Goal: Task Accomplishment & Management: Complete application form

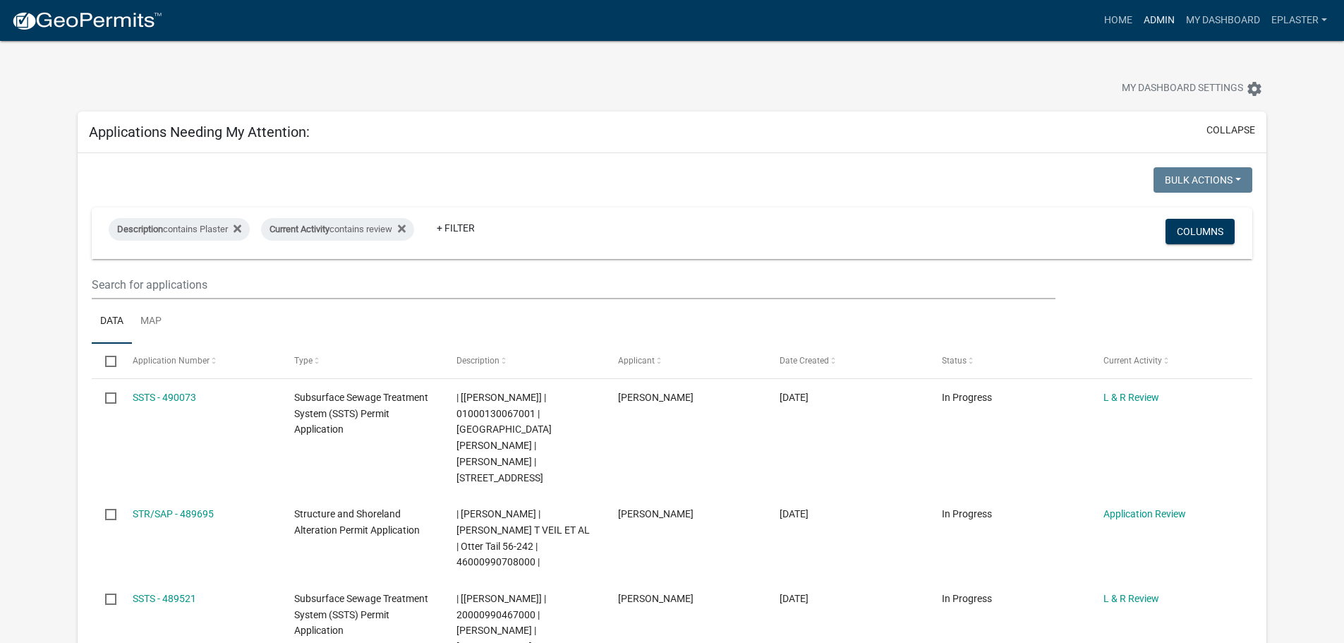
click at [1164, 18] on link "Admin" at bounding box center [1159, 20] width 42 height 27
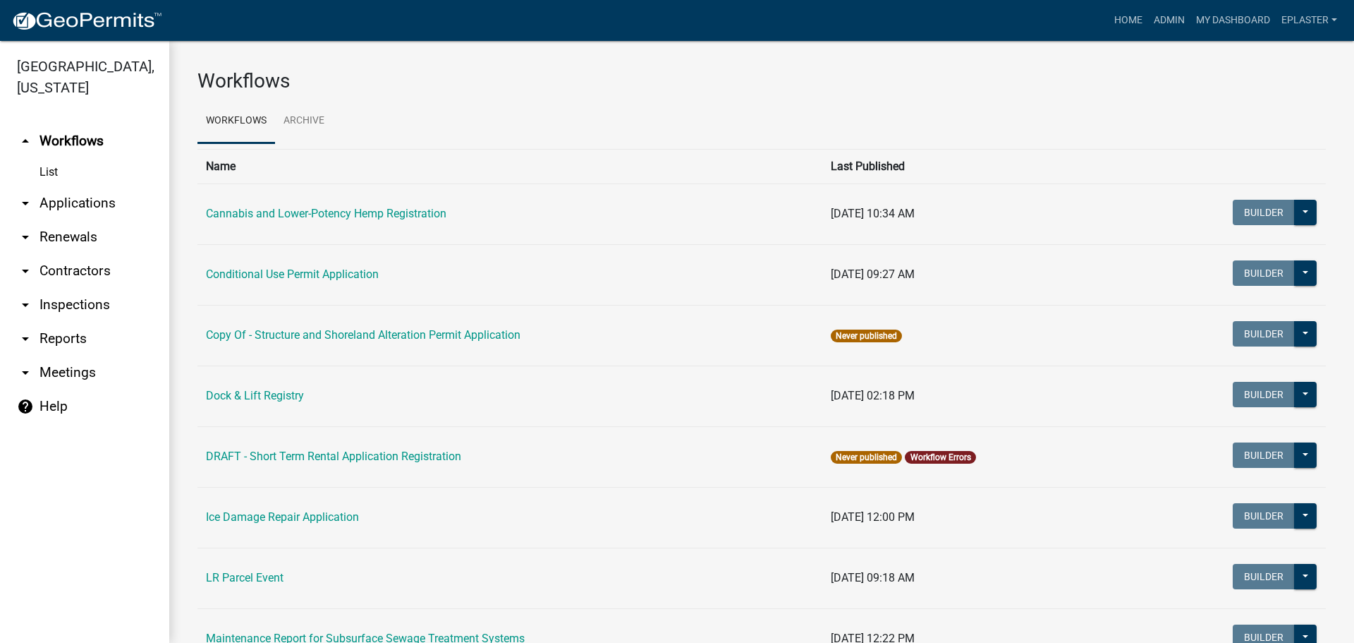
click at [77, 208] on link "arrow_drop_down Applications" at bounding box center [84, 203] width 169 height 34
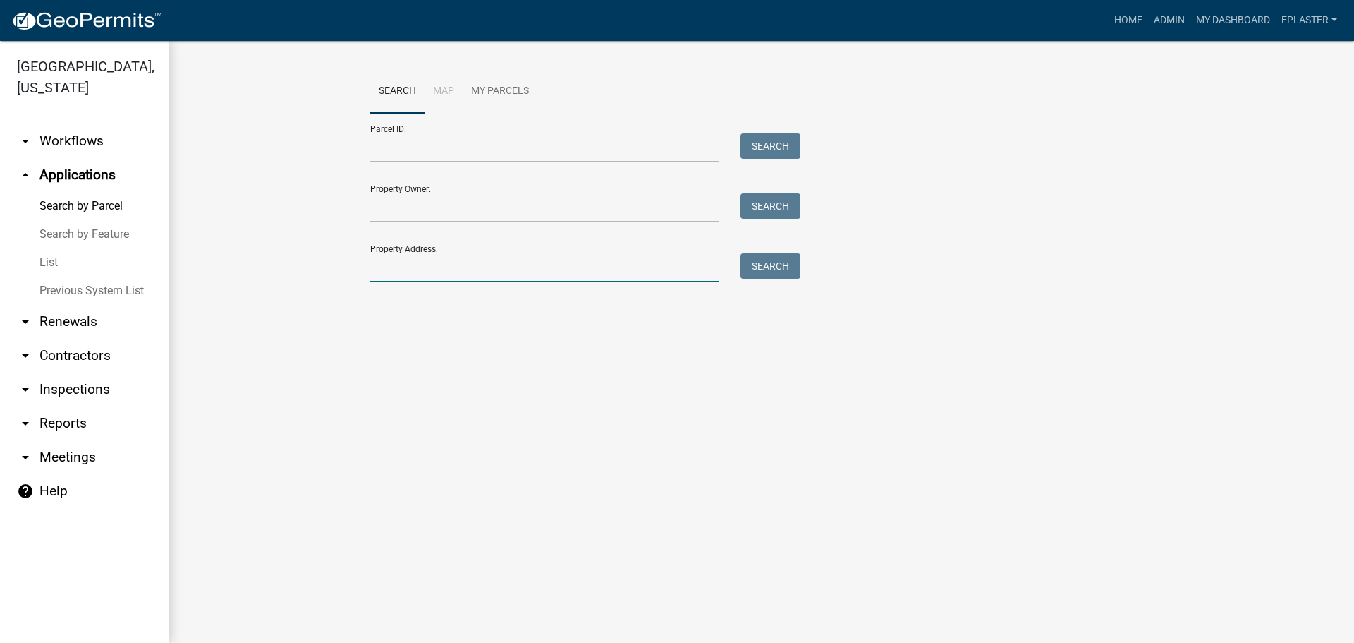
click at [423, 267] on input "Property Address:" at bounding box center [544, 267] width 349 height 29
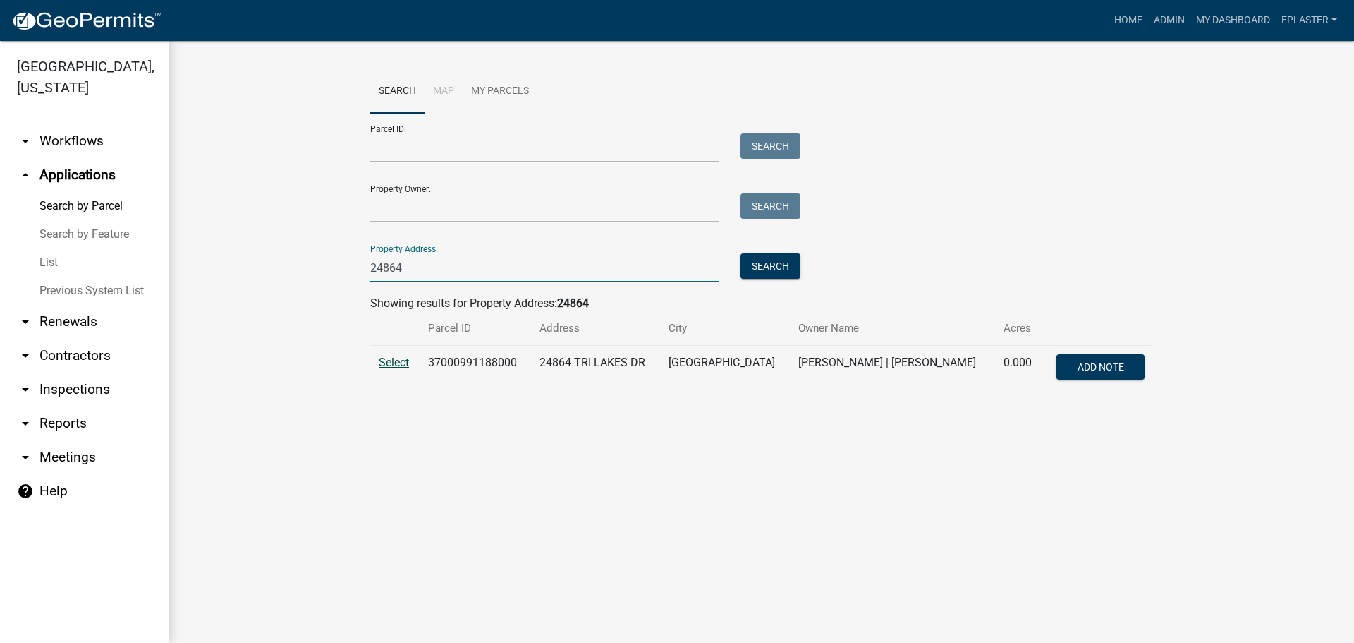
type input "24864"
click at [381, 363] on span "Select" at bounding box center [394, 362] width 30 height 13
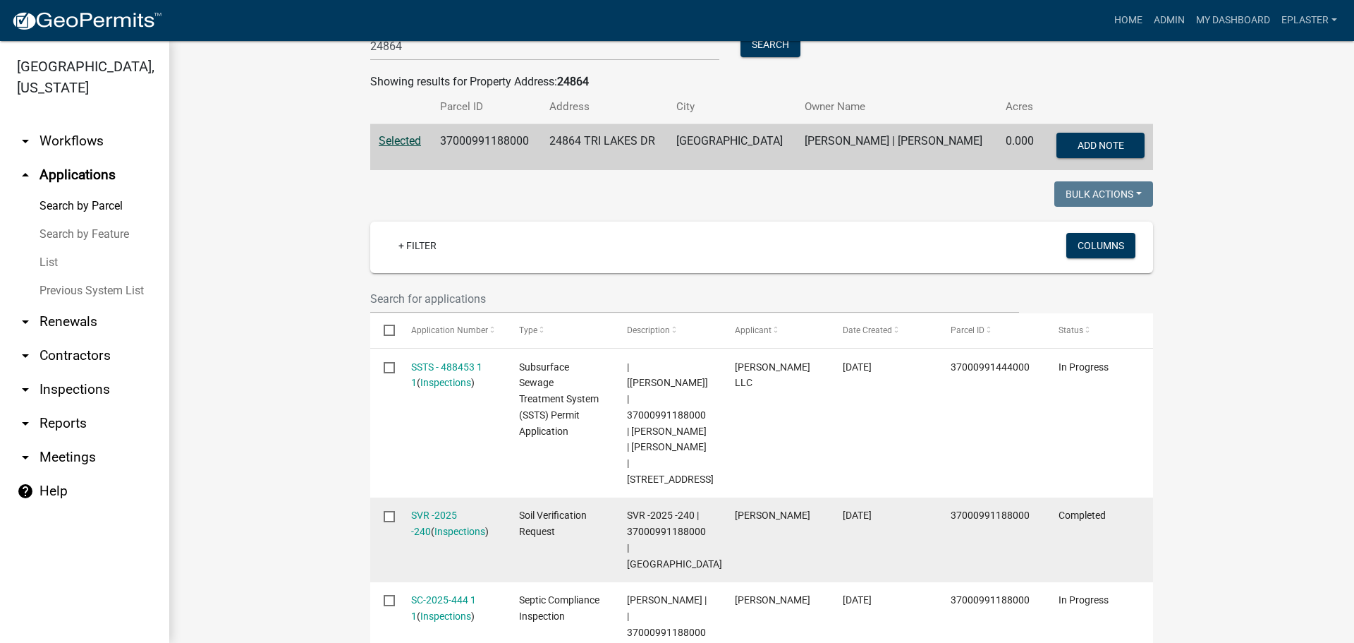
scroll to position [300, 0]
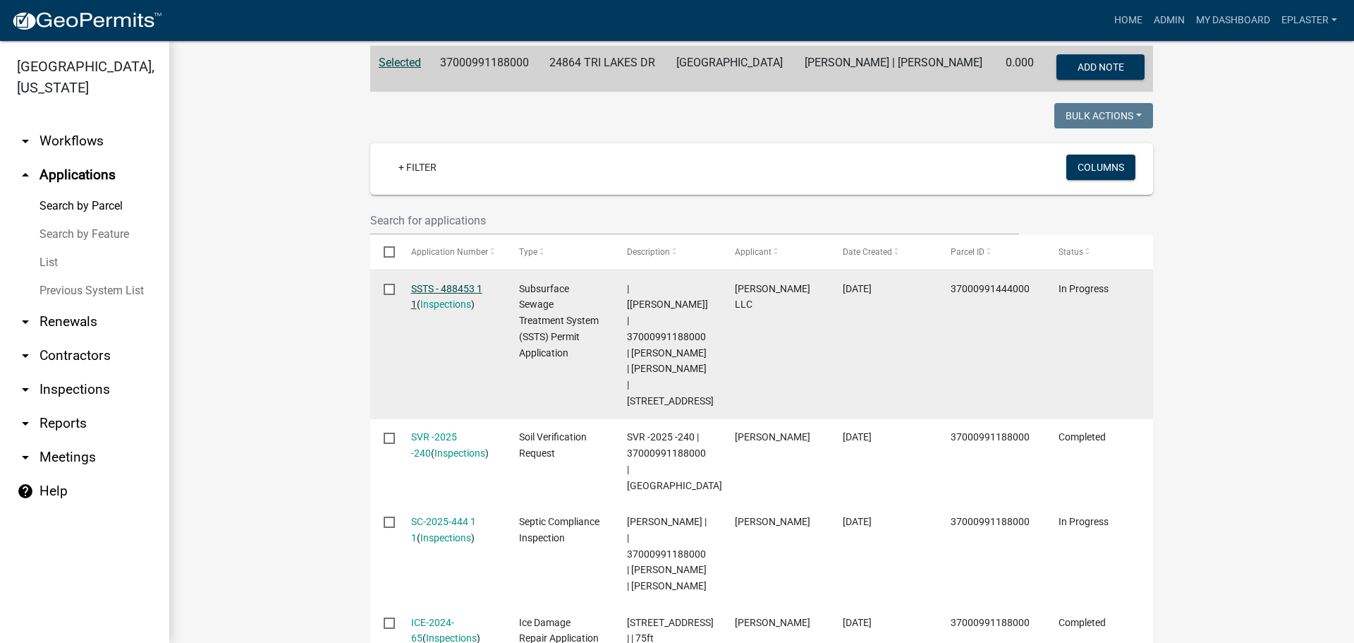
click at [473, 287] on link "SSTS - 488453 1 1" at bounding box center [446, 297] width 71 height 28
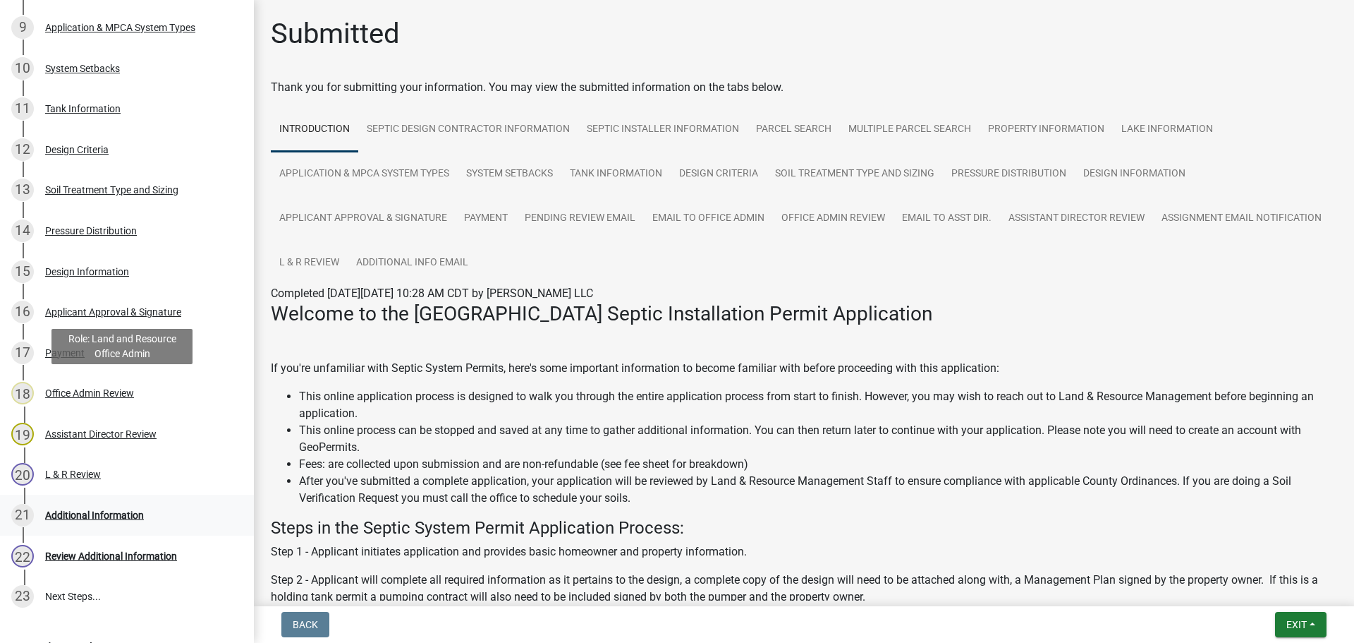
scroll to position [716, 0]
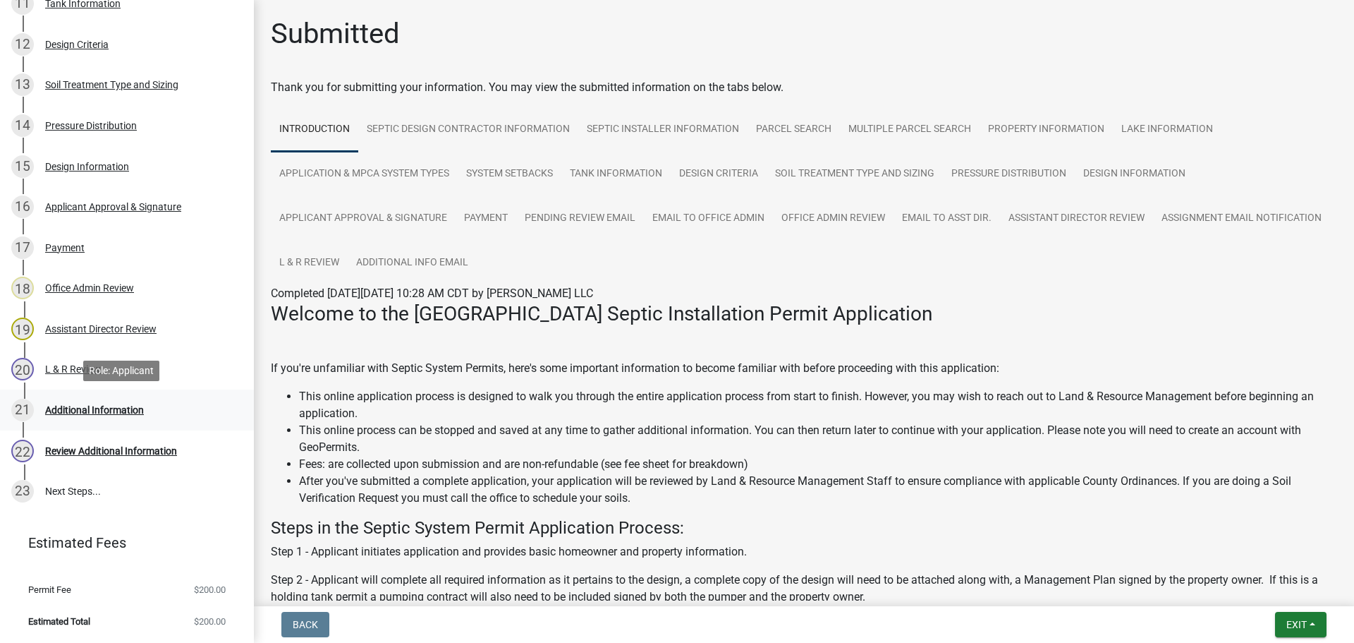
click at [107, 392] on link "21 Additional Information" at bounding box center [127, 409] width 254 height 41
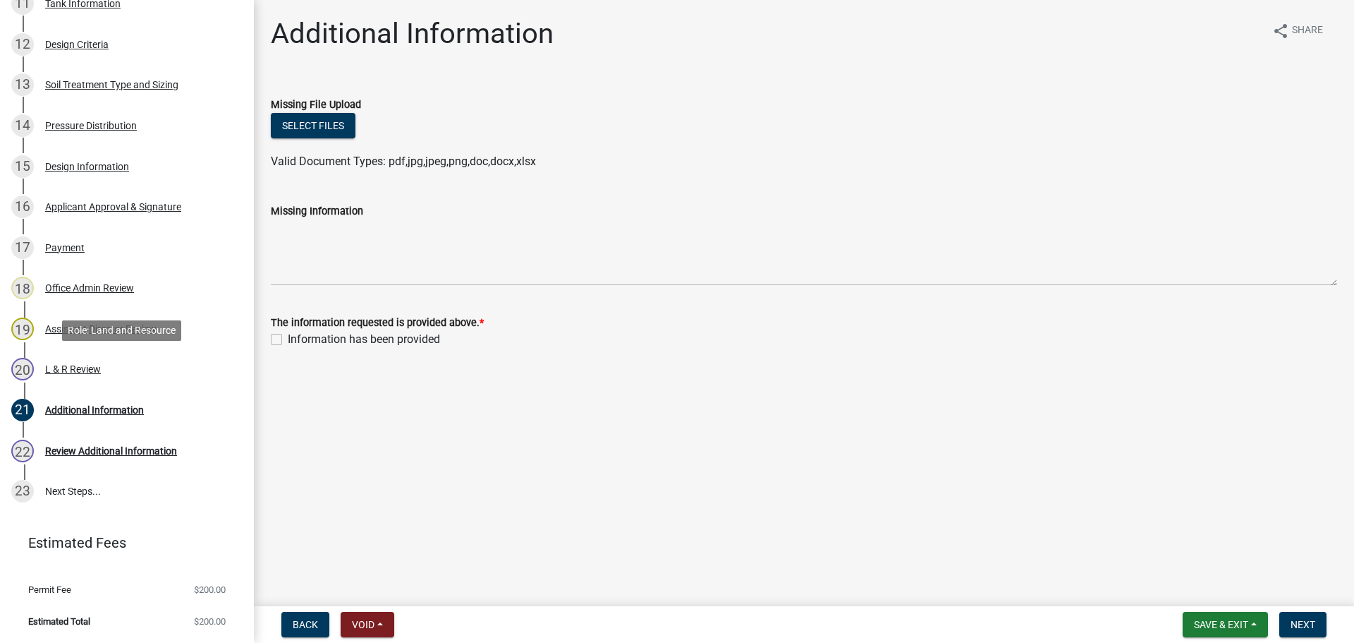
click at [111, 367] on div "20 L & R Review" at bounding box center [121, 369] width 220 height 23
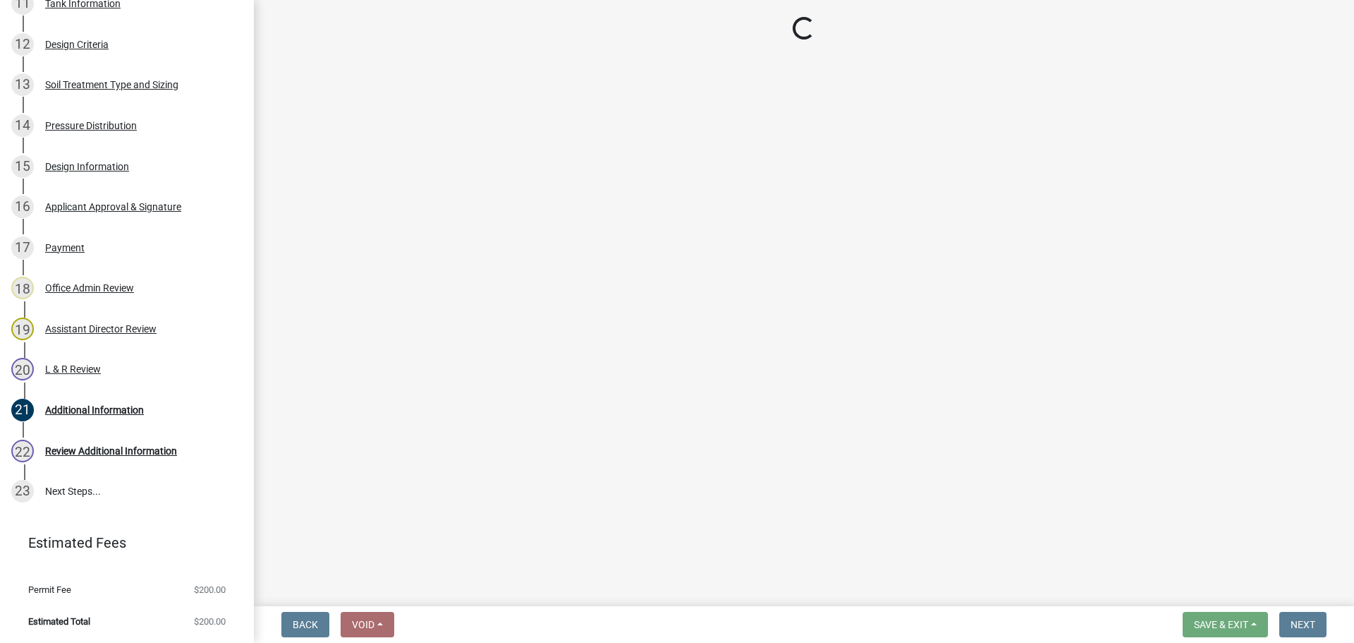
select select "bef7bfac-0505-4ed4-90ff-47b6907fb5e6"
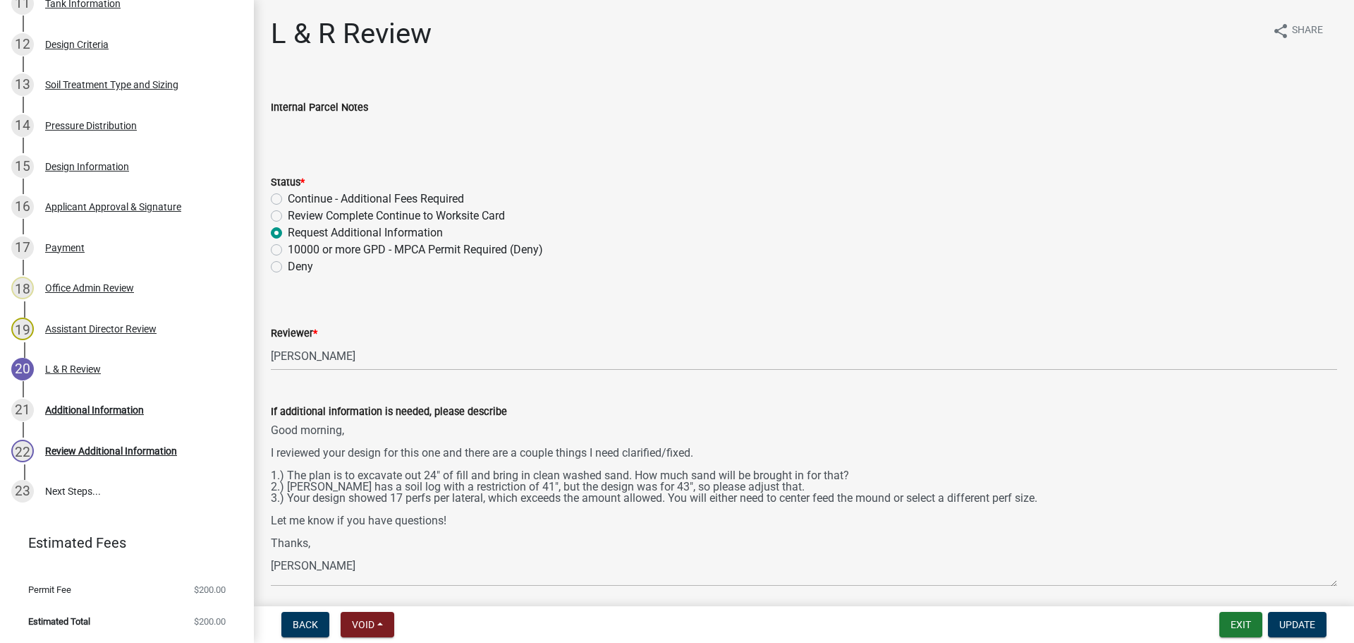
drag, startPoint x: 1328, startPoint y: 481, endPoint x: 1340, endPoint y: 614, distance: 133.2
click at [1340, 614] on wm-app "Subsurface Sewage Treatment System (SSTS) Permit Application SSTS - 488453 View…" at bounding box center [677, 321] width 1354 height 643
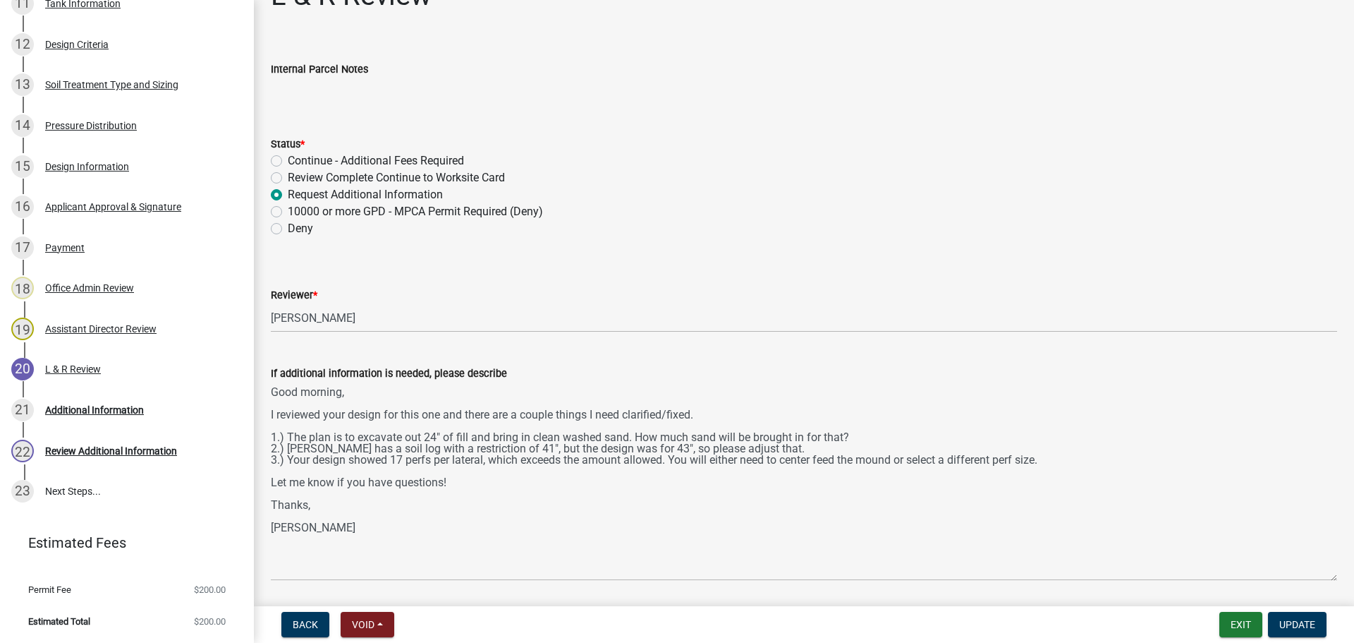
scroll to position [85, 0]
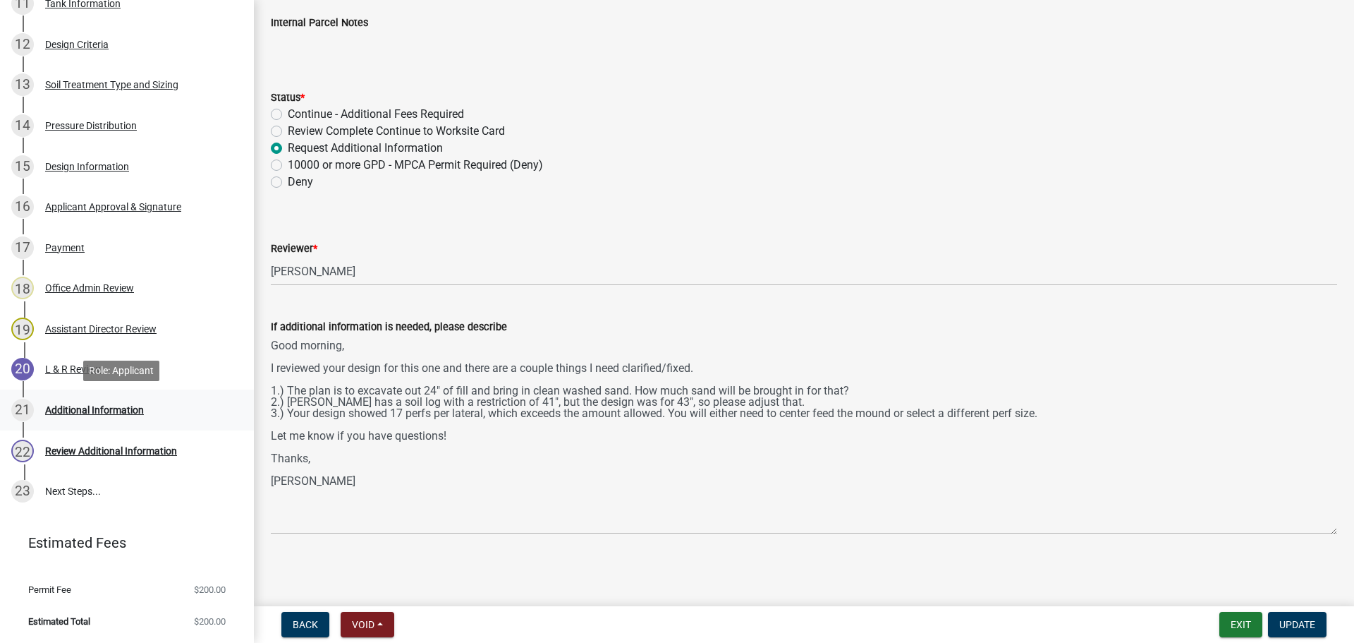
click at [127, 423] on link "21 Additional Information" at bounding box center [127, 409] width 254 height 41
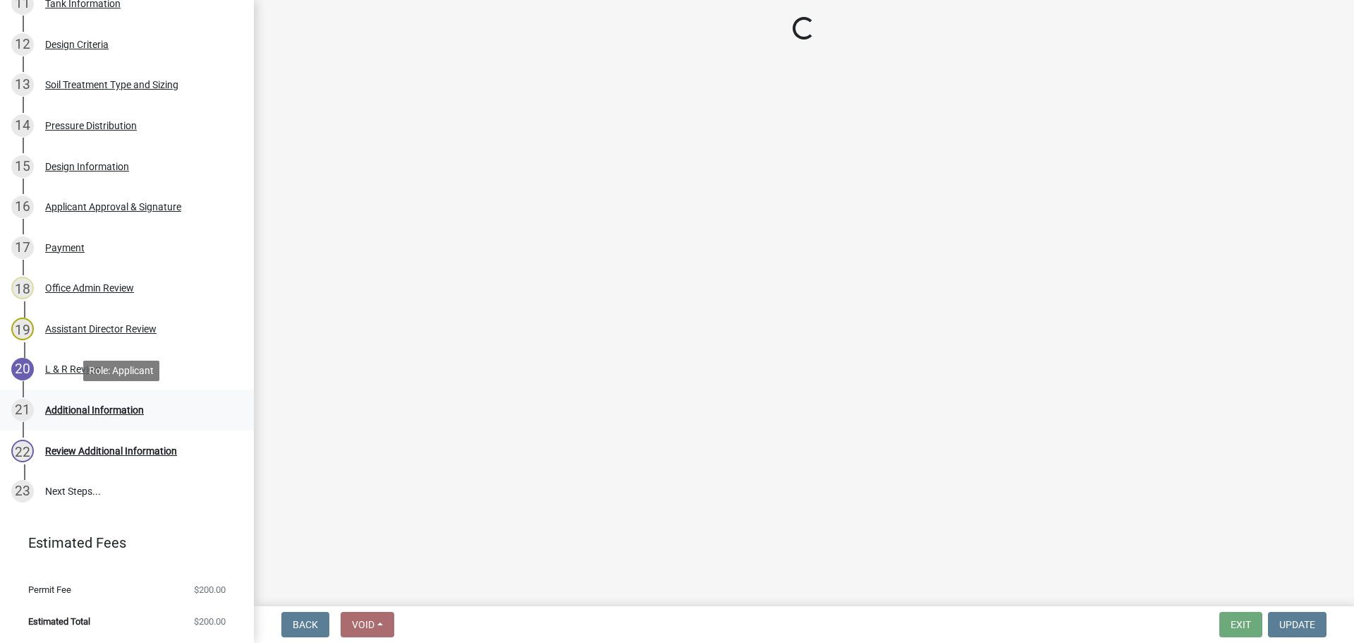
scroll to position [0, 0]
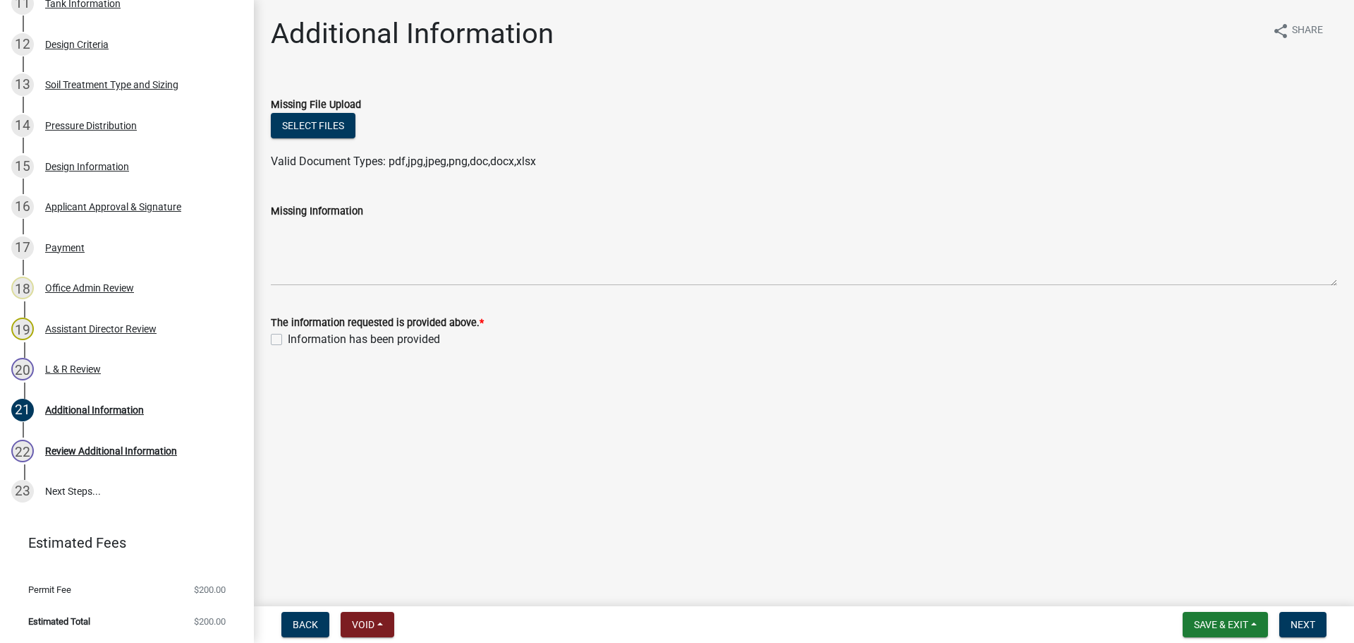
click at [288, 341] on label "Information has been provided" at bounding box center [364, 339] width 152 height 17
click at [288, 340] on input "Information has been provided" at bounding box center [292, 335] width 9 height 9
checkbox input "true"
click at [1280, 625] on button "Next" at bounding box center [1303, 624] width 47 height 25
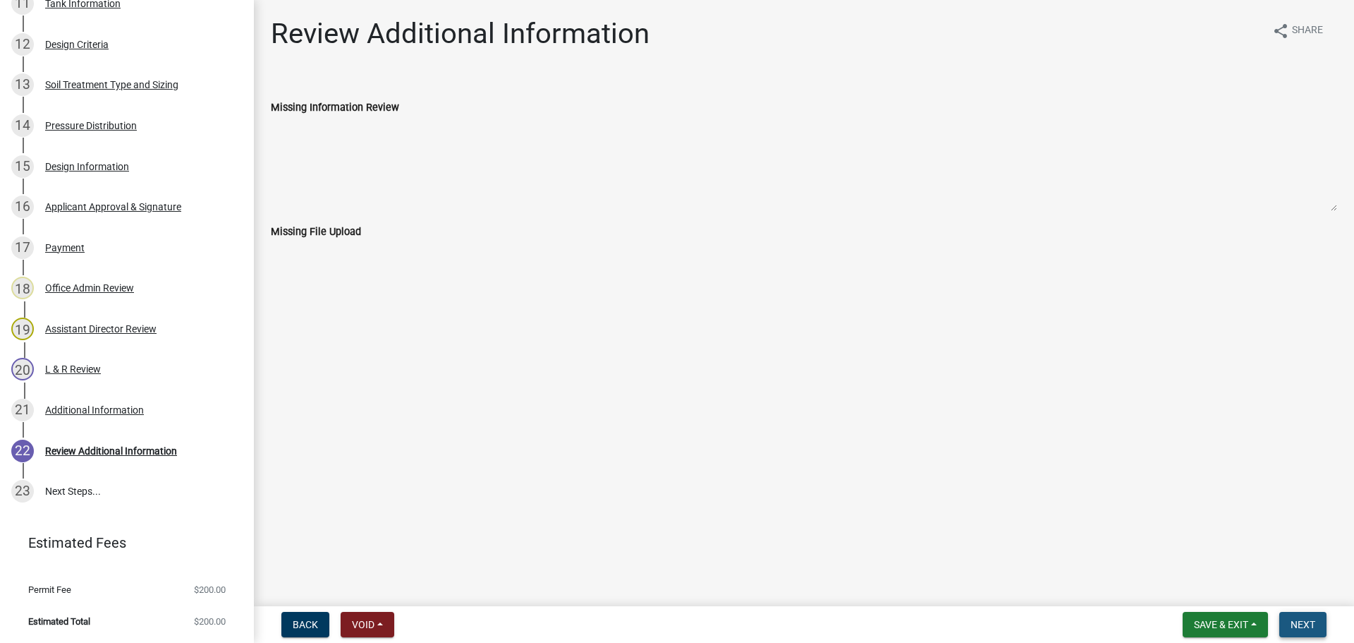
click at [1302, 622] on span "Next" at bounding box center [1303, 624] width 25 height 11
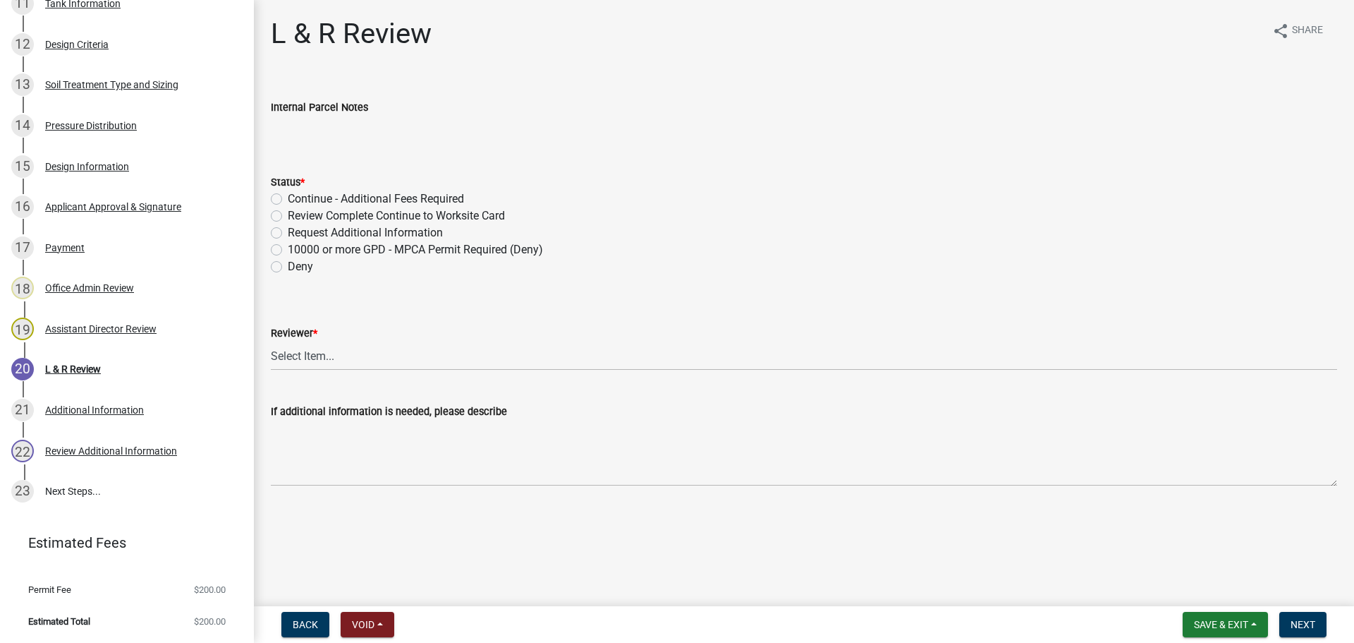
click at [288, 217] on label "Review Complete Continue to Worksite Card" at bounding box center [396, 215] width 217 height 17
click at [288, 217] on input "Review Complete Continue to Worksite Card" at bounding box center [292, 211] width 9 height 9
radio input "true"
click at [315, 348] on select "Select Item... Alexis Newark Andrea Perales Brittany Tollefson Elizabeth Plaste…" at bounding box center [804, 355] width 1067 height 29
click at [271, 341] on select "Select Item... Alexis Newark Andrea Perales Brittany Tollefson Elizabeth Plaste…" at bounding box center [804, 355] width 1067 height 29
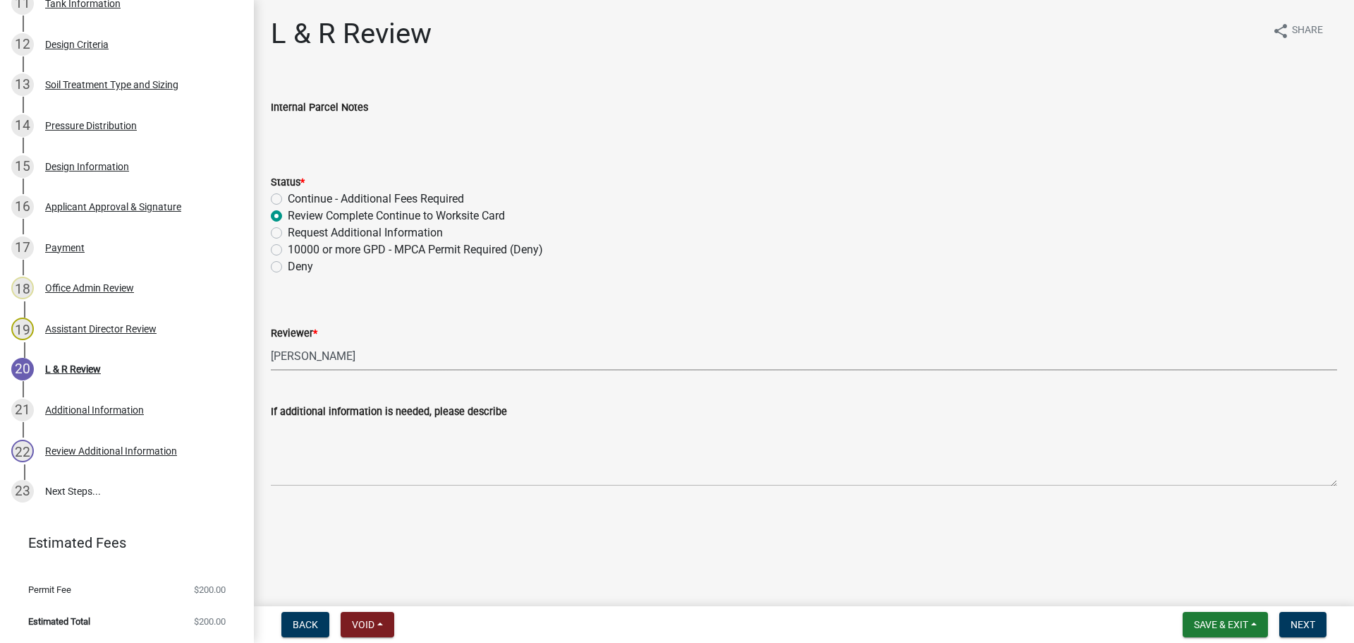
select select "bef7bfac-0505-4ed4-90ff-47b6907fb5e6"
click at [1318, 624] on button "Next" at bounding box center [1303, 624] width 47 height 25
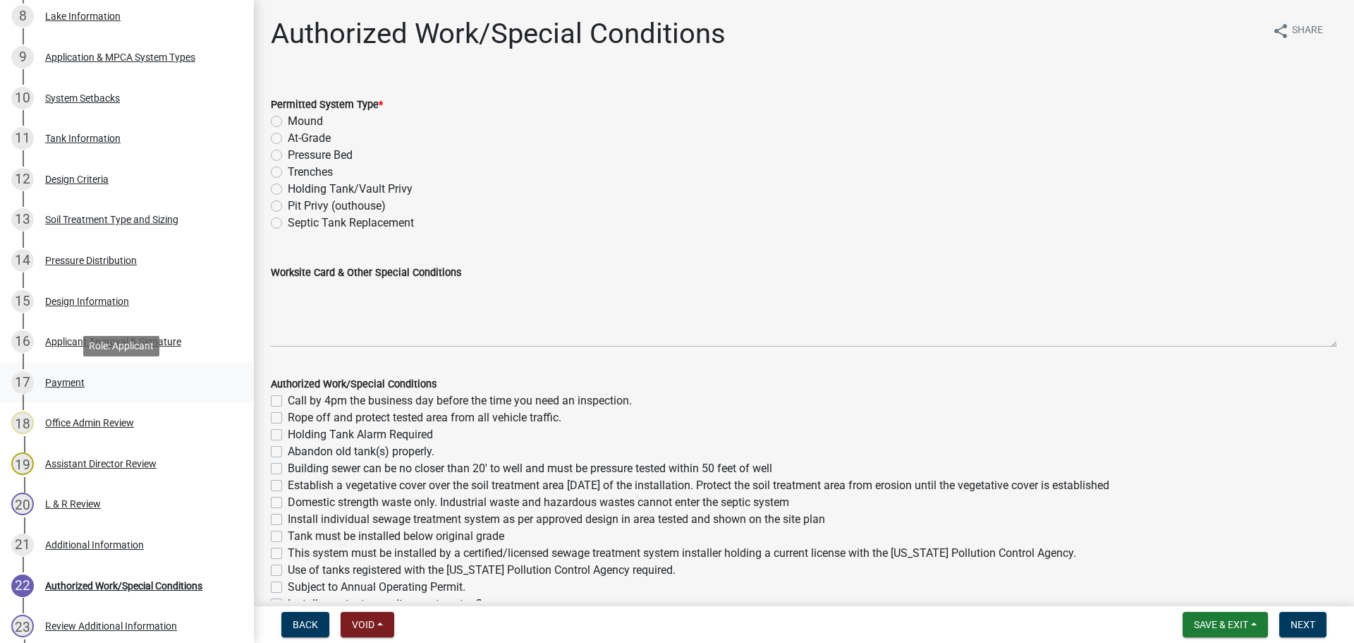
scroll to position [578, 0]
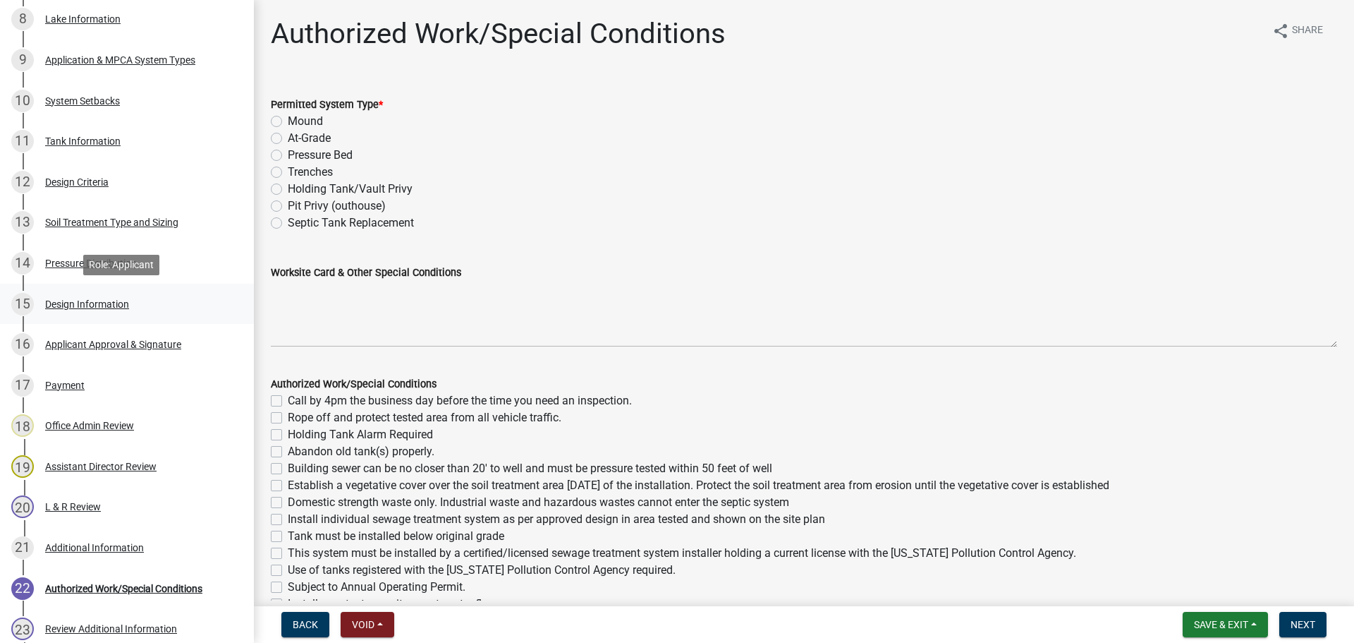
click at [107, 308] on div "Design Information" at bounding box center [87, 304] width 84 height 10
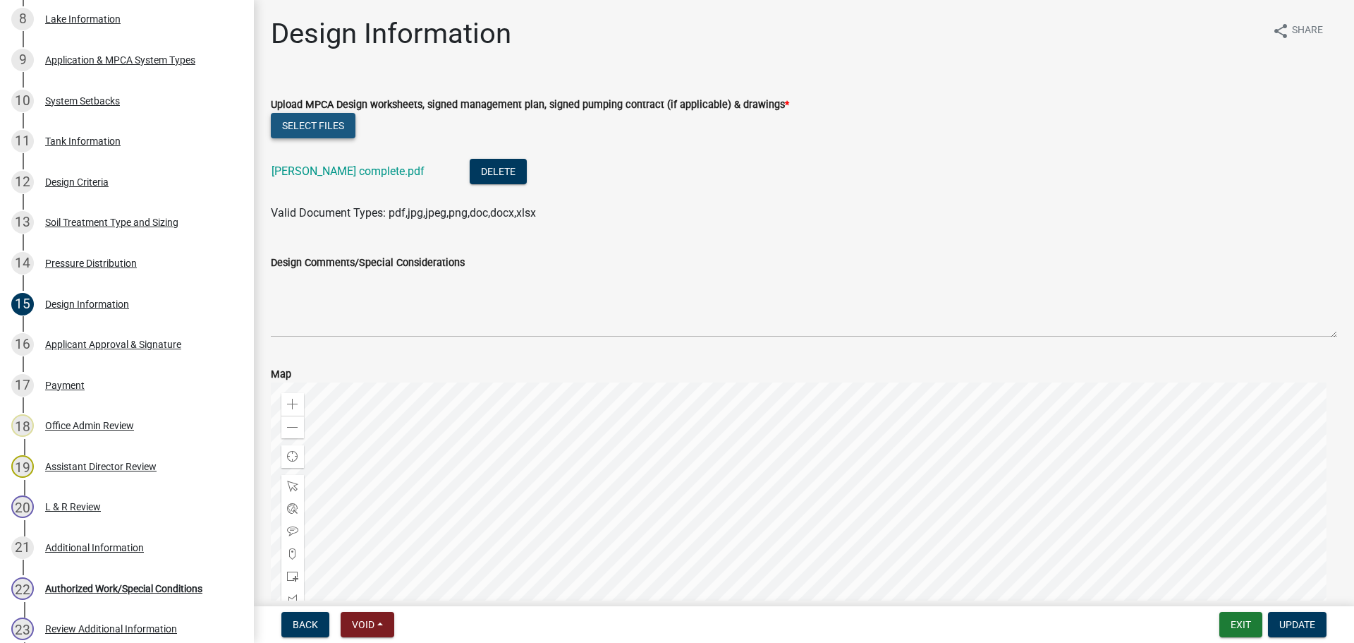
click at [329, 128] on button "Select files" at bounding box center [313, 125] width 85 height 25
click at [470, 169] on button "Delete" at bounding box center [498, 171] width 57 height 25
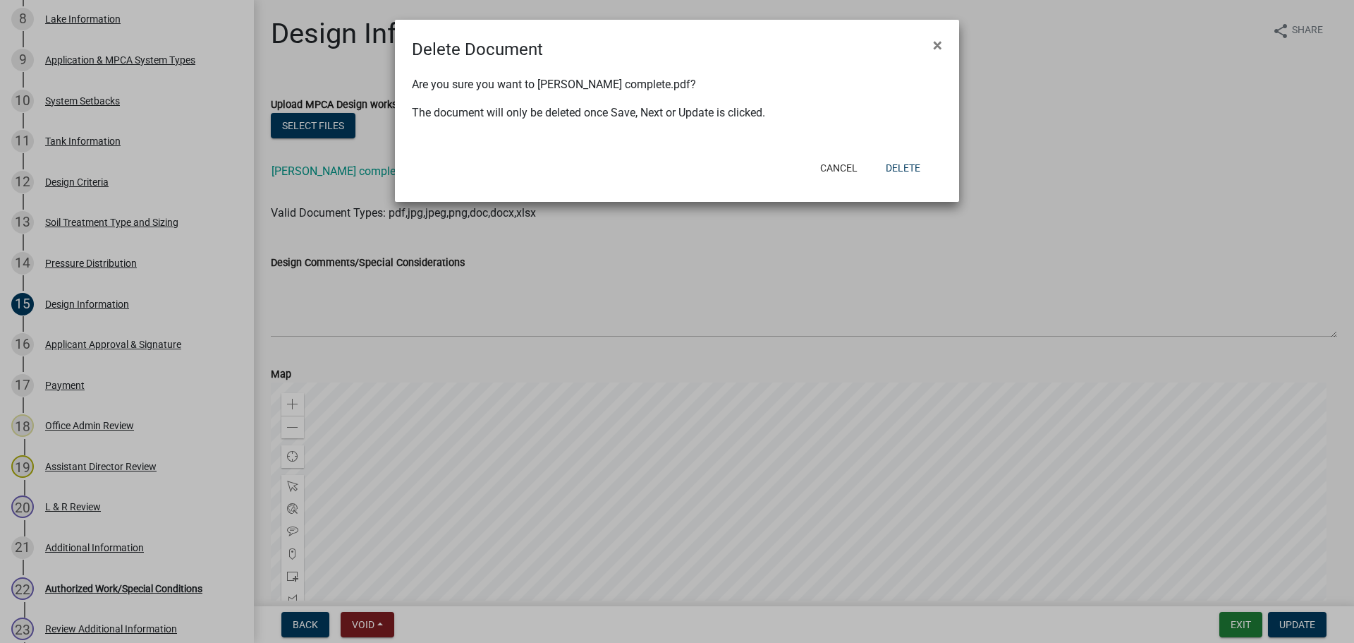
click at [871, 162] on div "Cancel Delete" at bounding box center [769, 168] width 348 height 37
click at [890, 167] on button "Delete" at bounding box center [903, 167] width 57 height 25
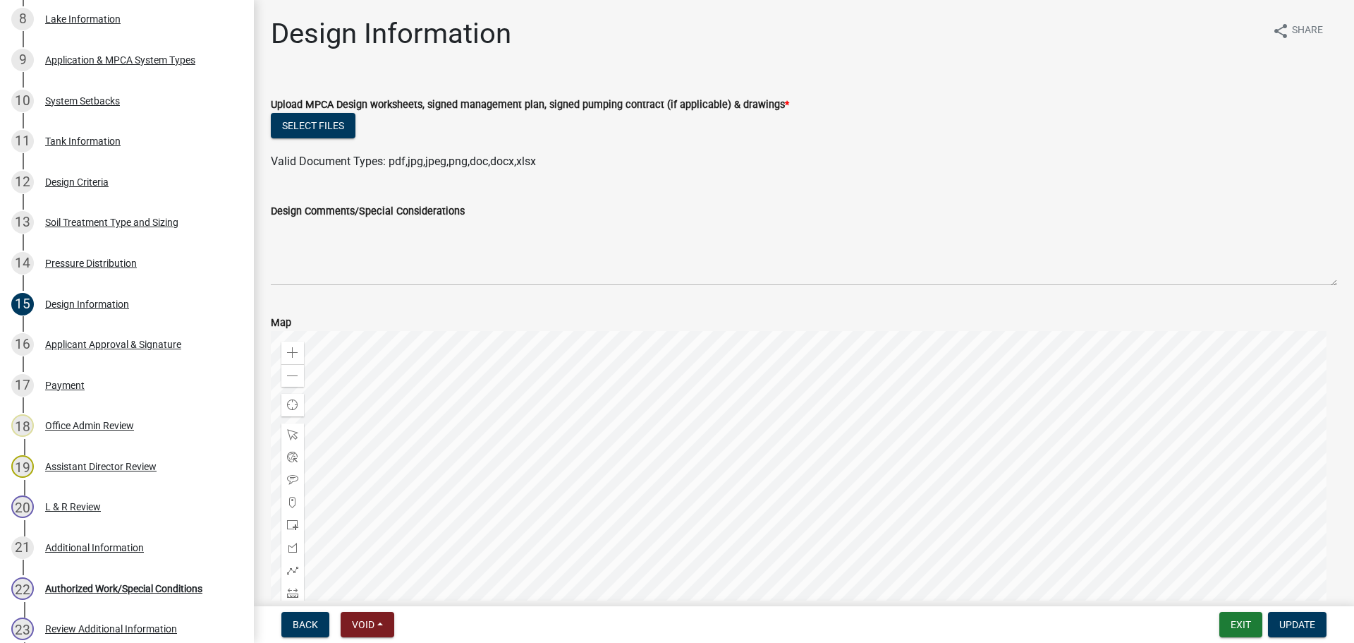
click at [324, 144] on ul at bounding box center [804, 147] width 1067 height 11
click at [324, 128] on button "Select files" at bounding box center [313, 125] width 85 height 25
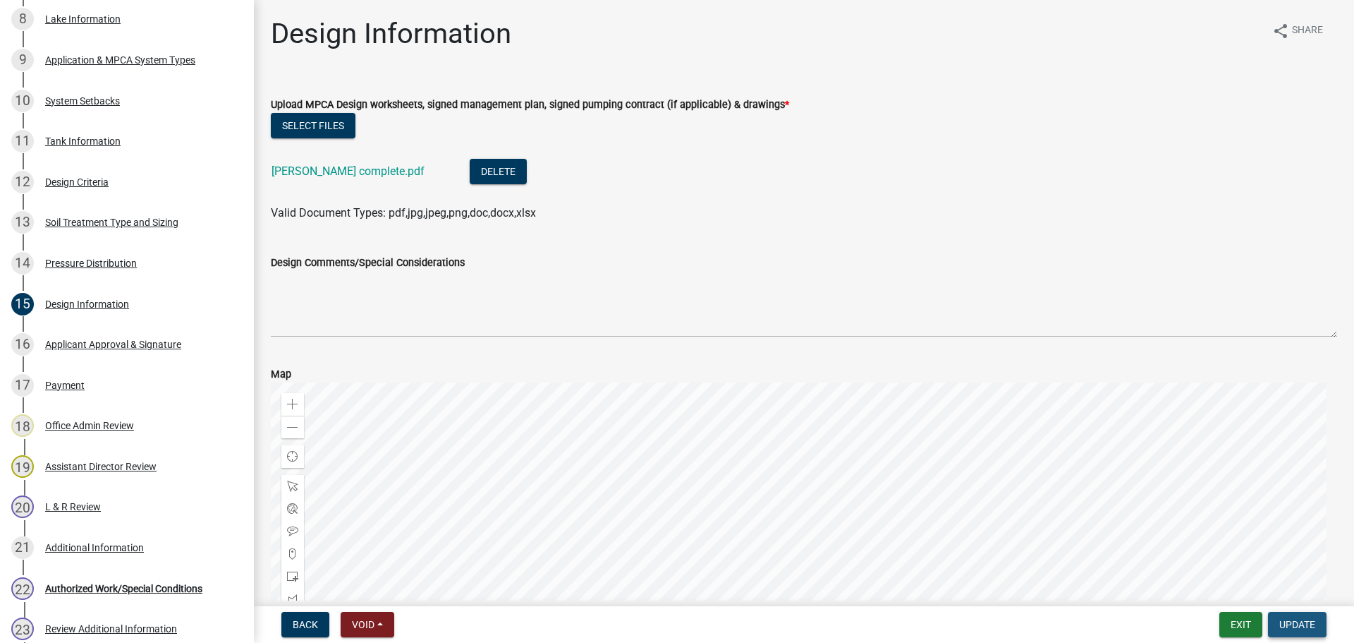
click at [1299, 624] on span "Update" at bounding box center [1298, 624] width 36 height 11
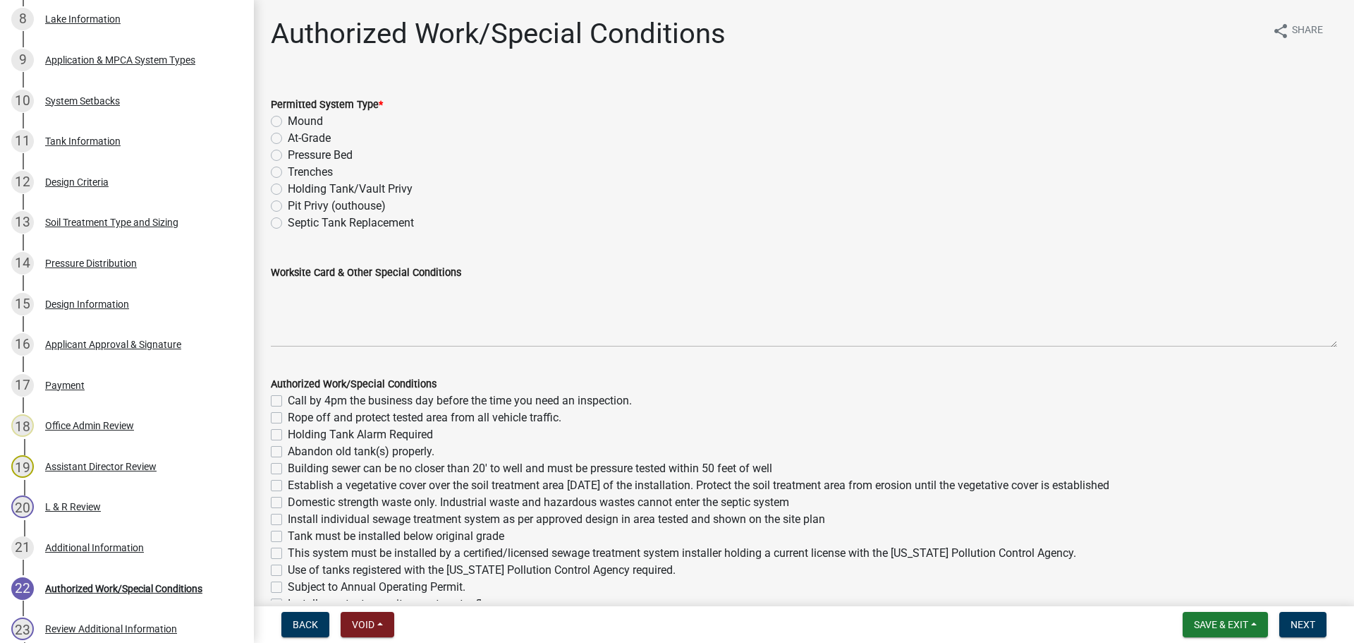
click at [288, 121] on label "Mound" at bounding box center [305, 121] width 35 height 17
click at [288, 121] on input "Mound" at bounding box center [292, 117] width 9 height 9
radio input "true"
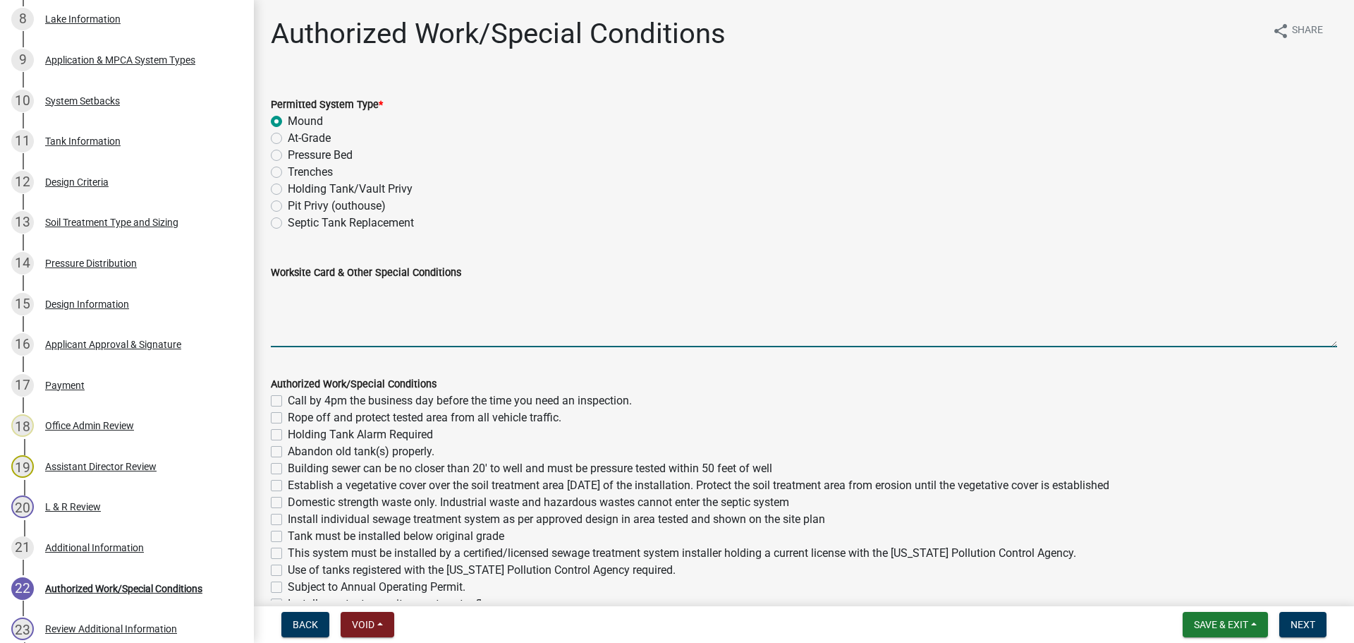
click at [308, 294] on textarea "Worksite Card & Other Special Conditions" at bounding box center [804, 314] width 1067 height 66
paste textarea "# bedroom- TYPE Mound Install SIZE septic/lift tank LxW rock bed, LxW S.A.A, # …"
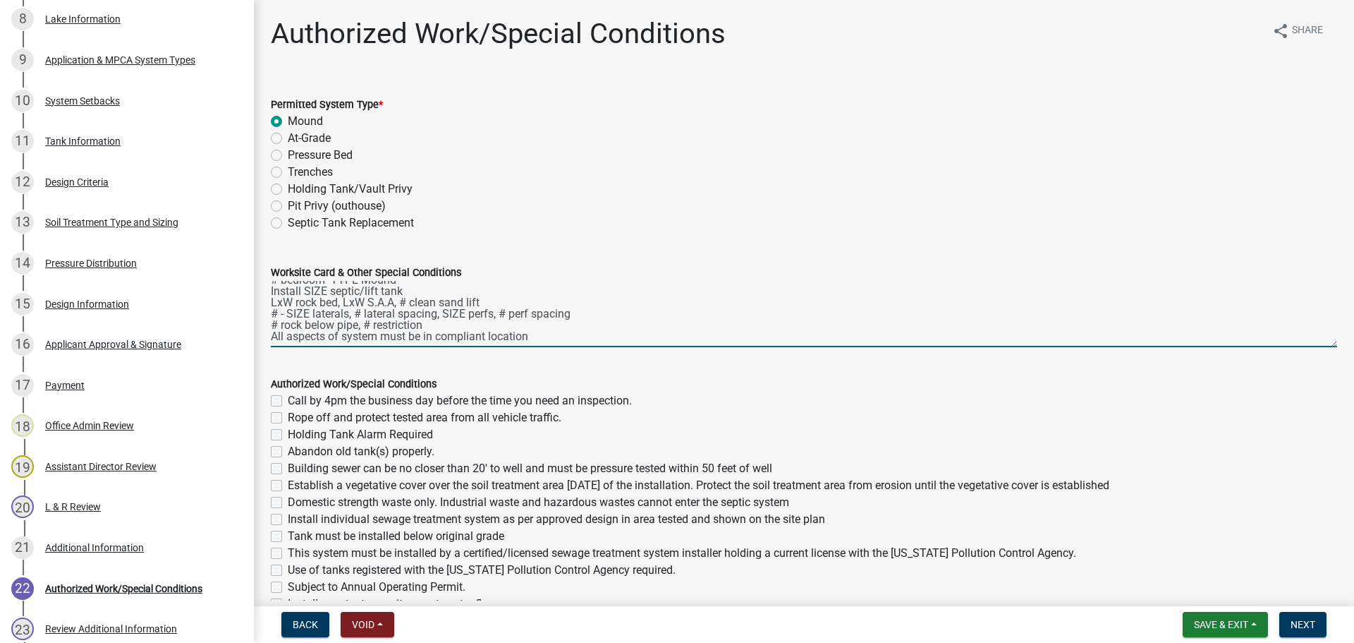
scroll to position [0, 0]
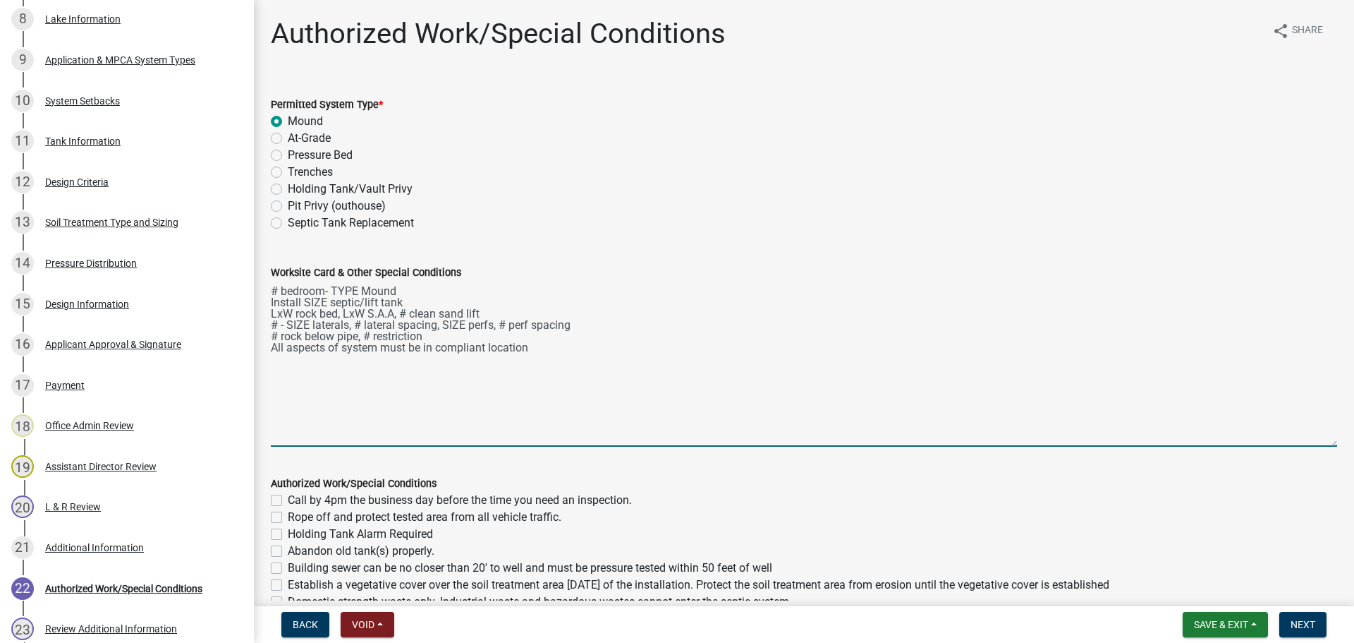
drag, startPoint x: 1322, startPoint y: 345, endPoint x: 1313, endPoint y: 495, distance: 149.8
click at [1313, 447] on textarea "# bedroom- TYPE Mound Install SIZE septic/lift tank LxW rock bed, LxW S.A.A, # …" at bounding box center [804, 364] width 1067 height 166
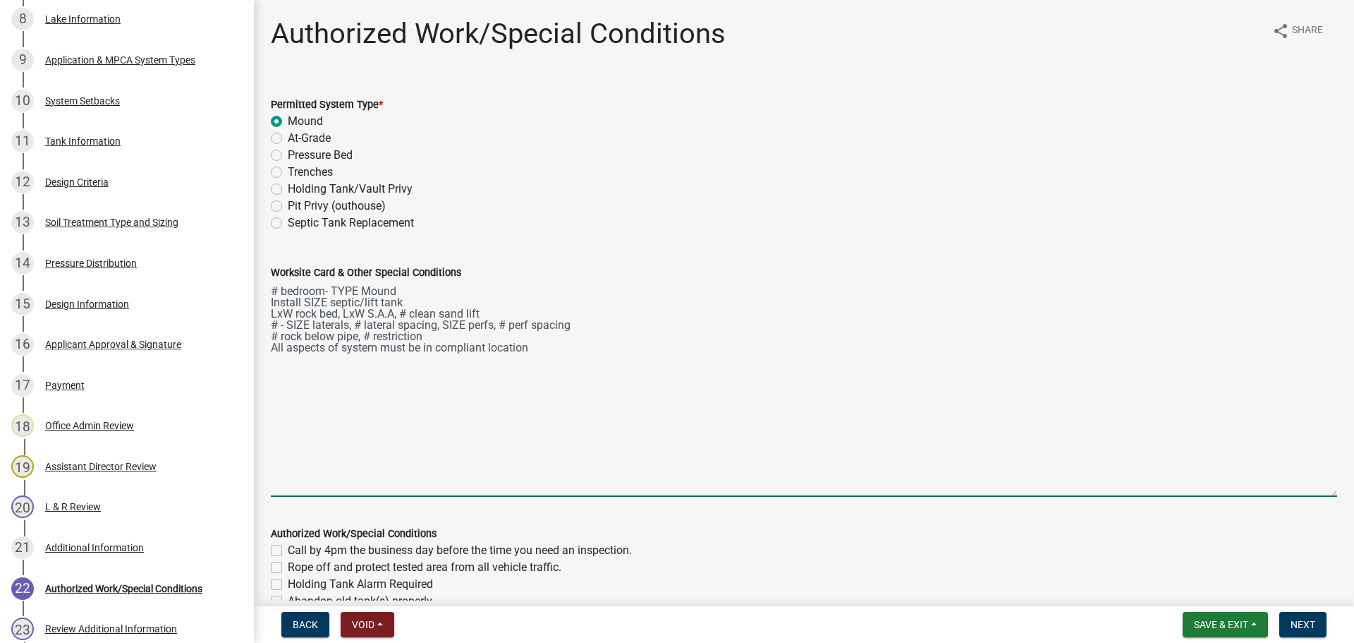
type textarea "# bedroom- TYPE Mound Install SIZE septic/lift tank LxW rock bed, LxW S.A.A, # …"
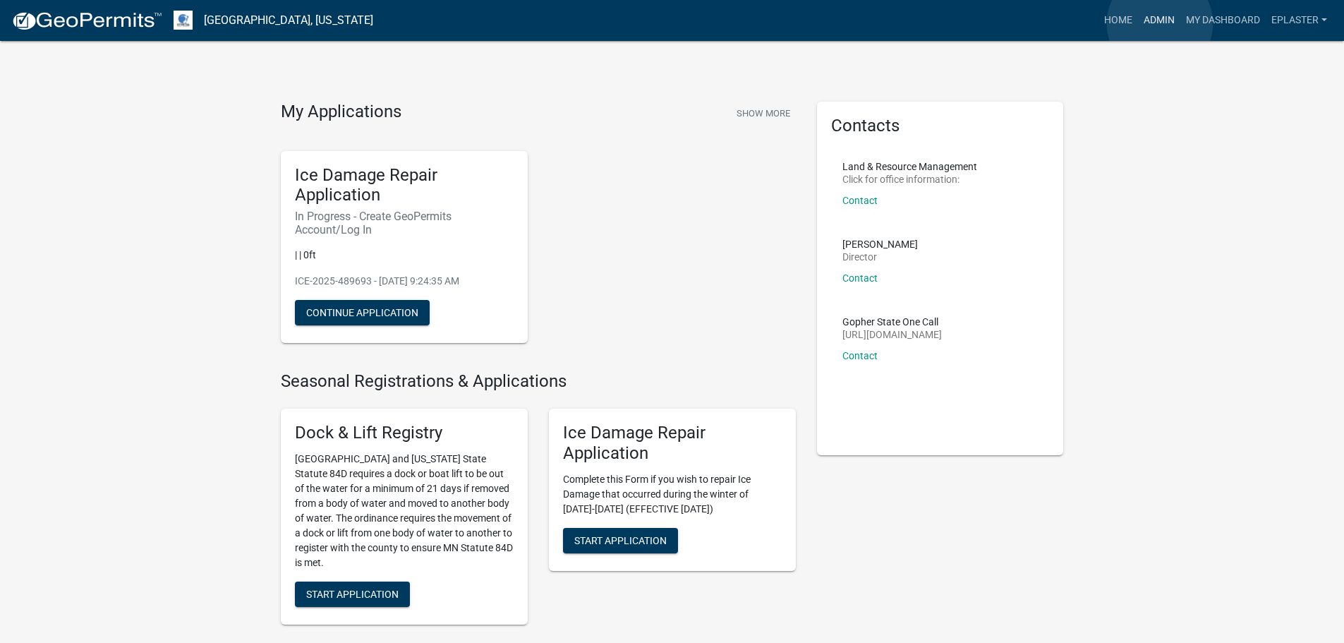
click at [1160, 23] on link "Admin" at bounding box center [1159, 20] width 42 height 27
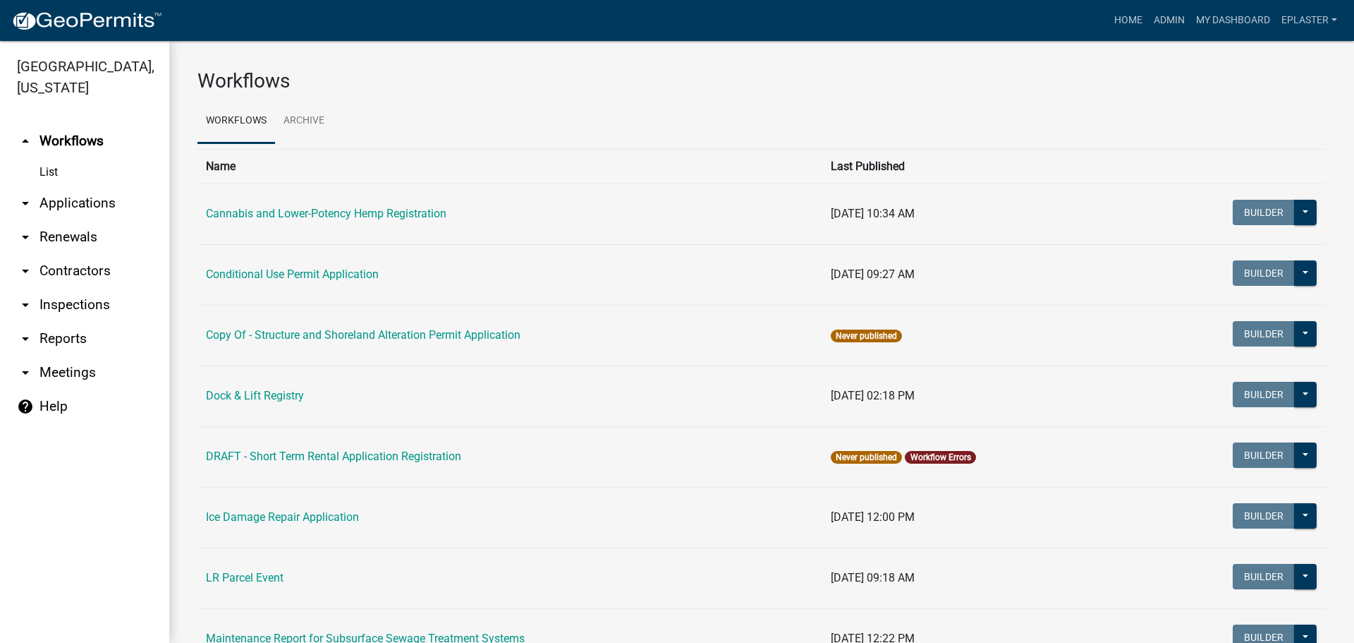
click at [126, 193] on link "arrow_drop_down Applications" at bounding box center [84, 203] width 169 height 34
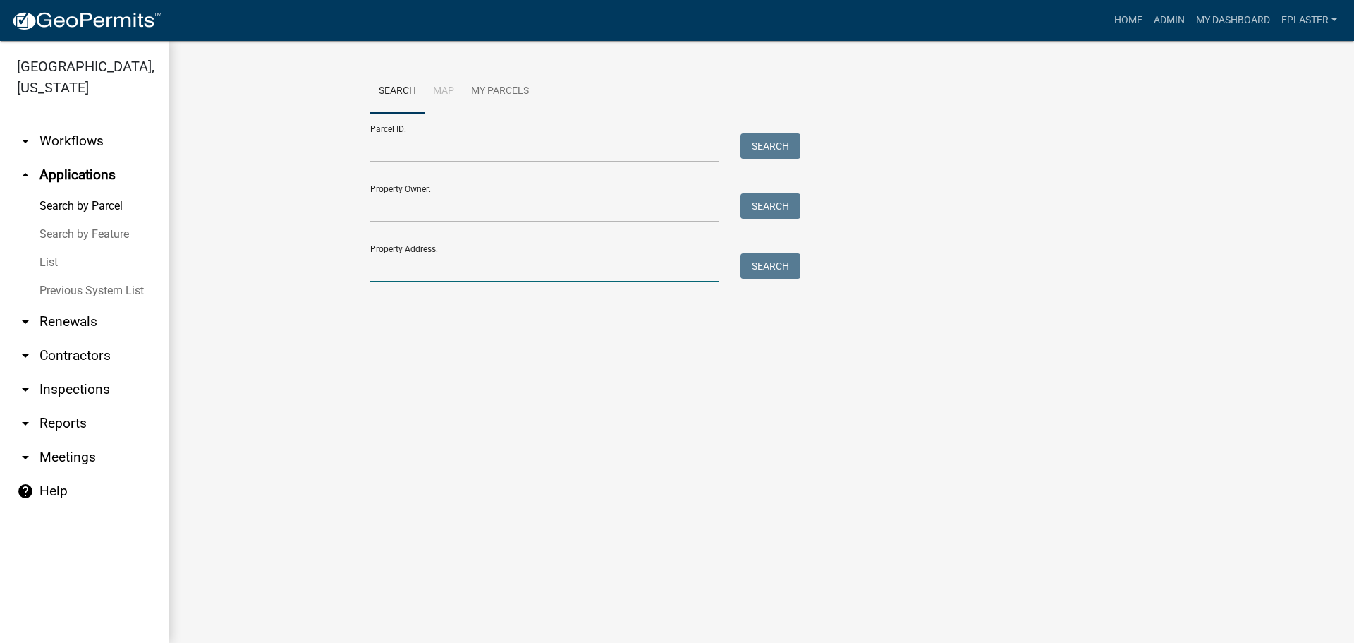
click at [473, 269] on input "Property Address:" at bounding box center [544, 267] width 349 height 29
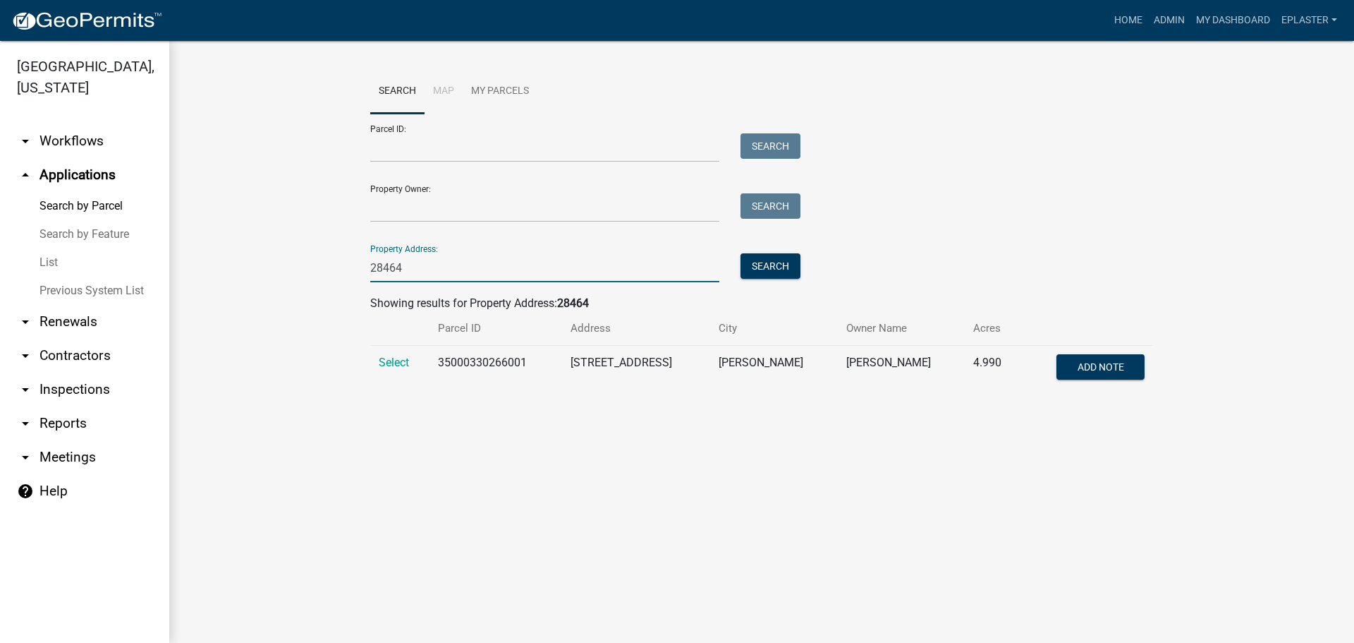
click at [473, 269] on input "28464" at bounding box center [544, 267] width 349 height 29
type input "24864"
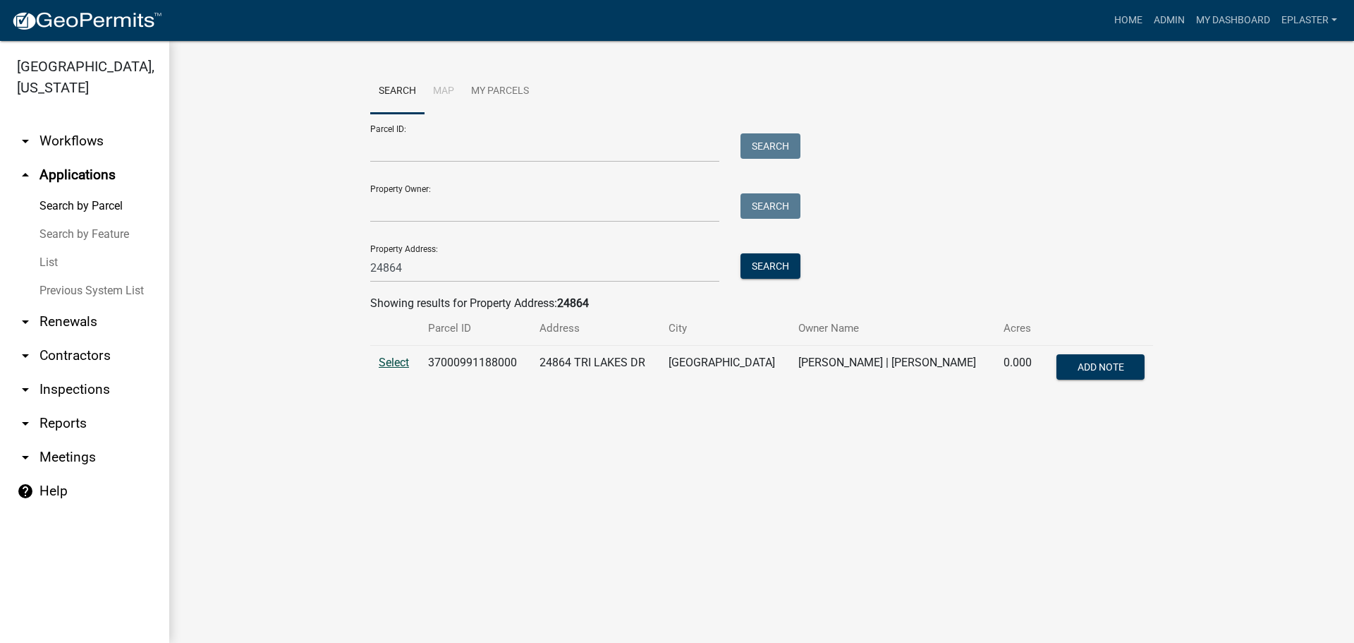
click at [392, 365] on span "Select" at bounding box center [394, 362] width 30 height 13
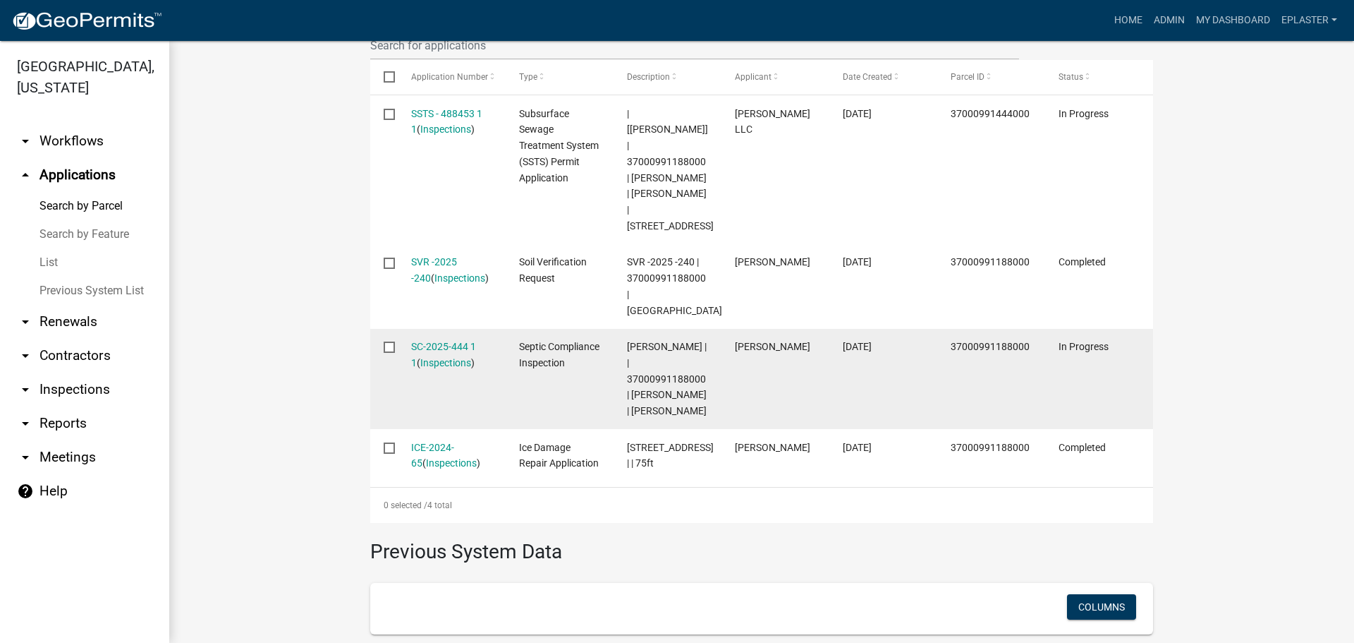
scroll to position [476, 0]
click at [428, 341] on link "SC-2025-444 1 1" at bounding box center [443, 353] width 65 height 28
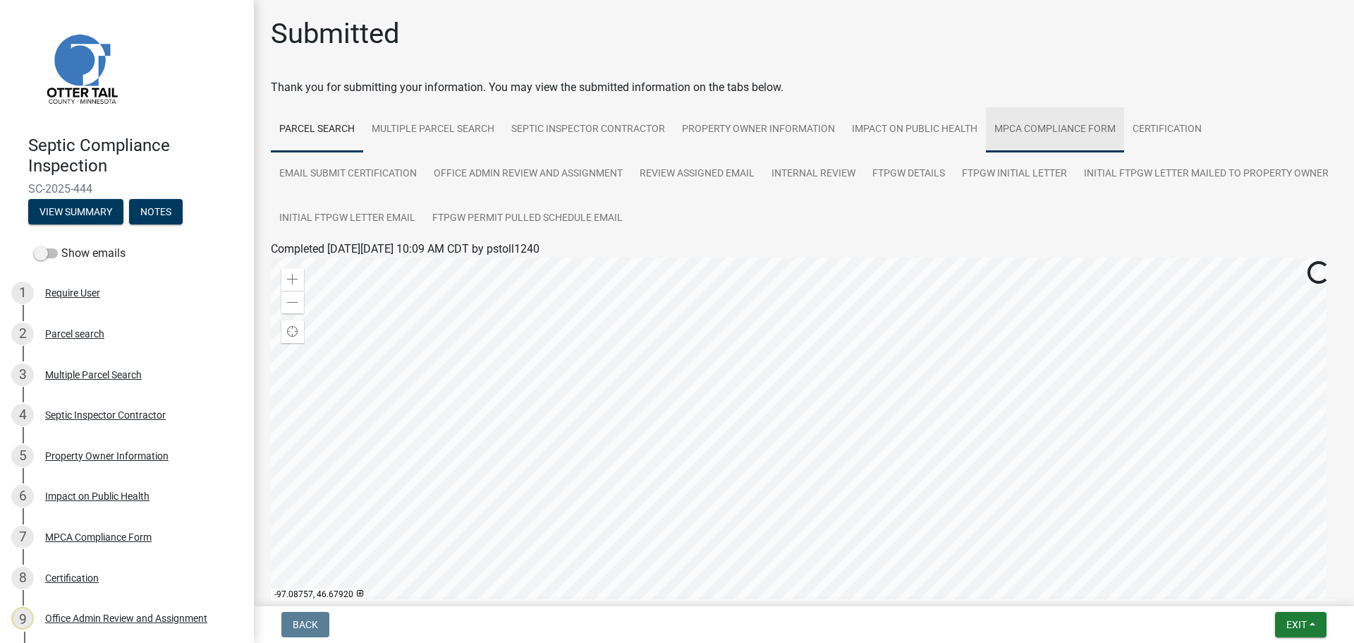
click at [1071, 131] on link "MPCA Compliance Form" at bounding box center [1055, 129] width 138 height 45
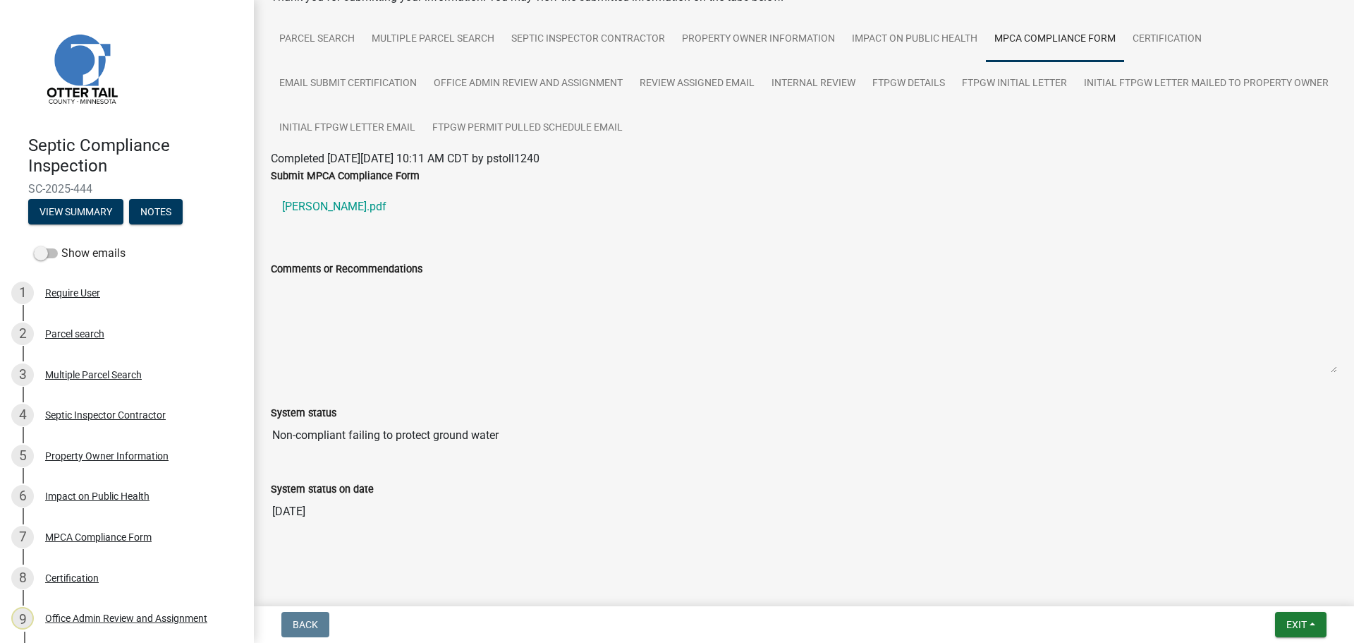
scroll to position [99, 0]
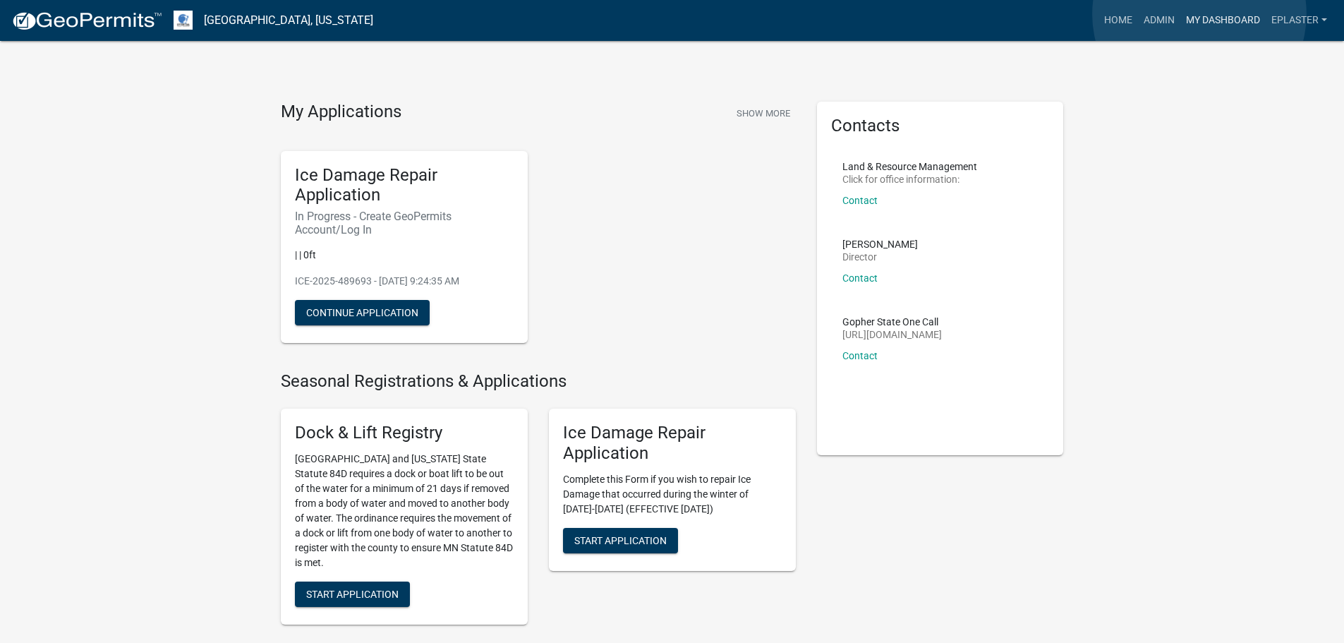
click at [1199, 14] on link "My Dashboard" at bounding box center [1222, 20] width 85 height 27
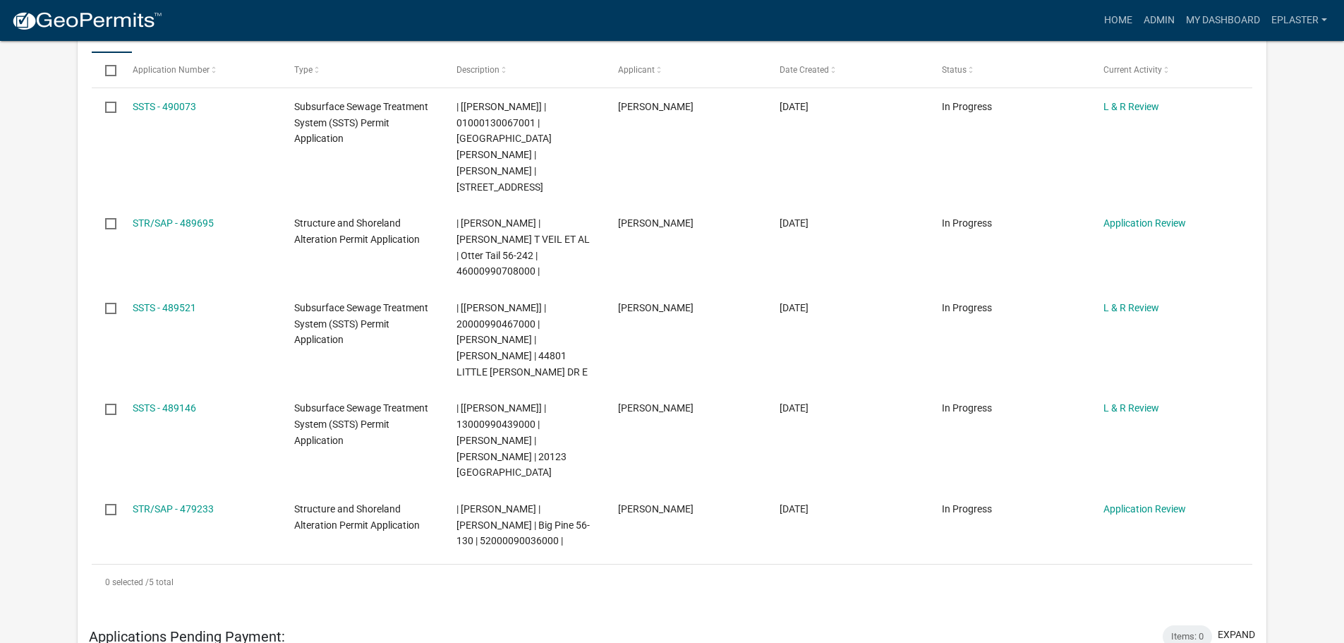
scroll to position [317, 0]
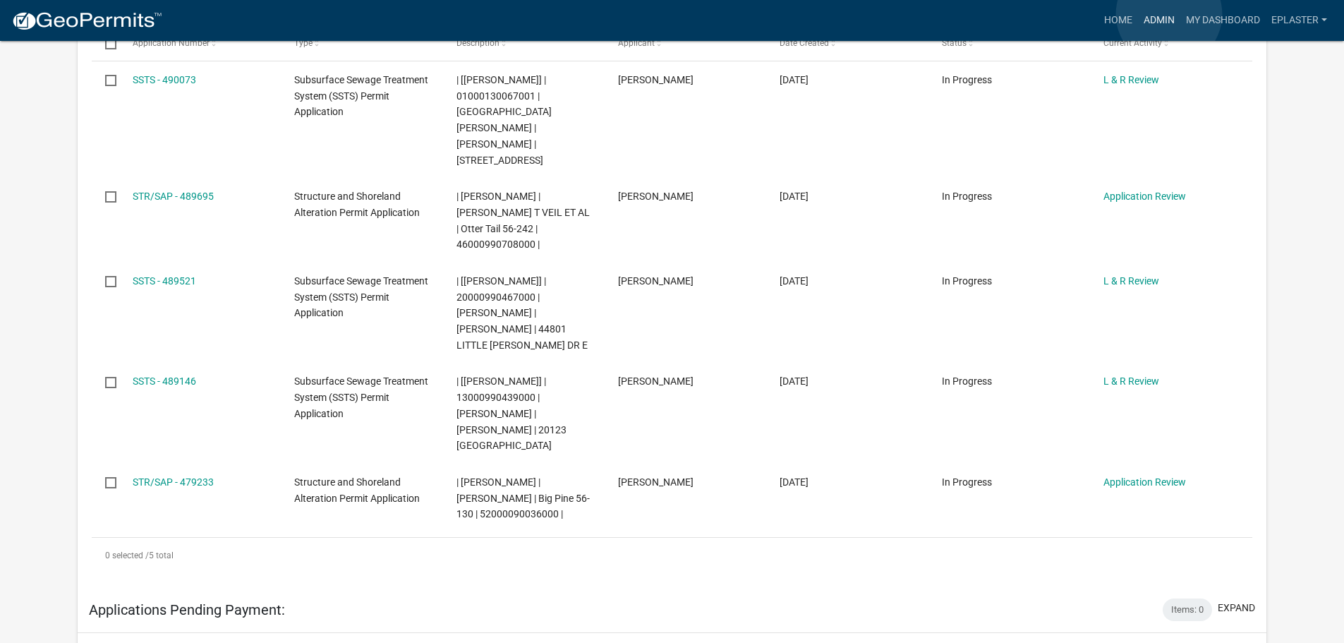
click at [1169, 14] on link "Admin" at bounding box center [1159, 20] width 42 height 27
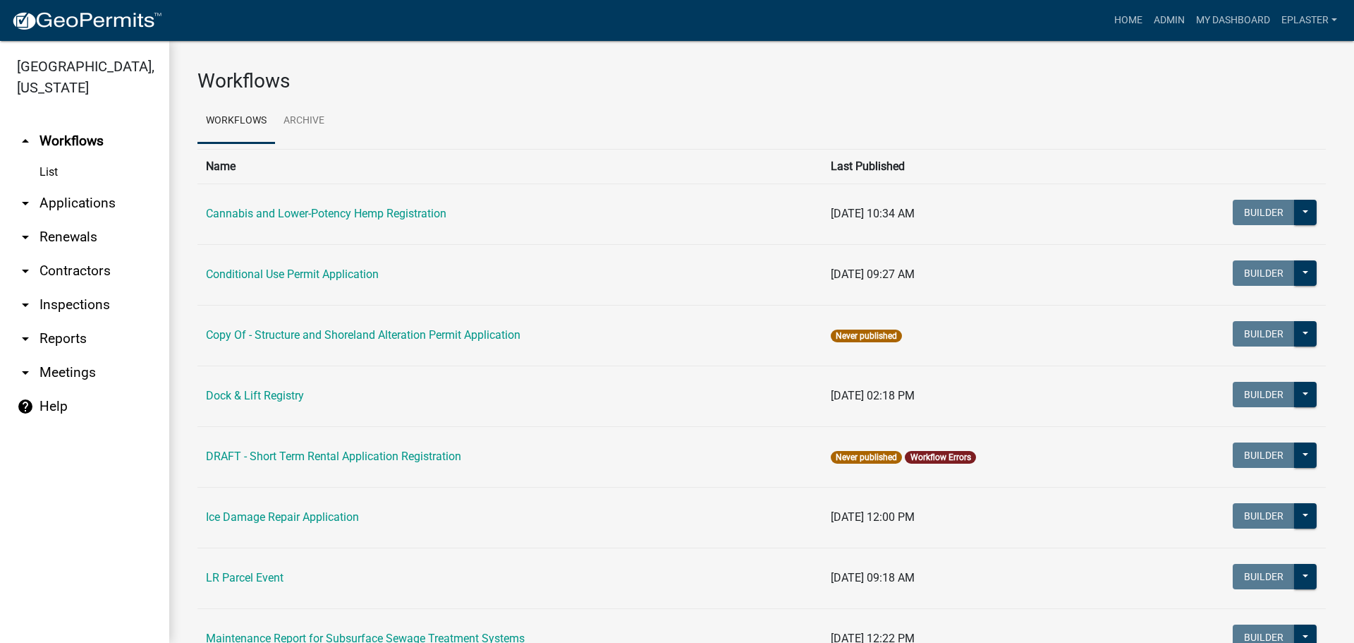
click at [72, 198] on link "arrow_drop_down Applications" at bounding box center [84, 203] width 169 height 34
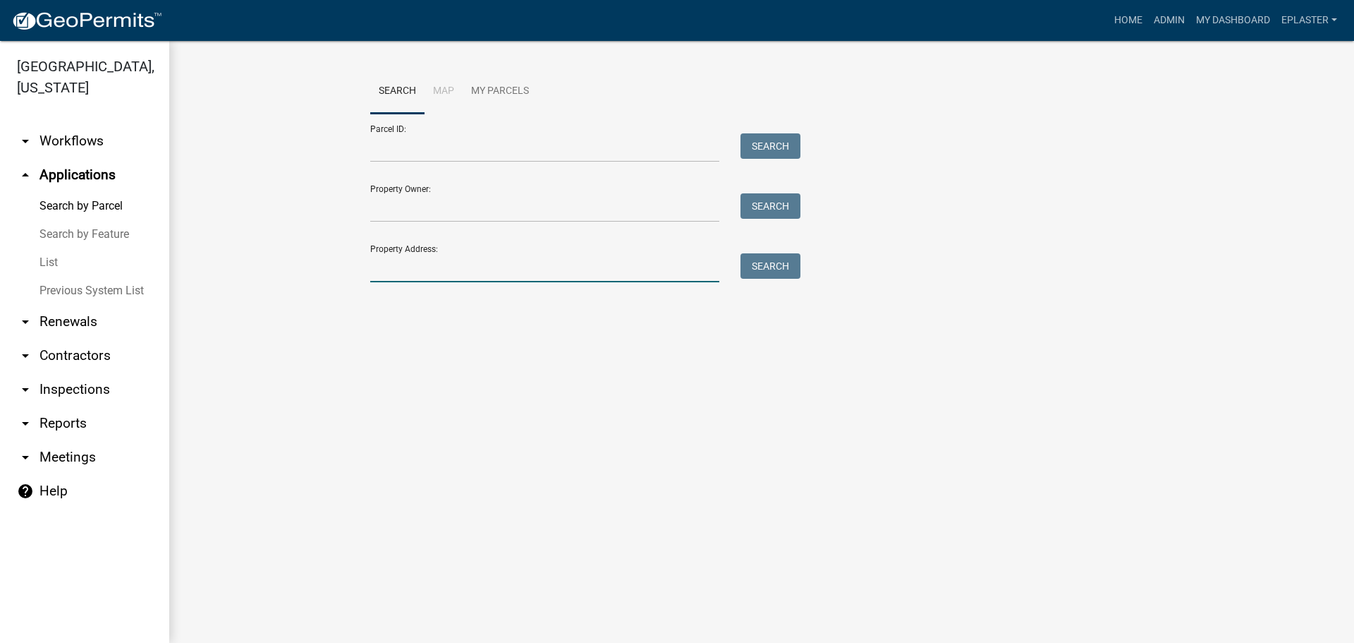
click at [501, 266] on input "Property Address:" at bounding box center [544, 267] width 349 height 29
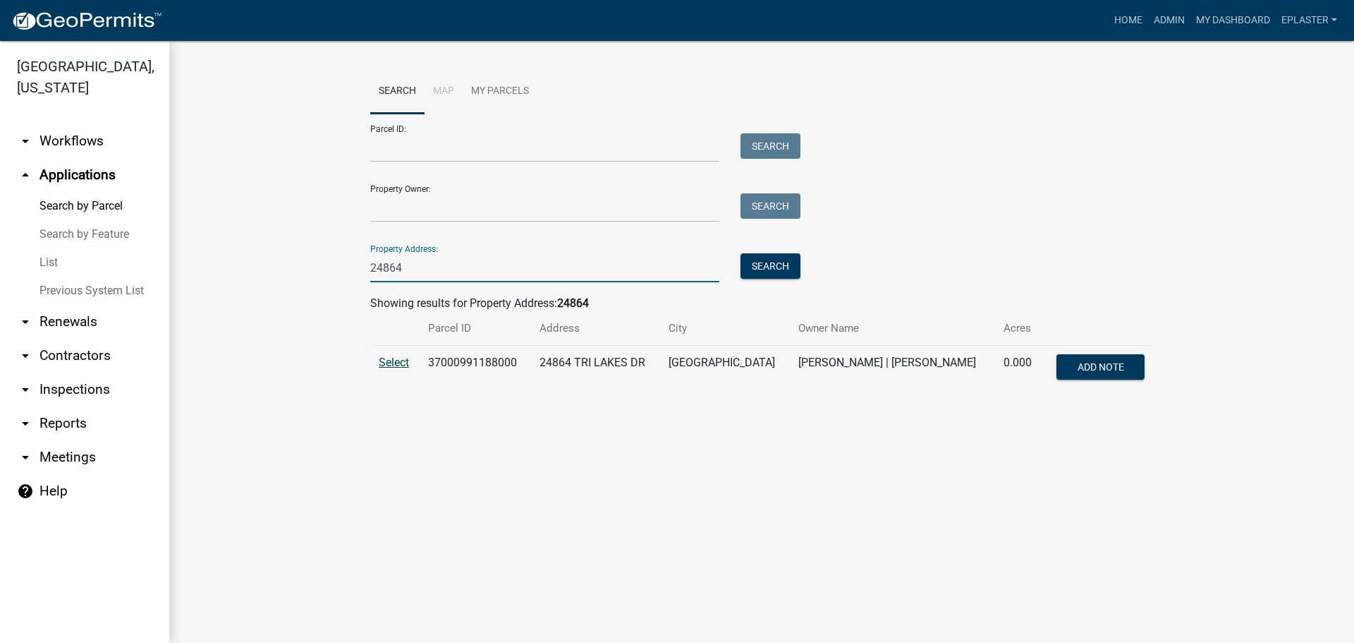
type input "24864"
click at [395, 360] on span "Select" at bounding box center [394, 362] width 30 height 13
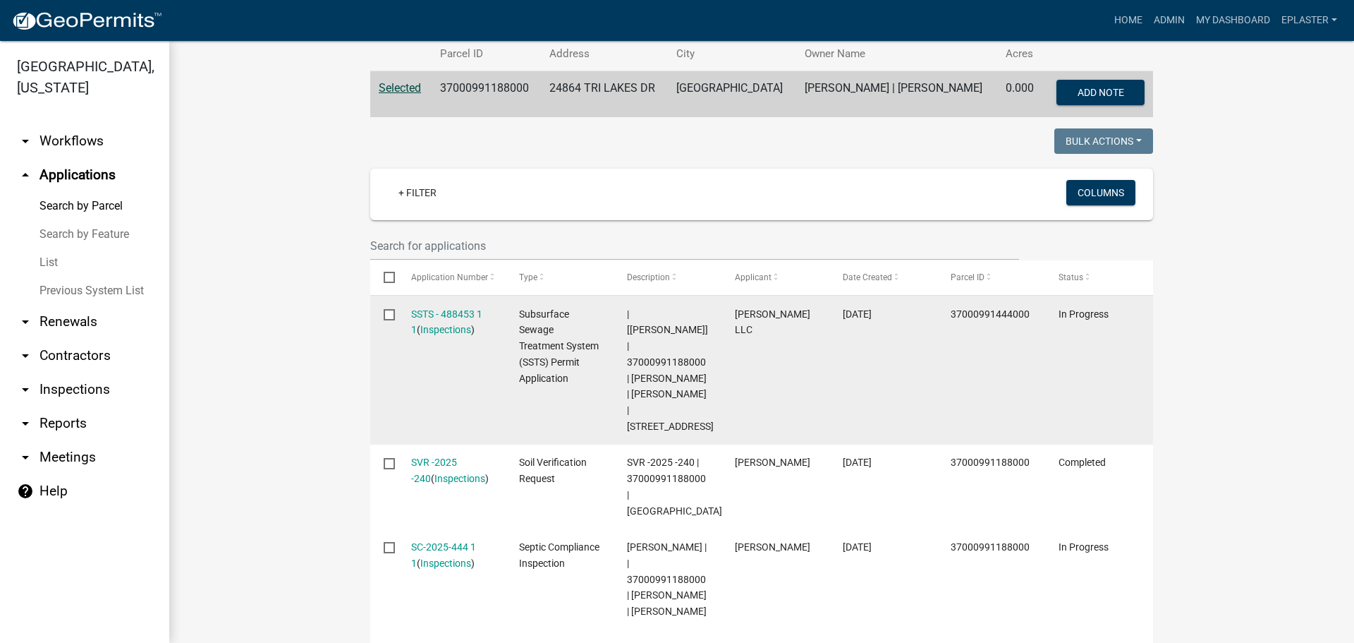
scroll to position [353, 0]
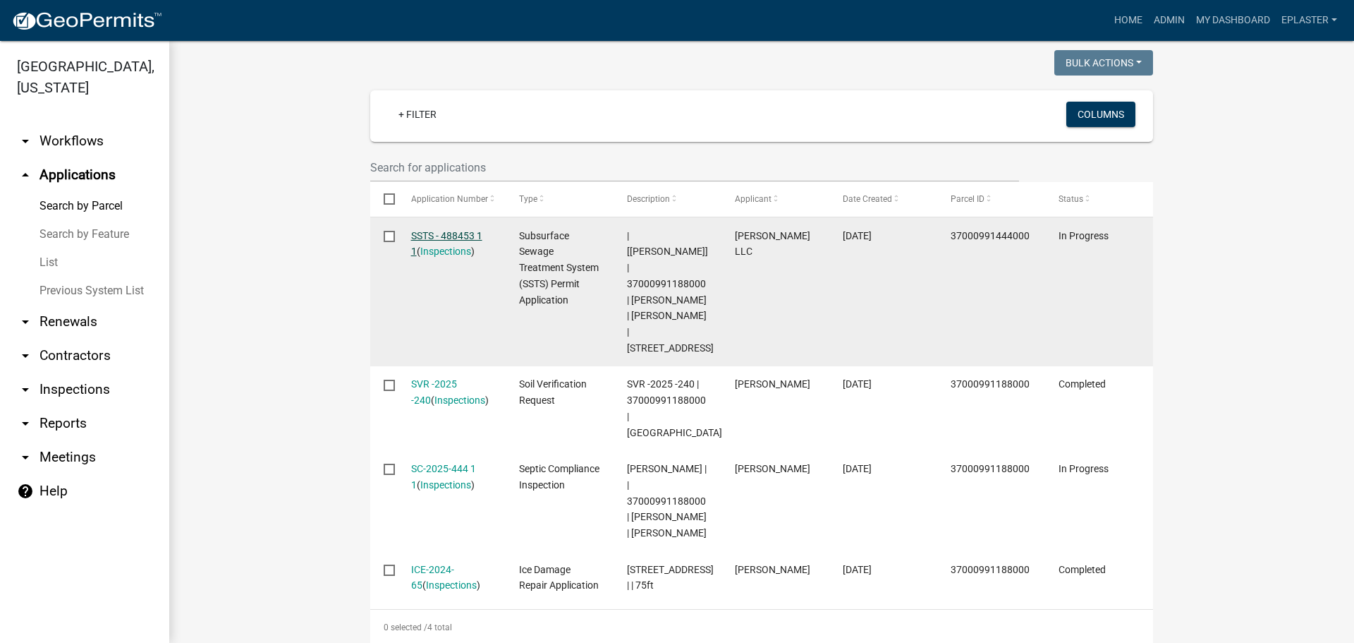
click at [460, 233] on link "SSTS - 488453 1 1" at bounding box center [446, 244] width 71 height 28
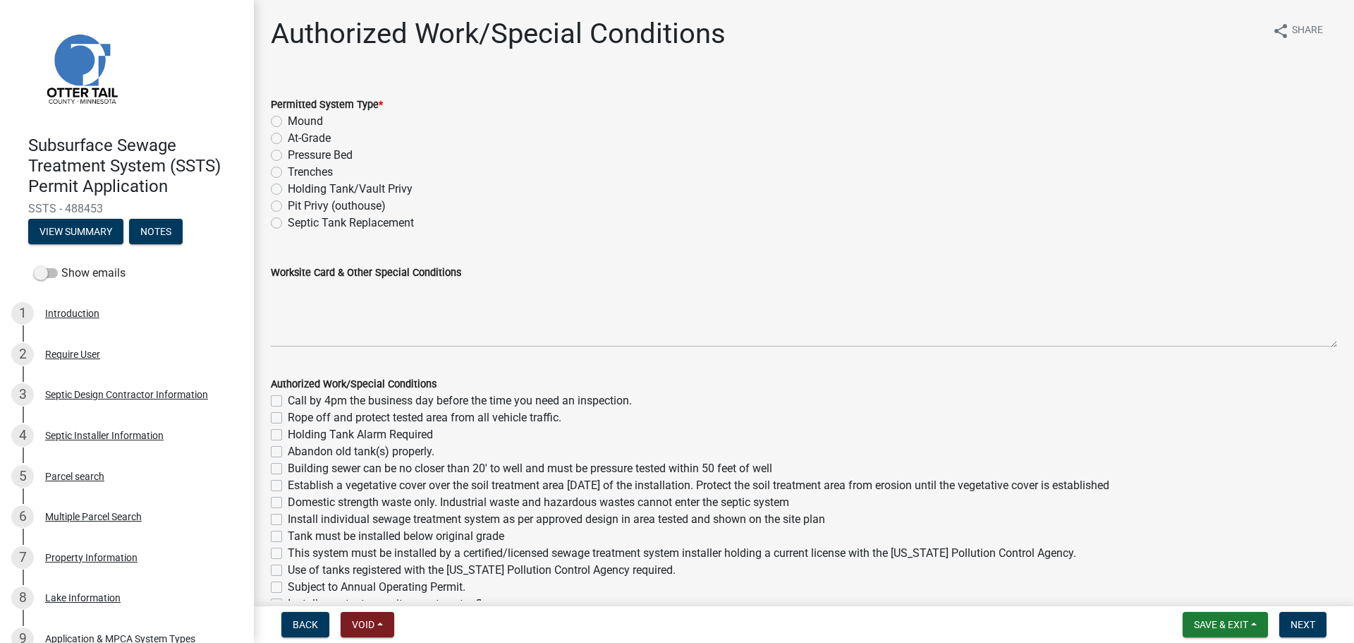
click at [288, 123] on label "Mound" at bounding box center [305, 121] width 35 height 17
click at [288, 122] on input "Mound" at bounding box center [292, 117] width 9 height 9
radio input "true"
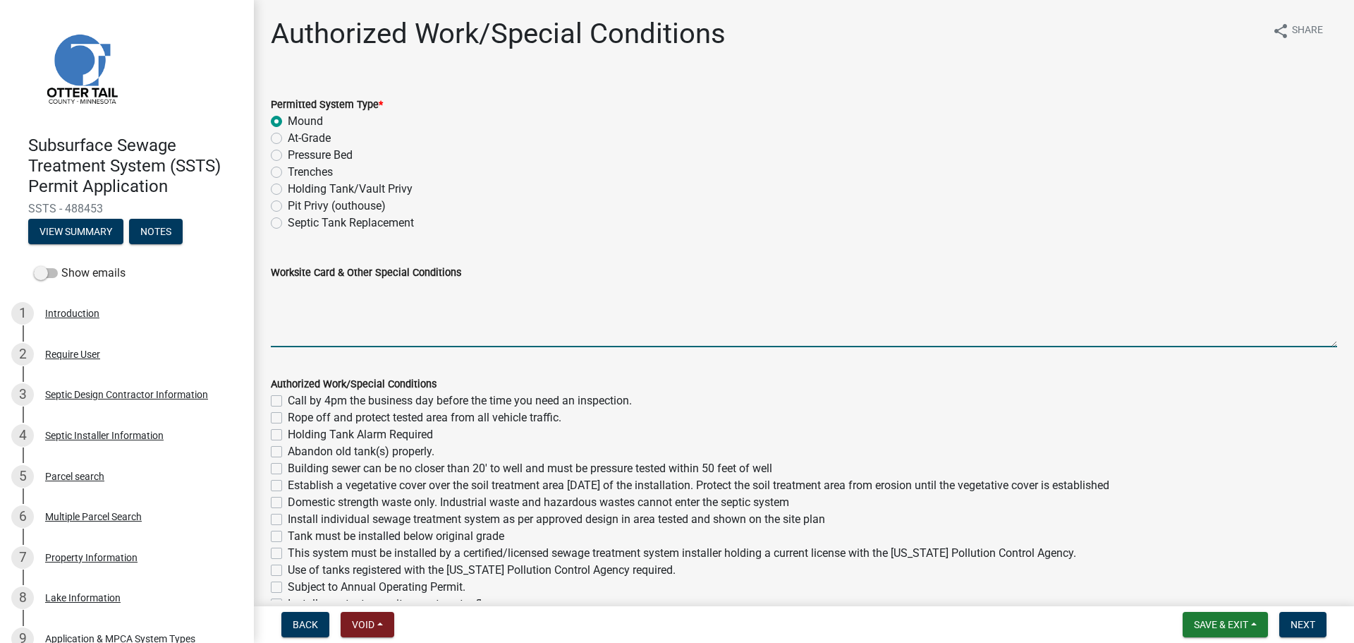
click at [341, 297] on textarea "Worksite Card & Other Special Conditions" at bounding box center [804, 314] width 1067 height 66
paste textarea "# bedroom- TYPE Mound Install SIZE septic/lift tank LxW rock bed, LxW S.A.A, # …"
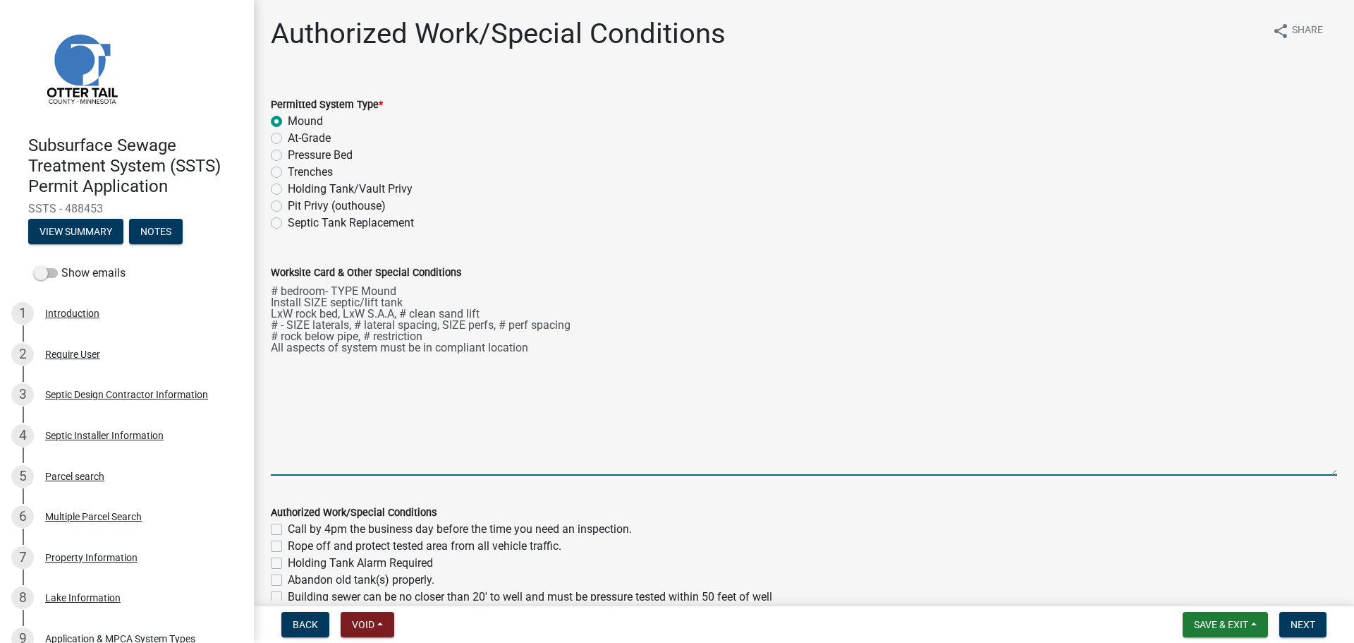
drag, startPoint x: 1325, startPoint y: 343, endPoint x: 1304, endPoint y: 473, distance: 132.1
click at [1308, 474] on textarea "# bedroom- TYPE Mound Install SIZE septic/lift tank LxW rock bed, LxW S.A.A, # …" at bounding box center [804, 378] width 1067 height 195
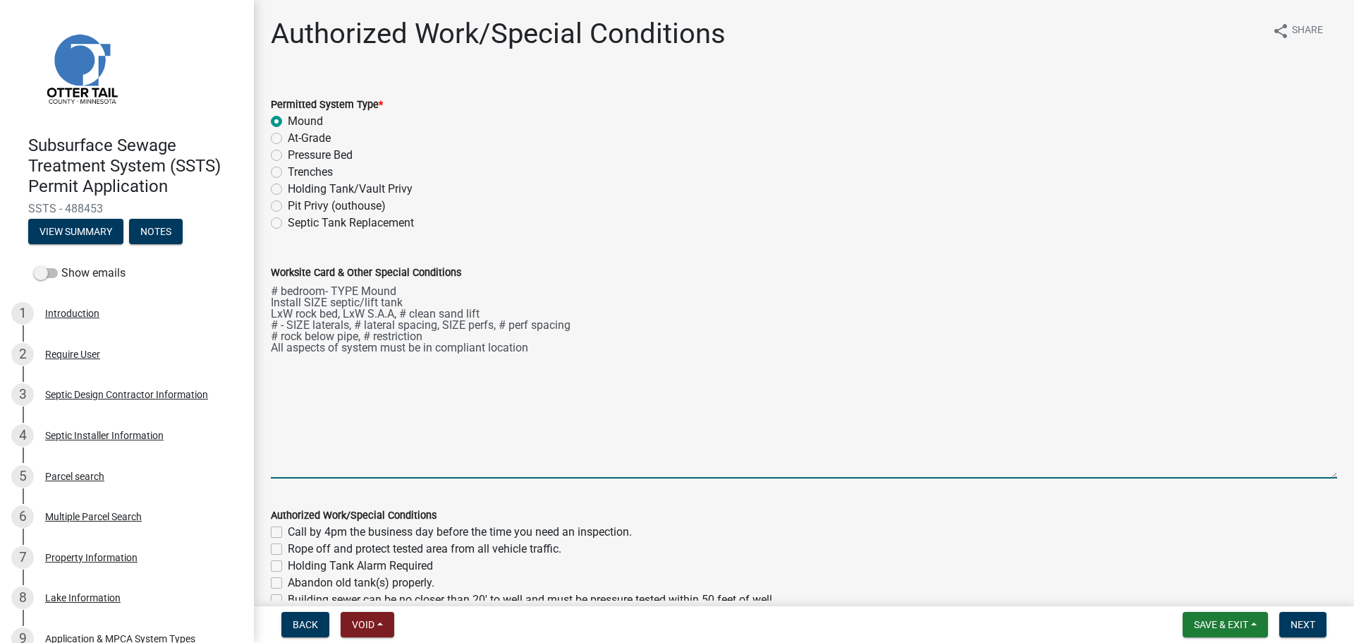
click at [277, 286] on textarea "# bedroom- TYPE Mound Install SIZE septic/lift tank LxW rock bed, LxW S.A.A, # …" at bounding box center [804, 380] width 1067 height 198
click at [274, 289] on textarea "4 bedroom- Type III Mound Install SIZE septic/lift tank LxW rock bed, LxW S.A.A…" at bounding box center [804, 380] width 1067 height 198
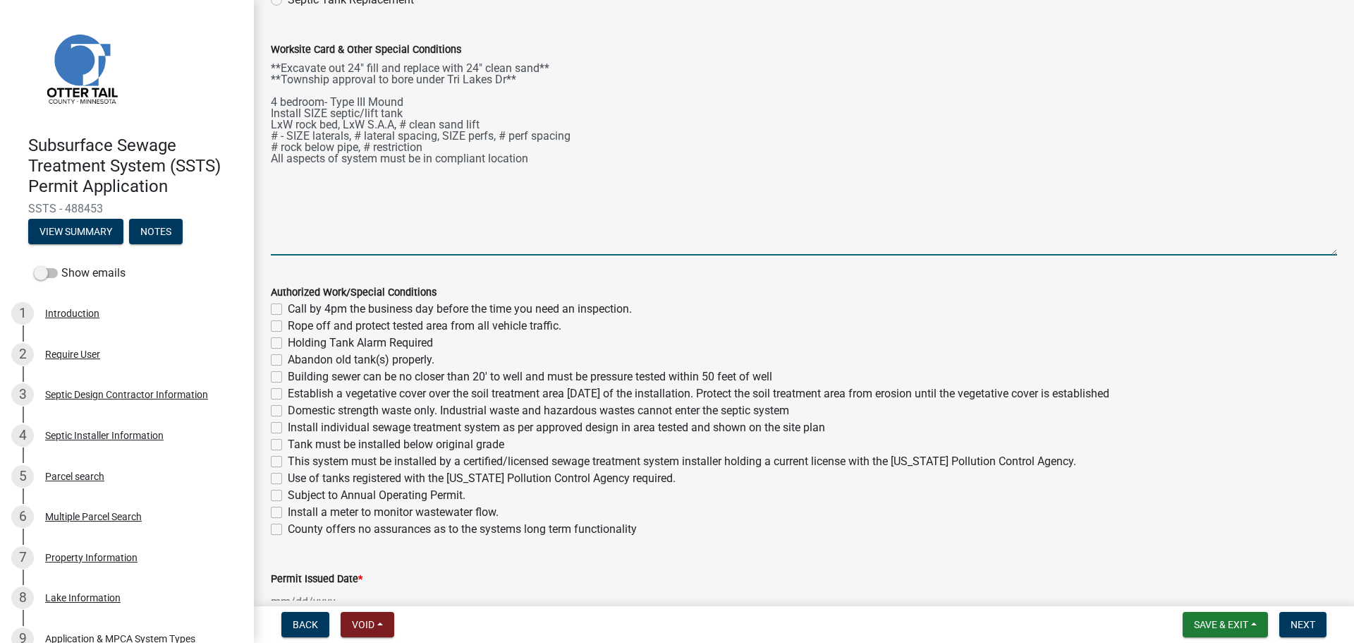
scroll to position [194, 0]
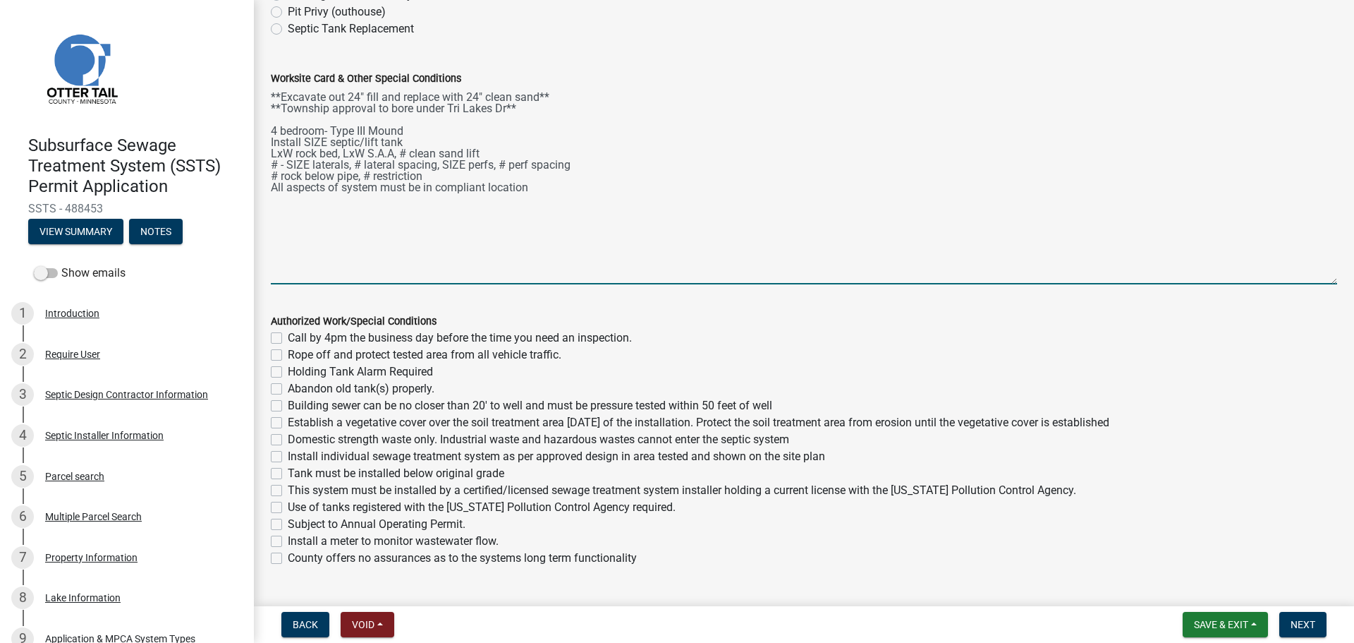
click at [272, 140] on textarea "**Excavate out 24" fill and replace with 24" clean sand** **Township approval t…" at bounding box center [804, 186] width 1067 height 198
click at [468, 97] on textarea "**Excavate out 24" fill and replace with 24" clean sand** **Township approval t…" at bounding box center [804, 186] width 1067 height 198
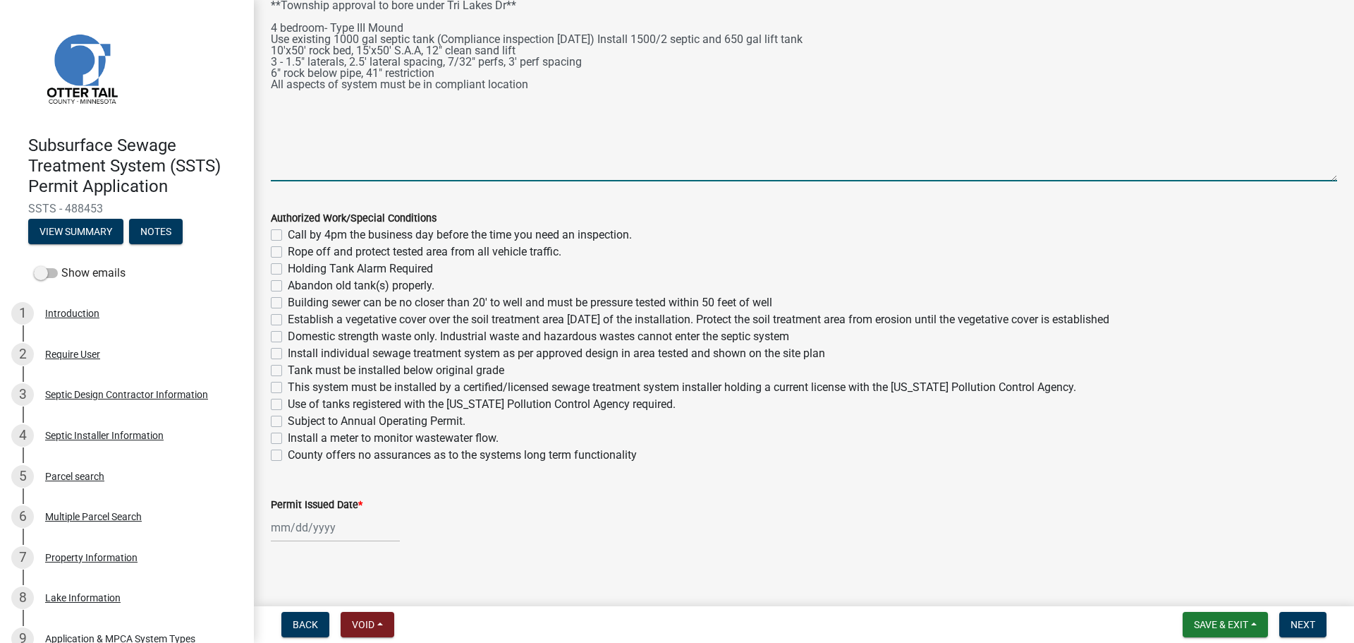
scroll to position [306, 0]
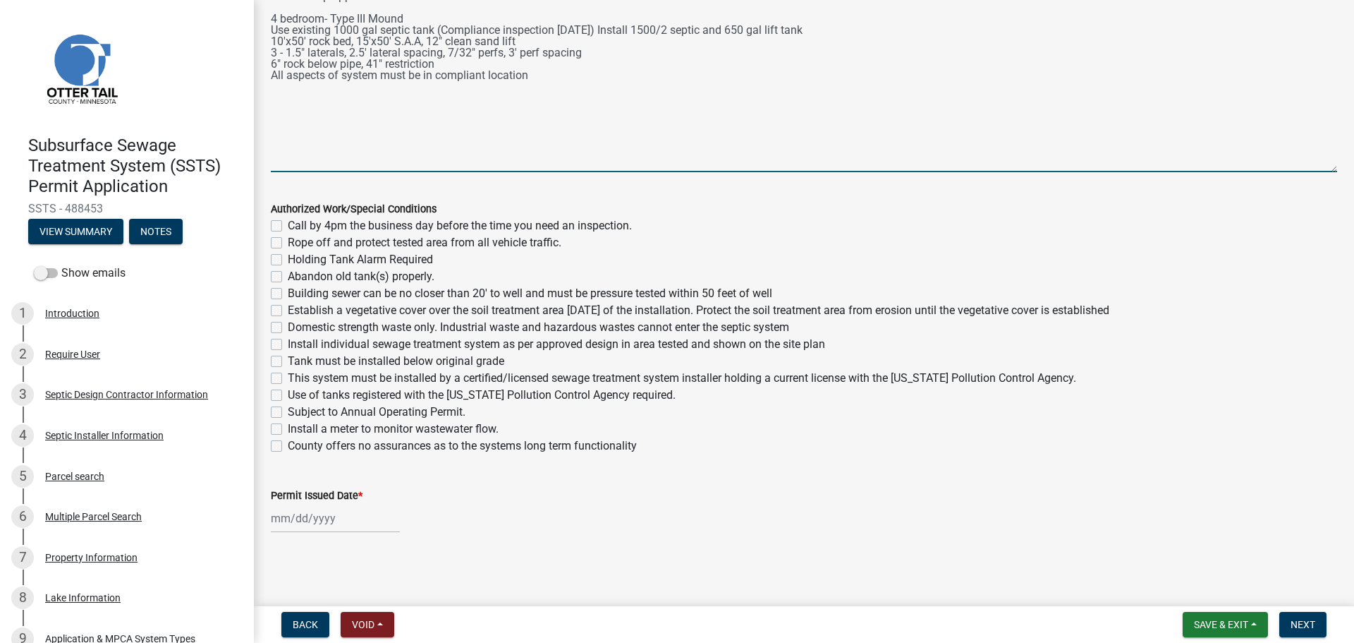
type textarea "**Excavate out 24" fill and replace with 24" clean sand** **Township approval t…"
click at [288, 225] on label "Call by 4pm the business day before the time you need an inspection." at bounding box center [460, 225] width 344 height 17
click at [288, 225] on input "Call by 4pm the business day before the time you need an inspection." at bounding box center [292, 221] width 9 height 9
checkbox input "true"
checkbox input "false"
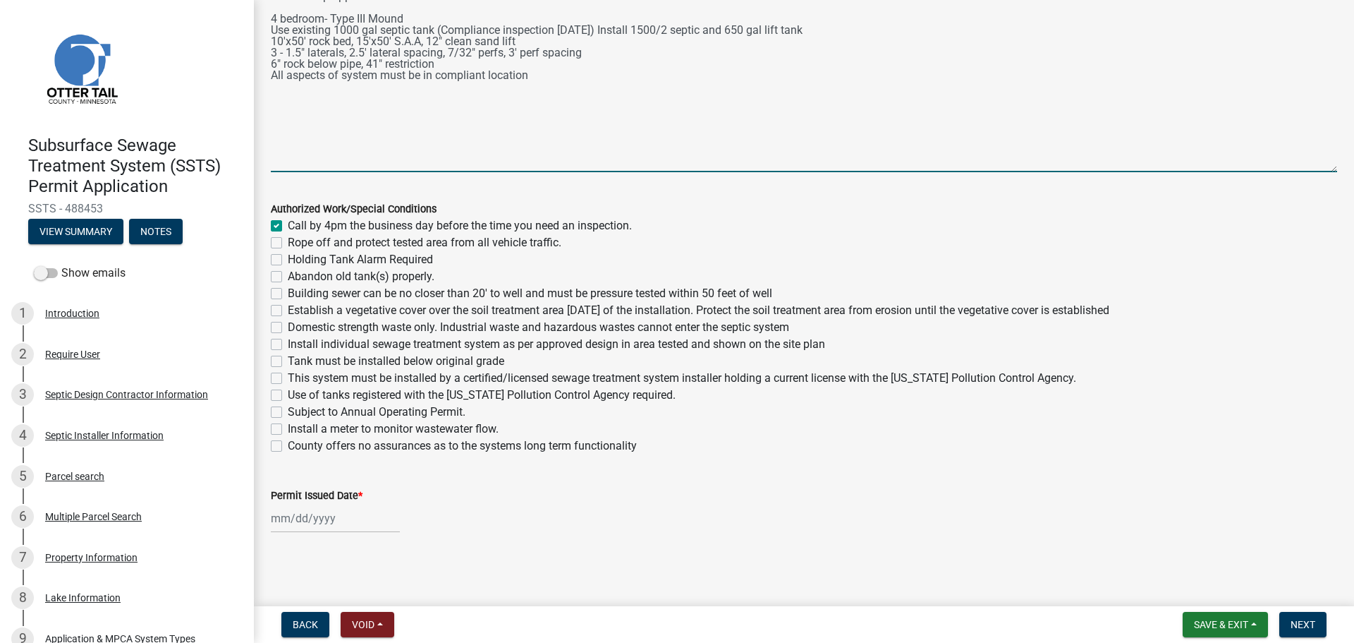
checkbox input "false"
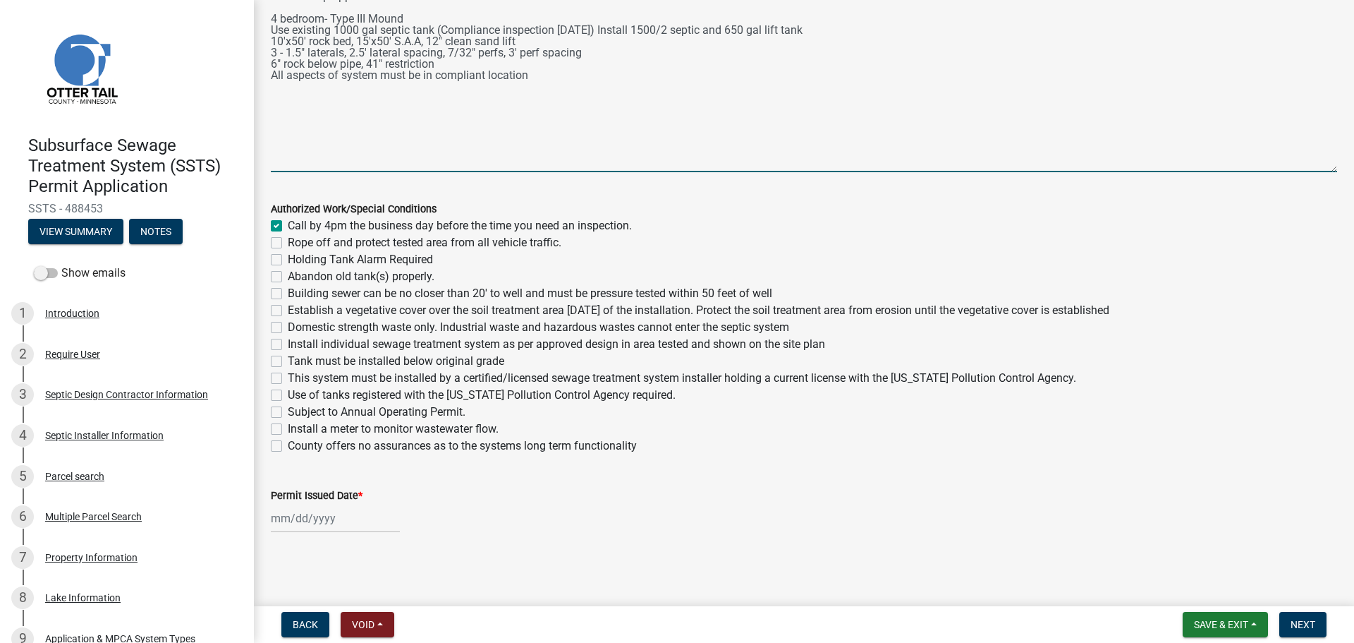
checkbox input "false"
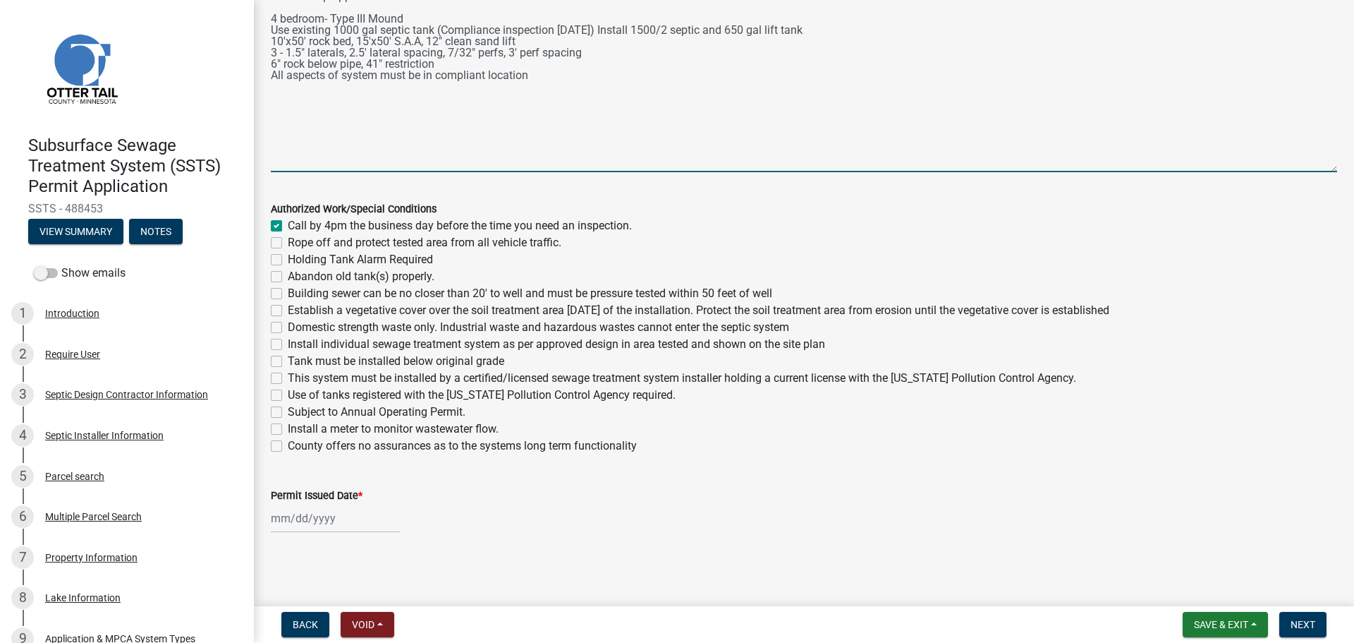
checkbox input "false"
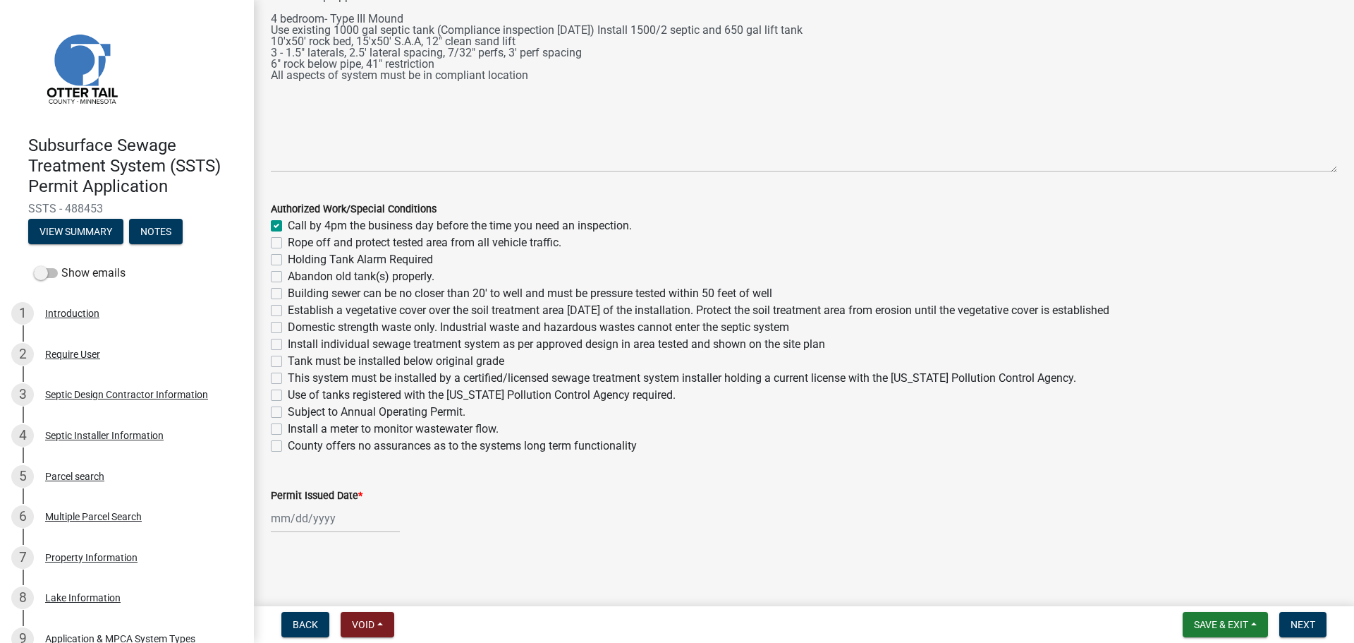
click at [288, 248] on label "Rope off and protect tested area from all vehicle traffic." at bounding box center [425, 242] width 274 height 17
click at [288, 243] on input "Rope off and protect tested area from all vehicle traffic." at bounding box center [292, 238] width 9 height 9
checkbox input "true"
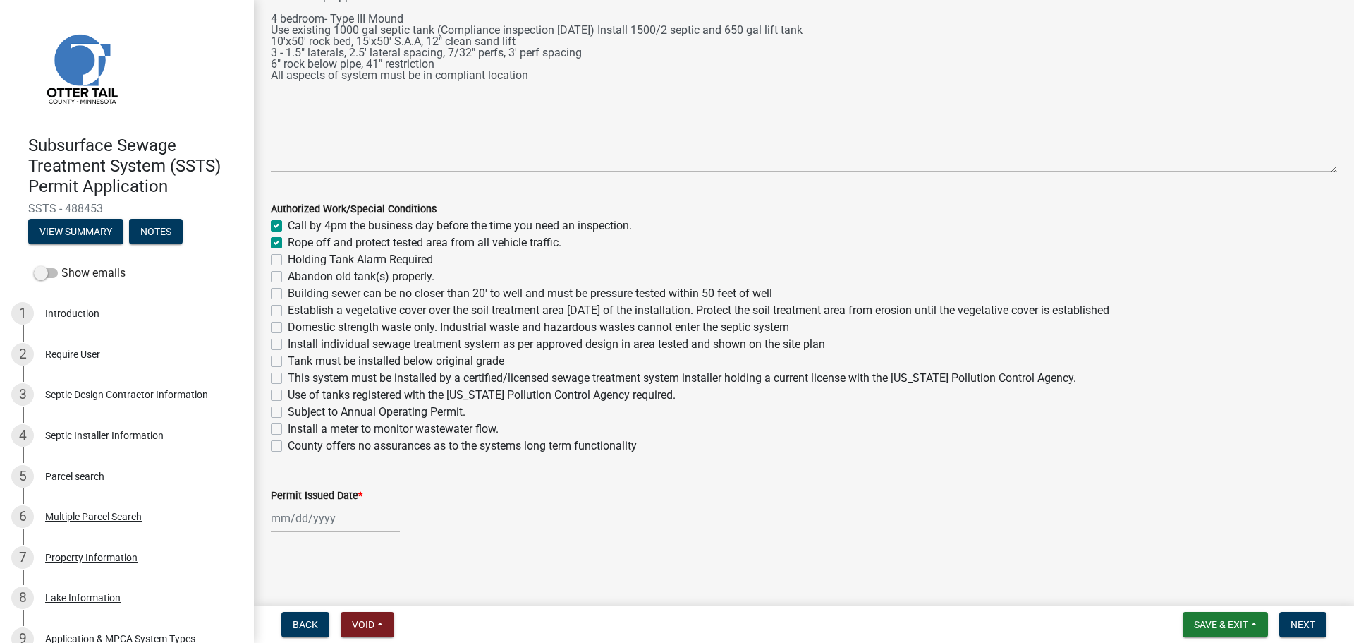
checkbox input "false"
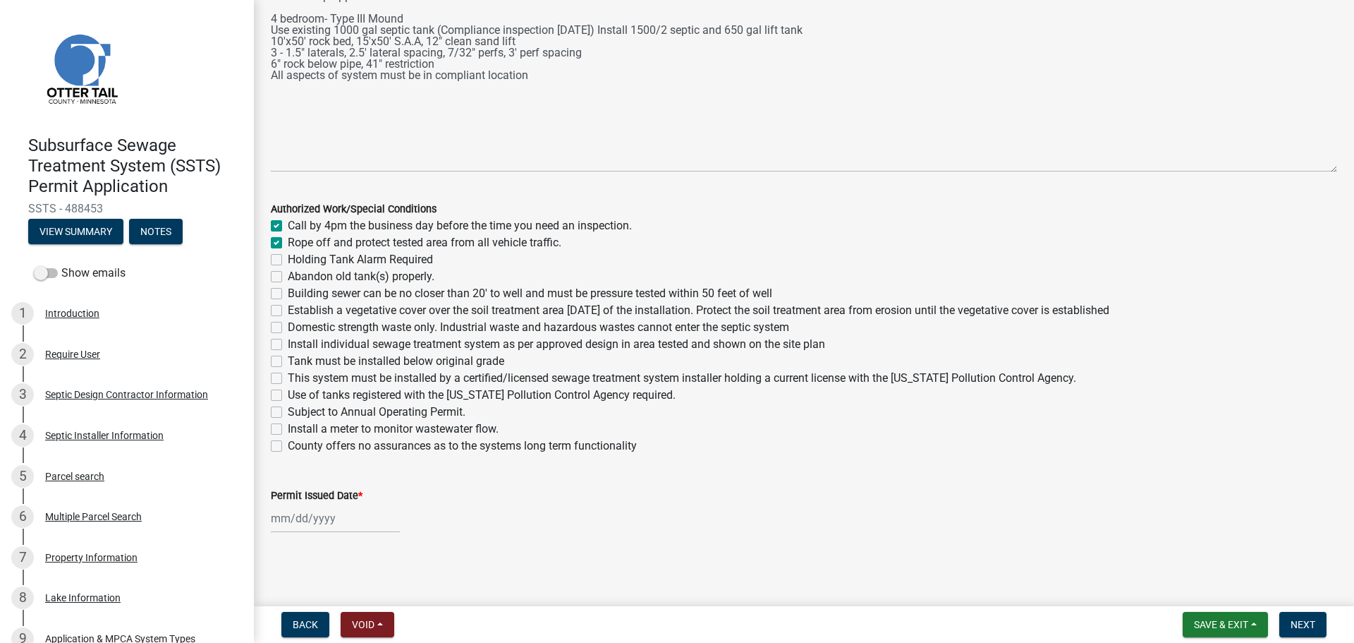
checkbox input "false"
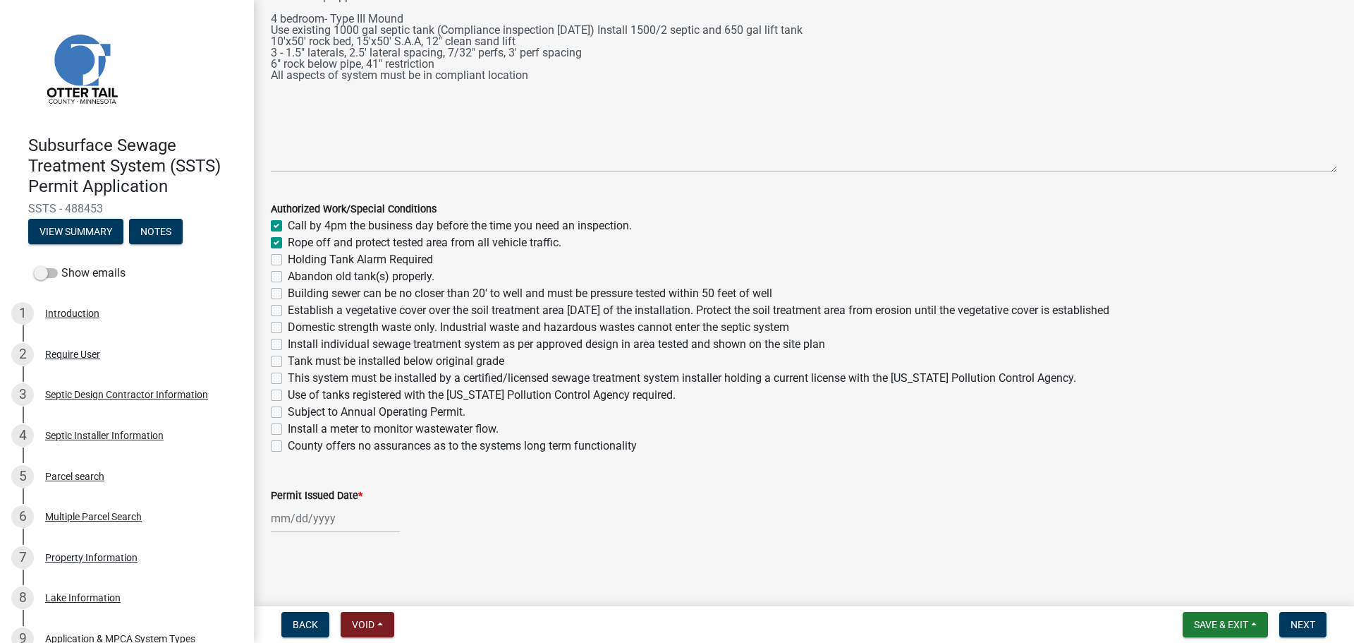
checkbox input "false"
click at [288, 278] on label "Abandon old tank(s) properly." at bounding box center [361, 276] width 147 height 17
click at [288, 277] on input "Abandon old tank(s) properly." at bounding box center [292, 272] width 9 height 9
checkbox input "true"
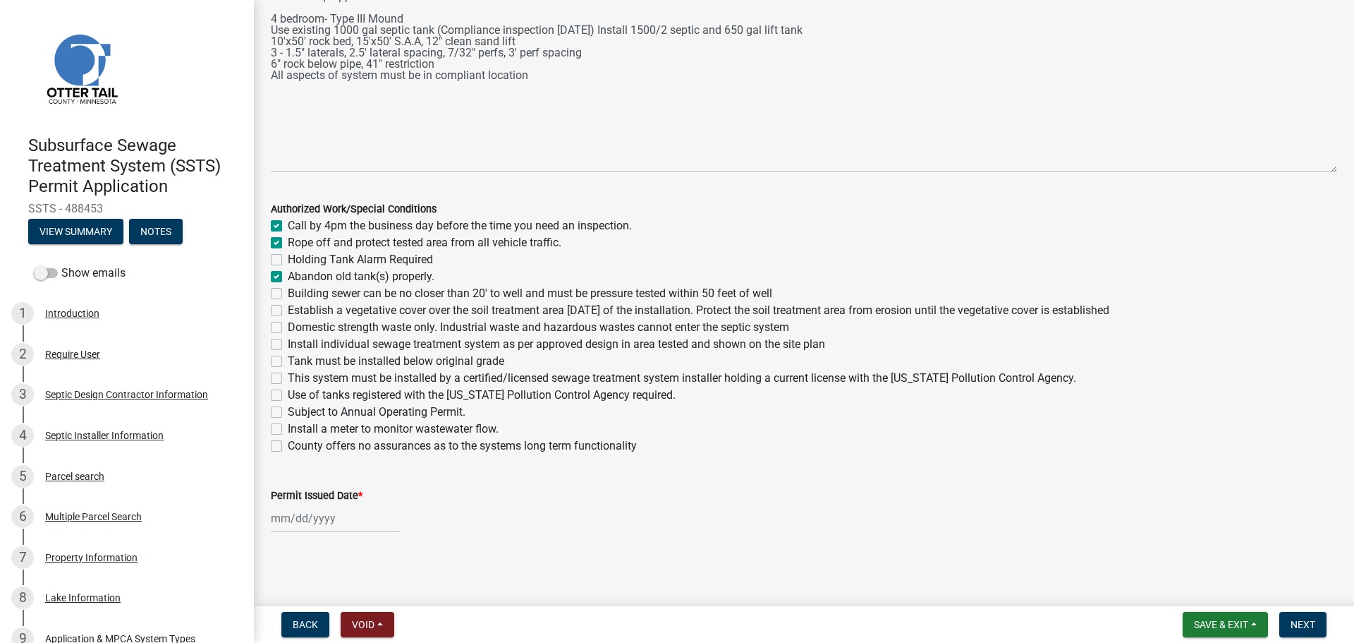
checkbox input "true"
checkbox input "false"
checkbox input "true"
checkbox input "false"
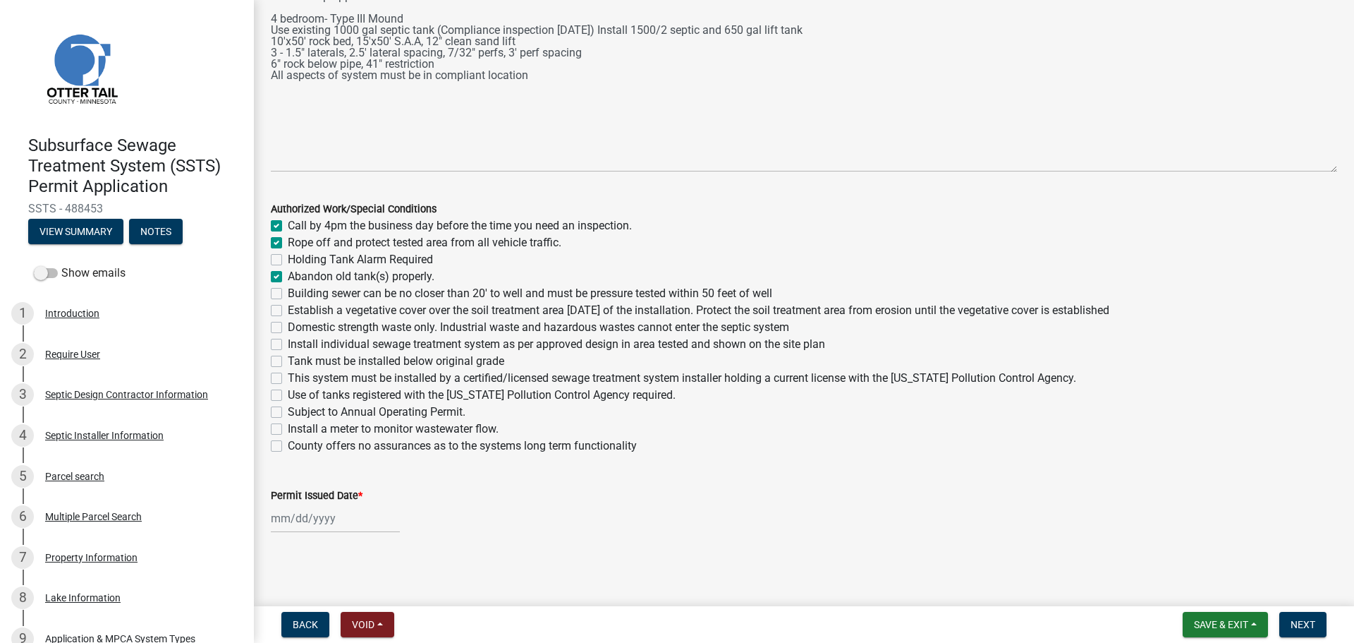
checkbox input "false"
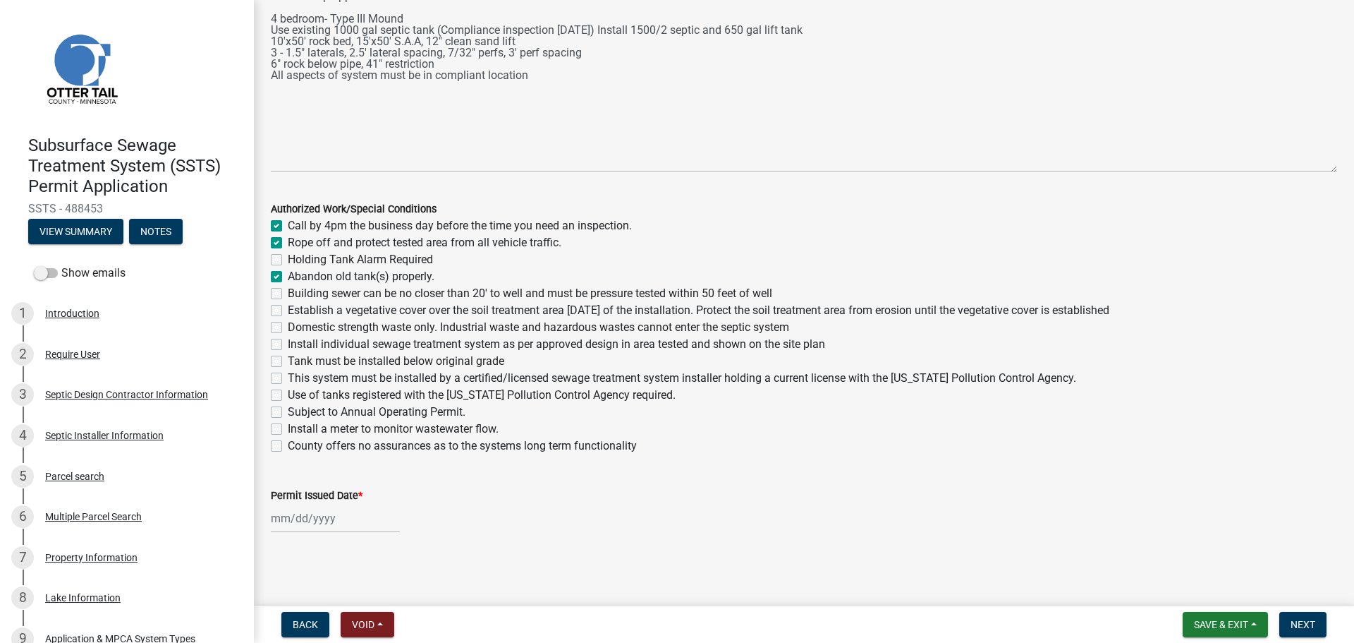
checkbox input "false"
click at [288, 296] on label "Building sewer can be no closer than 20' to well and must be pressure tested wi…" at bounding box center [530, 293] width 485 height 17
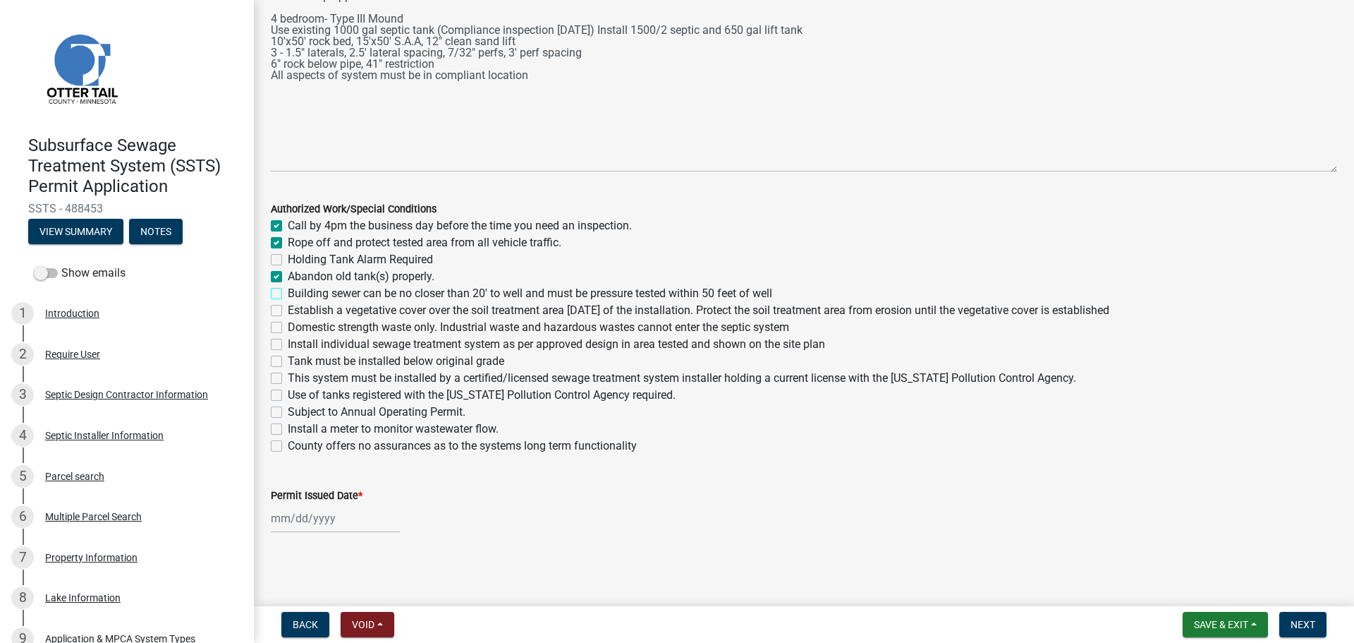
click at [288, 294] on input "Building sewer can be no closer than 20' to well and must be pressure tested wi…" at bounding box center [292, 289] width 9 height 9
checkbox input "true"
checkbox input "false"
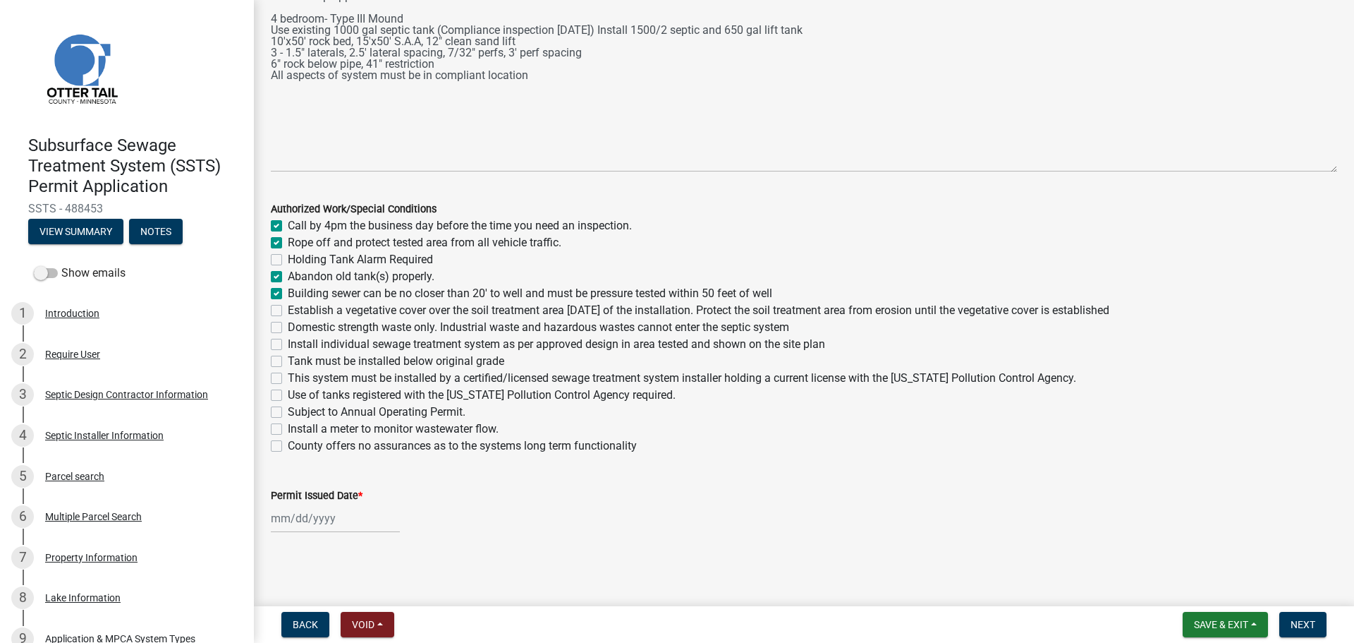
checkbox input "true"
checkbox input "false"
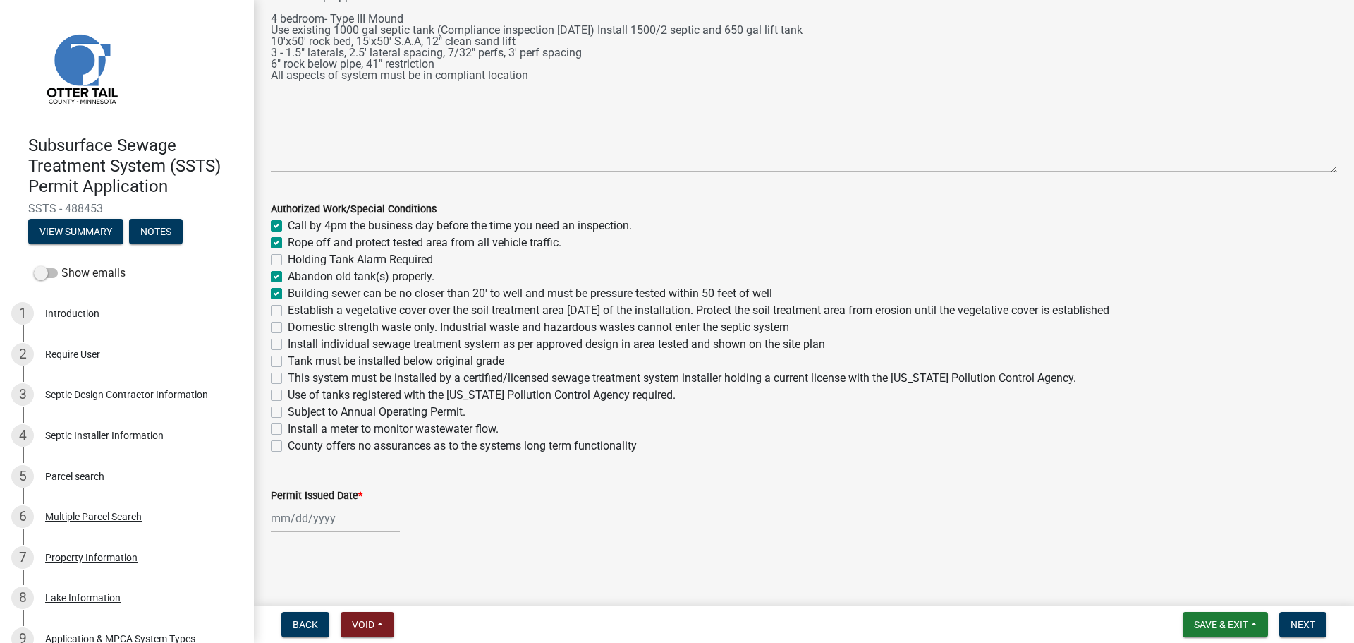
checkbox input "false"
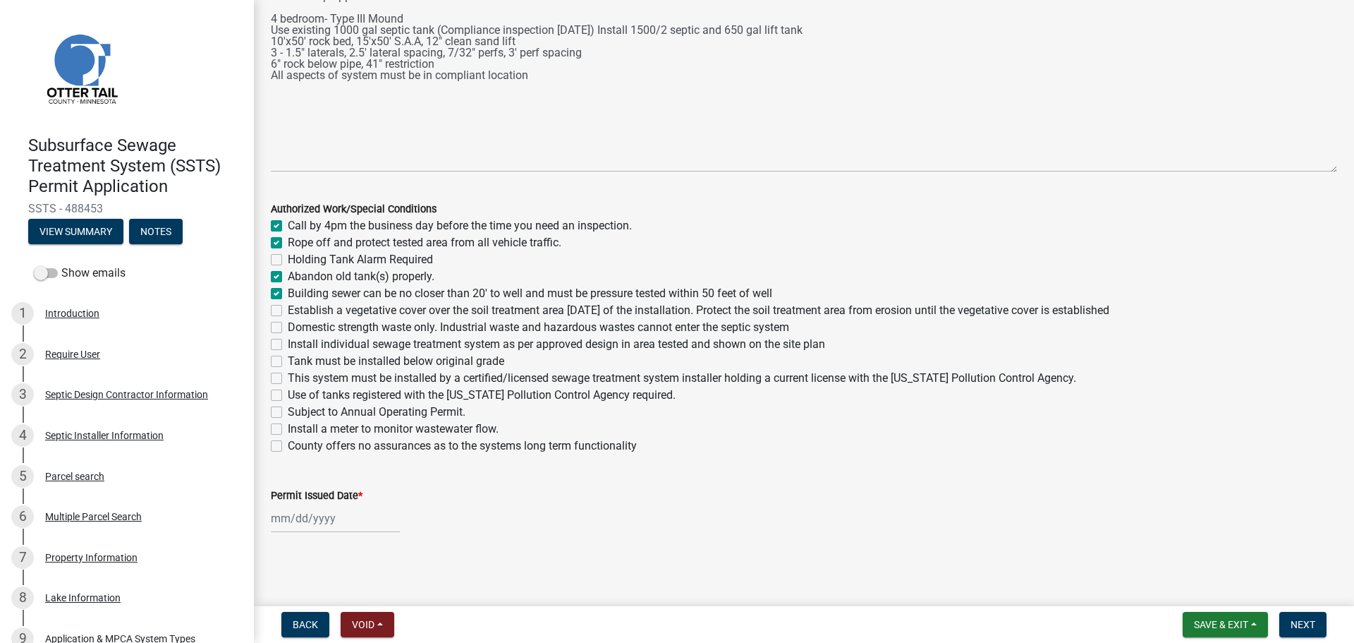
checkbox input "false"
click at [288, 313] on label "Establish a vegetative cover over the soil treatment area within 30 days of the…" at bounding box center [699, 310] width 822 height 17
click at [288, 311] on input "Establish a vegetative cover over the soil treatment area within 30 days of the…" at bounding box center [292, 306] width 9 height 9
checkbox input "true"
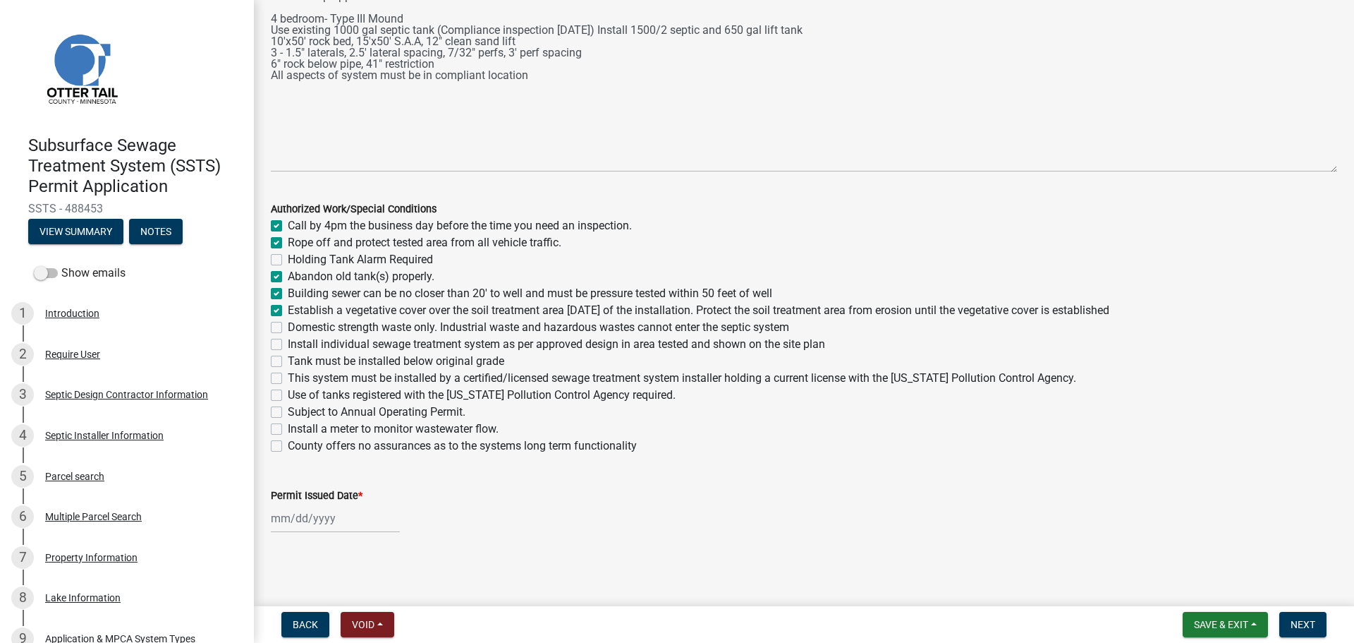
checkbox input "true"
checkbox input "false"
checkbox input "true"
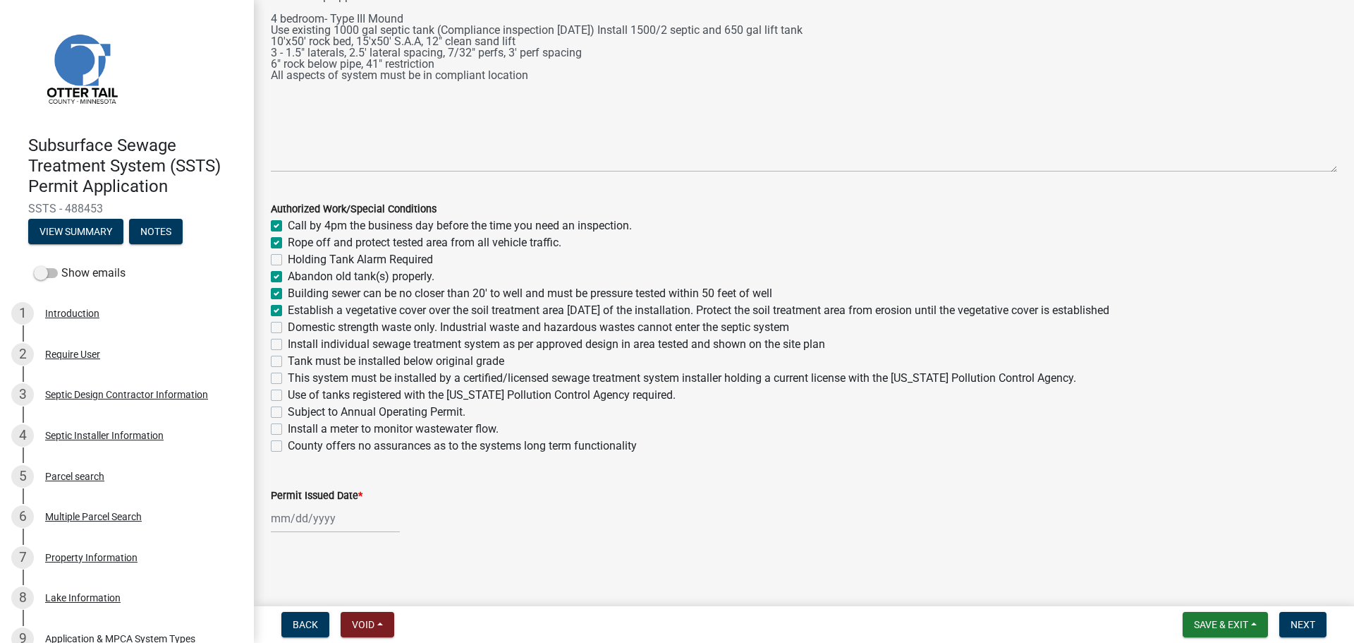
checkbox input "false"
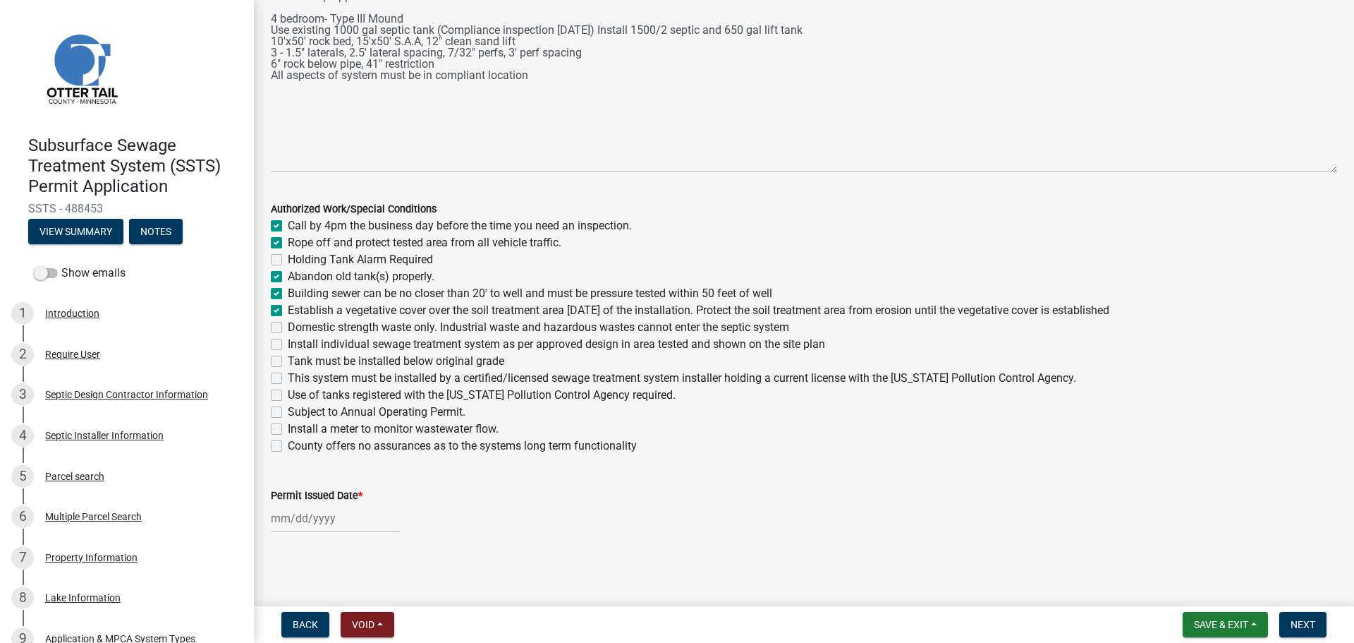
checkbox input "false"
click at [288, 325] on label "Domestic strength waste only. Industrial waste and hazardous wastes cannot ente…" at bounding box center [539, 327] width 502 height 17
click at [288, 325] on input "Domestic strength waste only. Industrial waste and hazardous wastes cannot ente…" at bounding box center [292, 323] width 9 height 9
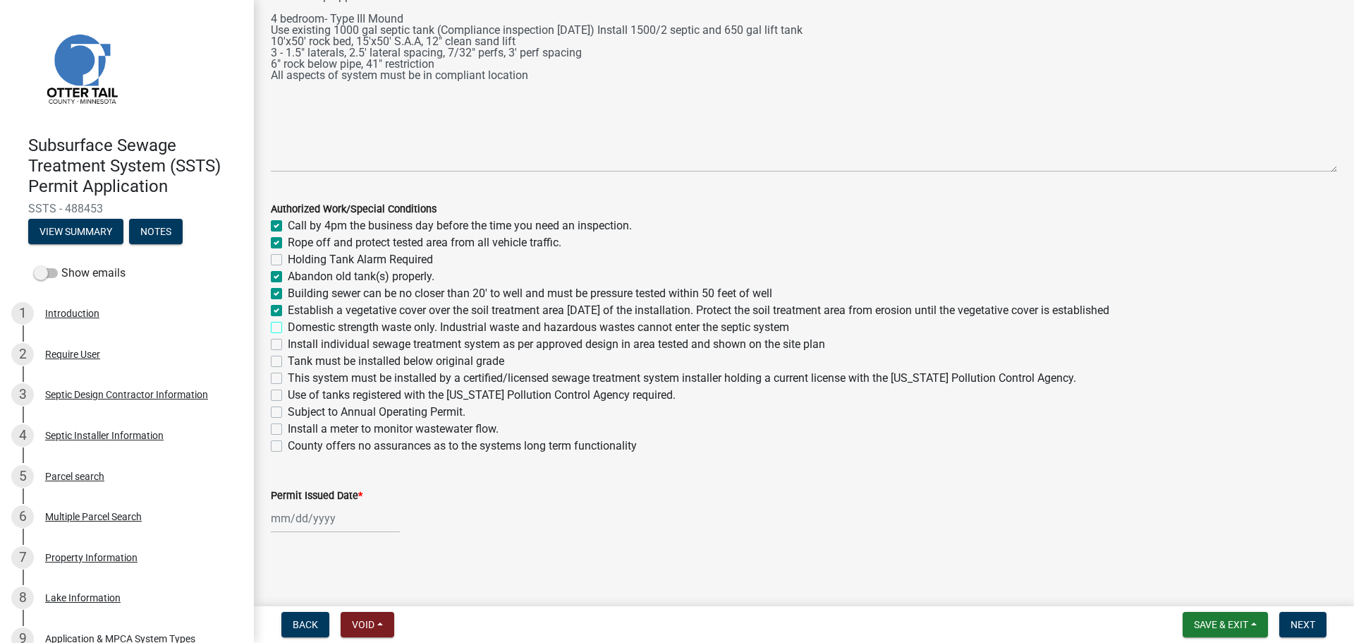
checkbox input "true"
checkbox input "false"
checkbox input "true"
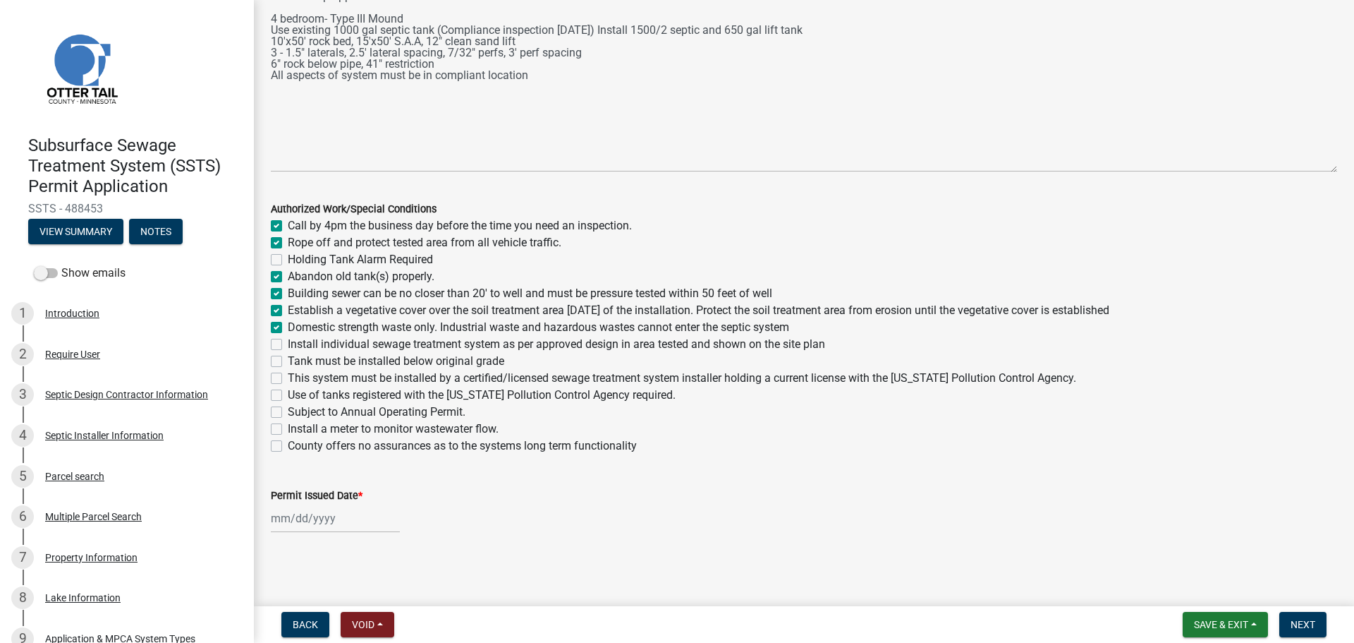
checkbox input "true"
checkbox input "false"
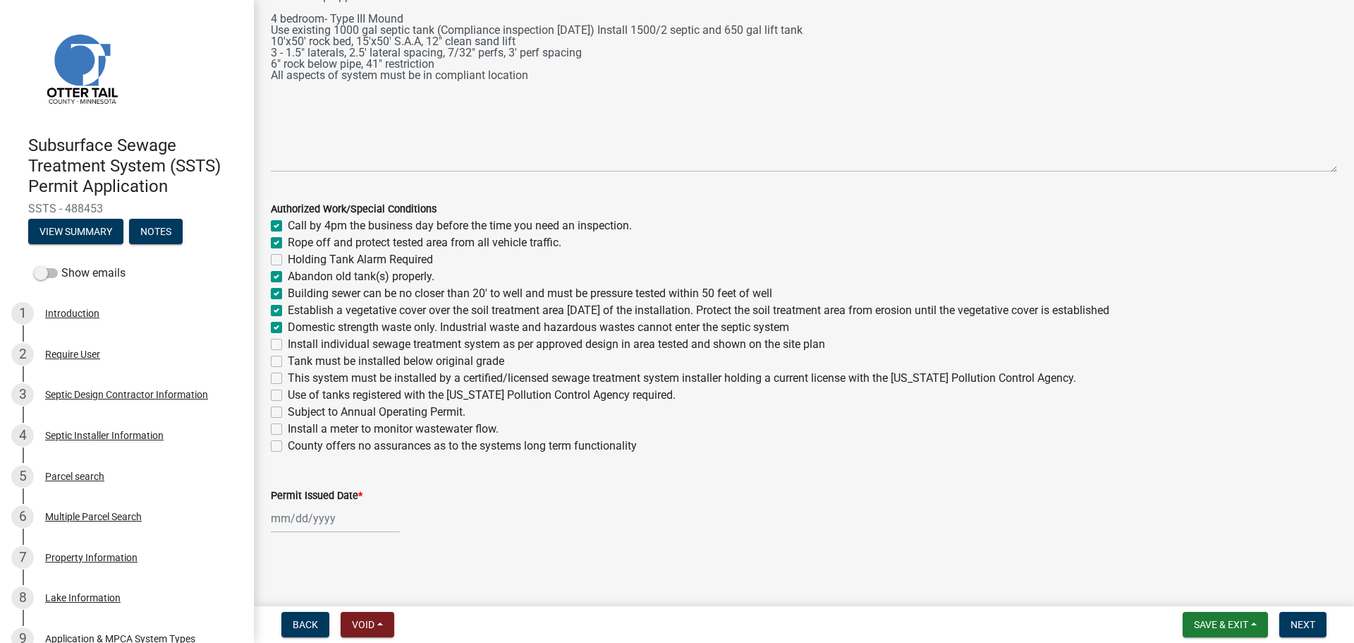
checkbox input "false"
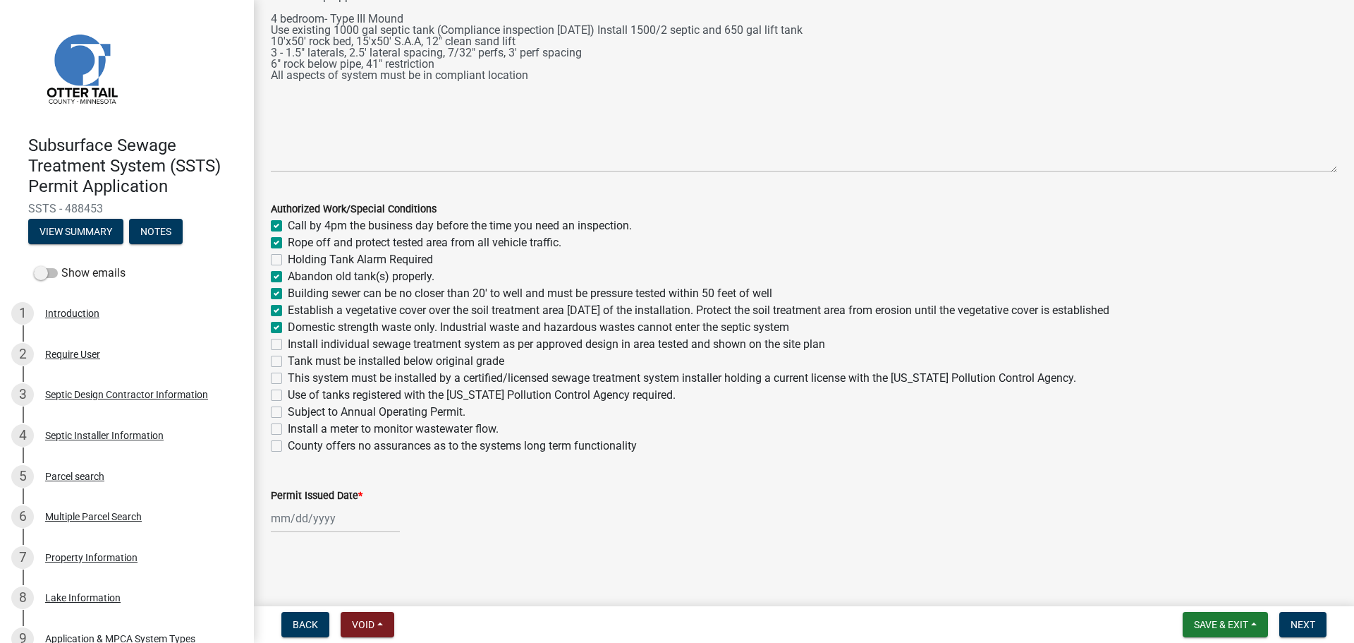
click at [288, 347] on label "Install individual sewage treatment system as per approved design in area teste…" at bounding box center [557, 344] width 538 height 17
click at [288, 345] on input "Install individual sewage treatment system as per approved design in area teste…" at bounding box center [292, 340] width 9 height 9
checkbox input "true"
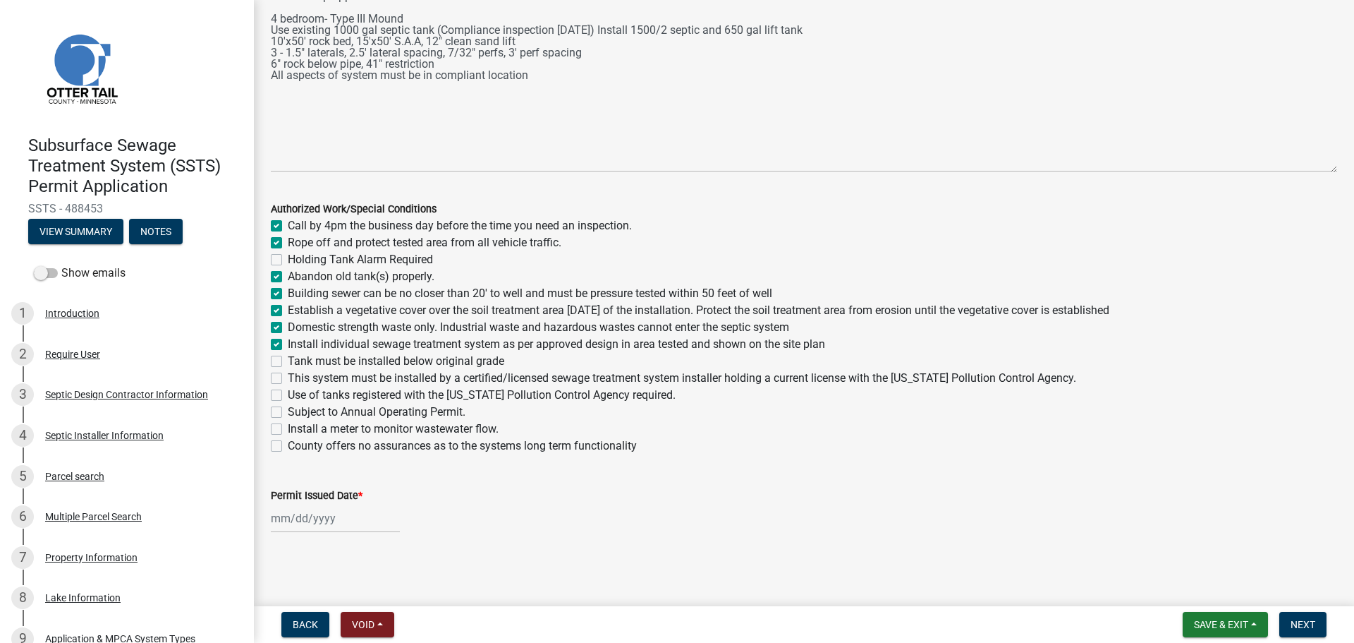
checkbox input "false"
checkbox input "true"
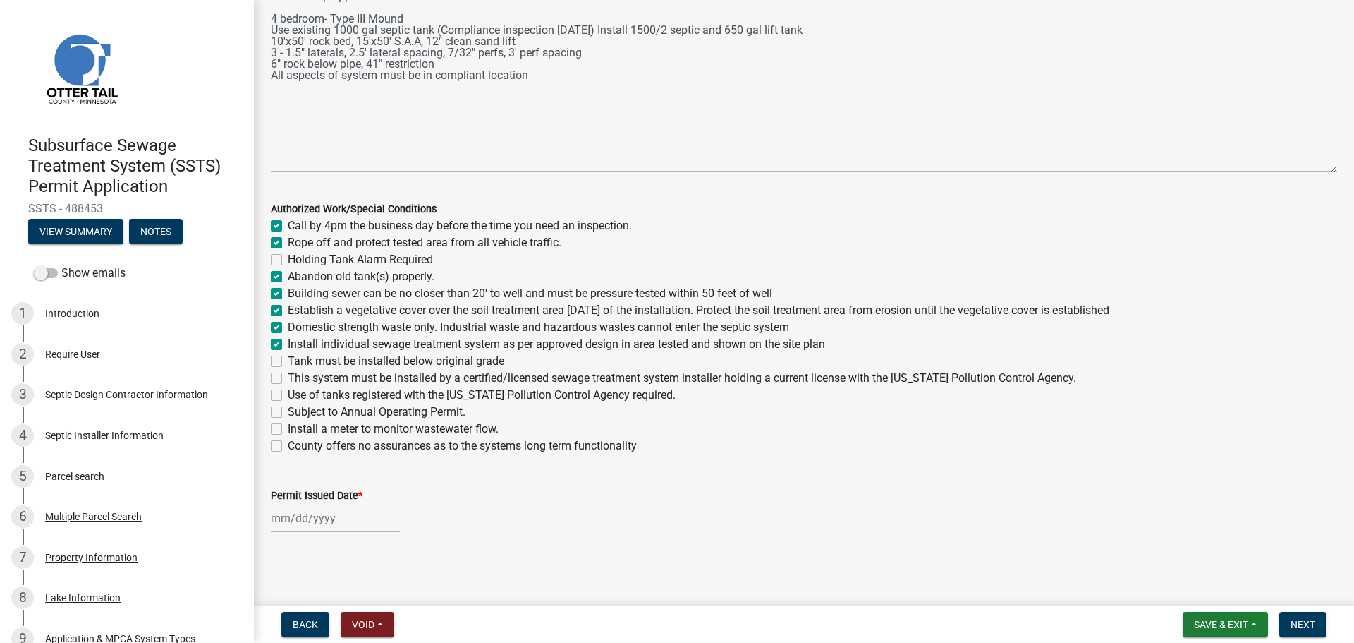
checkbox input "true"
checkbox input "false"
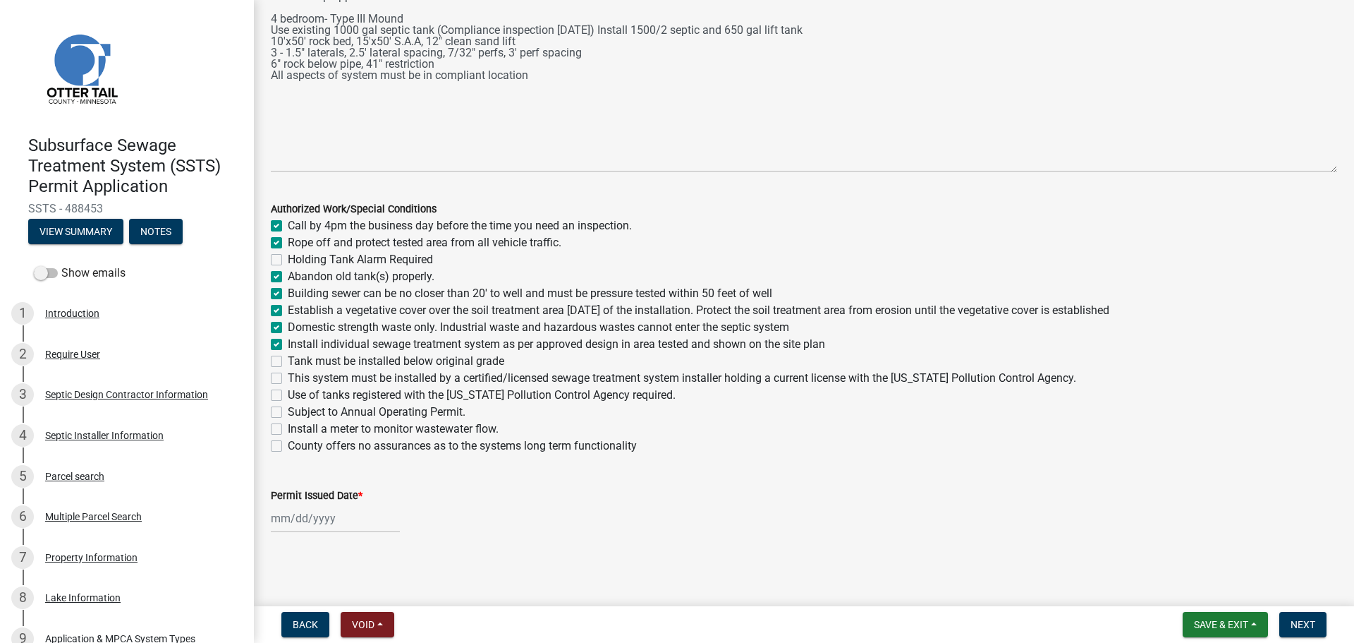
checkbox input "false"
click at [288, 356] on label "Tank must be installed below original grade" at bounding box center [396, 361] width 217 height 17
click at [288, 356] on input "Tank must be installed below original grade" at bounding box center [292, 357] width 9 height 9
checkbox input "true"
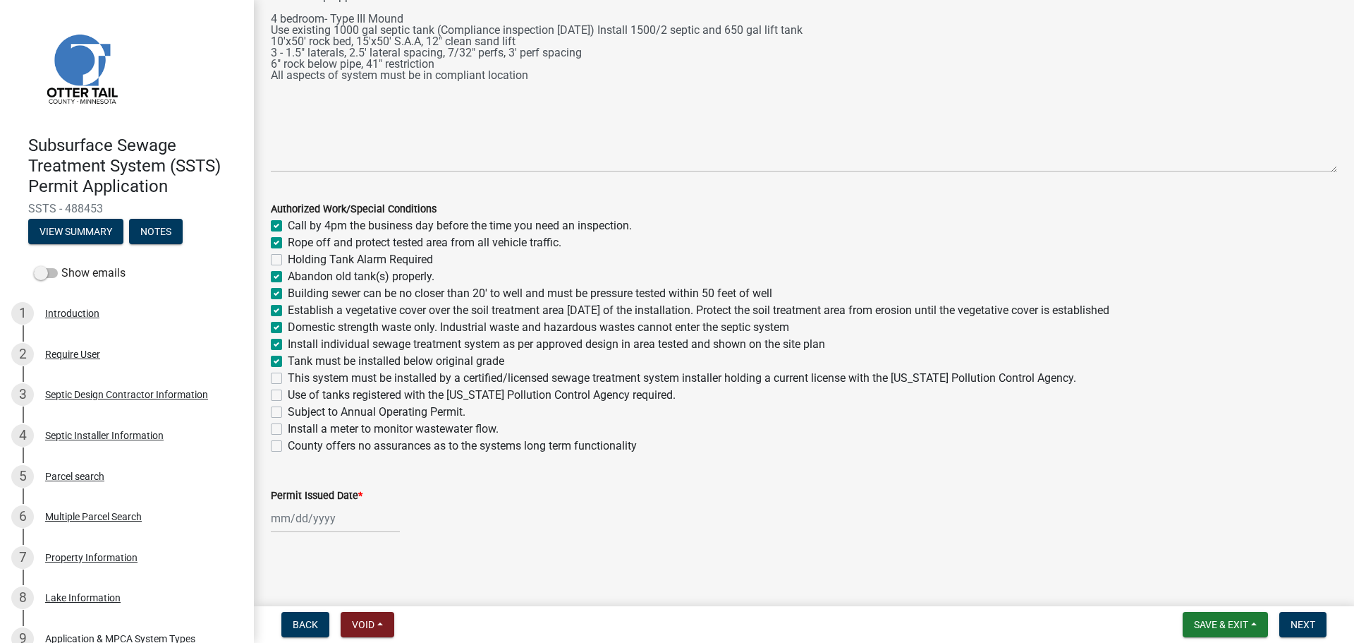
checkbox input "true"
checkbox input "false"
checkbox input "true"
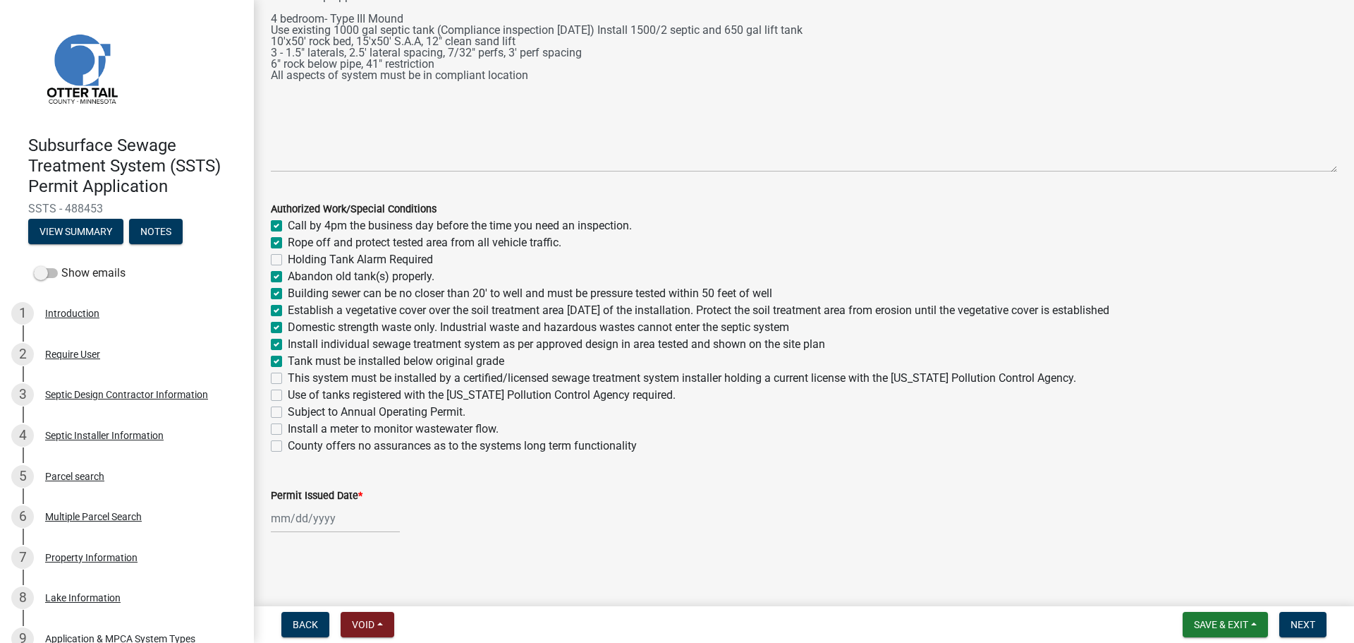
checkbox input "true"
checkbox input "false"
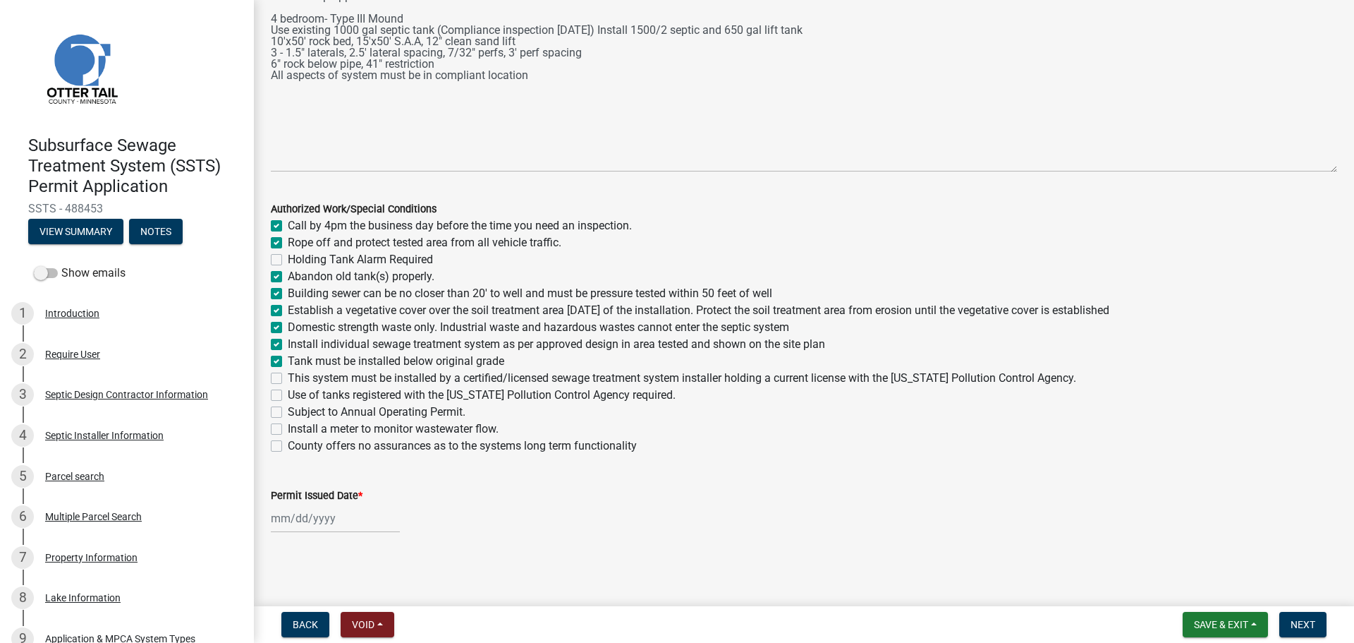
checkbox input "false"
click at [288, 375] on label "This system must be installed by a certified/licensed sewage treatment system i…" at bounding box center [682, 378] width 789 height 17
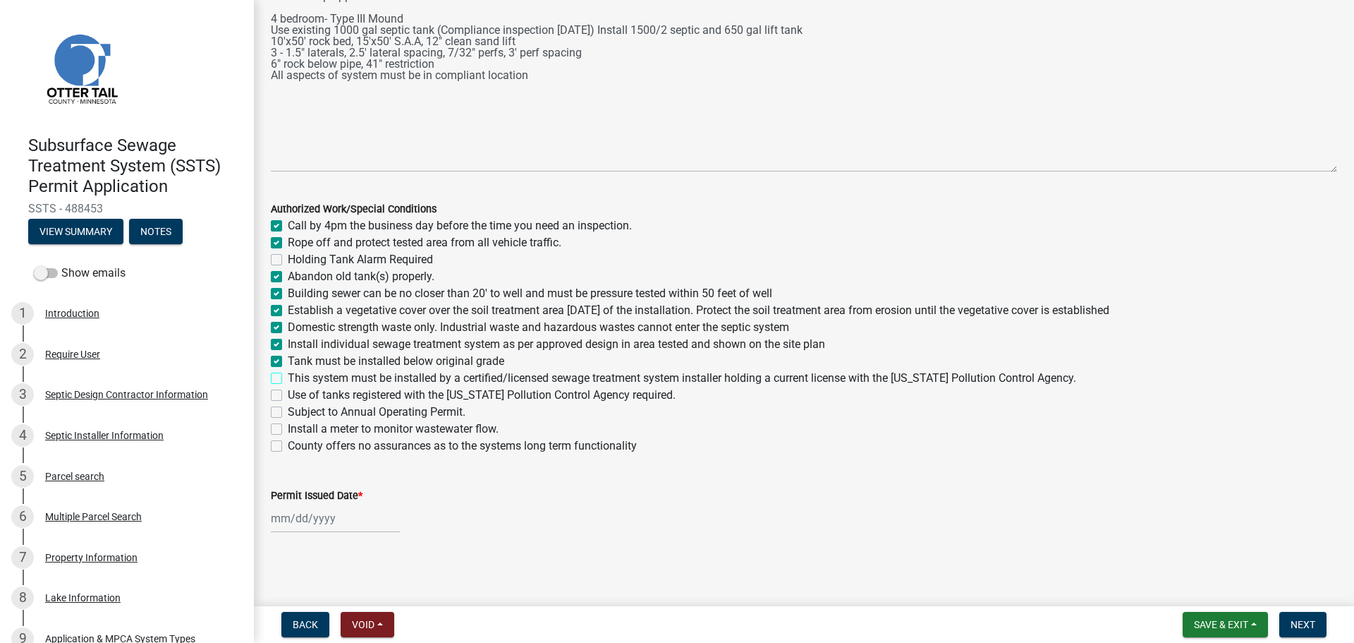
click at [288, 375] on input "This system must be installed by a certified/licensed sewage treatment system i…" at bounding box center [292, 374] width 9 height 9
checkbox input "true"
checkbox input "false"
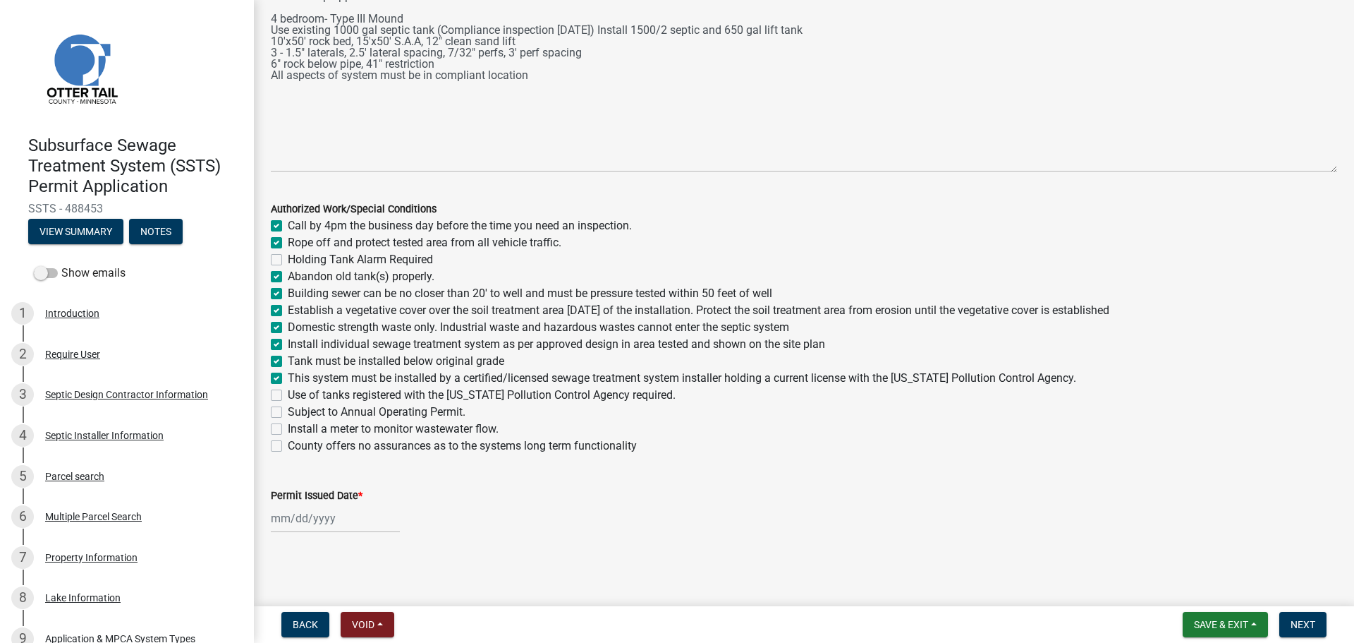
checkbox input "true"
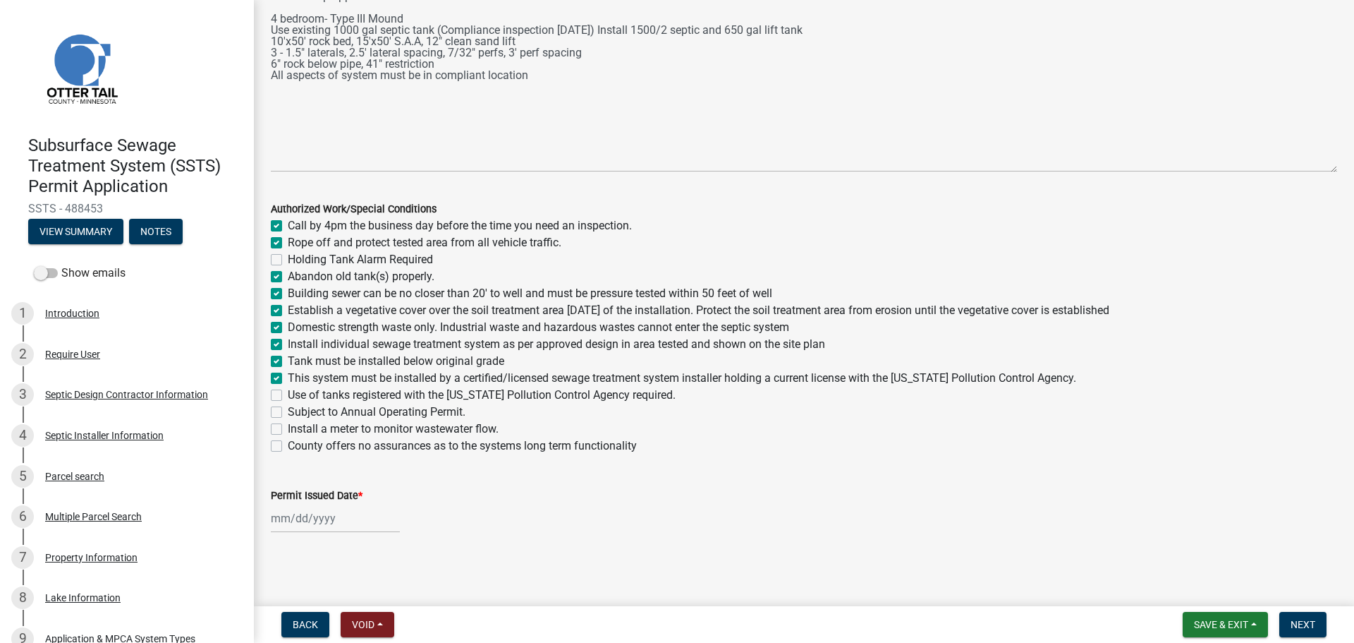
checkbox input "true"
checkbox input "false"
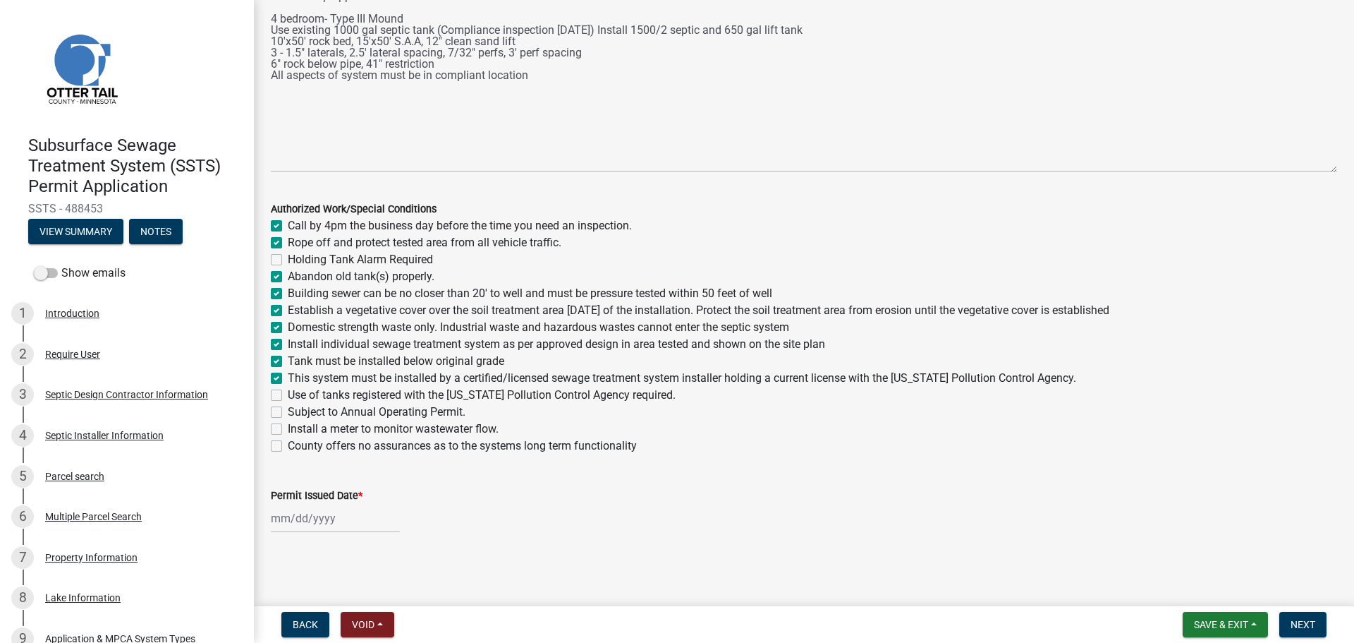
checkbox input "false"
click at [288, 393] on label "Use of tanks registered with the Minnesota Pollution Control Agency required." at bounding box center [482, 395] width 388 height 17
click at [288, 393] on input "Use of tanks registered with the Minnesota Pollution Control Agency required." at bounding box center [292, 391] width 9 height 9
checkbox input "true"
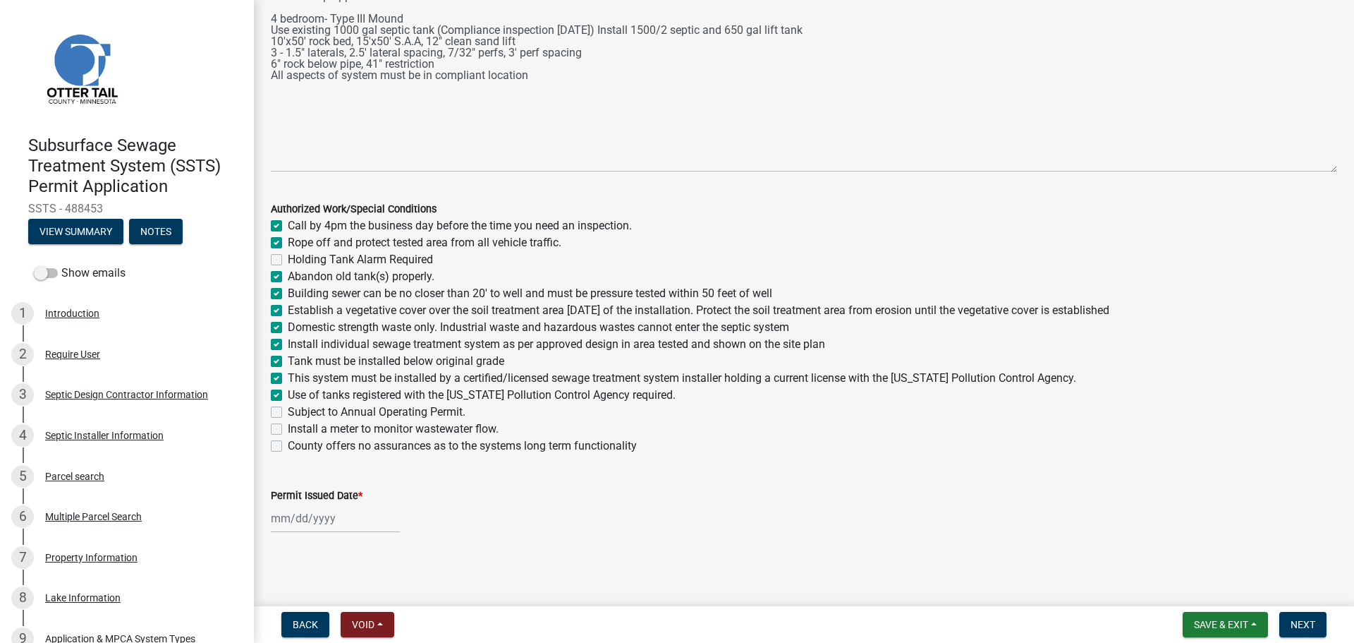
checkbox input "true"
checkbox input "false"
checkbox input "true"
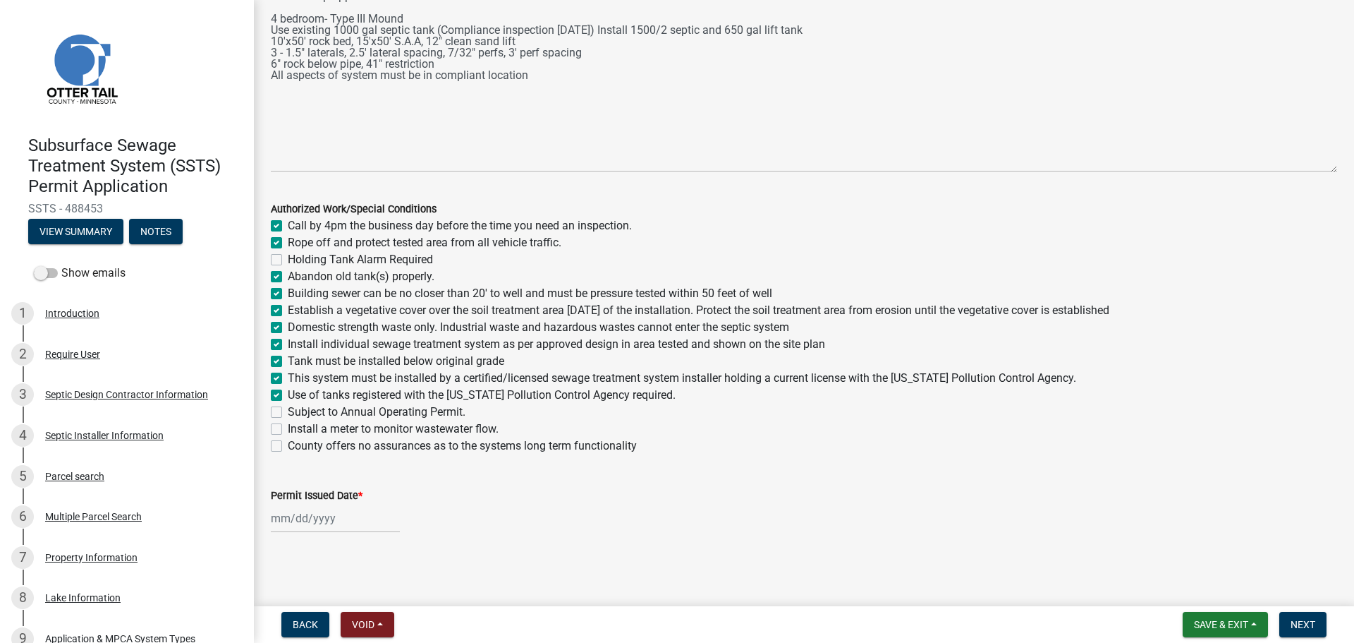
checkbox input "true"
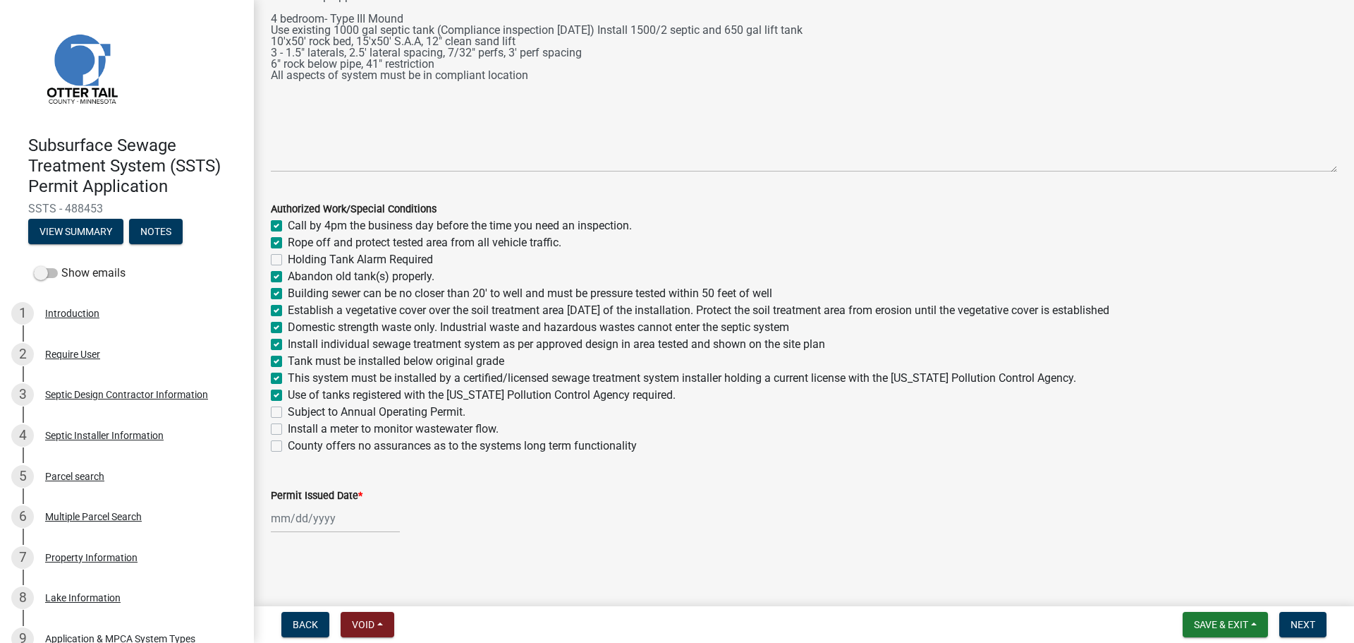
checkbox input "false"
click at [288, 425] on label "Install a meter to monitor wastewater flow." at bounding box center [393, 428] width 211 height 17
click at [288, 425] on input "Install a meter to monitor wastewater flow." at bounding box center [292, 424] width 9 height 9
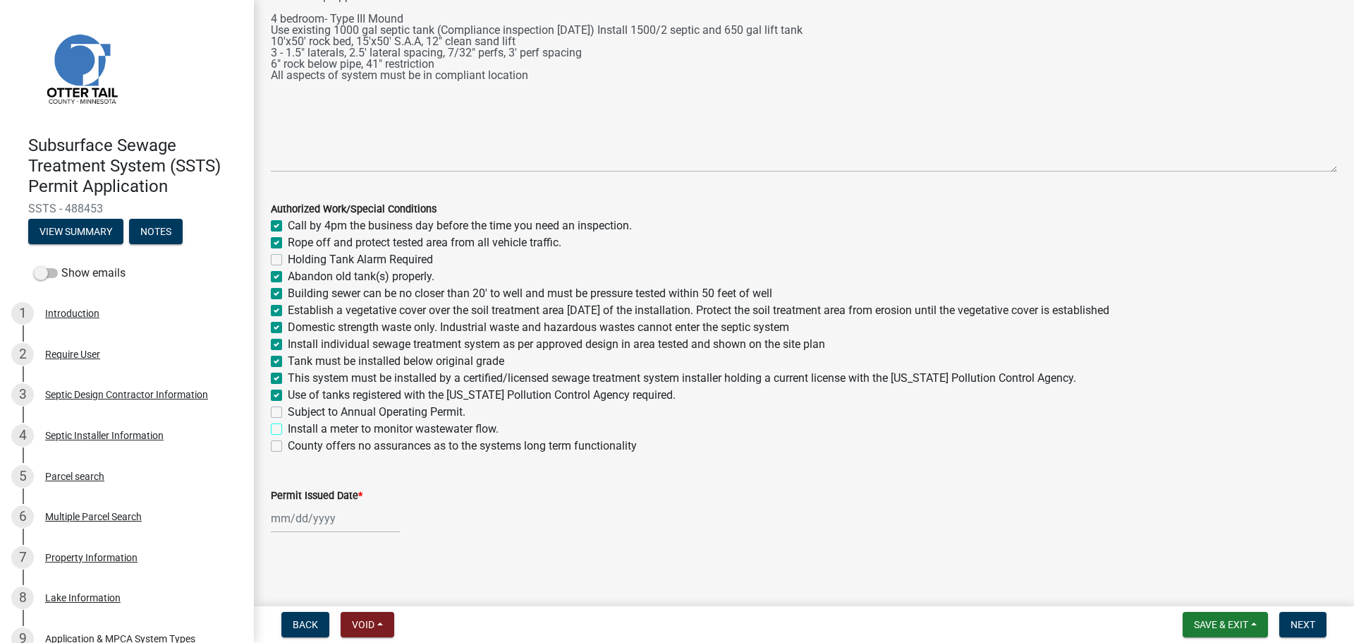
checkbox input "true"
checkbox input "false"
checkbox input "true"
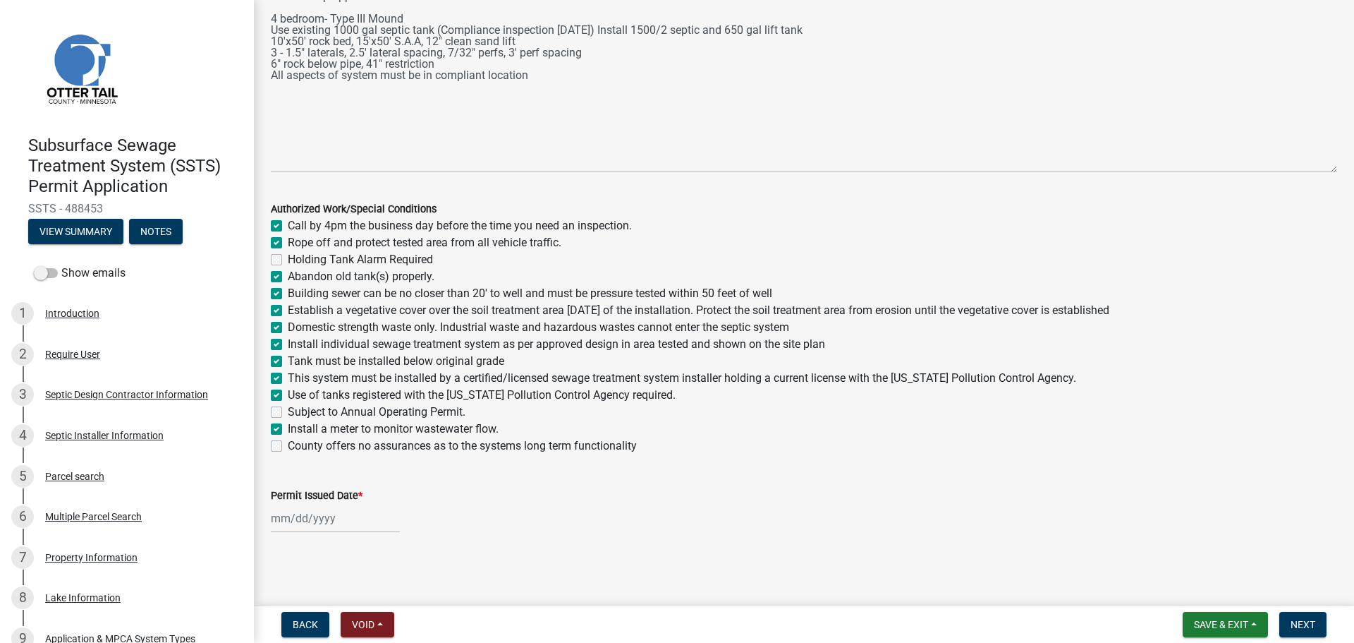
checkbox input "true"
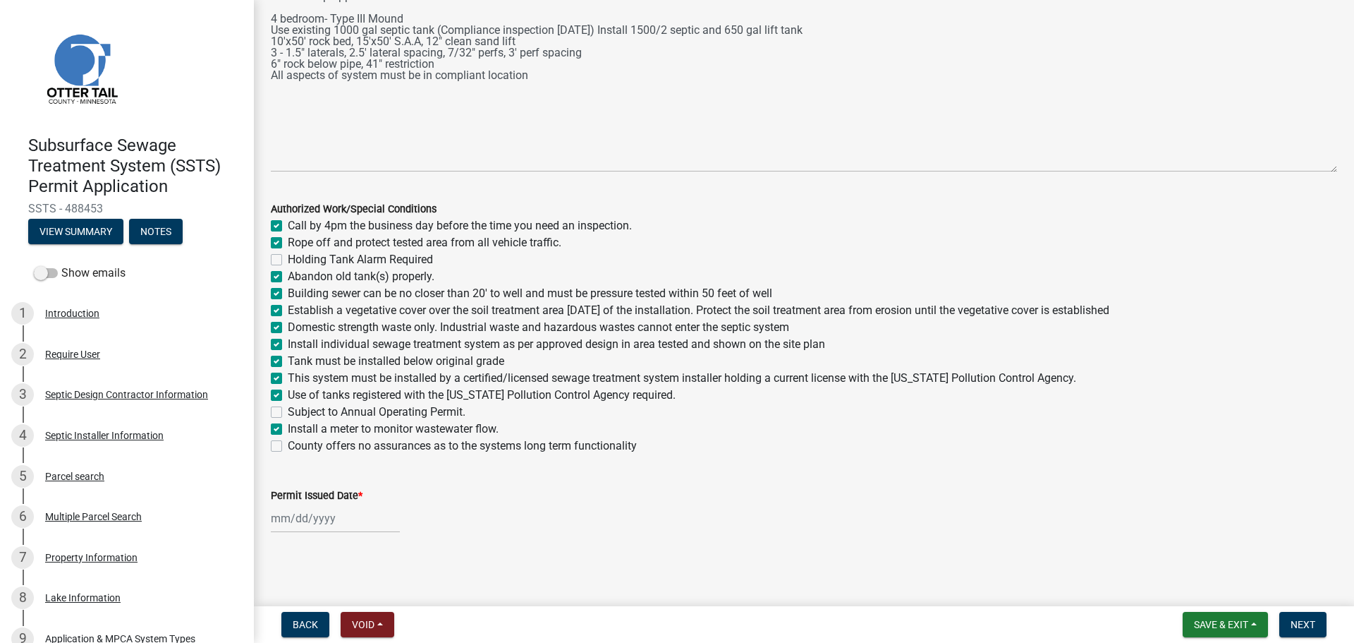
checkbox input "true"
checkbox input "false"
checkbox input "true"
click at [288, 447] on label "County offers no assurances as to the systems long term functionality" at bounding box center [462, 445] width 349 height 17
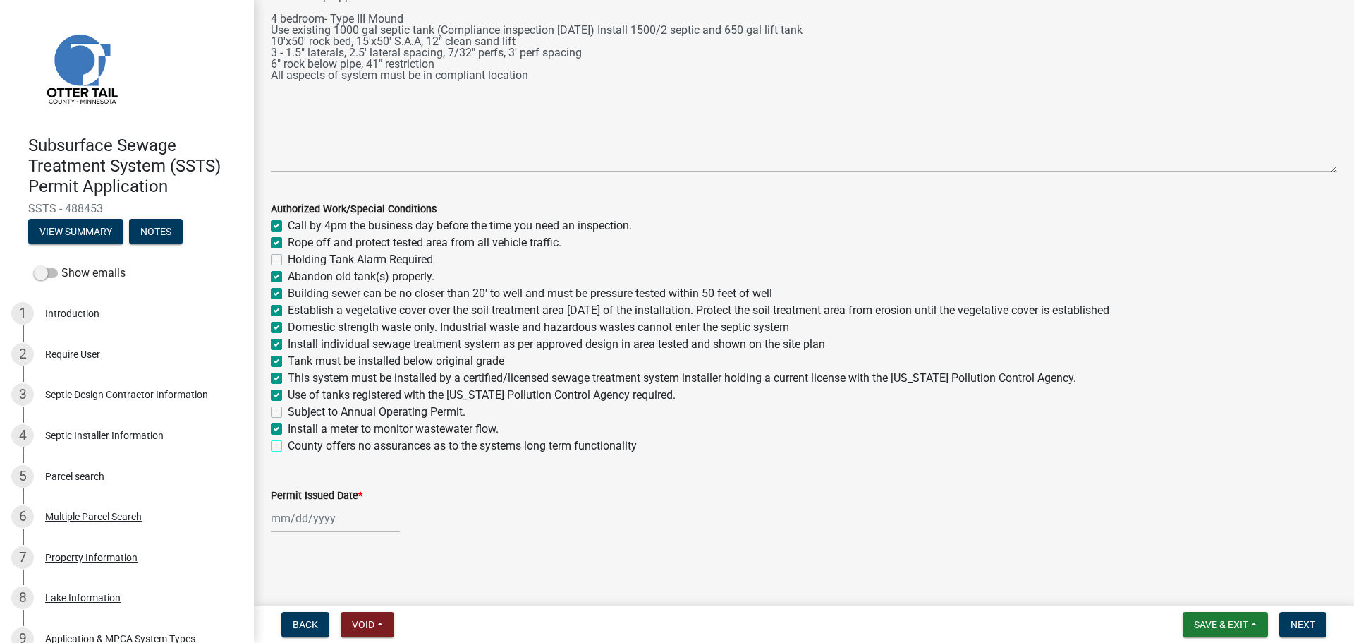
click at [288, 447] on input "County offers no assurances as to the systems long term functionality" at bounding box center [292, 441] width 9 height 9
checkbox input "true"
checkbox input "false"
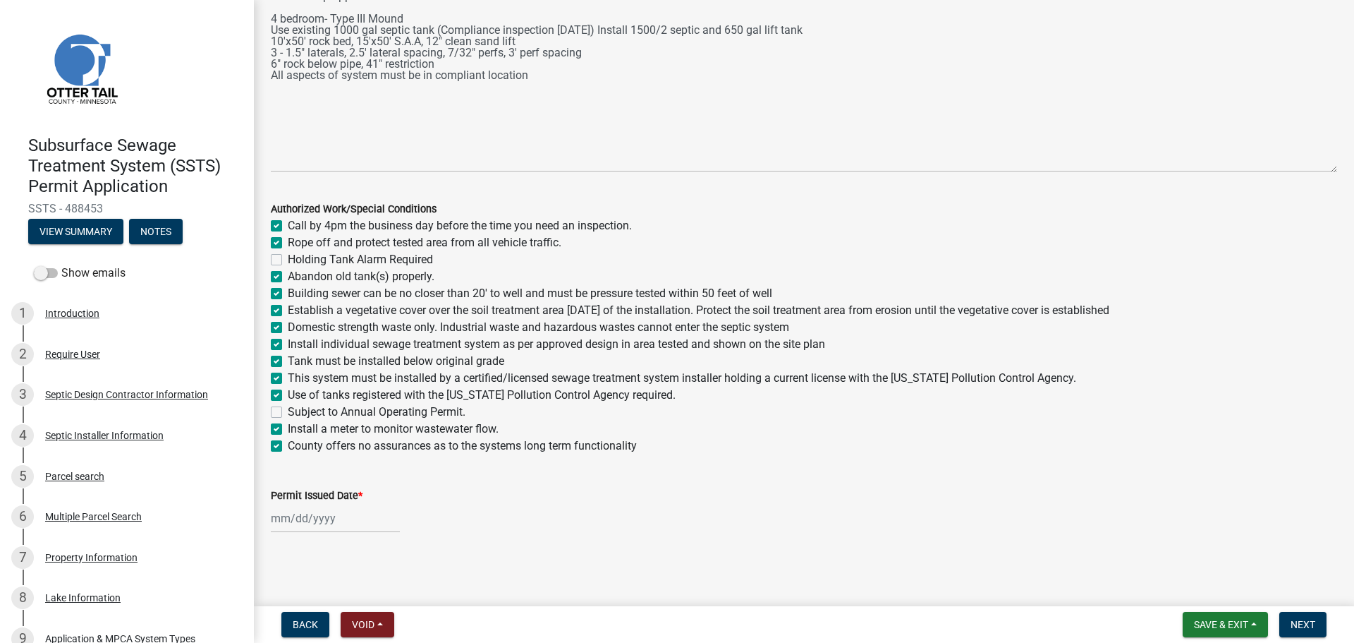
checkbox input "true"
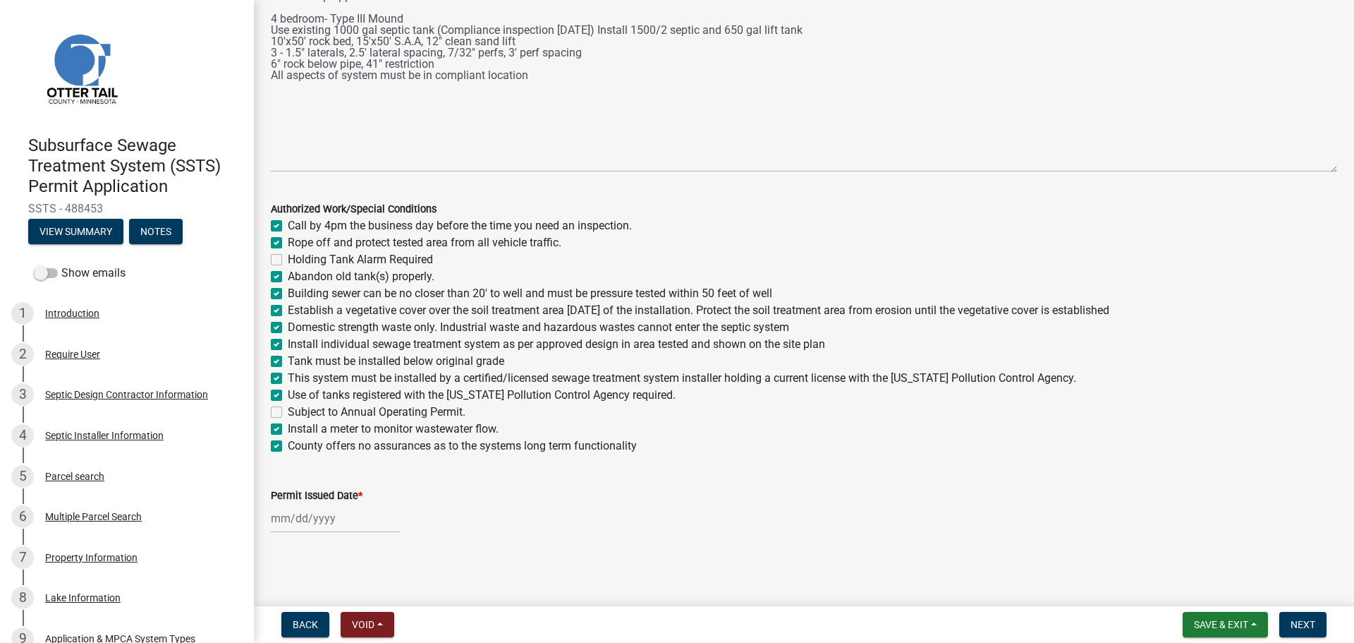
checkbox input "true"
checkbox input "false"
checkbox input "true"
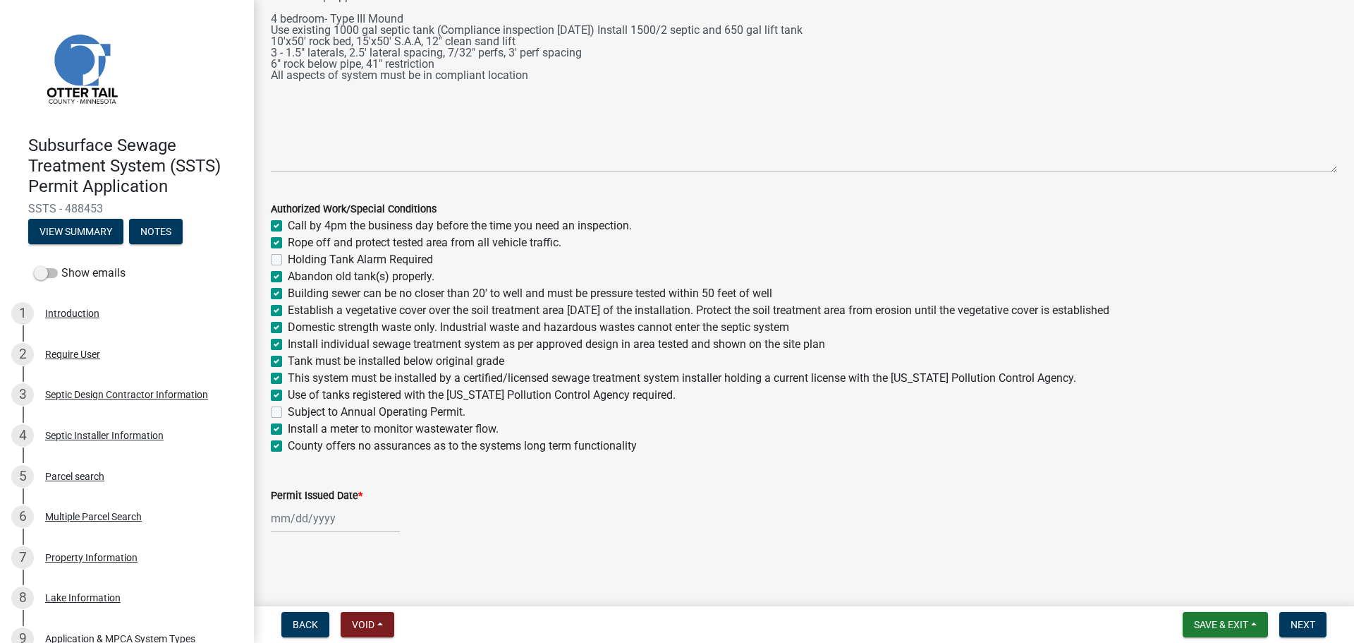
checkbox input "true"
select select "10"
select select "2025"
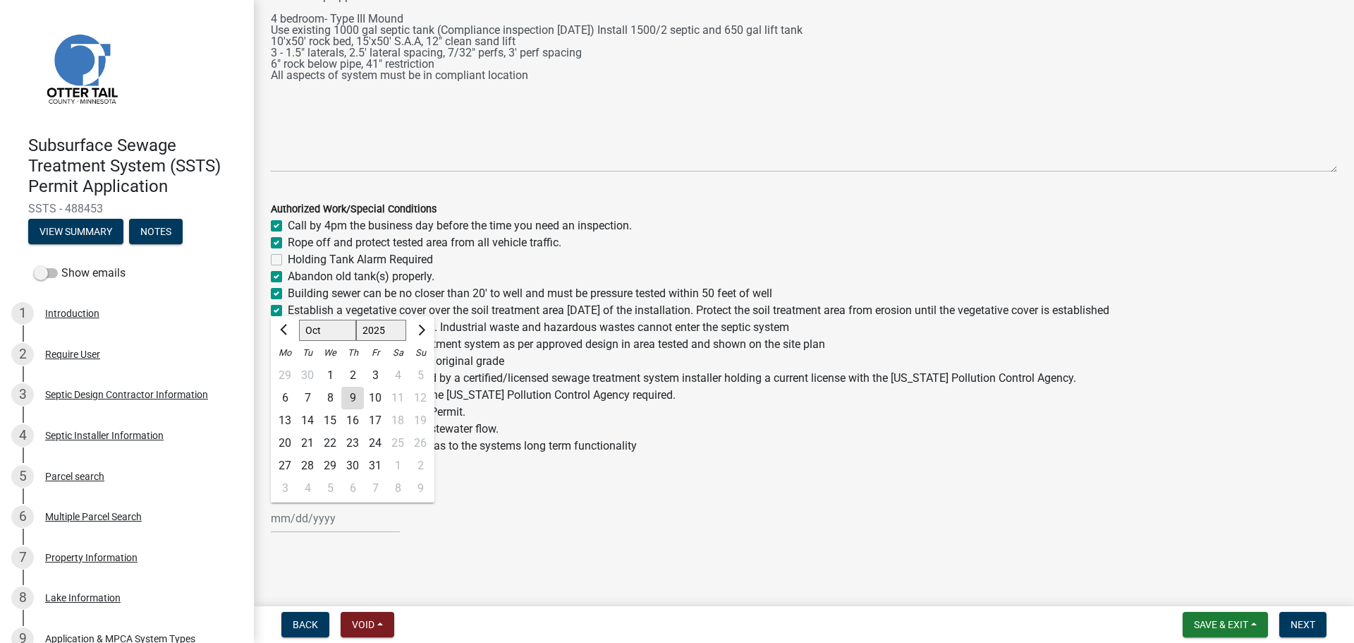
click at [296, 521] on div "Jan Feb Mar Apr May Jun Jul Aug Sep Oct Nov Dec 1525 1526 1527 1528 1529 1530 1…" at bounding box center [335, 518] width 129 height 29
click at [354, 395] on div "9" at bounding box center [352, 398] width 23 height 23
type input "10/09/2025"
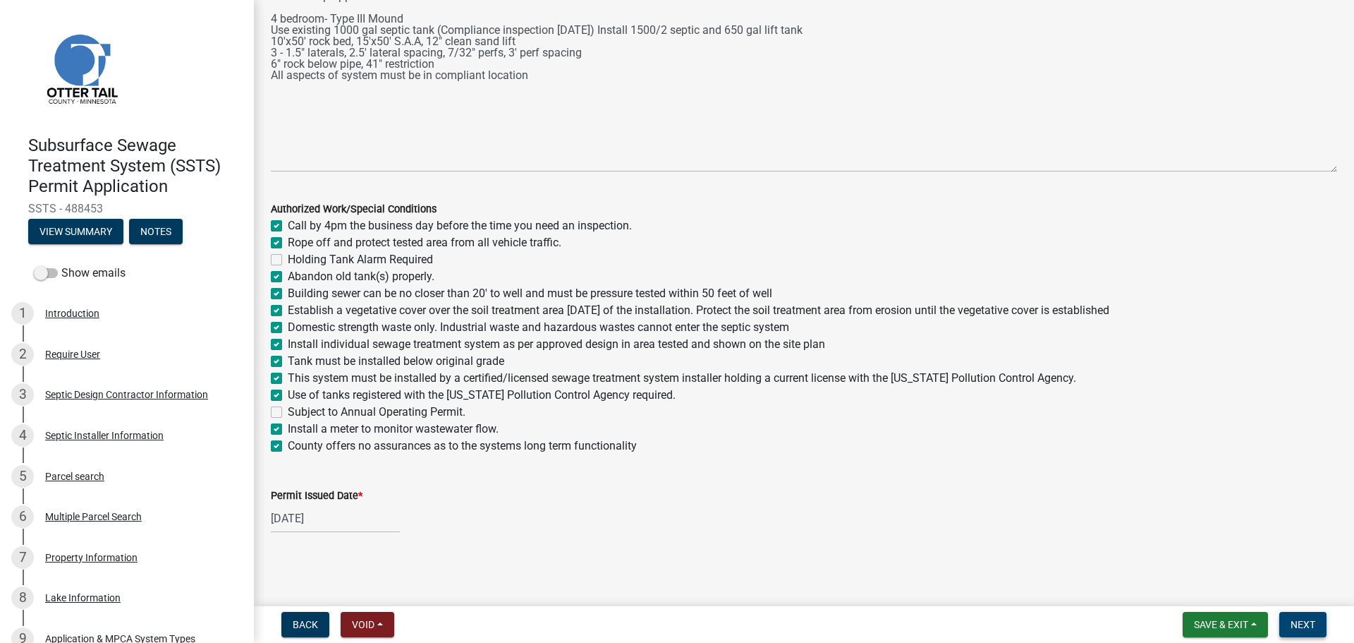
click at [1303, 616] on button "Next" at bounding box center [1303, 624] width 47 height 25
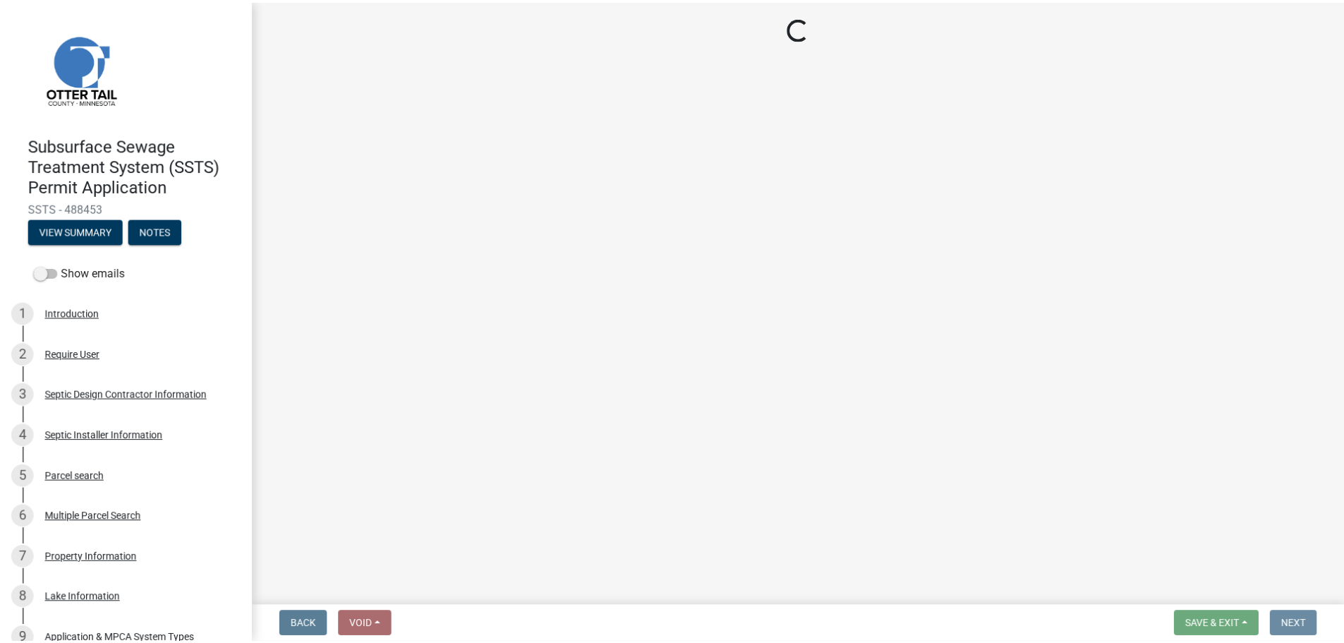
scroll to position [0, 0]
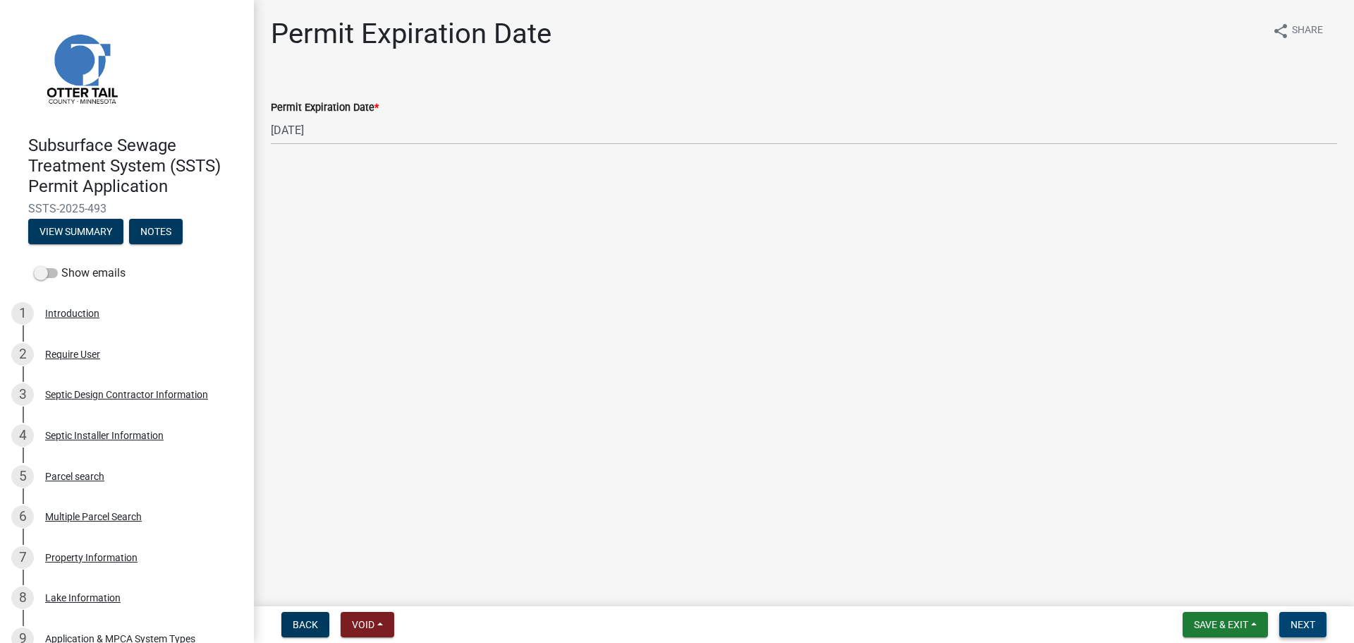
click at [1304, 619] on span "Next" at bounding box center [1303, 624] width 25 height 11
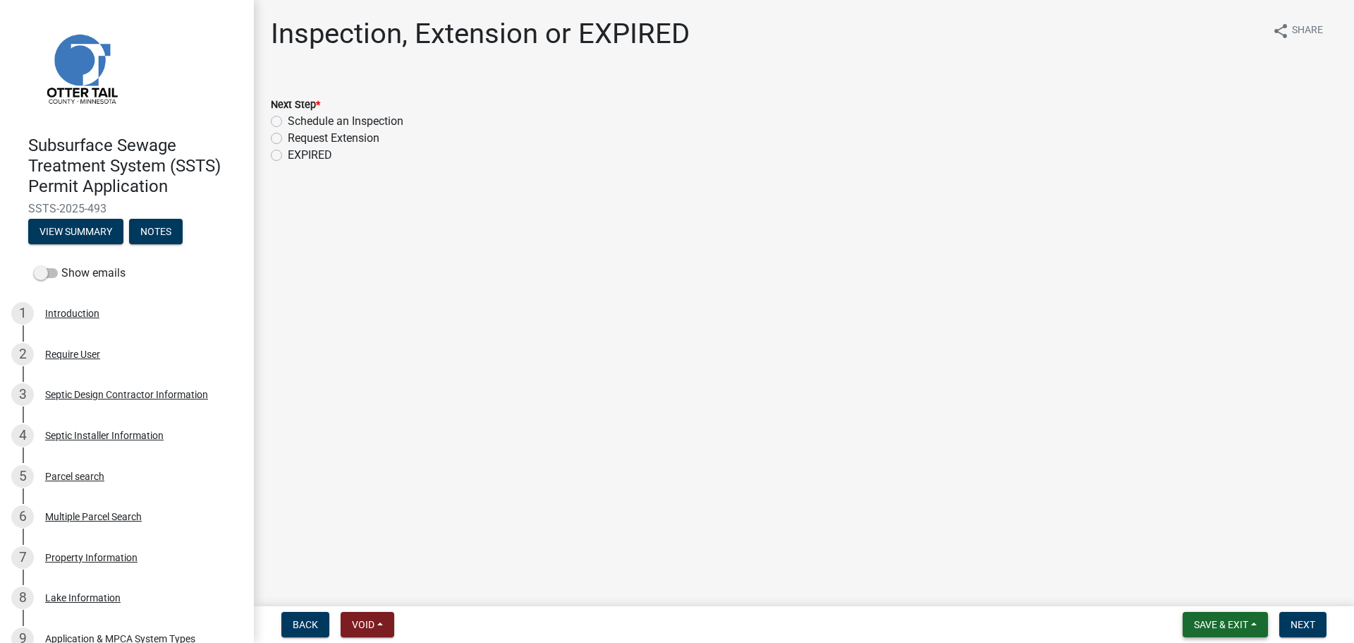
click at [1242, 620] on span "Save & Exit" at bounding box center [1221, 624] width 54 height 11
click at [1201, 589] on button "Save & Exit" at bounding box center [1211, 588] width 113 height 34
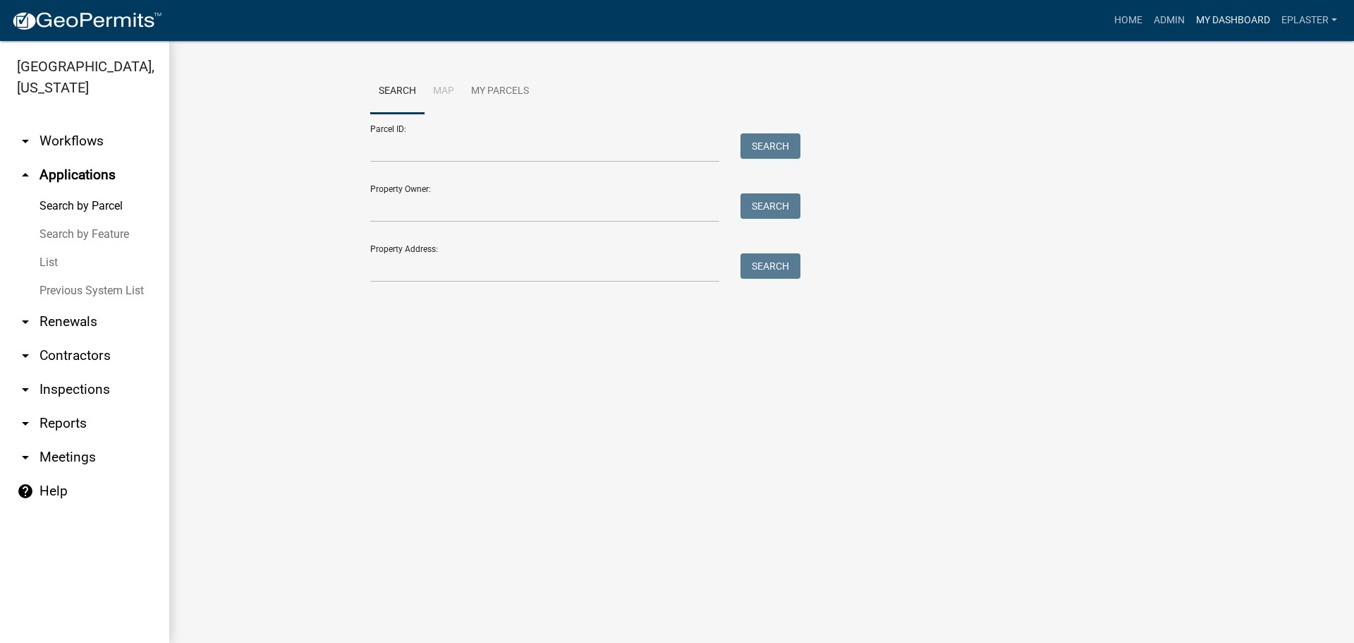
click at [1225, 13] on link "My Dashboard" at bounding box center [1233, 20] width 85 height 27
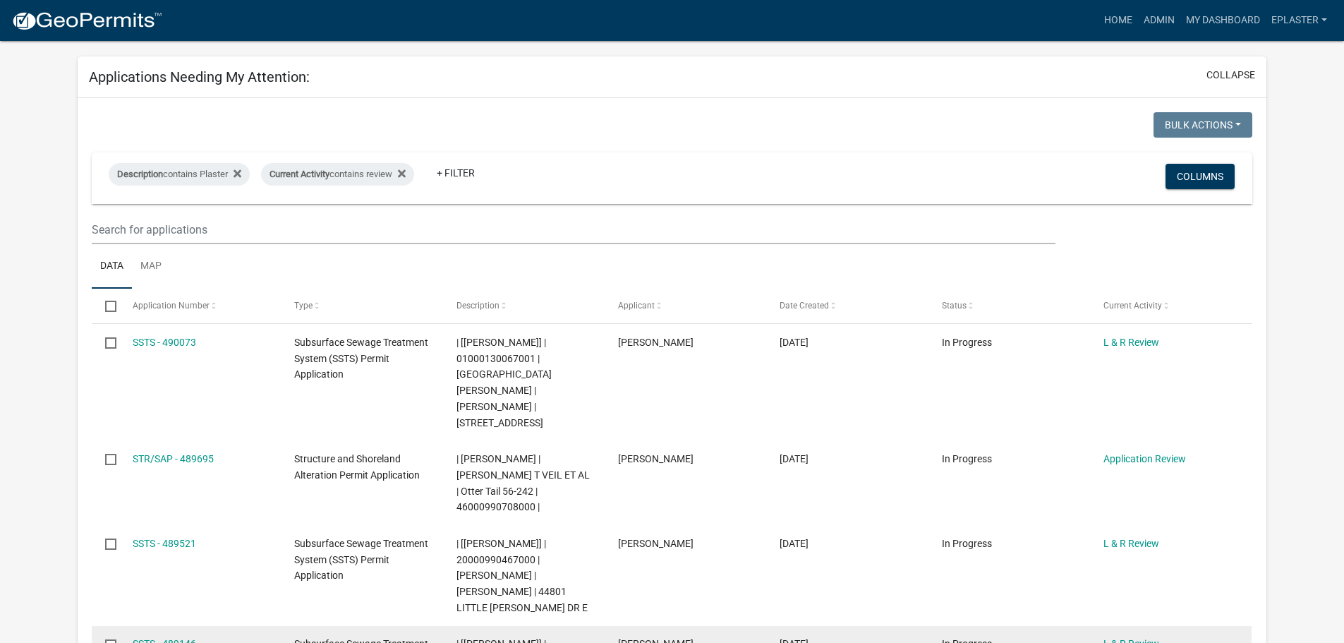
scroll to position [317, 0]
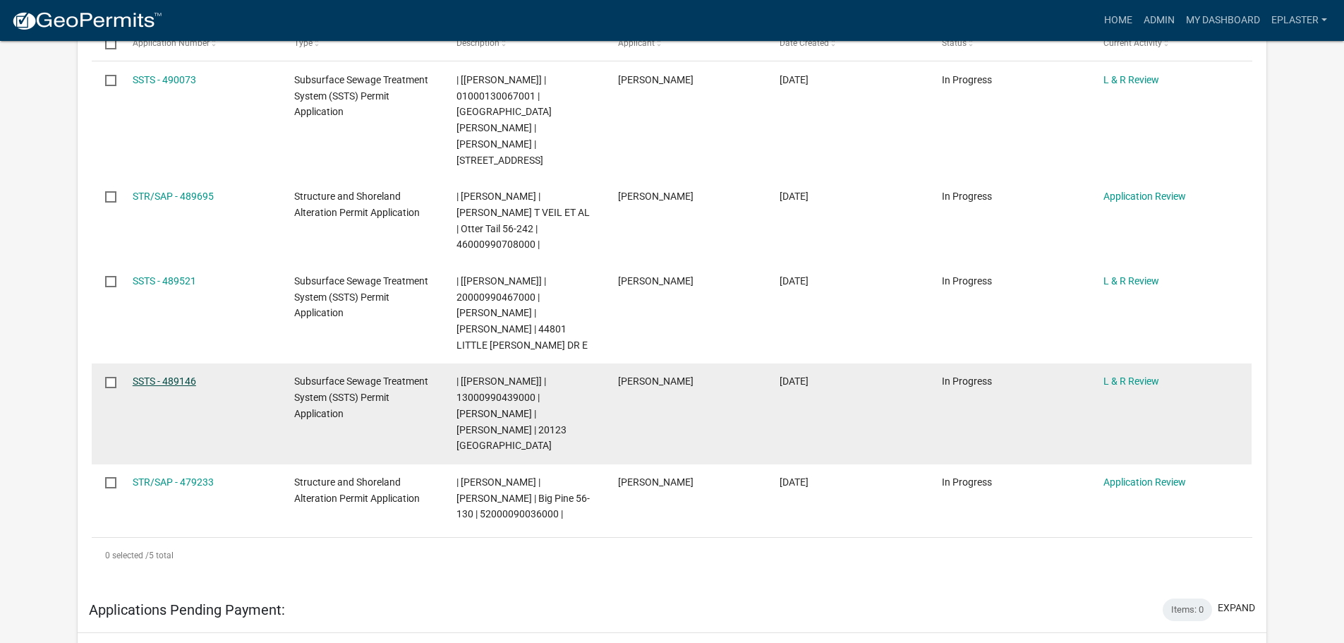
click at [166, 375] on link "SSTS - 489146" at bounding box center [164, 380] width 63 height 11
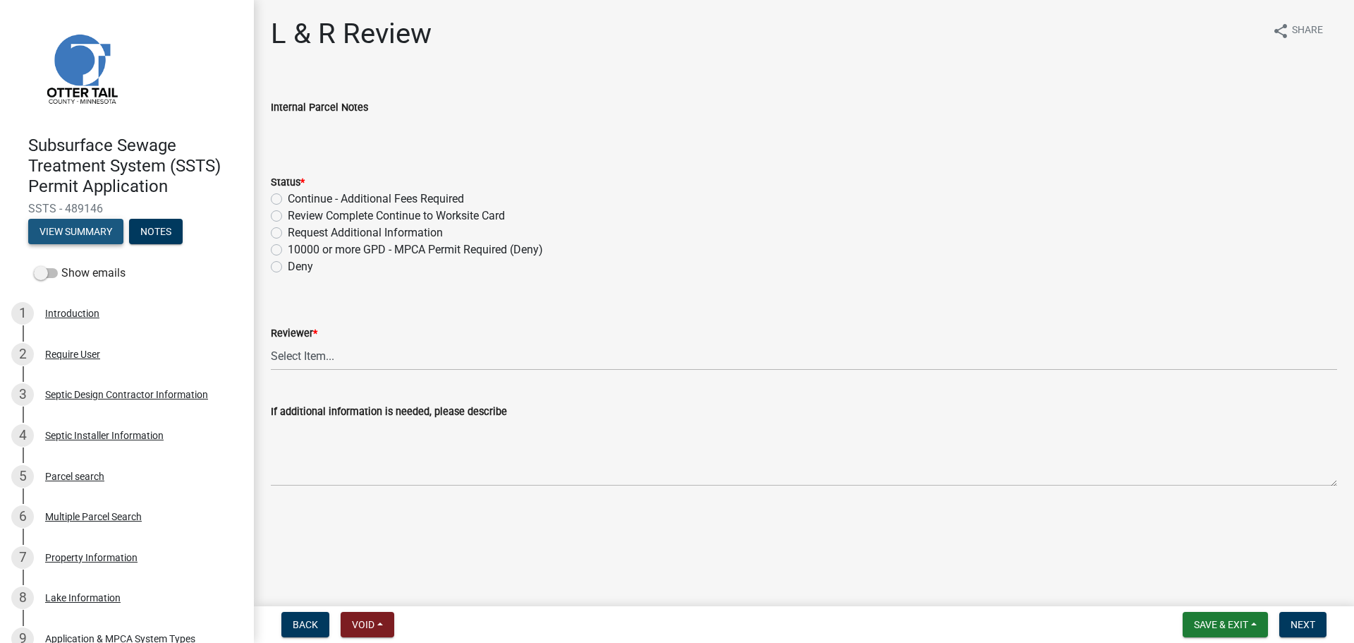
click at [80, 233] on button "View Summary" at bounding box center [75, 231] width 95 height 25
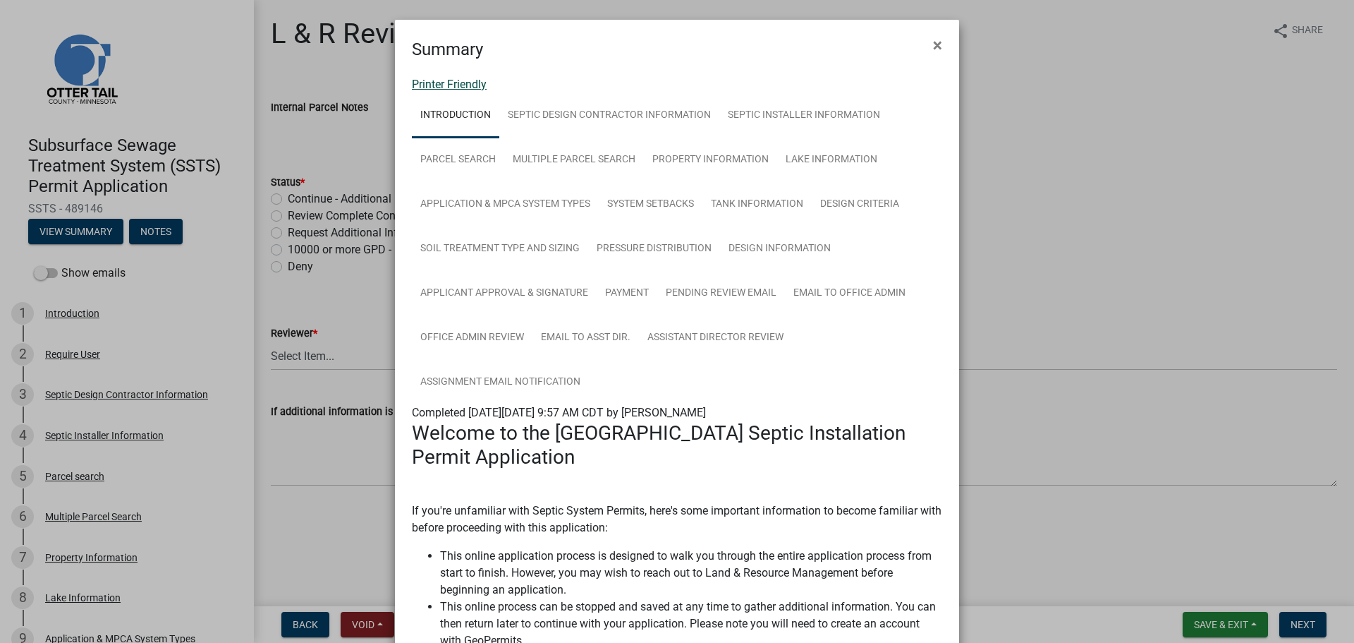
click at [475, 90] on link "Printer Friendly" at bounding box center [449, 84] width 75 height 13
drag, startPoint x: 935, startPoint y: 42, endPoint x: 911, endPoint y: 68, distance: 36.0
click at [935, 42] on span "×" at bounding box center [937, 45] width 9 height 20
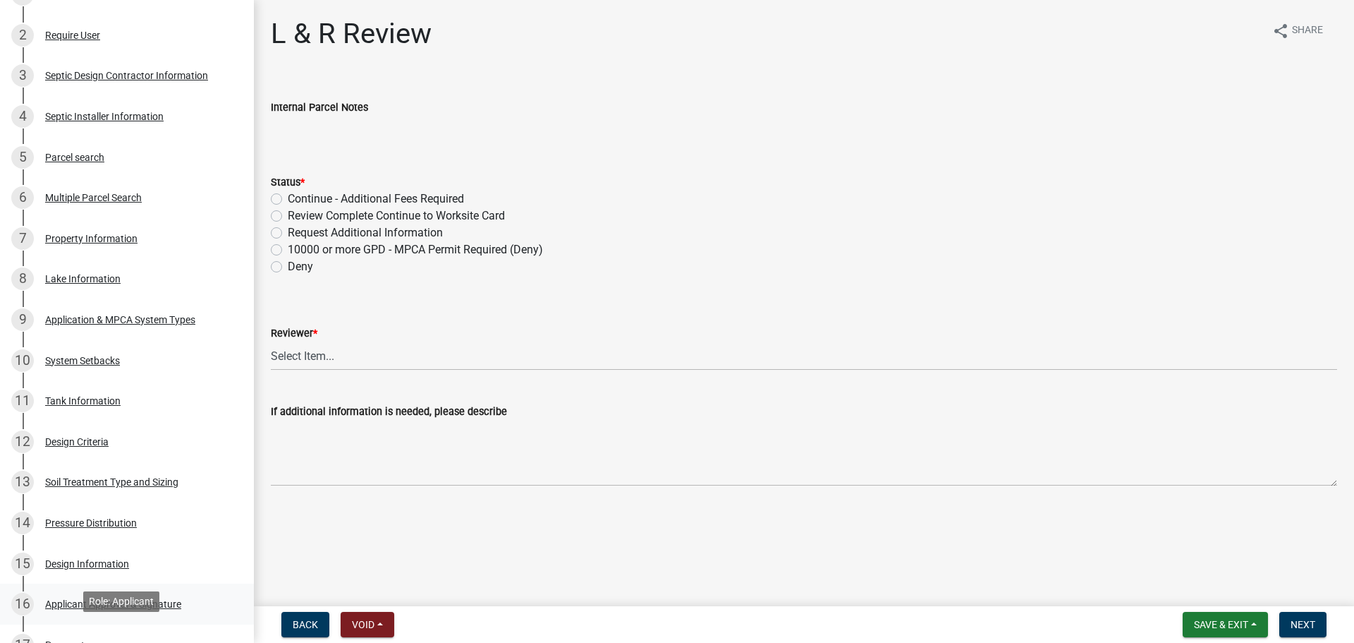
scroll to position [282, 0]
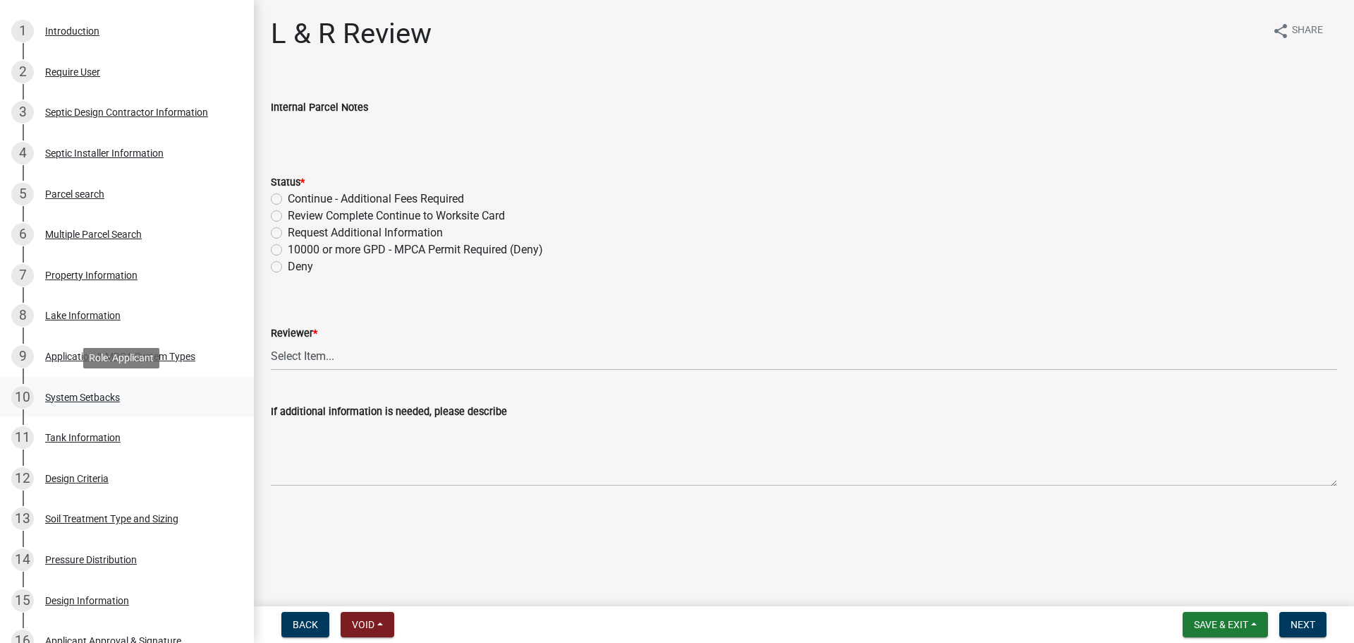
click at [88, 389] on div "10 System Setbacks" at bounding box center [121, 397] width 220 height 23
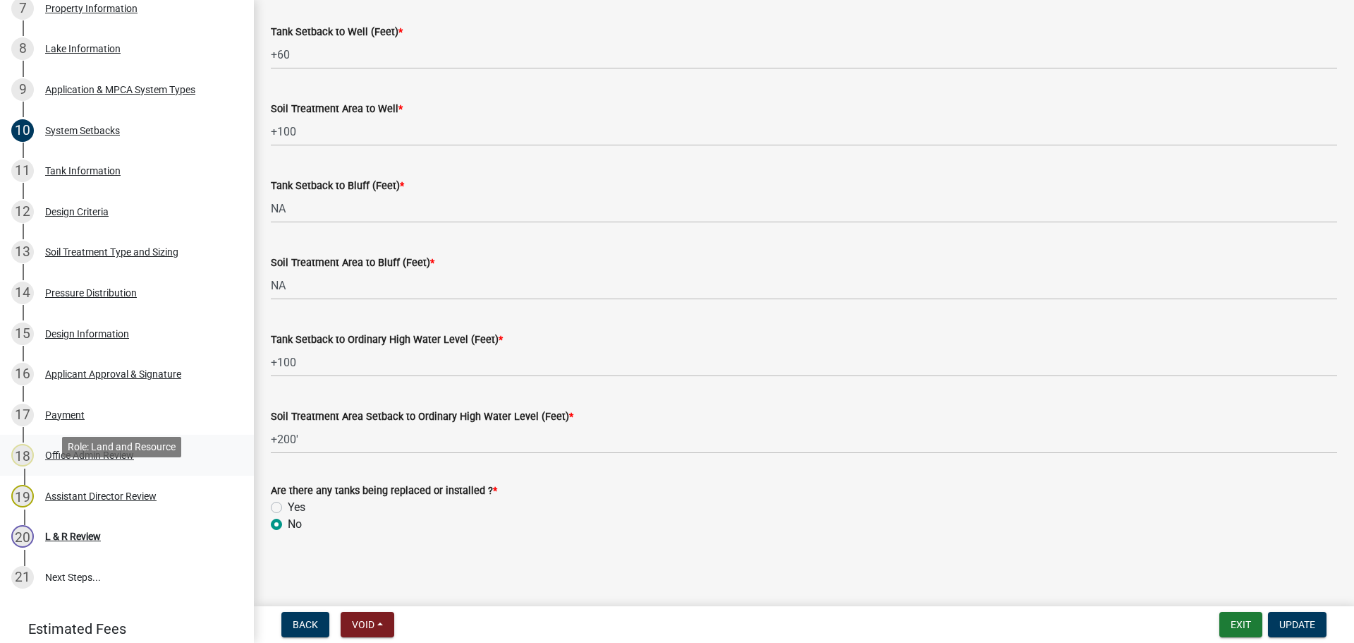
scroll to position [600, 0]
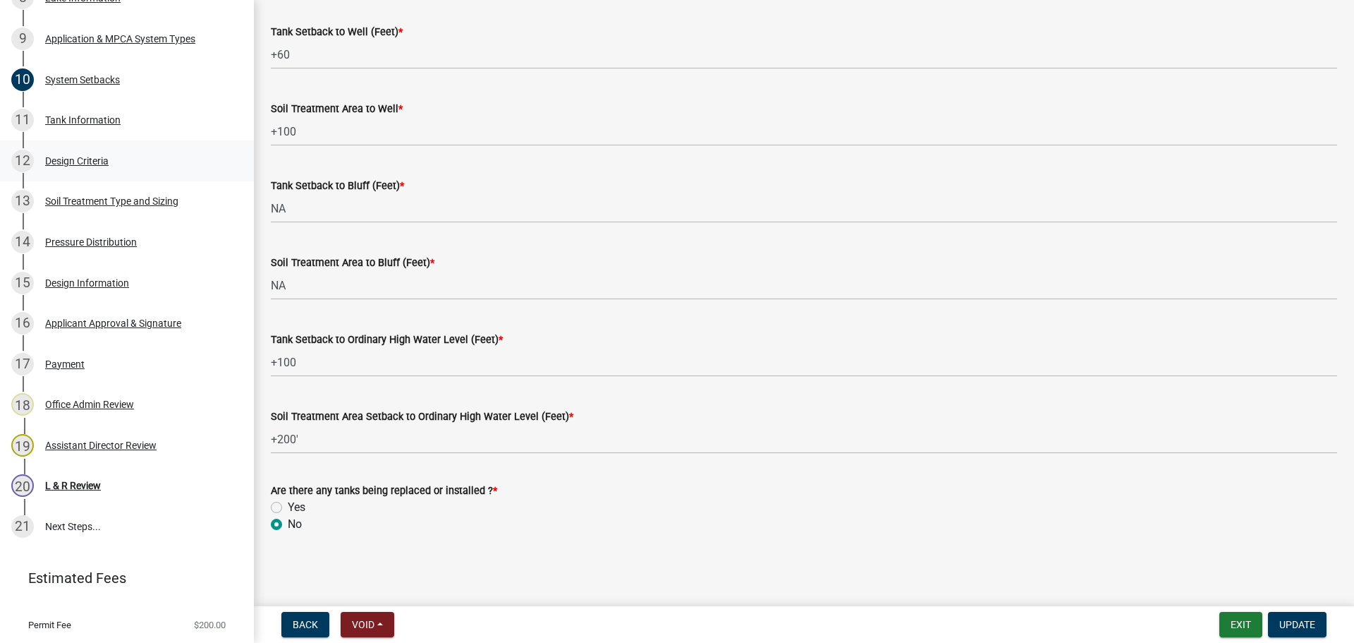
click at [133, 143] on link "12 Design Criteria" at bounding box center [127, 160] width 254 height 41
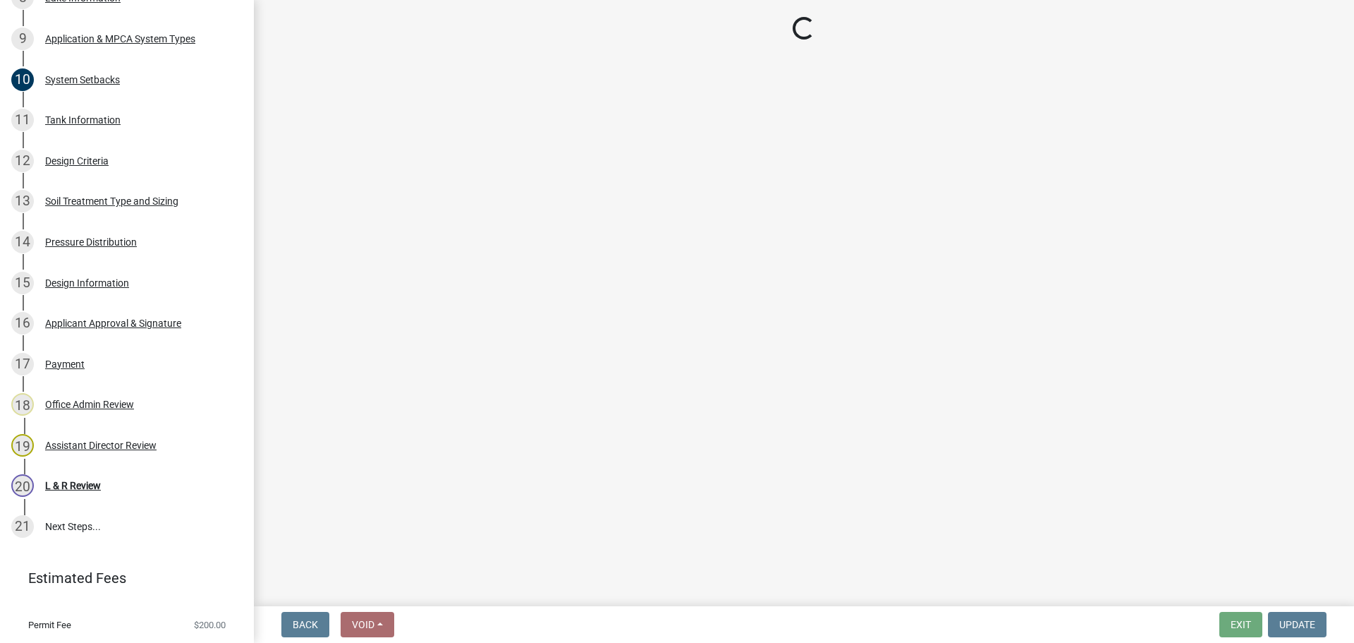
select select "b8a1b220-aca7-4670-a1f5-0f0b15eabd52"
select select "70eb23f8-102f-4072-81d7-b3b0dd1c94c8"
select select "643267e1-855b-462d-a385-c521968adb40"
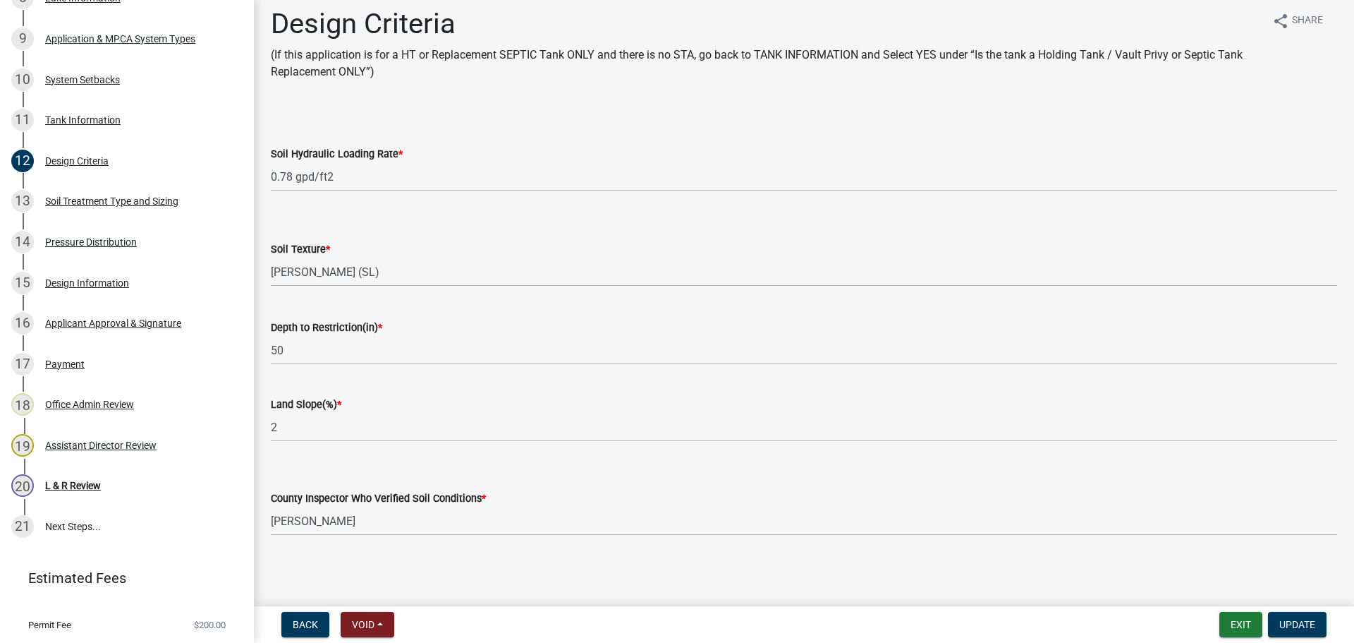
scroll to position [13, 0]
click at [183, 184] on link "13 Soil Treatment Type and Sizing" at bounding box center [127, 201] width 254 height 41
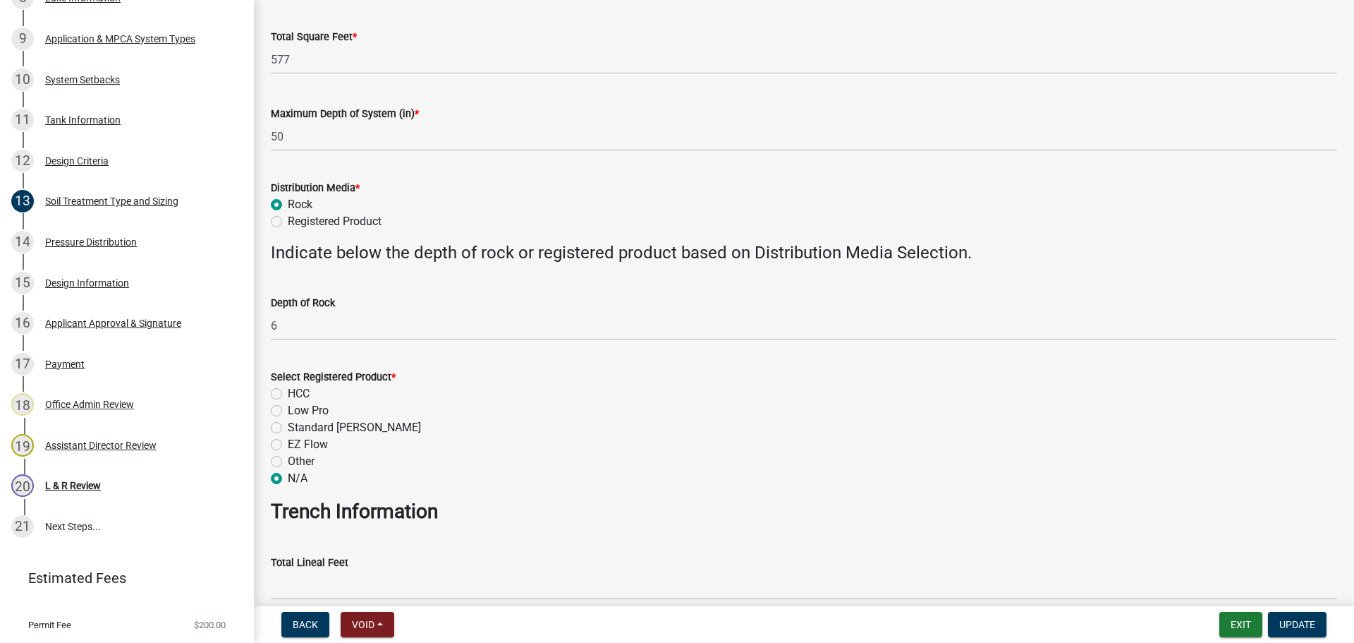
scroll to position [388, 0]
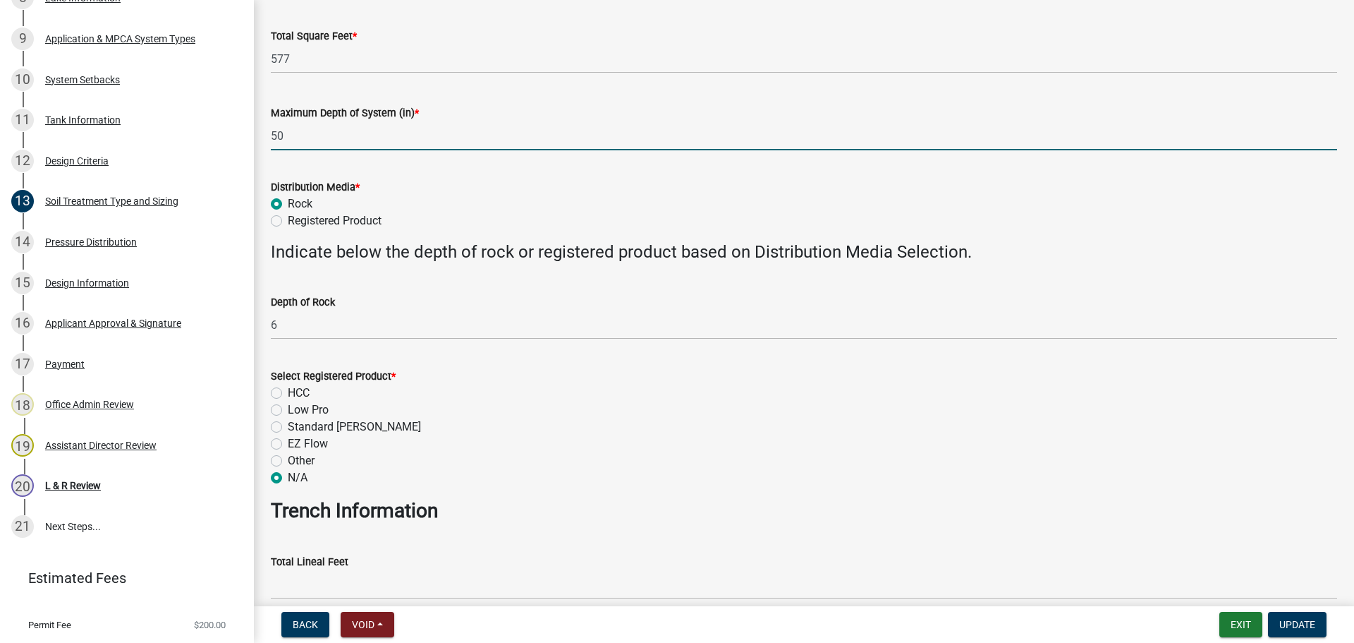
click at [332, 133] on input "50" at bounding box center [804, 135] width 1067 height 29
type input "14"
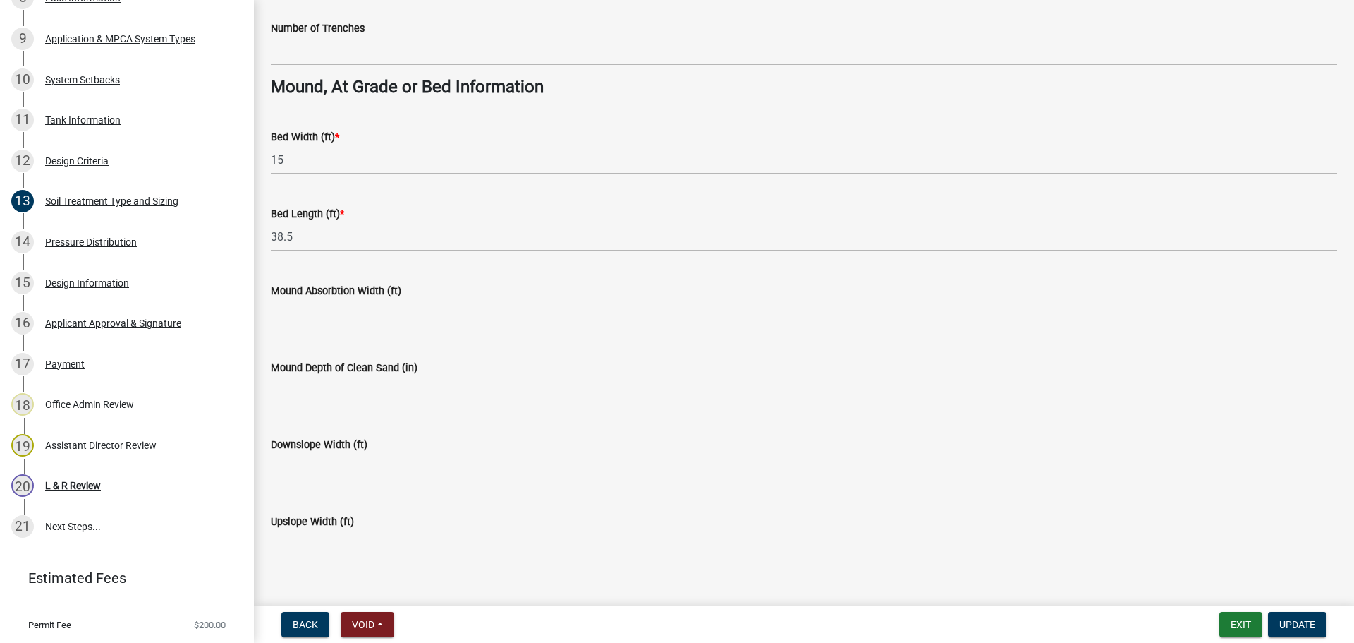
scroll to position [1023, 0]
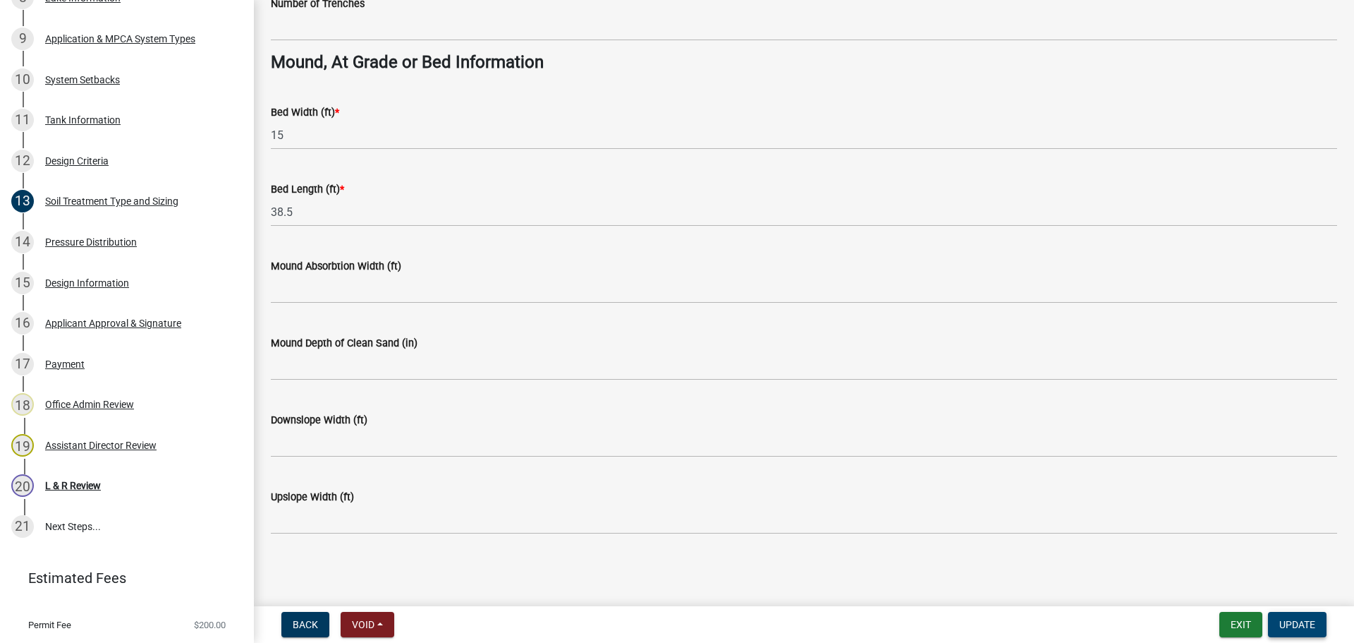
click at [1309, 621] on span "Update" at bounding box center [1298, 624] width 36 height 11
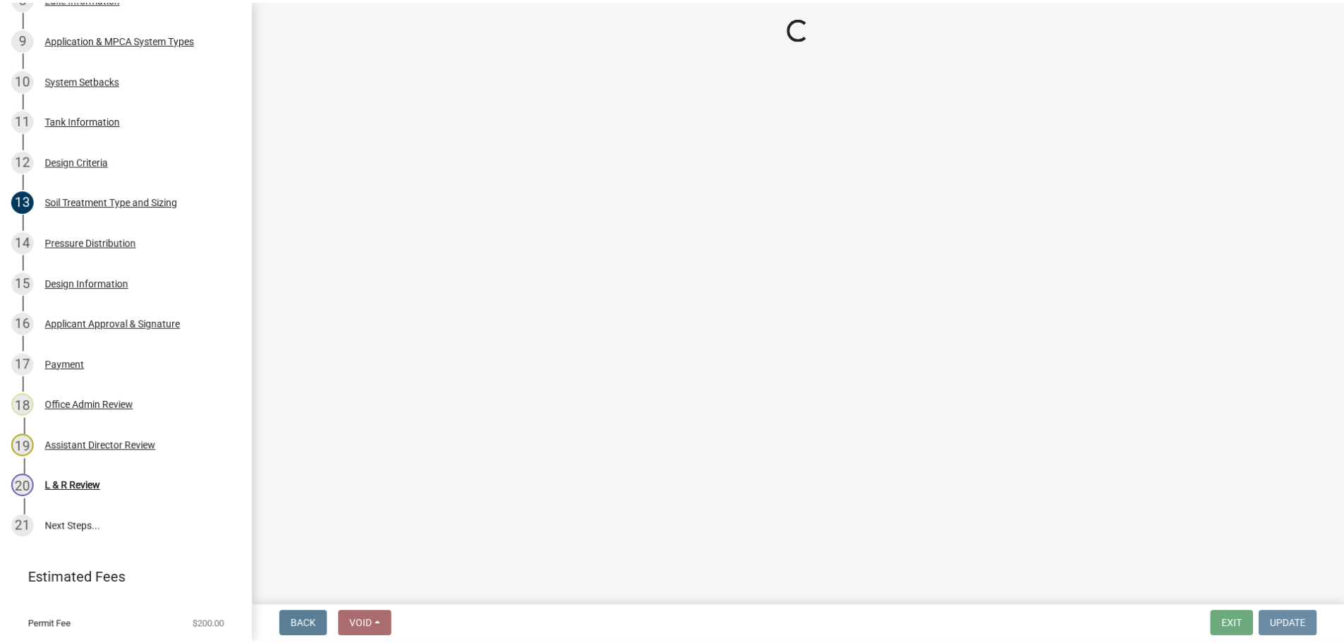
scroll to position [0, 0]
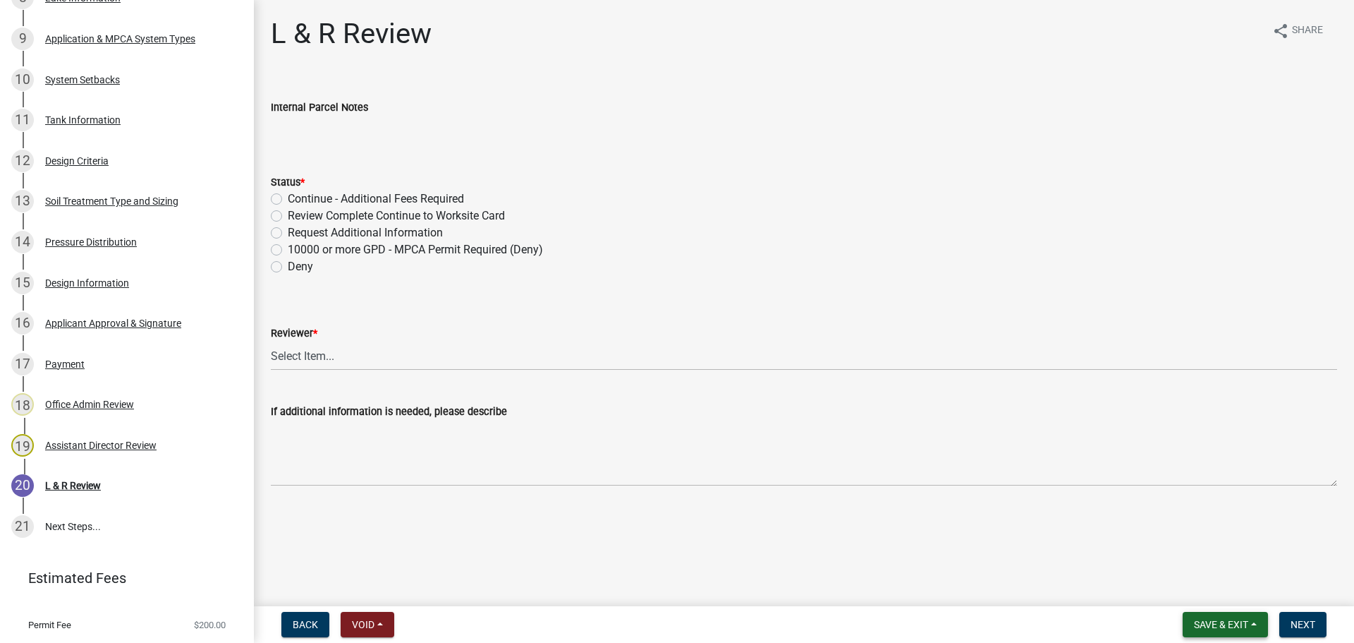
click at [1221, 614] on button "Save & Exit" at bounding box center [1225, 624] width 85 height 25
click at [1209, 589] on button "Save & Exit" at bounding box center [1211, 588] width 113 height 34
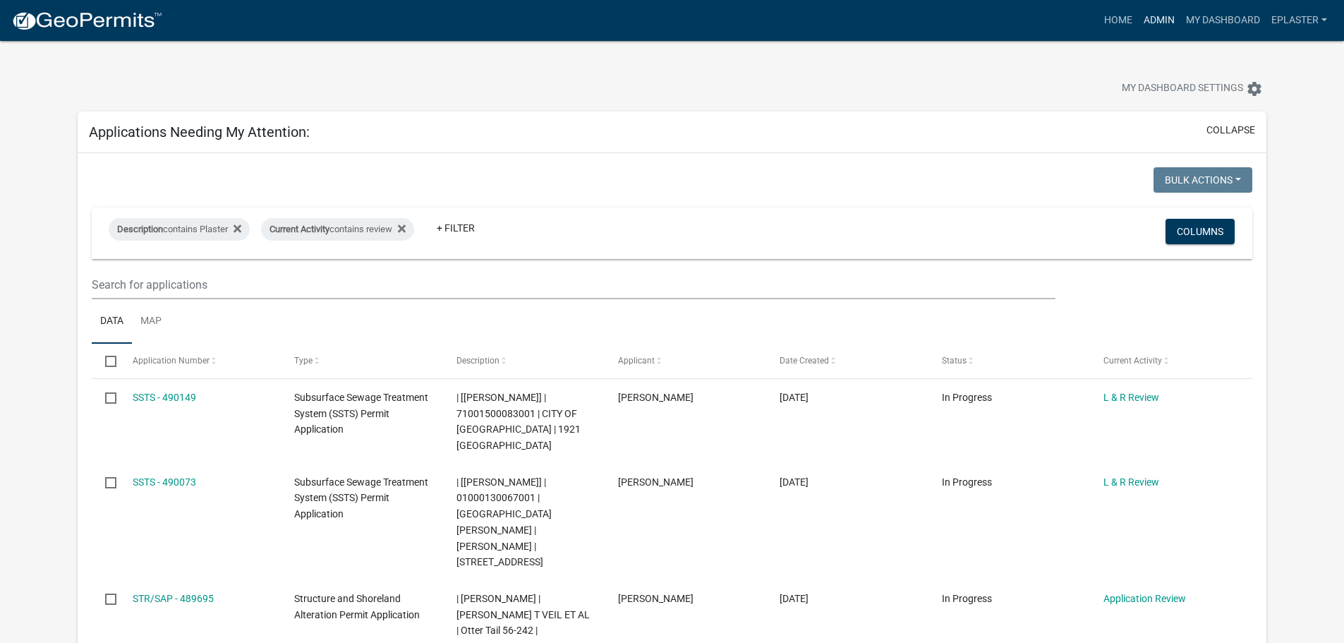
click at [1160, 19] on link "Admin" at bounding box center [1159, 20] width 42 height 27
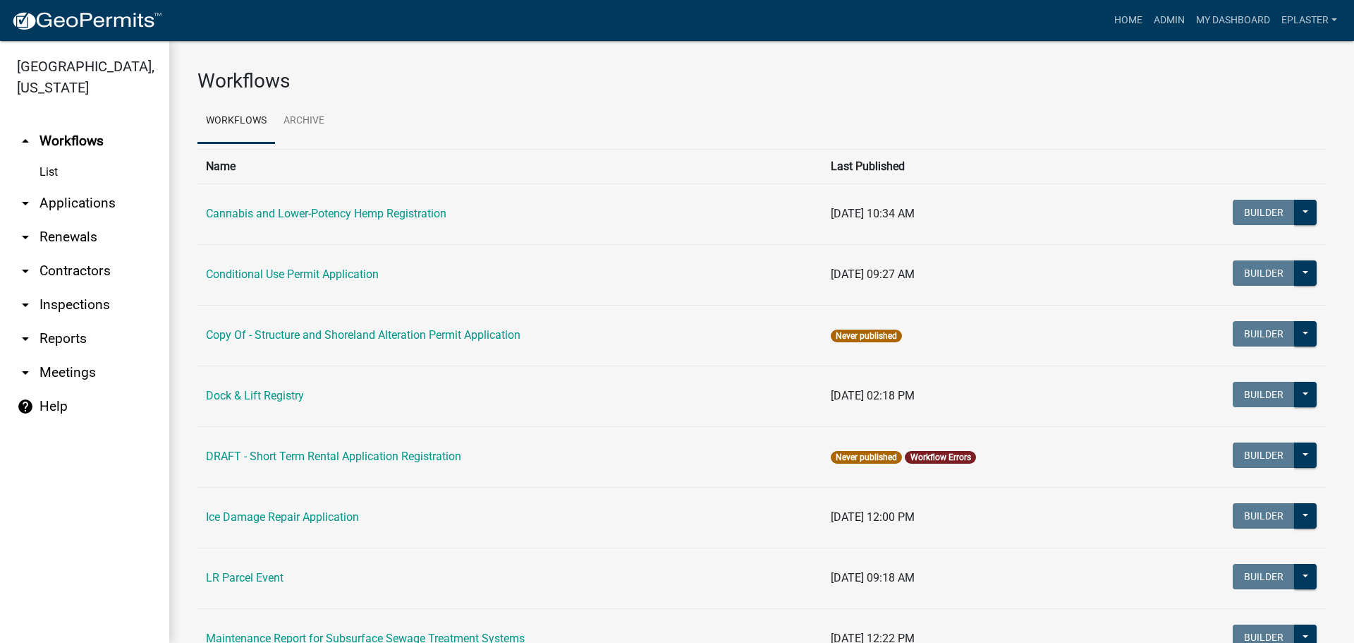
click at [71, 313] on link "arrow_drop_down Inspections" at bounding box center [84, 305] width 169 height 34
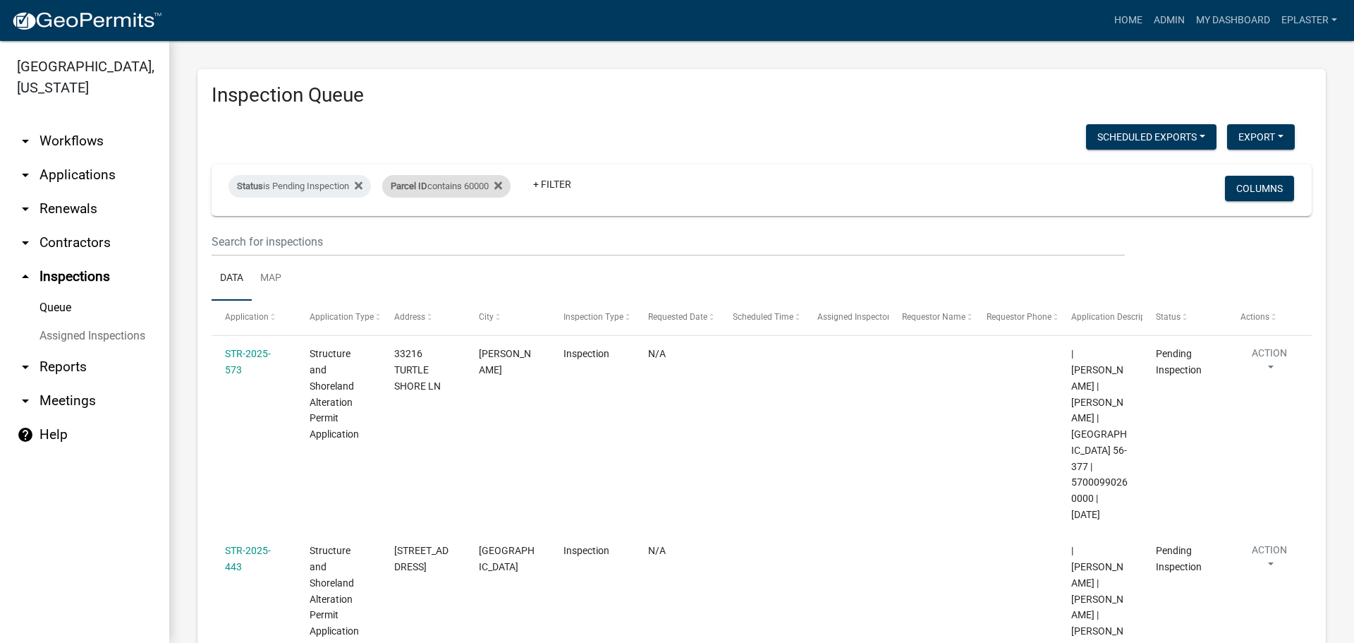
drag, startPoint x: 475, startPoint y: 183, endPoint x: 468, endPoint y: 195, distance: 13.9
click at [475, 183] on div "Parcel ID contains 60000" at bounding box center [446, 186] width 128 height 23
click at [428, 242] on input "60000" at bounding box center [455, 238] width 129 height 29
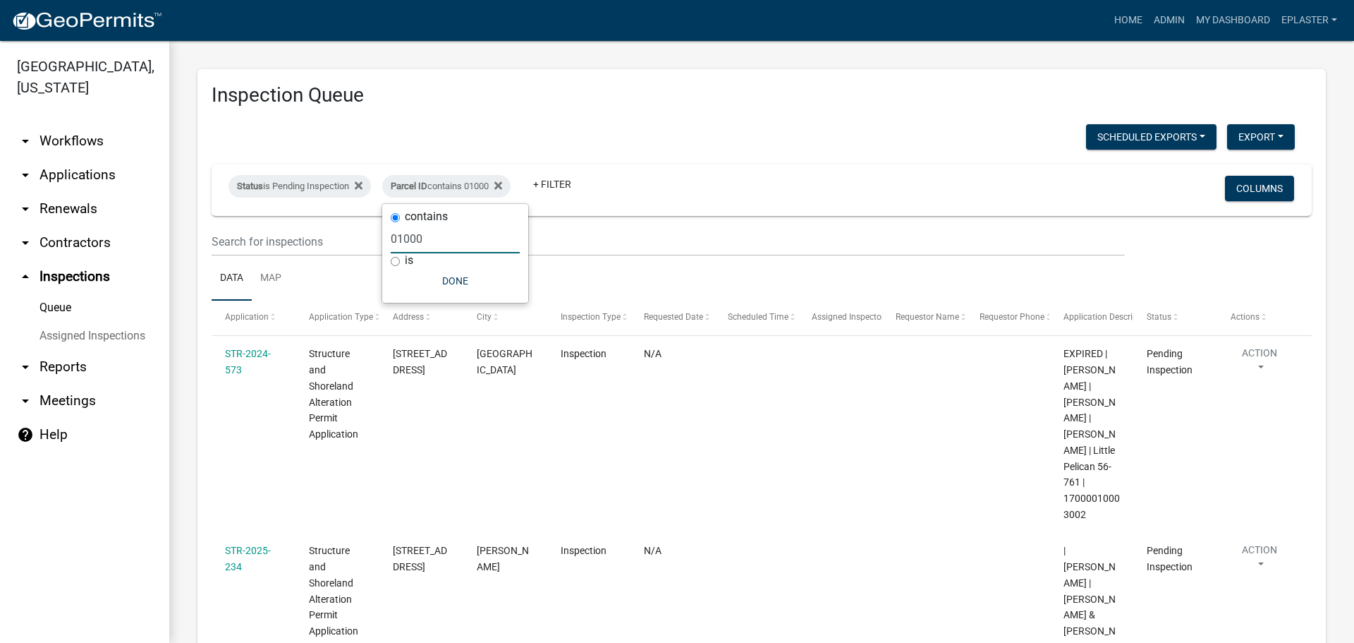
click at [444, 239] on input "01000" at bounding box center [455, 238] width 129 height 29
type input "02000"
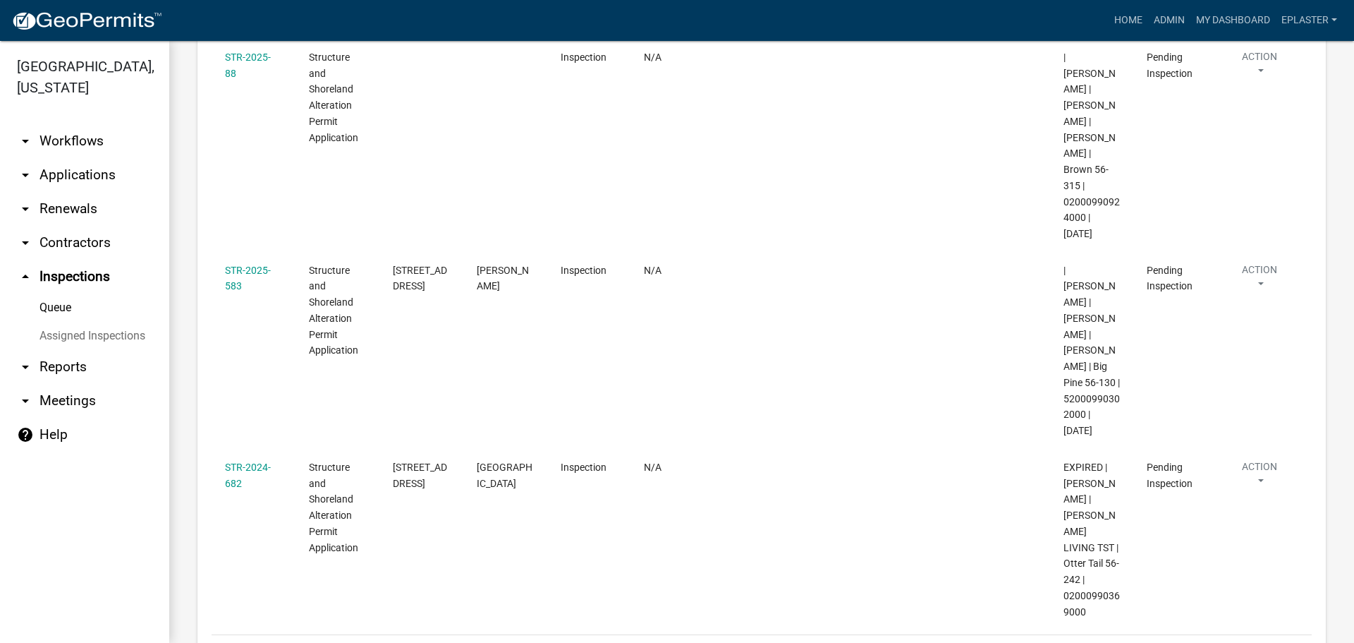
scroll to position [944, 0]
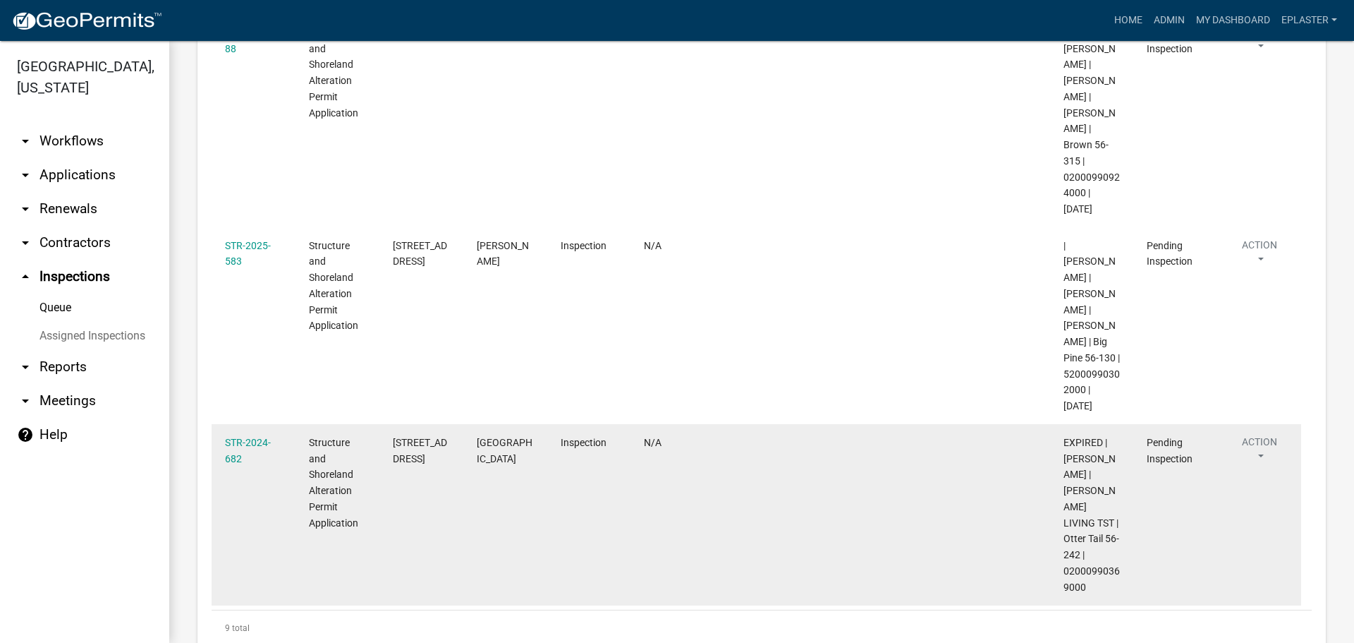
drag, startPoint x: 1085, startPoint y: 502, endPoint x: 1062, endPoint y: 488, distance: 26.9
click at [1062, 488] on datatable-body-cell "EXPIRED | Andrea Perales | STEVEN R HANSON LIVING TST | Otter Tail 56-242 | 020…" at bounding box center [1092, 514] width 84 height 181
copy span "02000990369000"
drag, startPoint x: 422, startPoint y: 374, endPoint x: 384, endPoint y: 353, distance: 43.0
click at [384, 424] on datatable-body-cell "39346 CO HWY 1" at bounding box center [422, 514] width 84 height 181
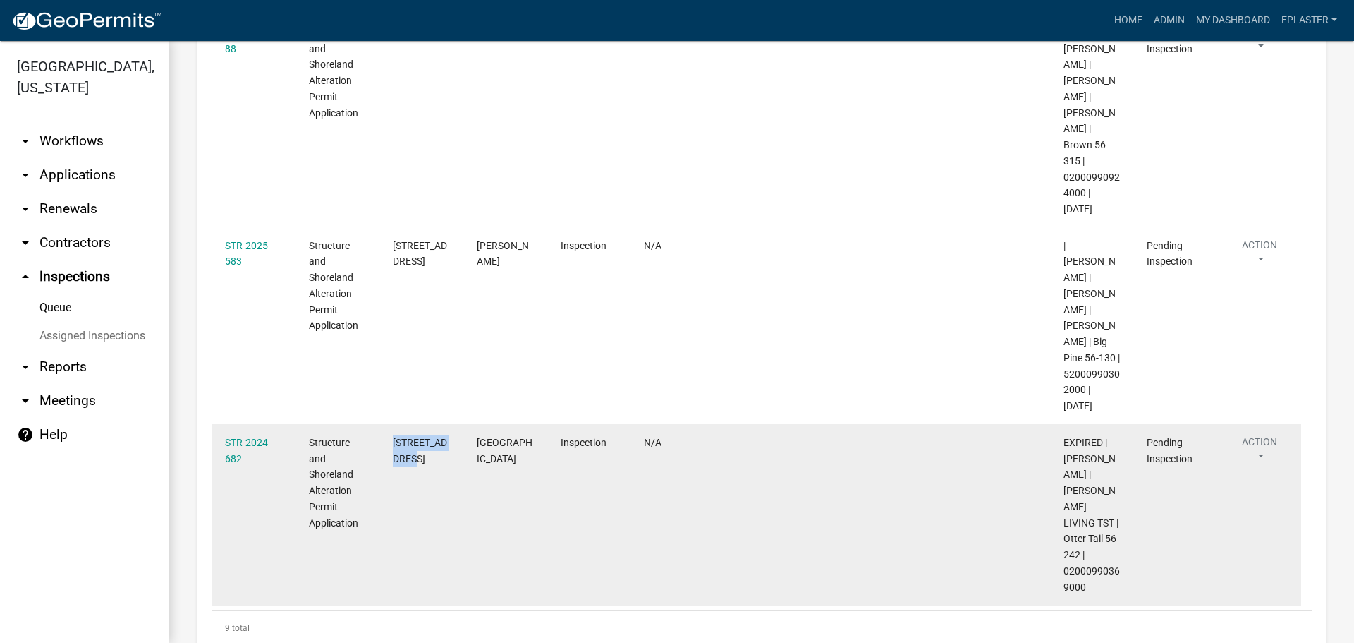
copy span "39346 CO HWY 1"
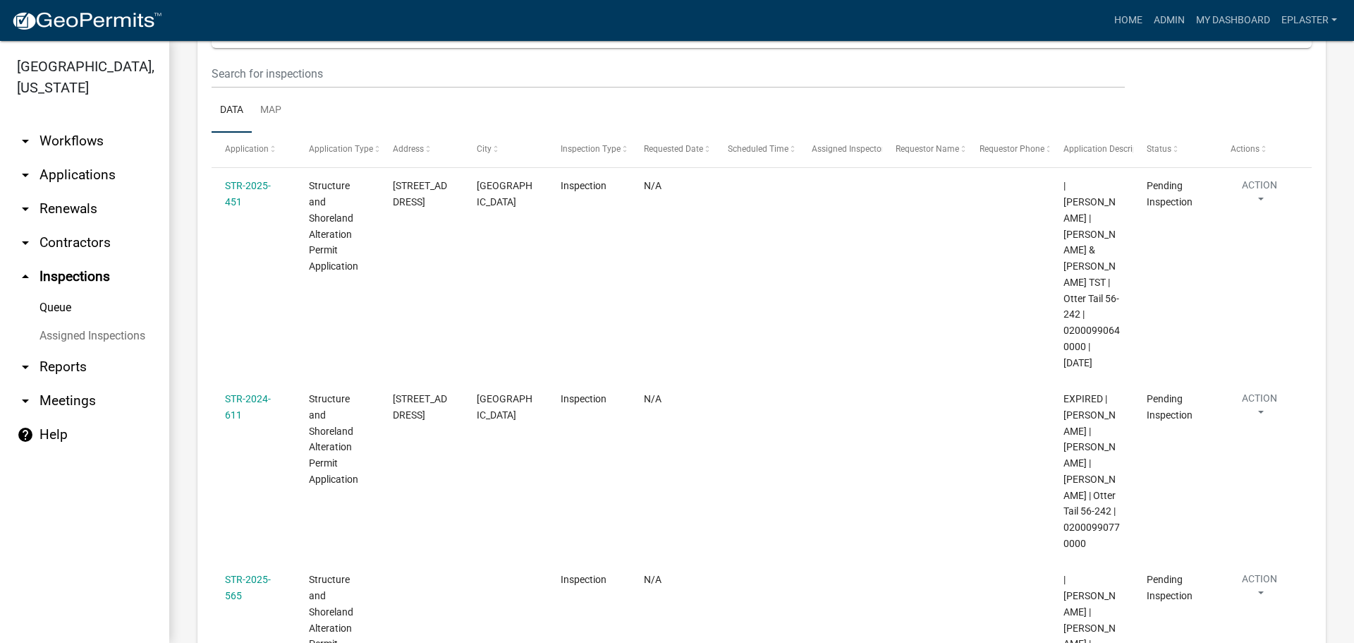
scroll to position [0, 0]
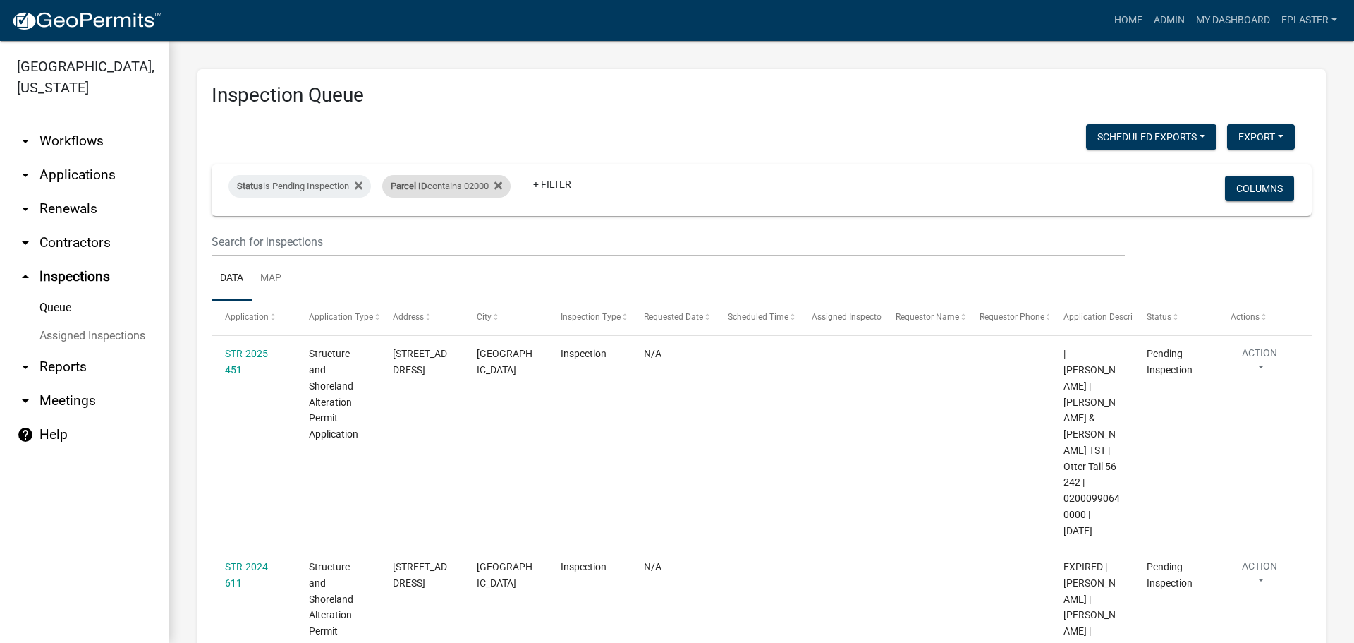
click at [487, 185] on div "Parcel ID contains 02000" at bounding box center [446, 186] width 128 height 23
click at [444, 236] on input "02000" at bounding box center [455, 238] width 129 height 29
click at [445, 236] on input "02000" at bounding box center [455, 238] width 129 height 29
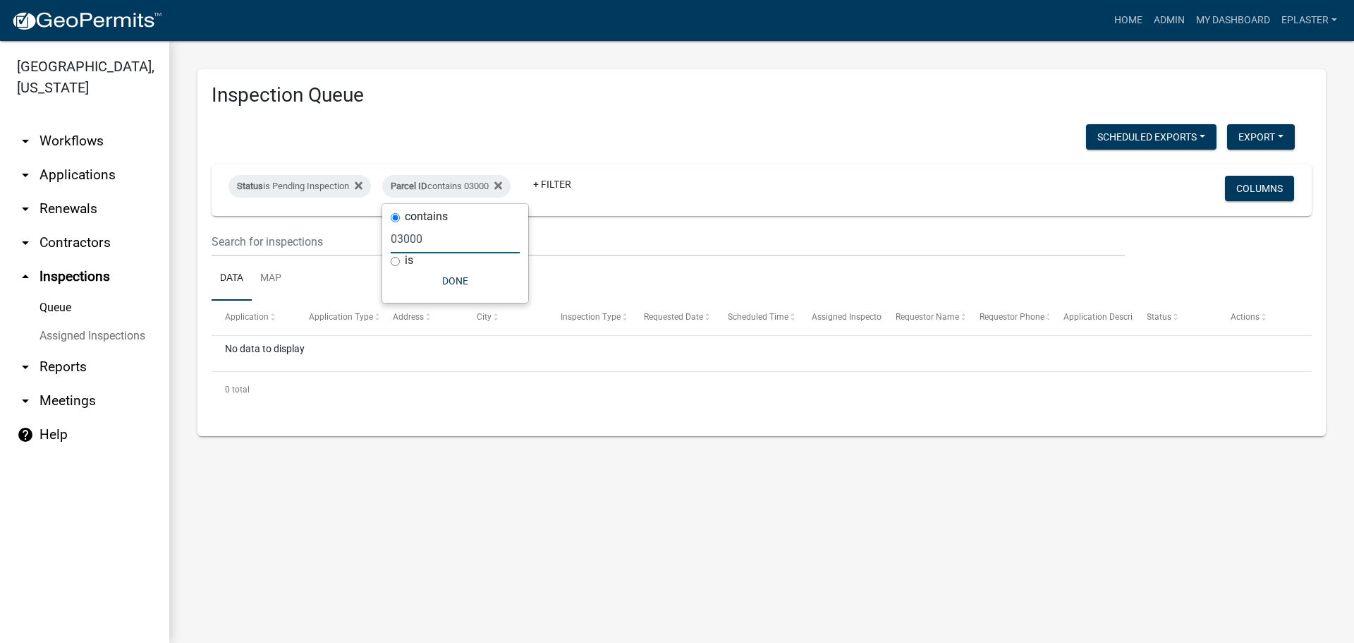
click at [445, 243] on input "03000" at bounding box center [455, 238] width 129 height 29
drag, startPoint x: 445, startPoint y: 243, endPoint x: 767, endPoint y: 200, distance: 325.2
click at [445, 243] on input "03000" at bounding box center [455, 238] width 129 height 29
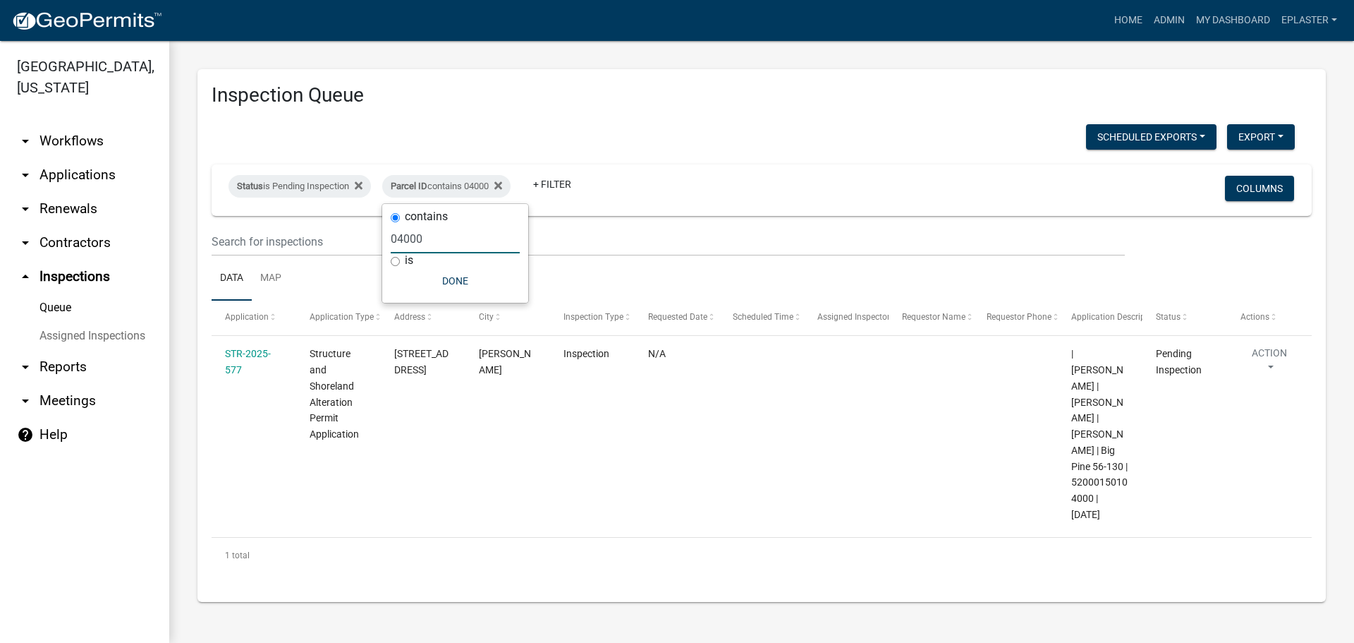
click at [454, 248] on input "04000" at bounding box center [455, 238] width 129 height 29
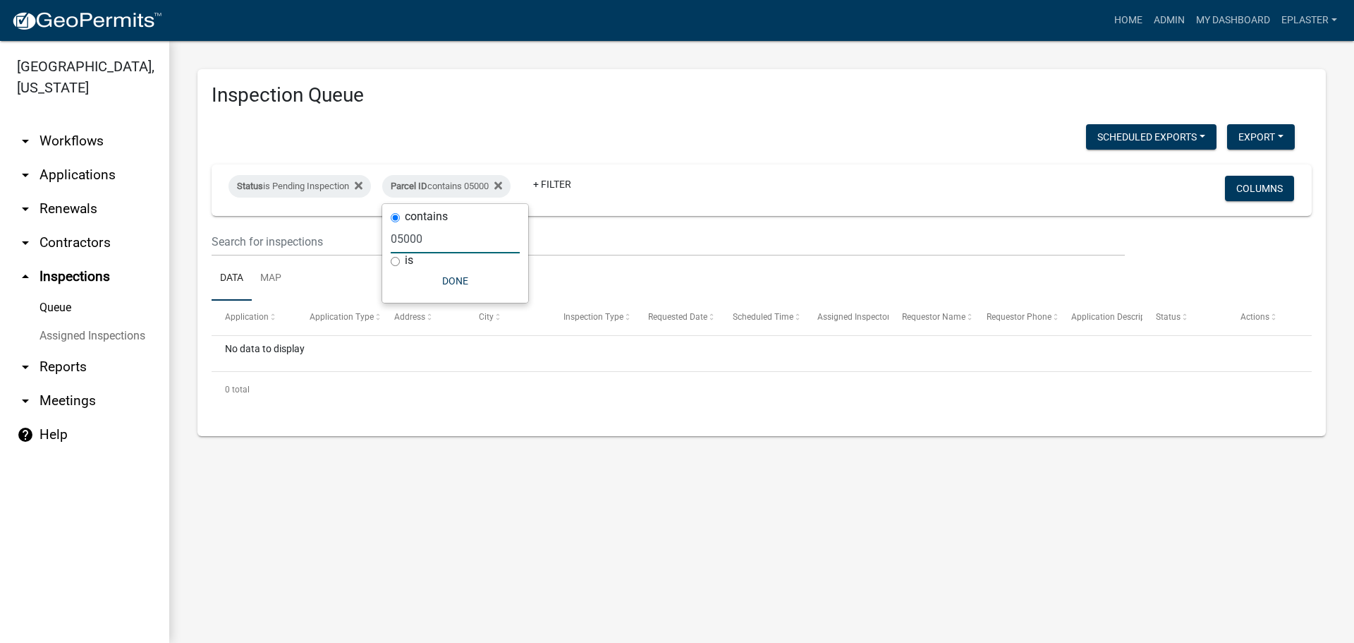
click at [429, 248] on input "05000" at bounding box center [455, 238] width 129 height 29
type input "06000"
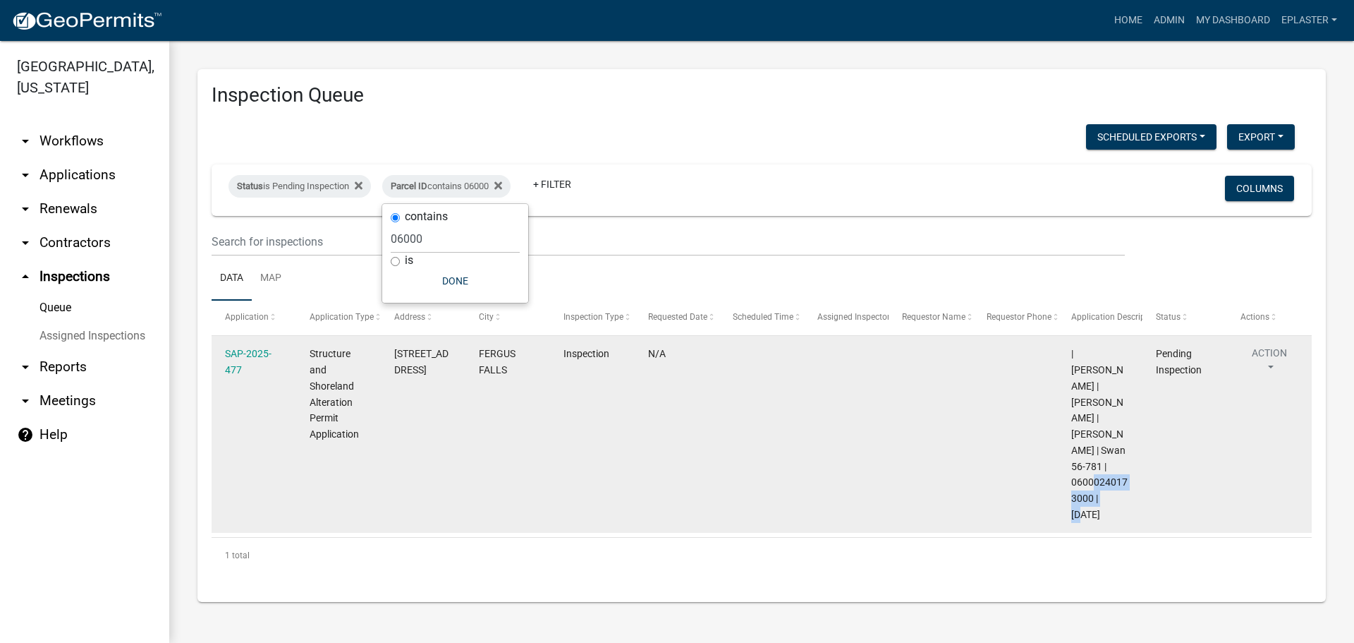
drag, startPoint x: 1096, startPoint y: 479, endPoint x: 1074, endPoint y: 461, distance: 28.5
click at [1074, 461] on span "| Sheila Dahl | TERRY J EVERSON | BRENDA M EVERSON | Swan 56-781 | 060002401730…" at bounding box center [1100, 434] width 56 height 172
copy span "06000240173000"
drag, startPoint x: 419, startPoint y: 386, endPoint x: 395, endPoint y: 353, distance: 40.4
click at [395, 353] on div "18078 SWAN VIEW RD W" at bounding box center [423, 362] width 58 height 32
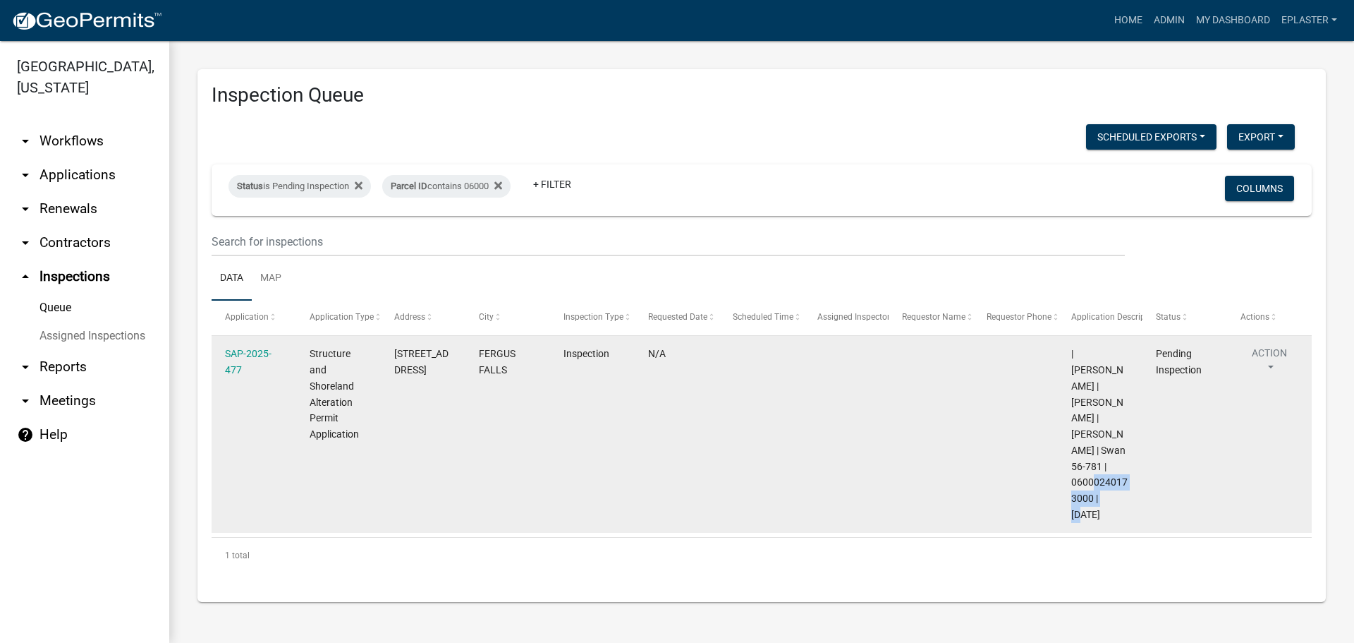
copy span "18078 SWAN VIEW RD W"
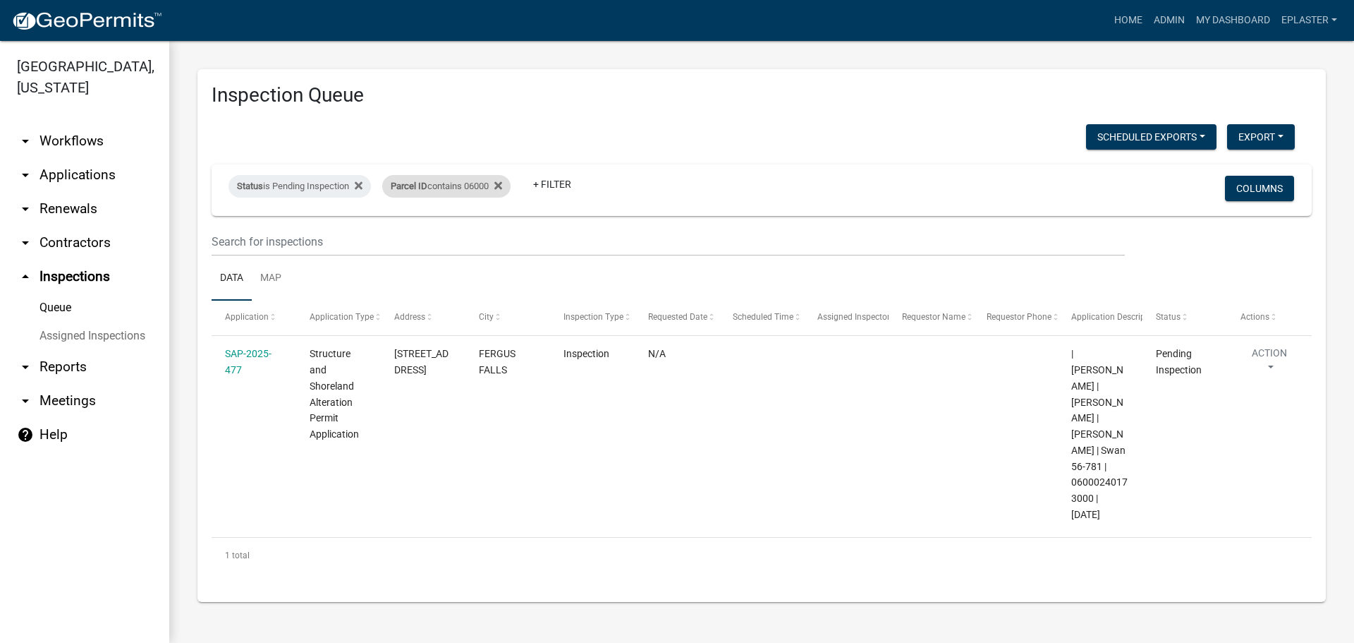
click at [486, 185] on div "Parcel ID contains 06000" at bounding box center [446, 186] width 128 height 23
click at [453, 229] on input "06000" at bounding box center [455, 238] width 129 height 29
click at [452, 230] on input "06000" at bounding box center [455, 238] width 129 height 29
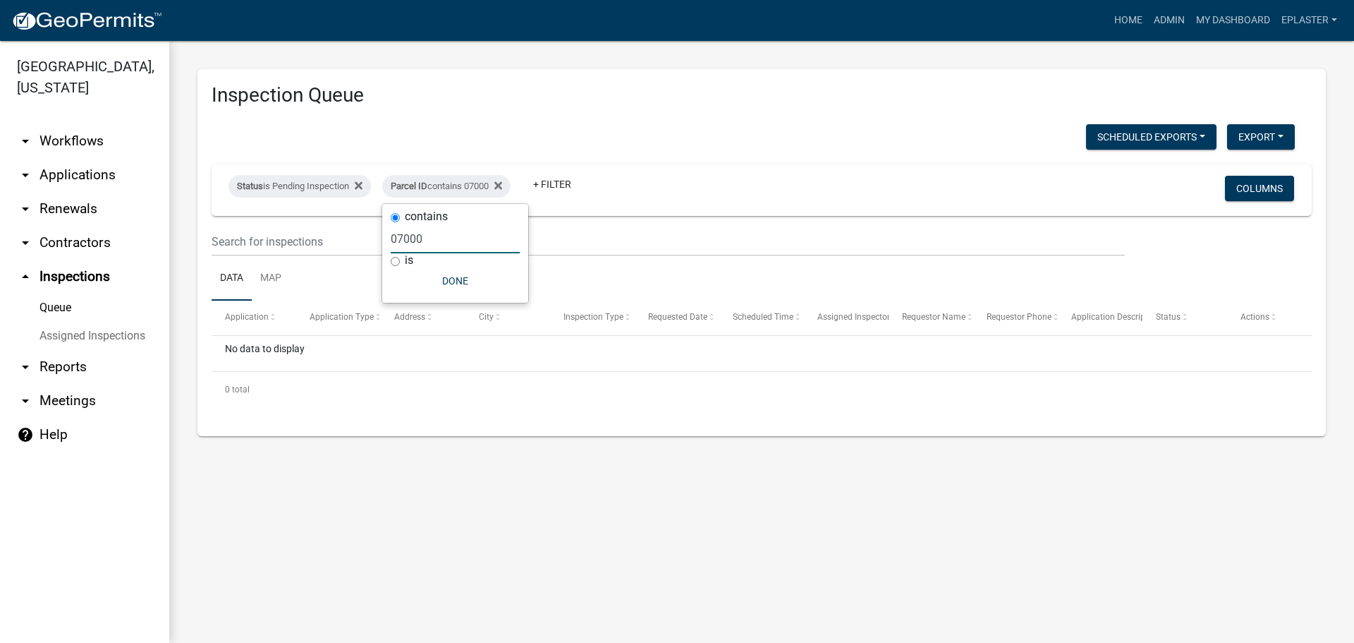
click at [460, 233] on input "07000" at bounding box center [455, 238] width 129 height 29
click at [454, 233] on input "08000" at bounding box center [455, 238] width 129 height 29
click at [461, 229] on input "09000" at bounding box center [455, 238] width 129 height 29
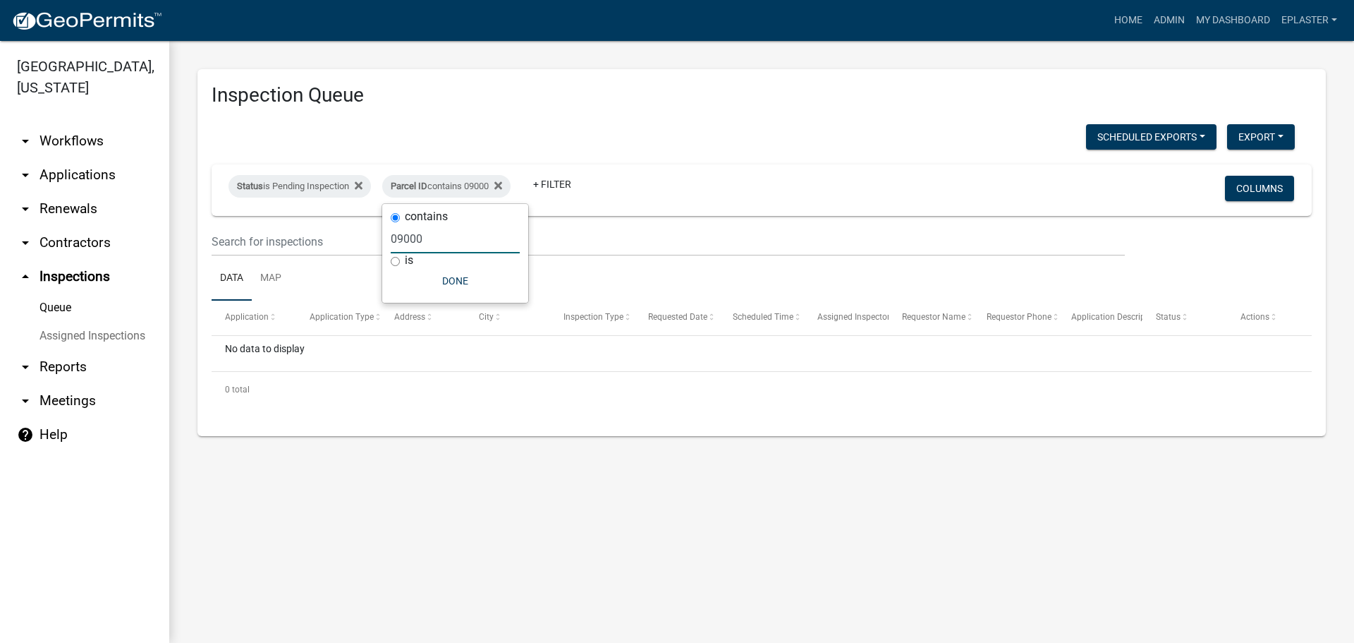
click at [461, 229] on input "09000" at bounding box center [455, 238] width 129 height 29
click at [464, 220] on div "contains" at bounding box center [455, 217] width 129 height 15
click at [461, 233] on input "10000" at bounding box center [455, 238] width 129 height 29
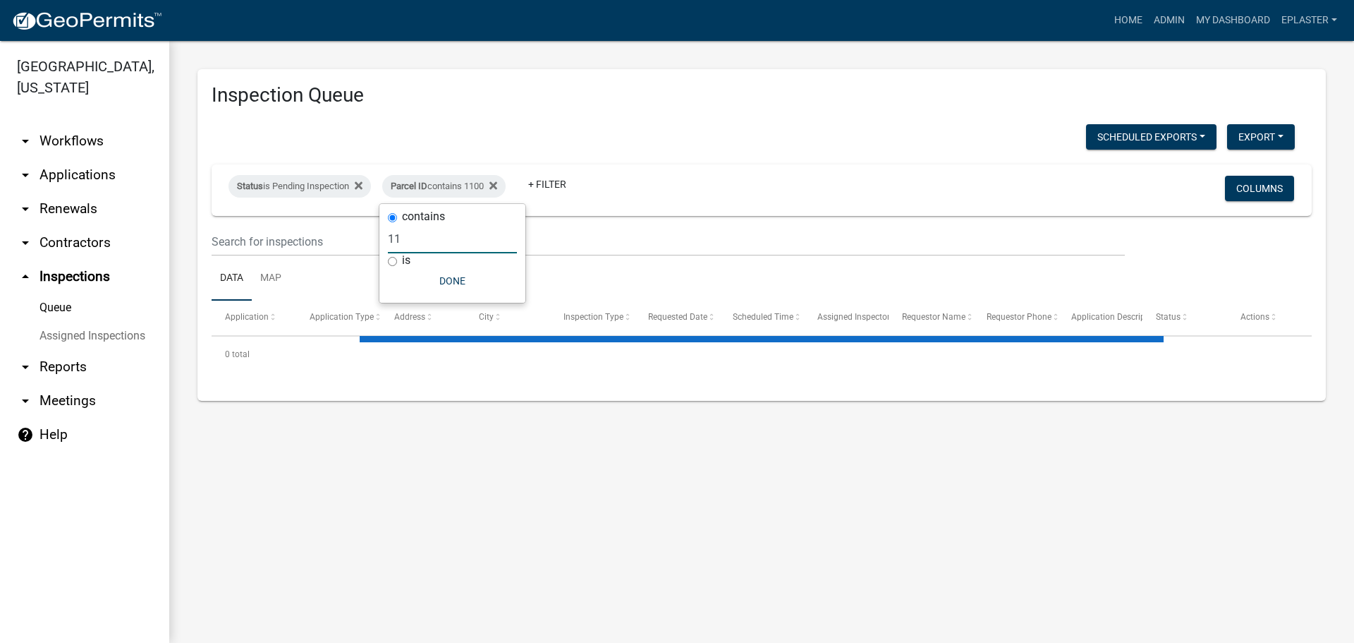
type input "1"
type input "12"
select select "3: 100"
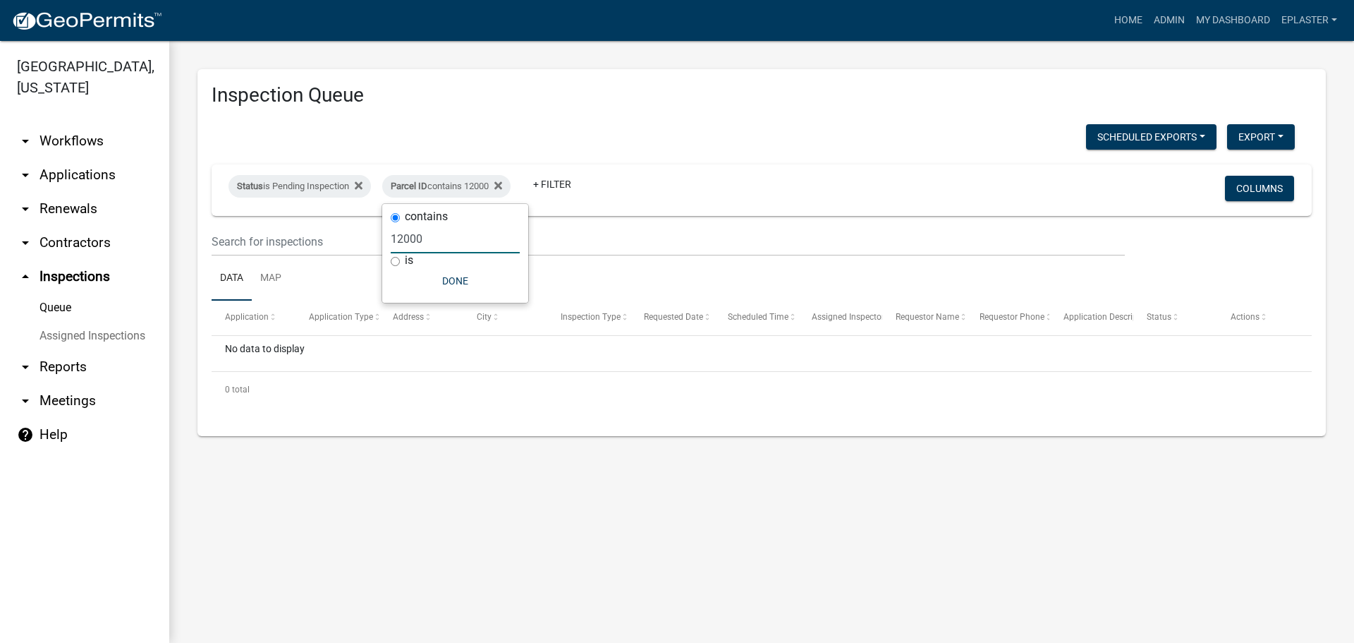
click at [475, 237] on input "12000" at bounding box center [455, 238] width 129 height 29
click at [458, 241] on input "13000" at bounding box center [455, 238] width 129 height 29
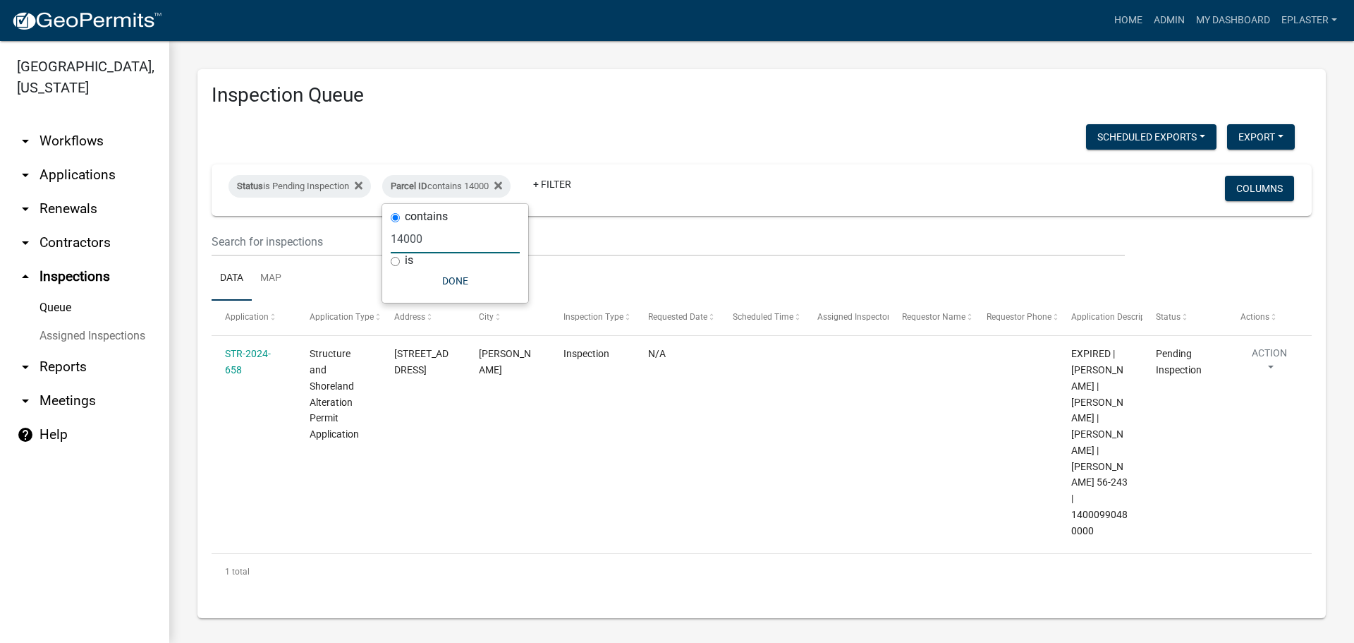
click at [475, 236] on input "14000" at bounding box center [455, 238] width 129 height 29
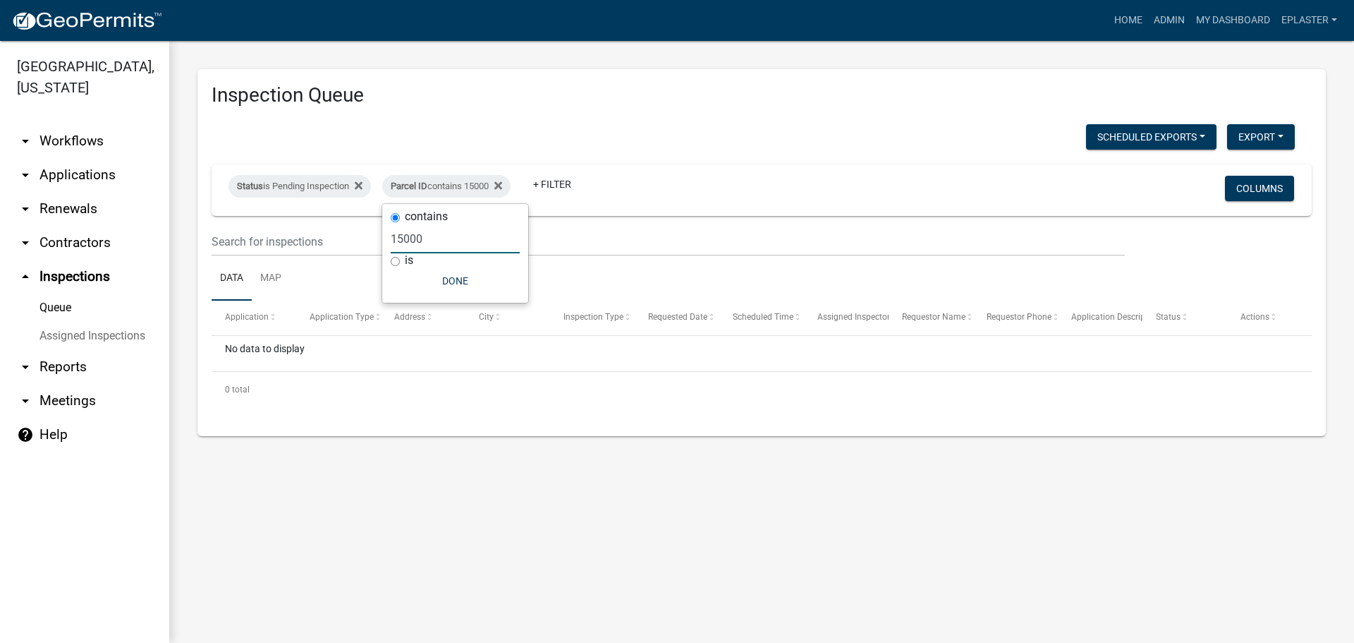
click at [464, 236] on input "15000" at bounding box center [455, 238] width 129 height 29
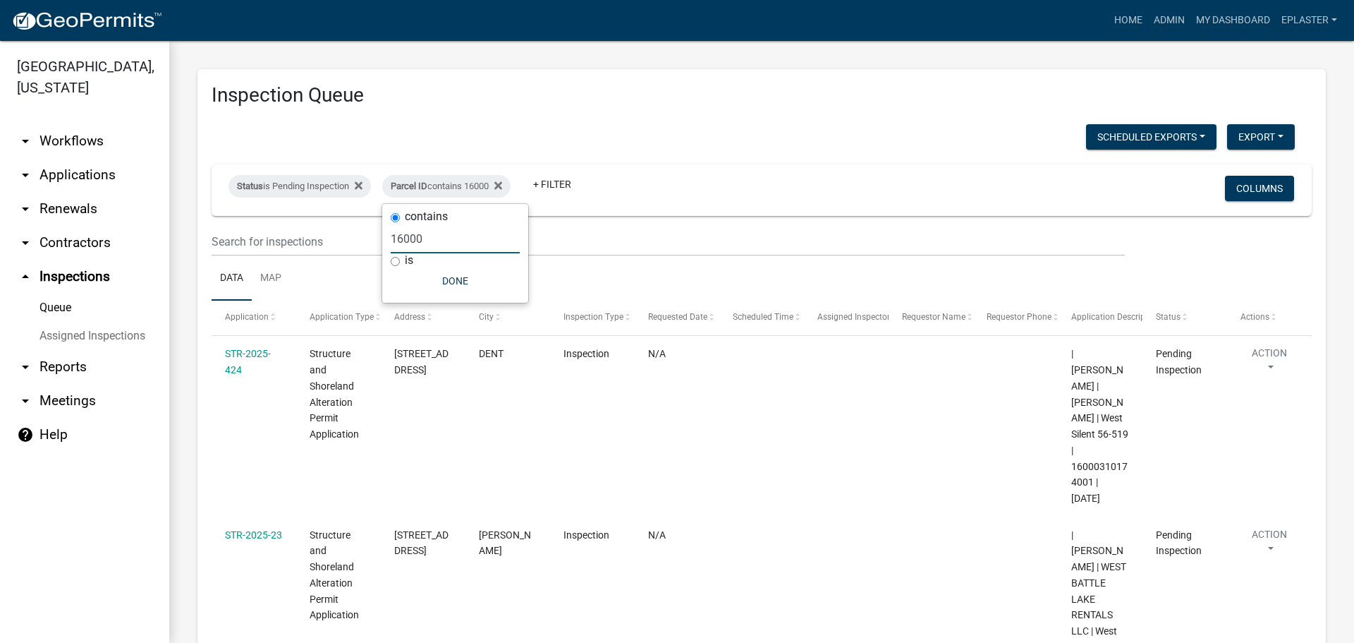
click at [446, 232] on input "16000" at bounding box center [455, 238] width 129 height 29
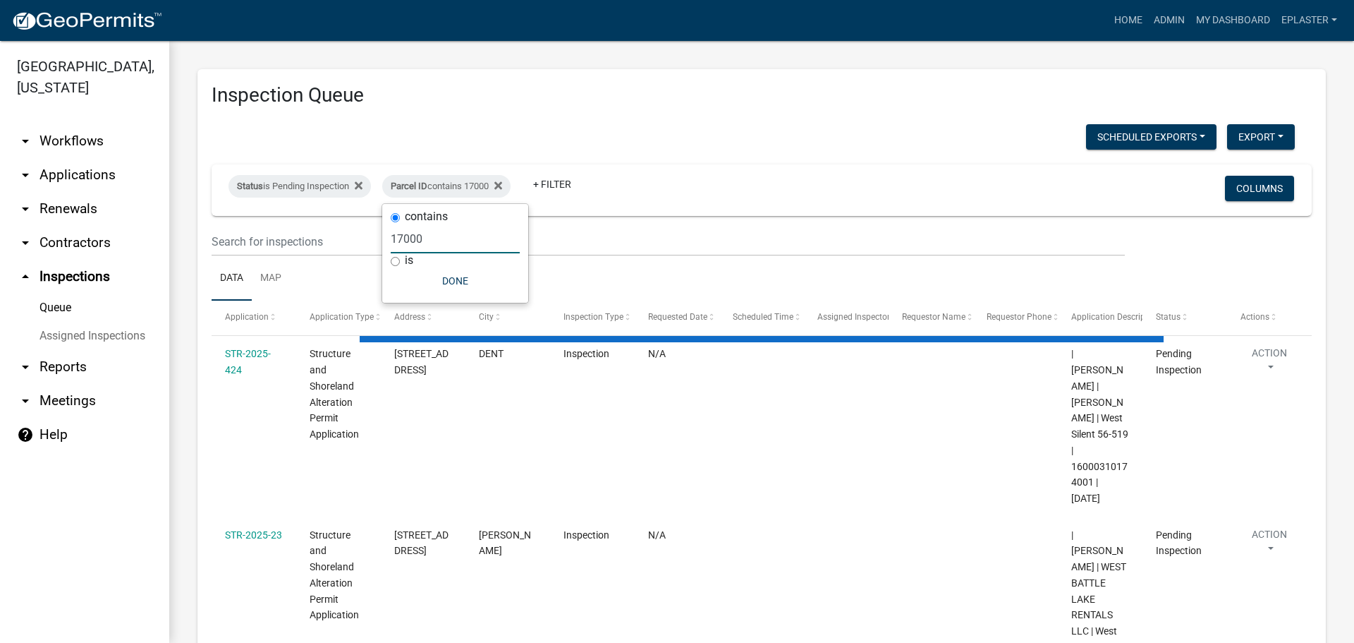
type input "17000"
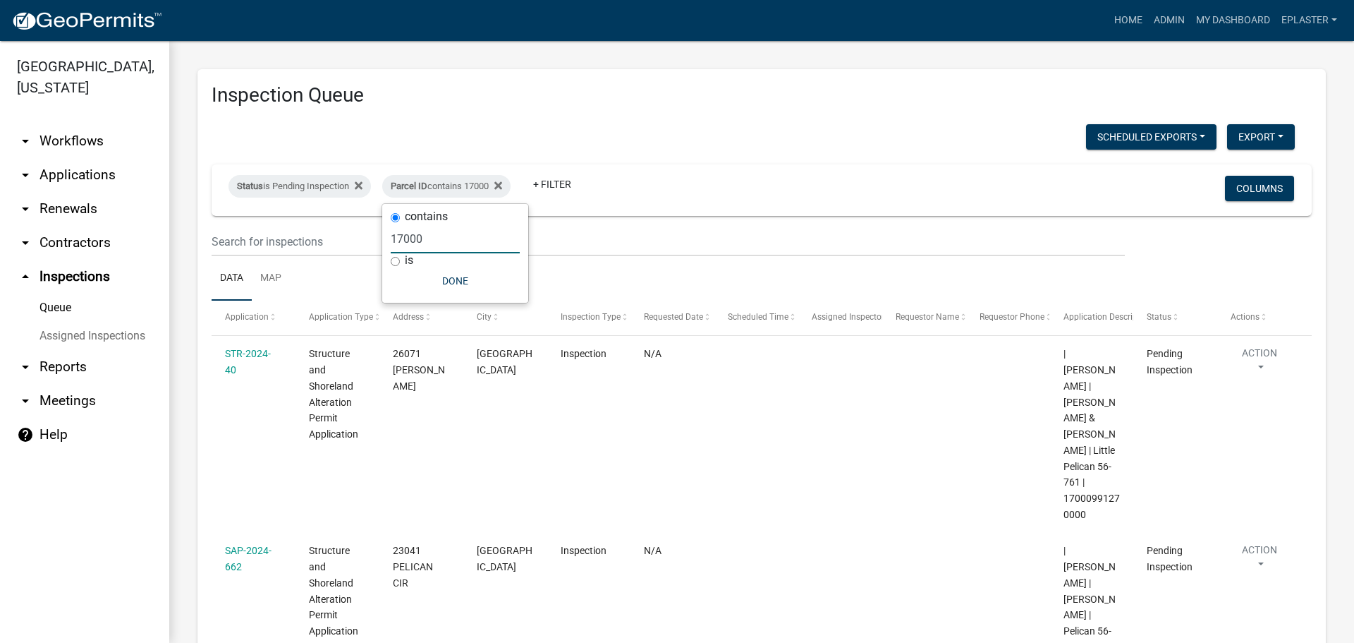
select select "3: 100"
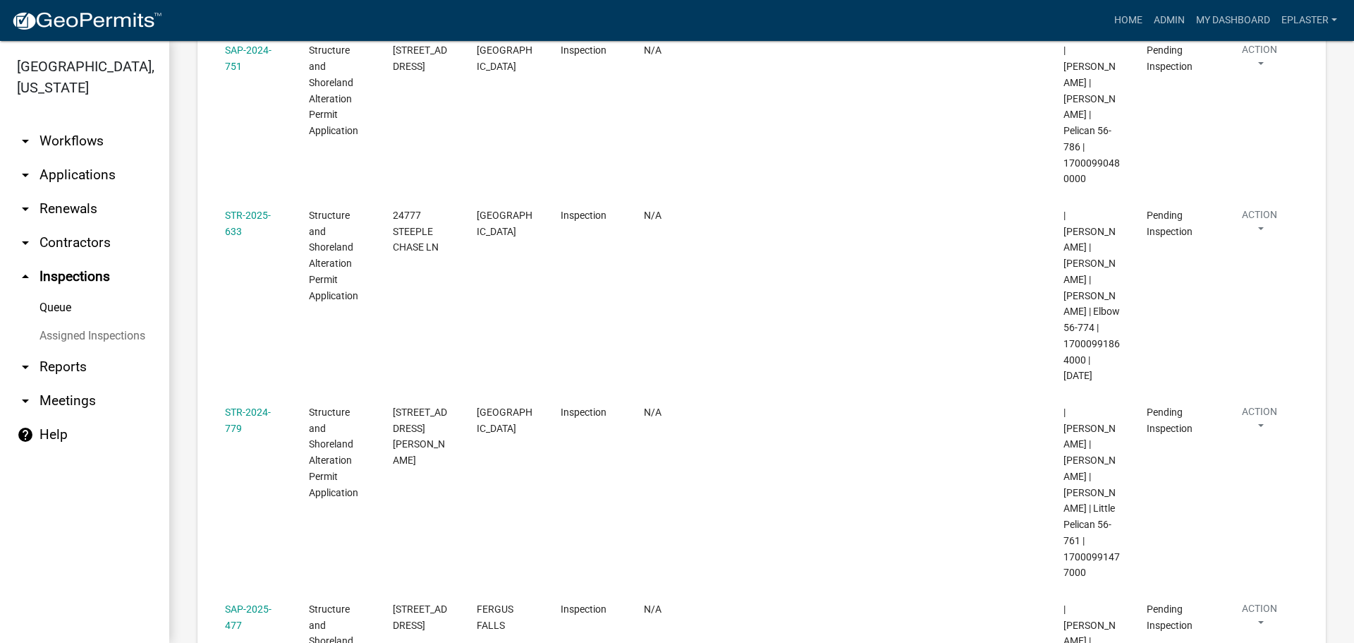
scroll to position [1446, 0]
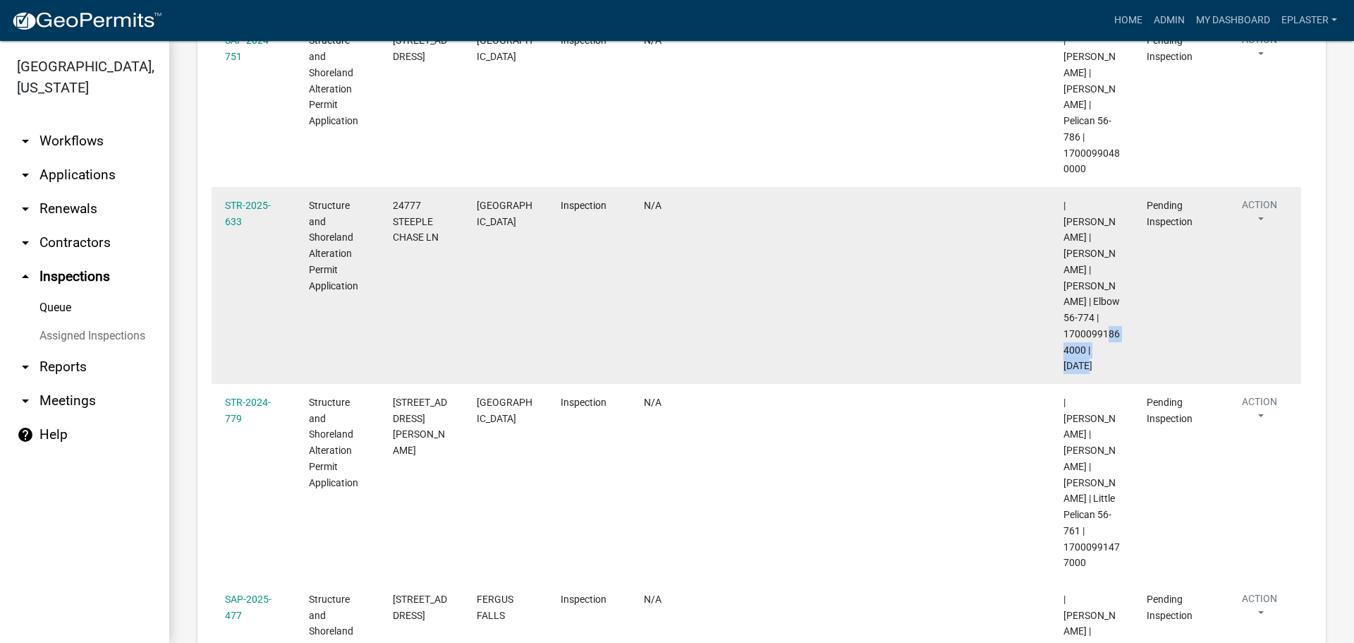
drag, startPoint x: 1084, startPoint y: 224, endPoint x: 1059, endPoint y: 204, distance: 32.2
click at [1059, 204] on datatable-body-cell "| Michelle Jevne | KENT W HEIMARK | JENNIFER L HEIMARK | Elbow 56-774 | 1700099…" at bounding box center [1092, 285] width 84 height 197
copy span "17000991864000"
drag, startPoint x: 439, startPoint y: 109, endPoint x: 389, endPoint y: 75, distance: 60.1
click at [389, 187] on datatable-body-cell "24777 STEEPLE CHASE LN" at bounding box center [422, 285] width 84 height 197
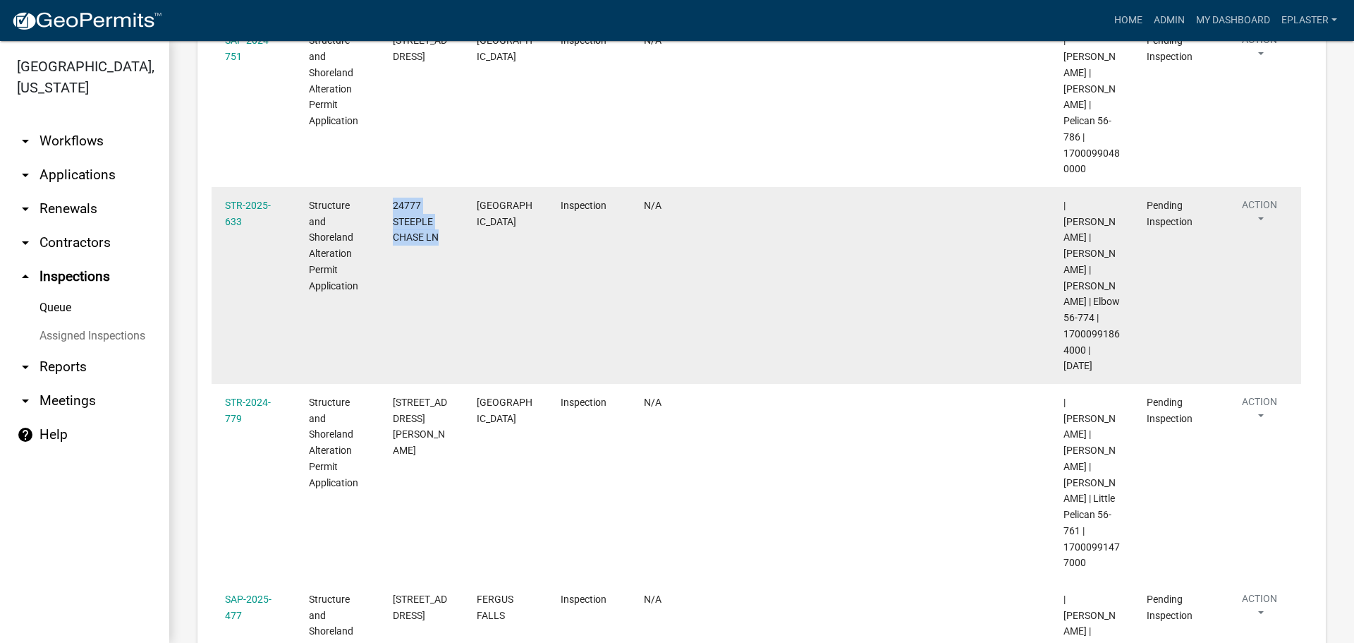
copy span "24777 STEEPLE CHASE LN"
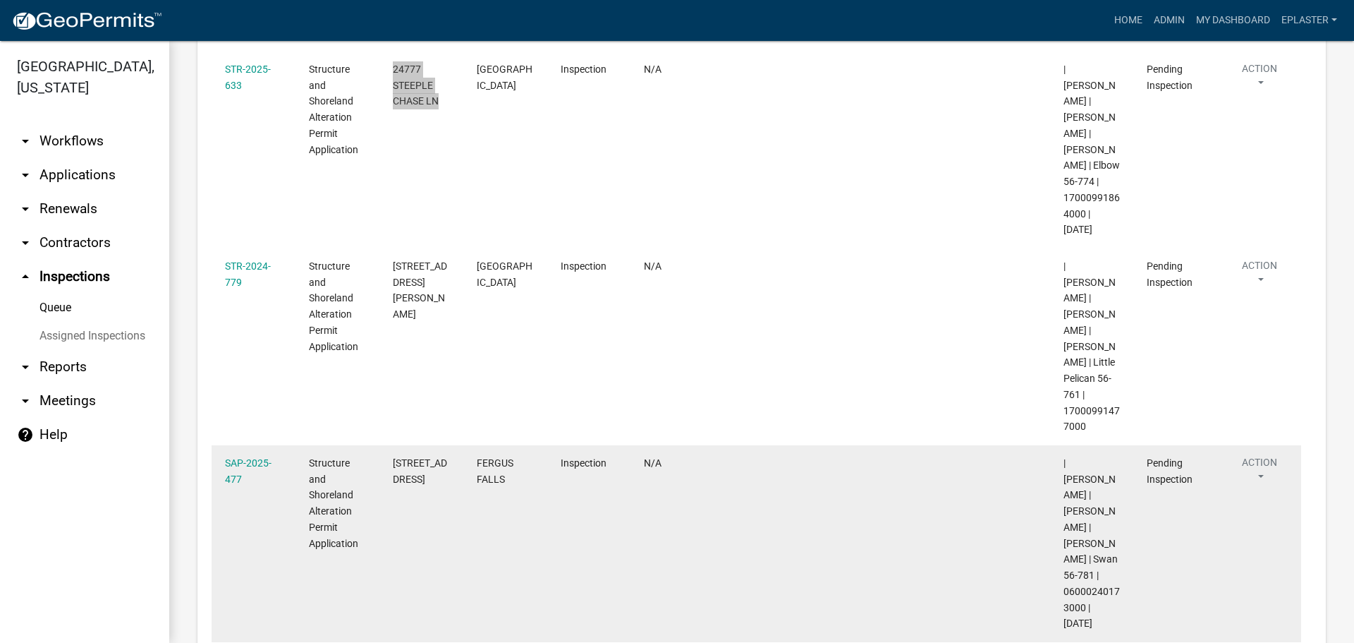
scroll to position [1598, 0]
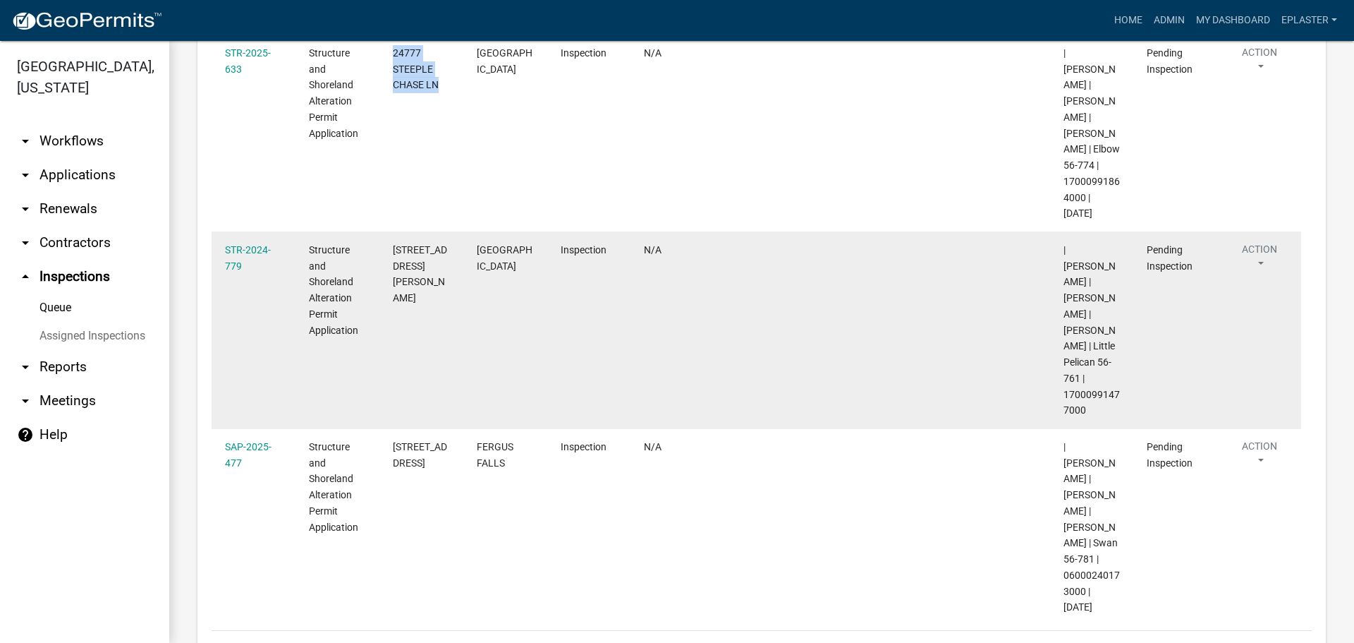
drag, startPoint x: 1085, startPoint y: 264, endPoint x: 1062, endPoint y: 247, distance: 28.8
click at [1062, 247] on datatable-body-cell "| Emma Swenson | BARRY JOHNSON | LYNETTE JOHNSON | Little Pelican 56-761 | 1700…" at bounding box center [1092, 329] width 84 height 197
copy span "17000991477000"
drag, startPoint x: 407, startPoint y: 135, endPoint x: 395, endPoint y: 114, distance: 23.7
click at [395, 242] on div "25990 DAHL RD" at bounding box center [421, 274] width 56 height 64
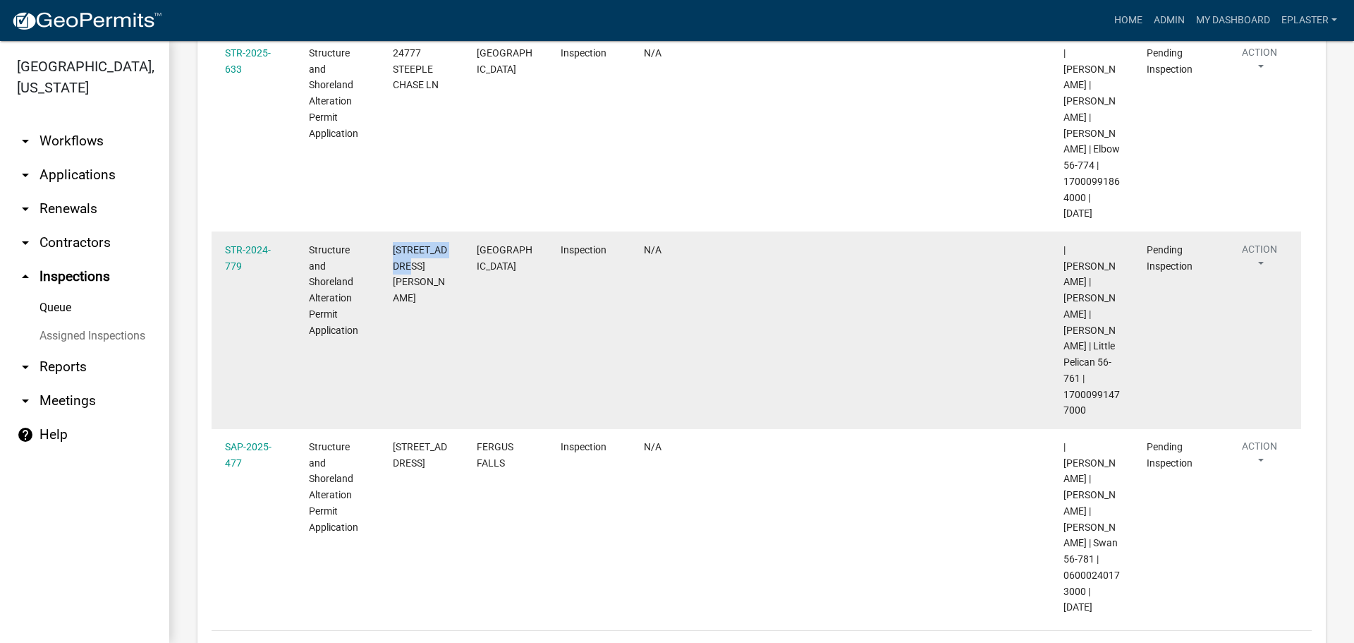
copy span "25990 DAHL RD"
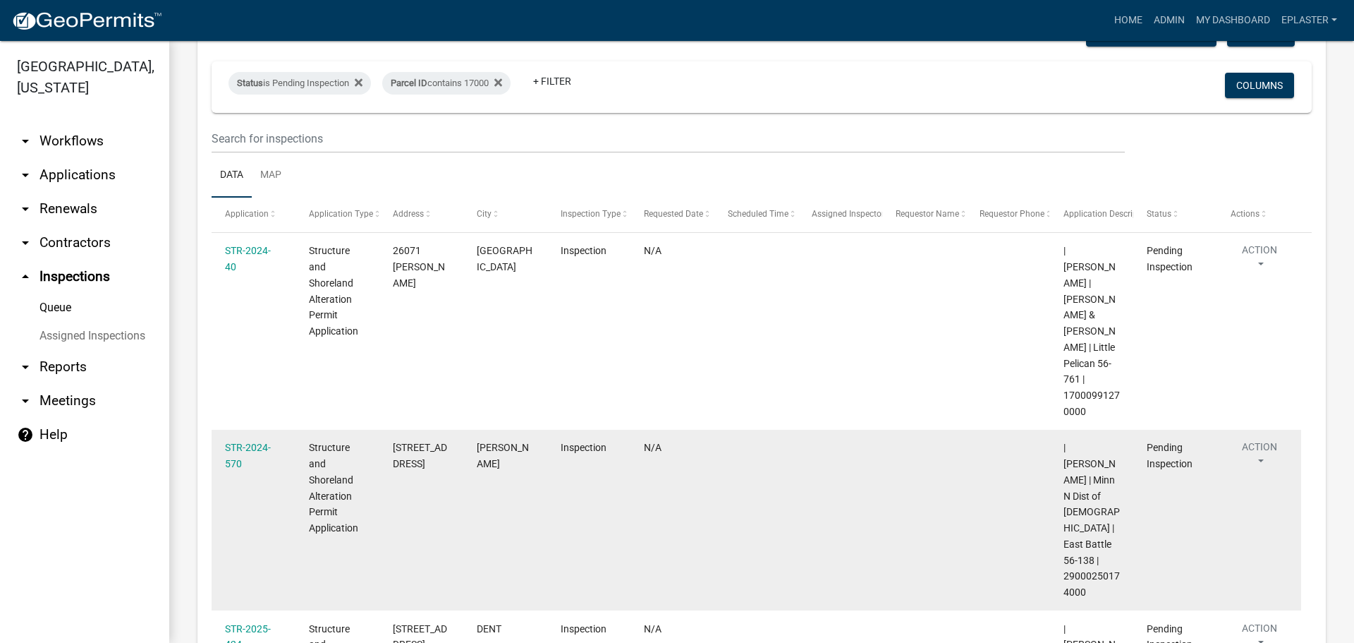
scroll to position [0, 0]
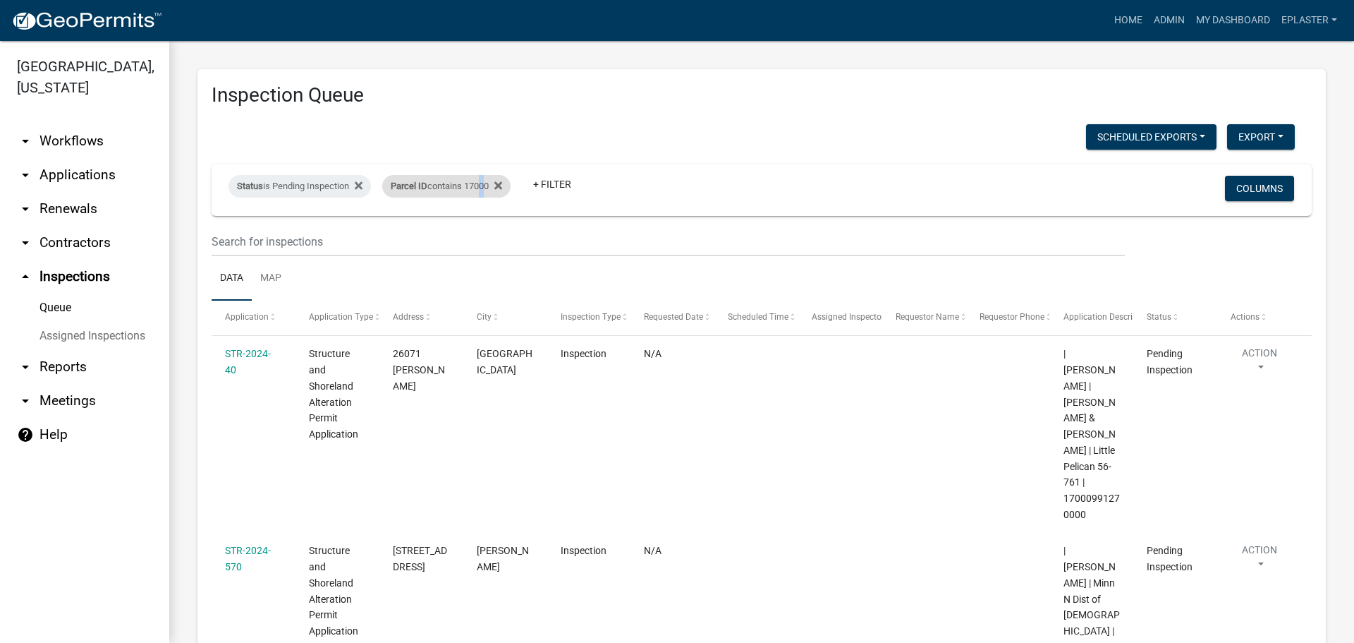
click at [484, 186] on div "Parcel ID contains 17000" at bounding box center [446, 186] width 128 height 23
click at [446, 226] on input "17000" at bounding box center [455, 238] width 129 height 29
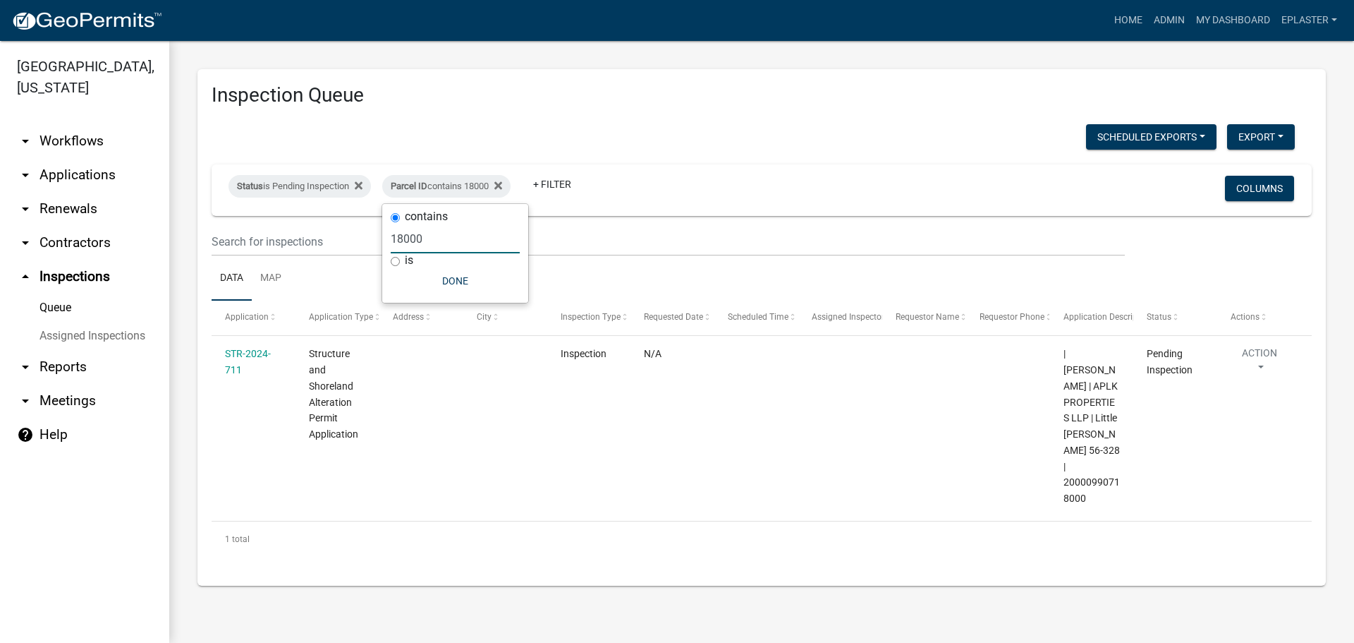
click at [448, 232] on input "18000" at bounding box center [455, 238] width 129 height 29
click at [447, 232] on input "18000" at bounding box center [455, 238] width 129 height 29
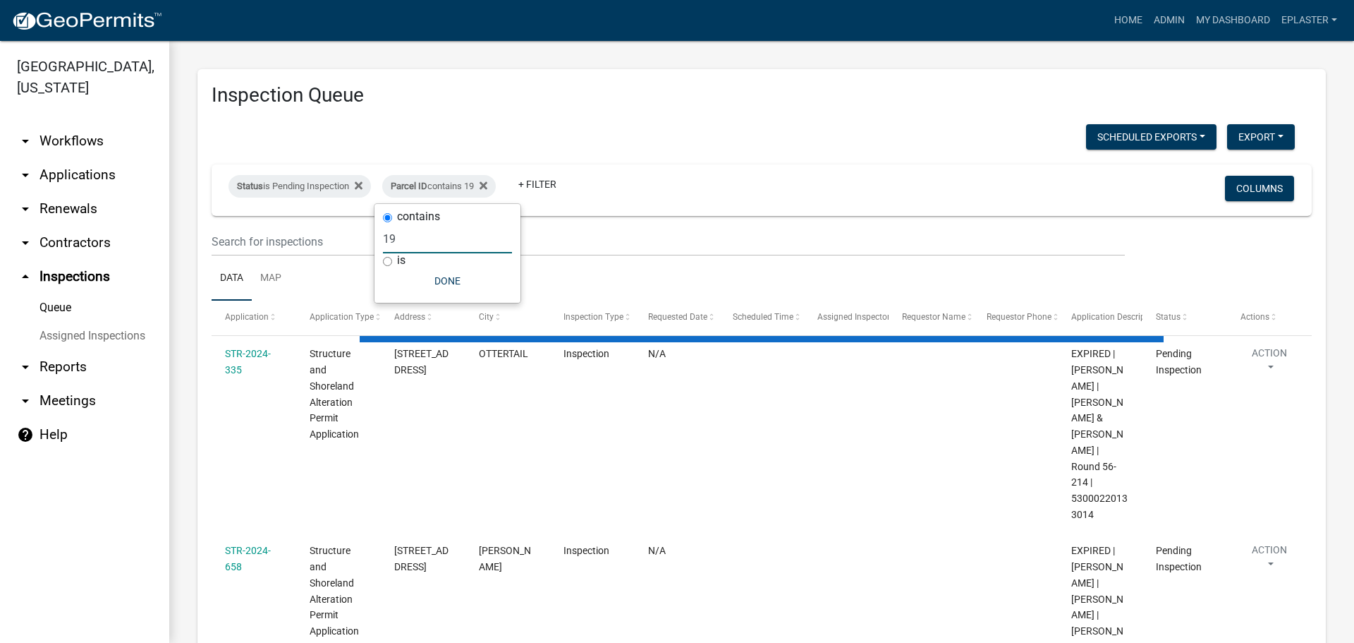
type input "190"
select select "3: 100"
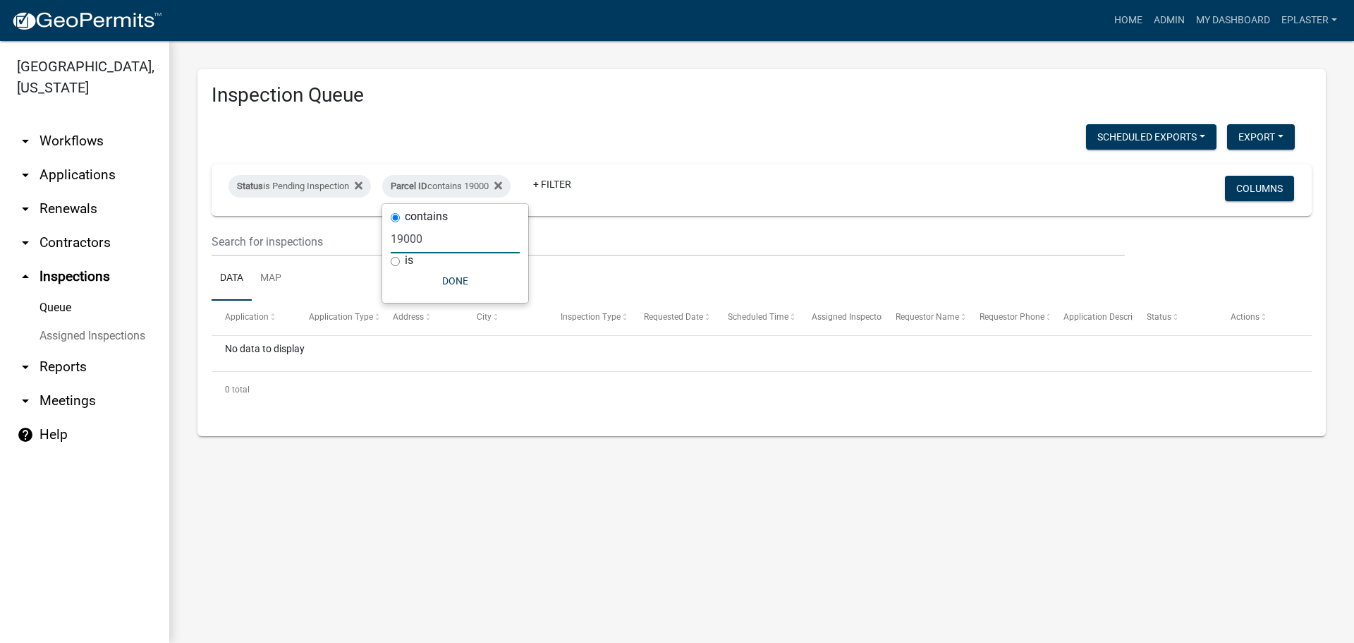
click at [447, 232] on input "19000" at bounding box center [455, 238] width 129 height 29
click at [448, 232] on input "19000" at bounding box center [455, 238] width 129 height 29
click at [443, 239] on input "19000" at bounding box center [455, 238] width 129 height 29
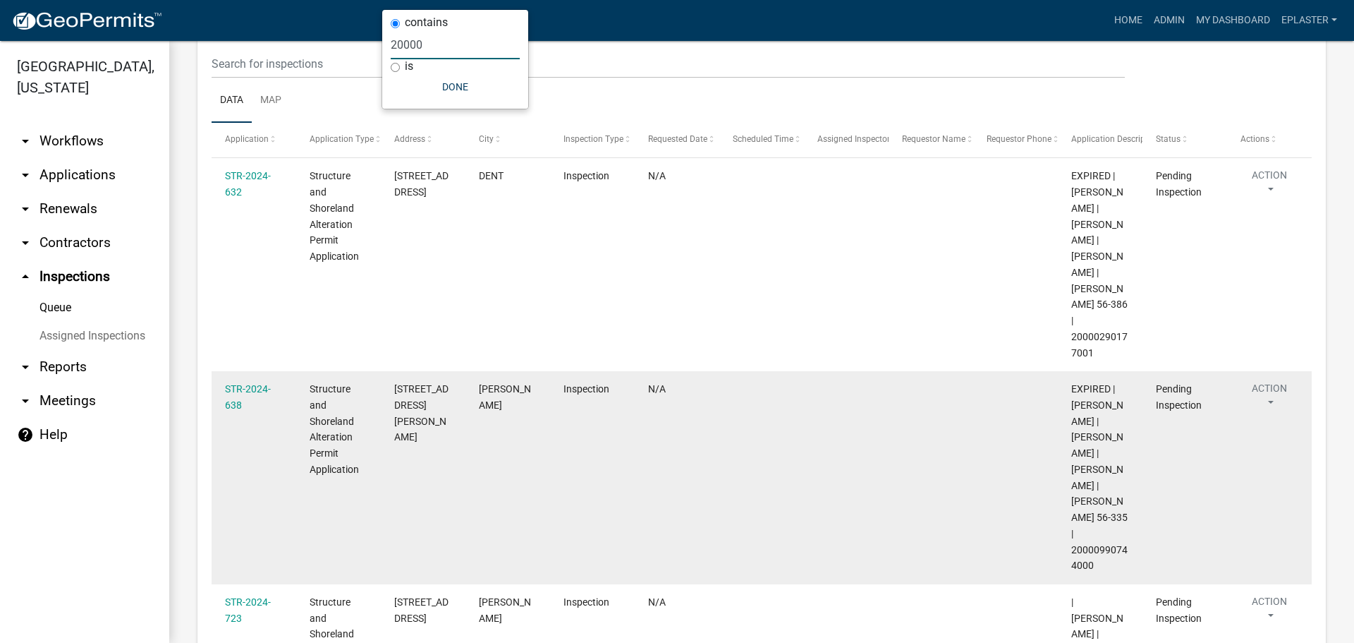
scroll to position [194, 0]
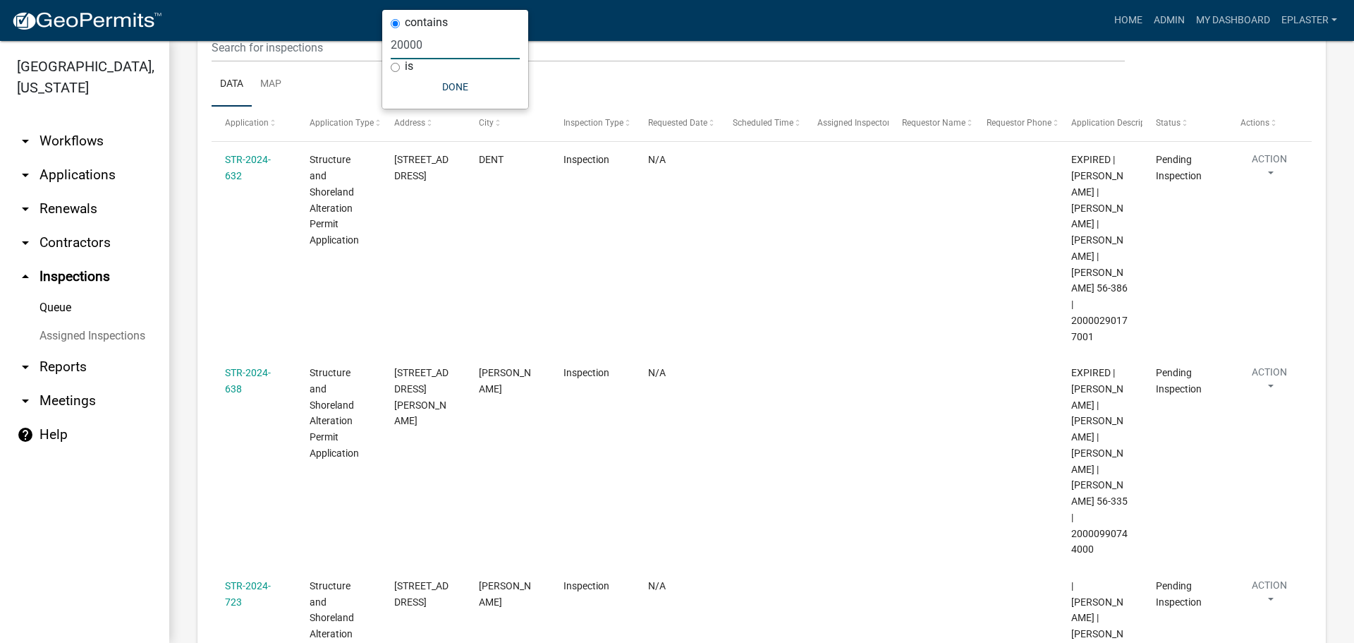
type input "20000"
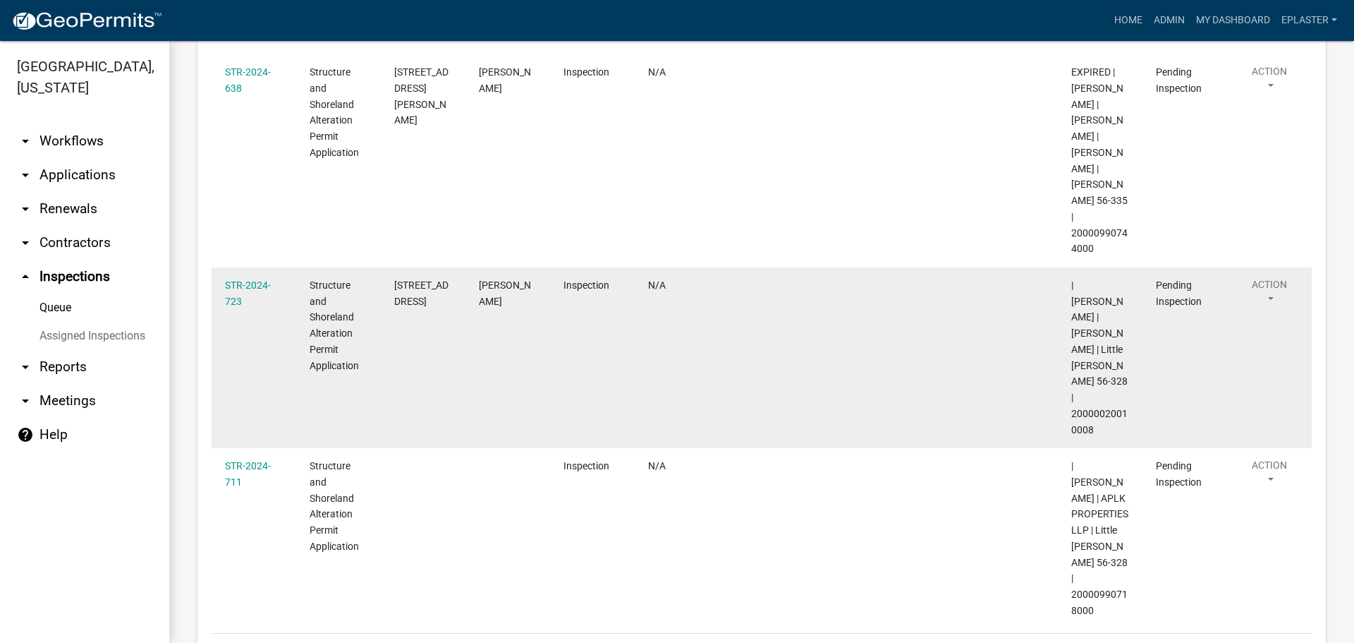
scroll to position [502, 0]
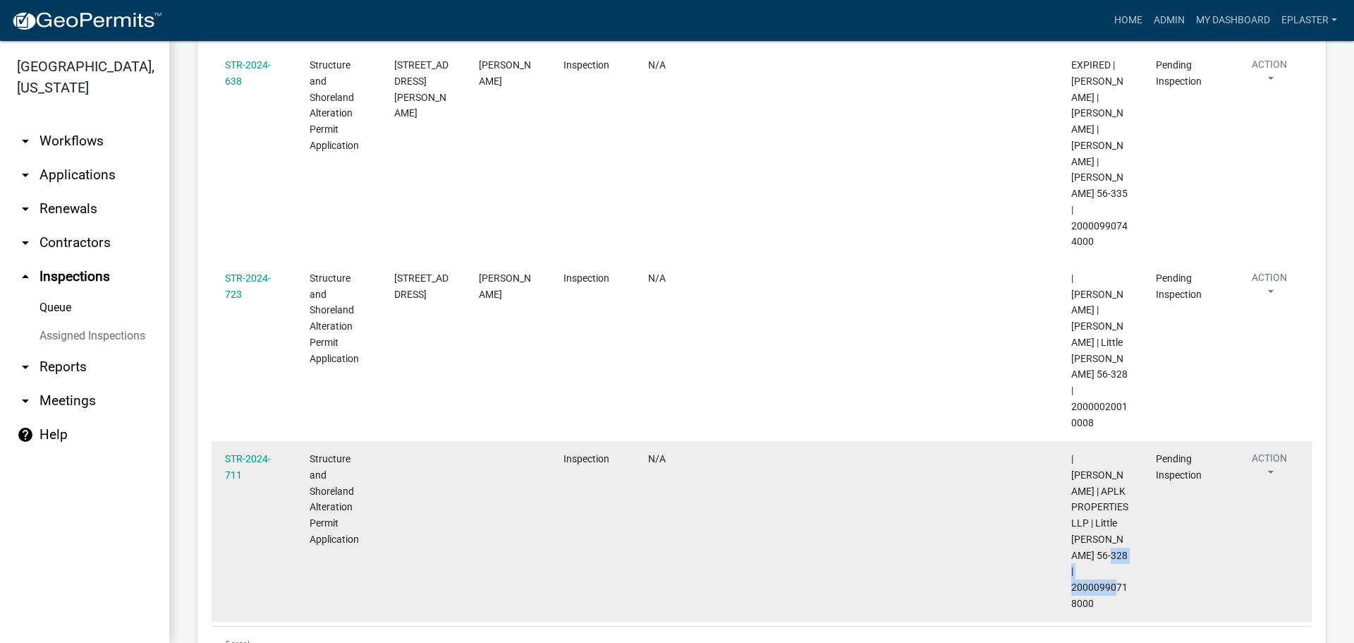
drag, startPoint x: 1094, startPoint y: 506, endPoint x: 1064, endPoint y: 490, distance: 34.1
click at [1064, 490] on datatable-body-cell "| Sheila Dahl | APLK PROPERTIES LLP | Little McDonald 56-328 | 20000990718000" at bounding box center [1100, 531] width 85 height 181
copy span "20000990718000"
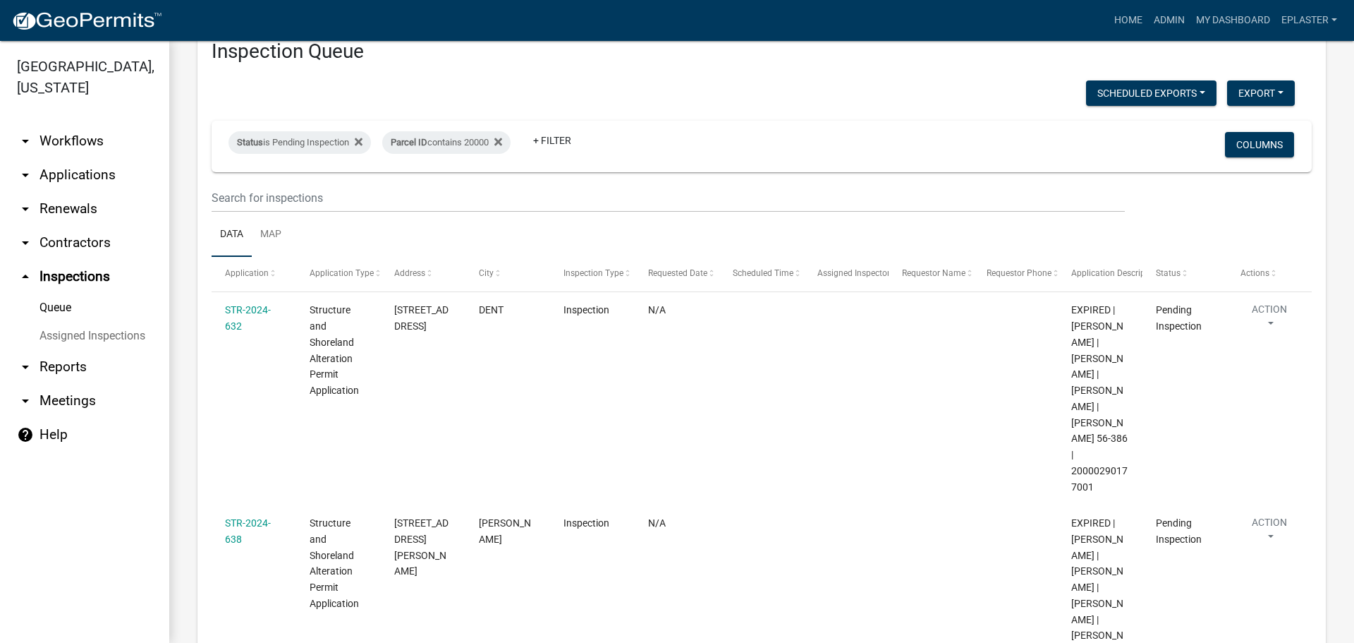
scroll to position [0, 0]
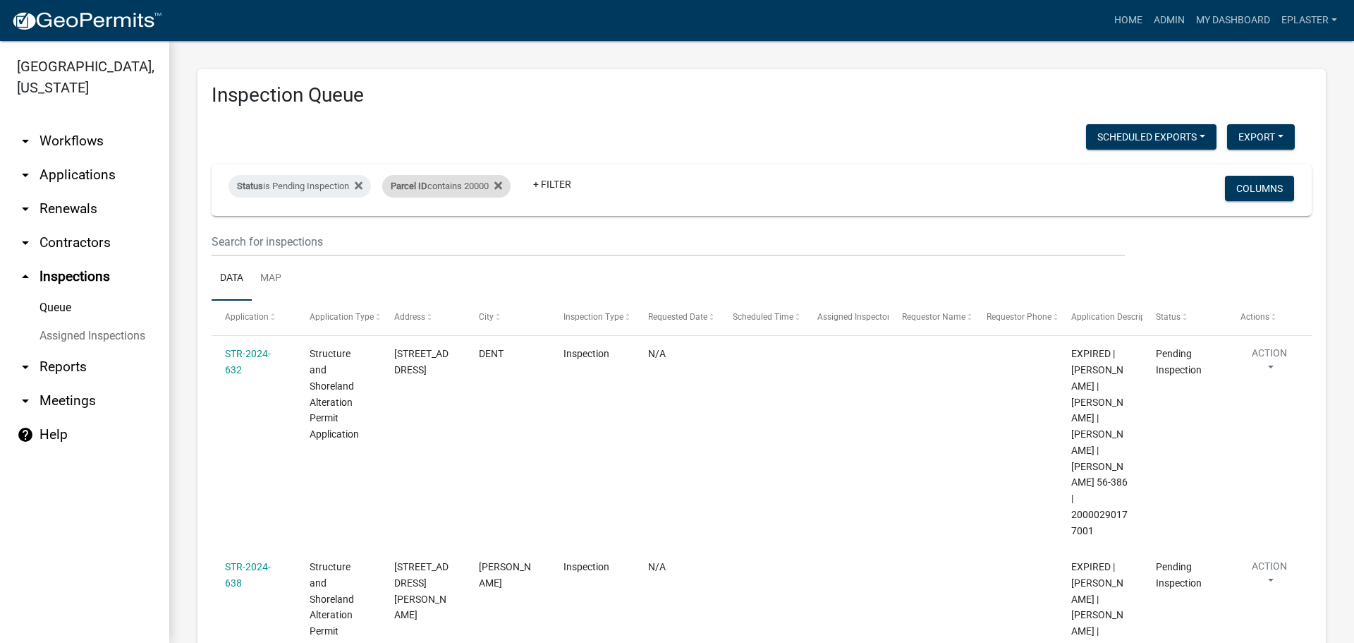
click at [485, 185] on div "Parcel ID contains 20000" at bounding box center [446, 186] width 128 height 23
click at [416, 244] on input "20000" at bounding box center [455, 238] width 129 height 29
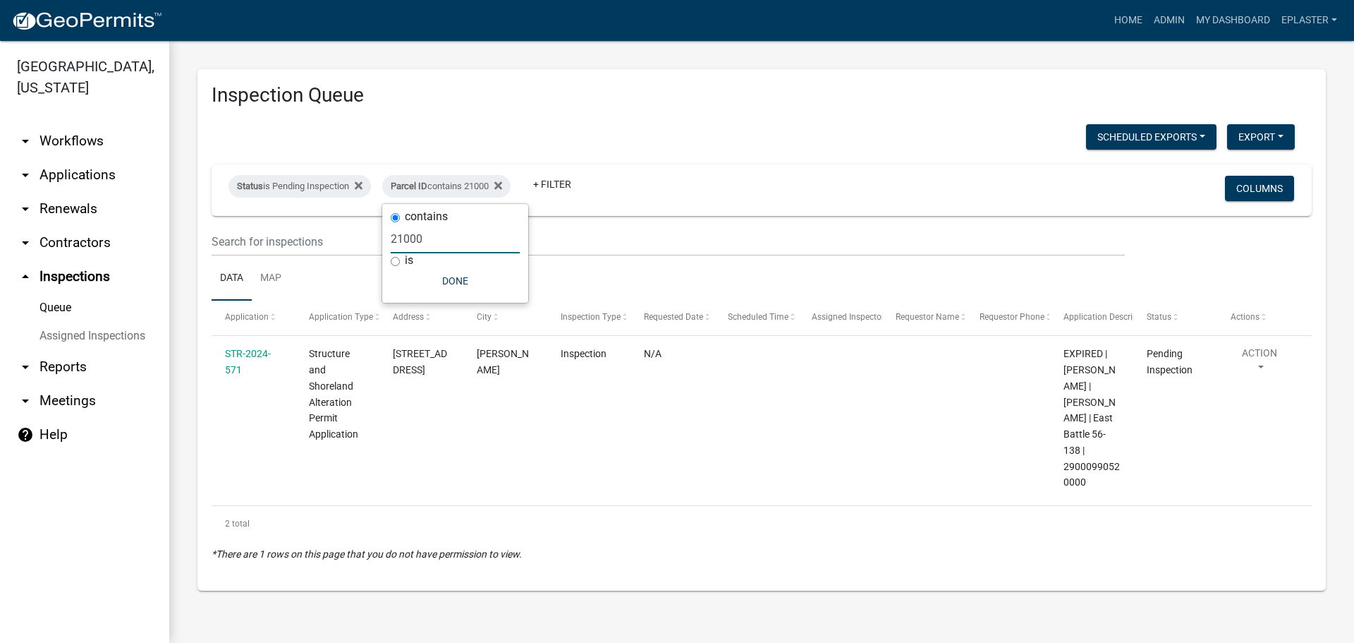
click at [429, 244] on input "21000" at bounding box center [455, 238] width 129 height 29
type input "22000"
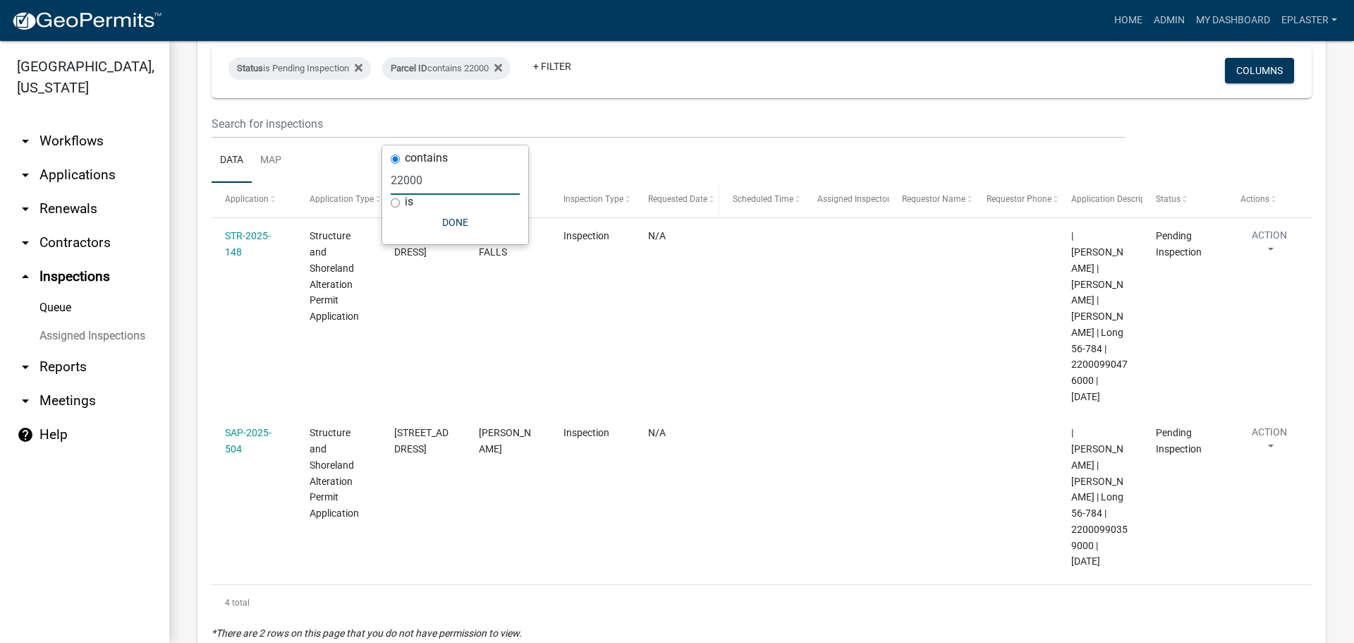
scroll to position [172, 0]
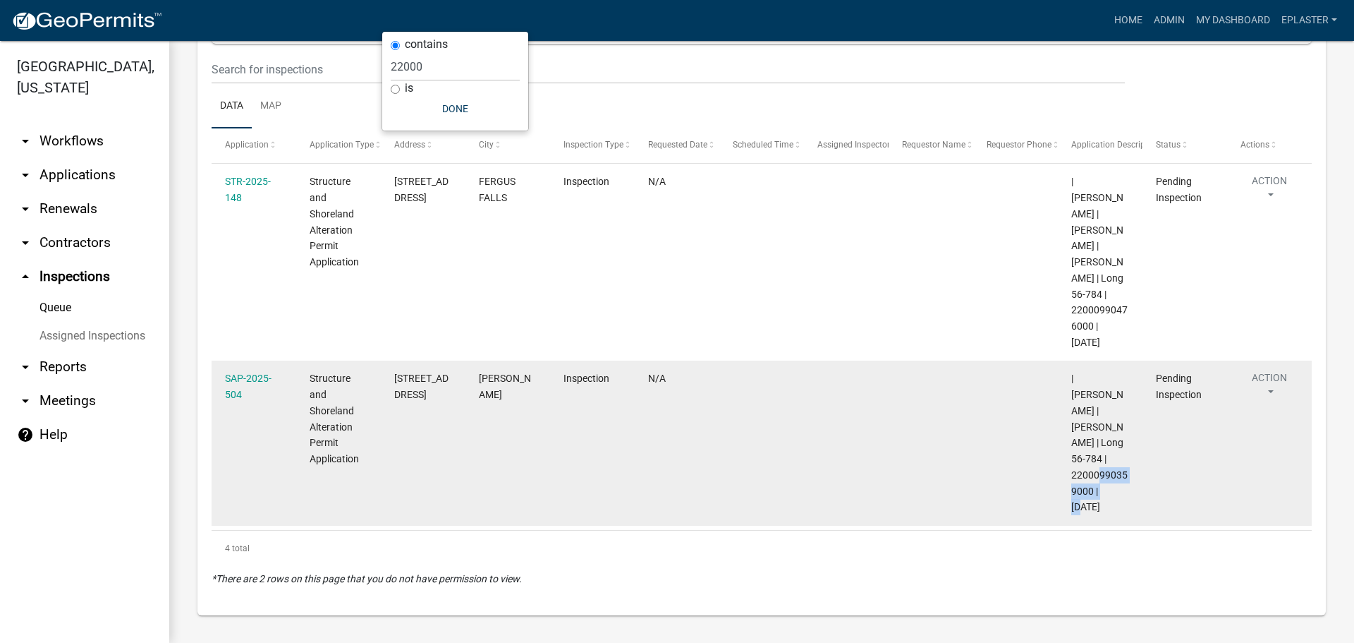
drag, startPoint x: 1092, startPoint y: 492, endPoint x: 1067, endPoint y: 472, distance: 31.6
click at [1067, 472] on datatable-body-cell "| Eric Babolian | JEFFREY L CARLSON | Long 56-784 | 22000990359000 | 08/21/2026" at bounding box center [1100, 442] width 85 height 165
copy span "22000990359000"
drag, startPoint x: 407, startPoint y: 408, endPoint x: 392, endPoint y: 380, distance: 31.2
click at [392, 380] on datatable-body-cell "32296 LONG LAKE POINT RD" at bounding box center [423, 442] width 85 height 165
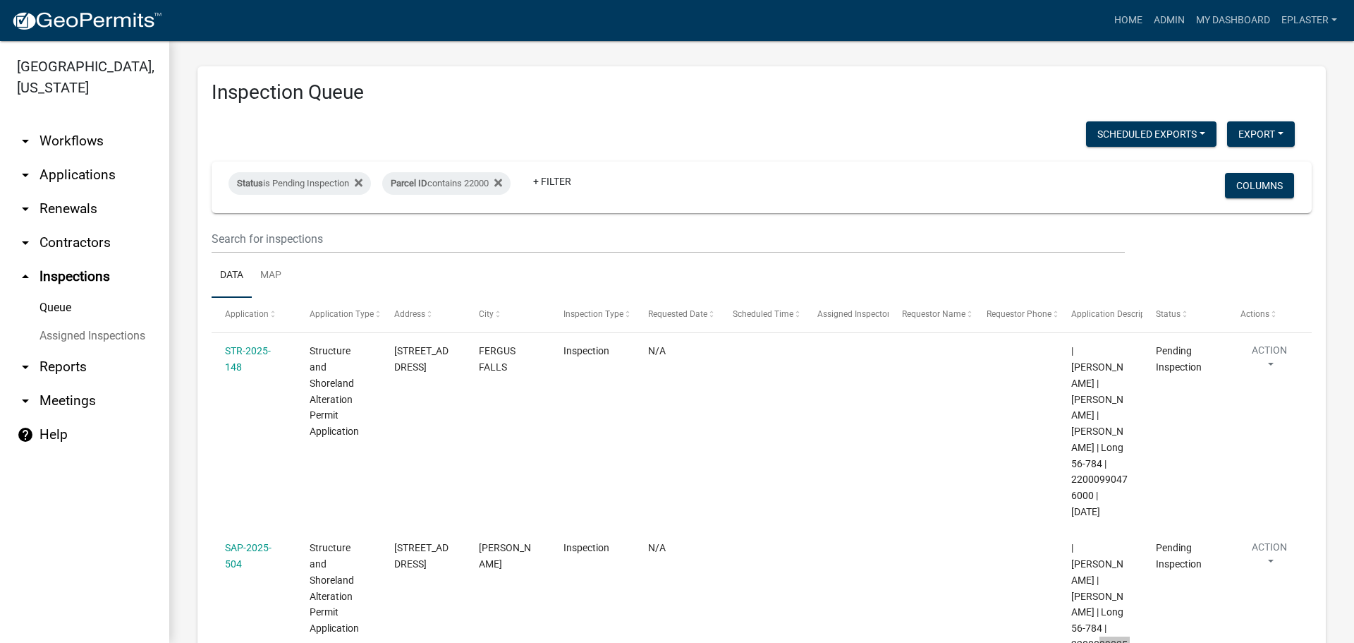
scroll to position [0, 0]
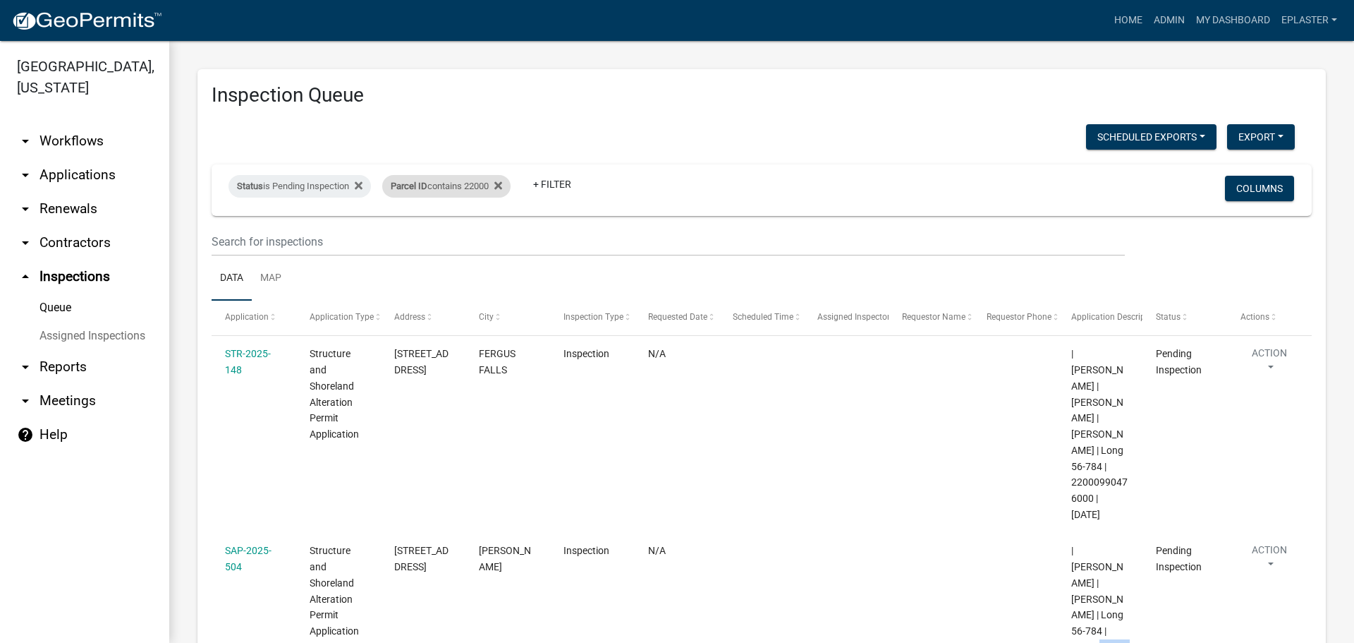
click at [475, 187] on div "Parcel ID contains 22000" at bounding box center [446, 186] width 128 height 23
click at [427, 236] on input "22000" at bounding box center [455, 238] width 129 height 29
click at [428, 236] on input "22000" at bounding box center [455, 238] width 129 height 29
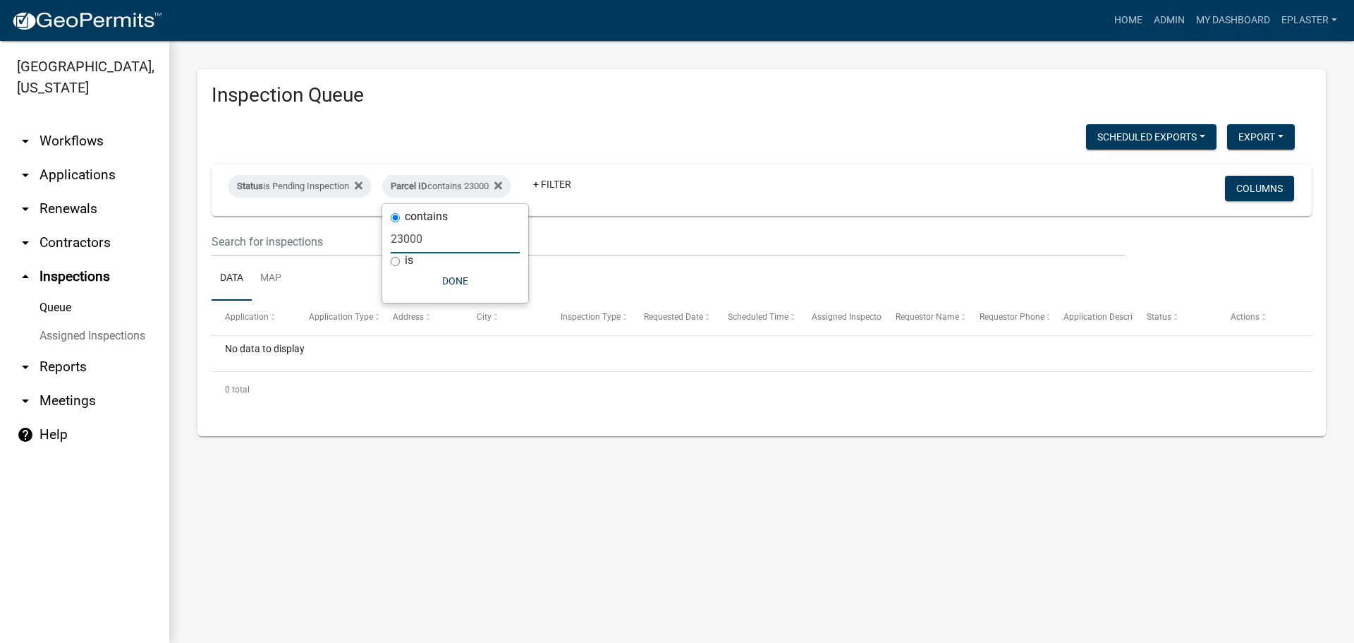
click at [426, 233] on input "23000" at bounding box center [455, 238] width 129 height 29
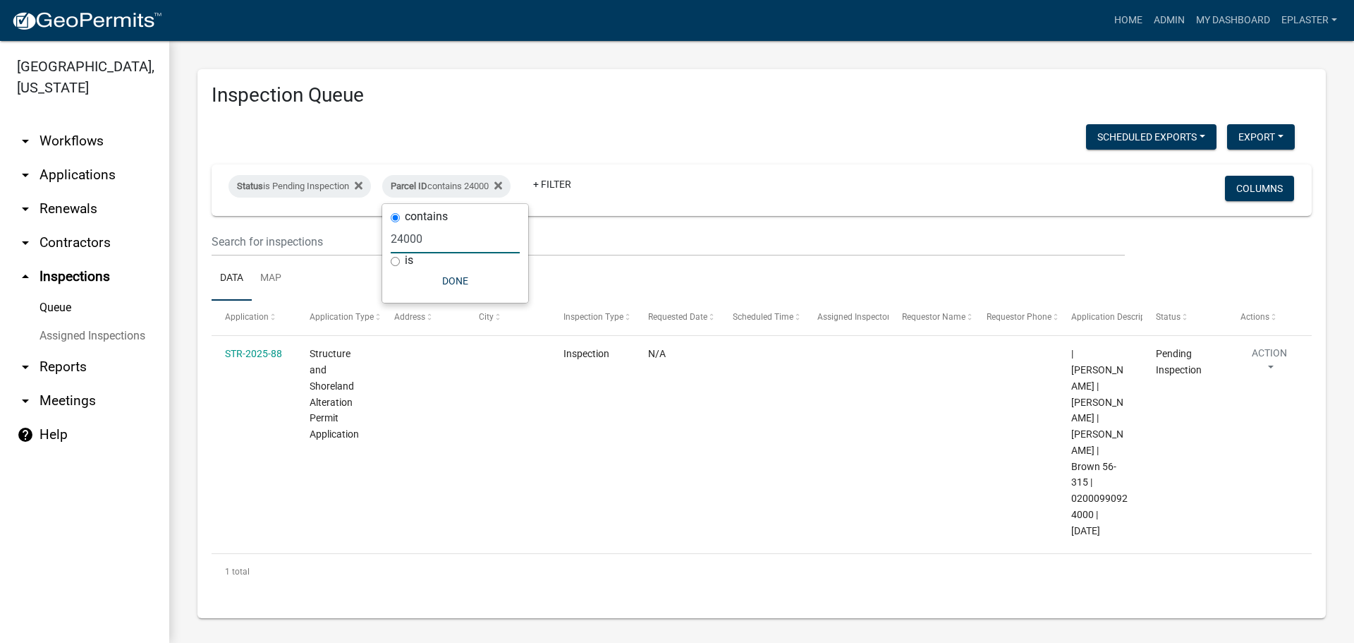
click at [418, 233] on input "24000" at bounding box center [455, 238] width 129 height 29
type input "25000"
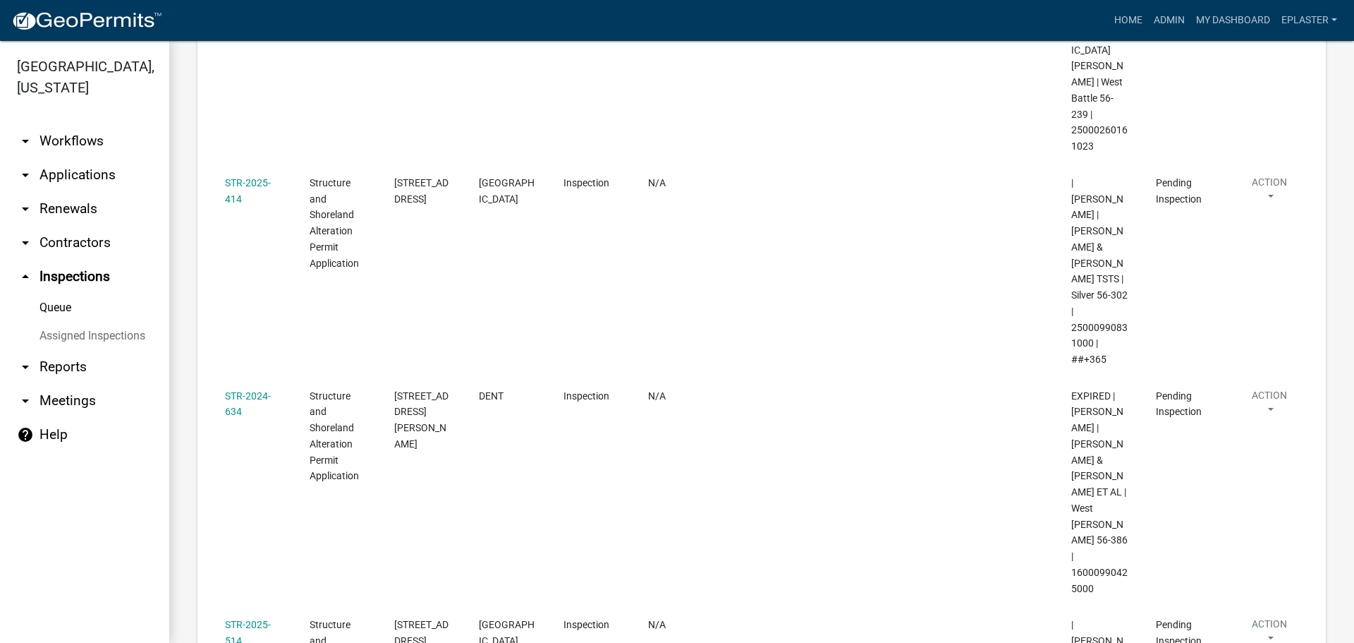
scroll to position [1257, 0]
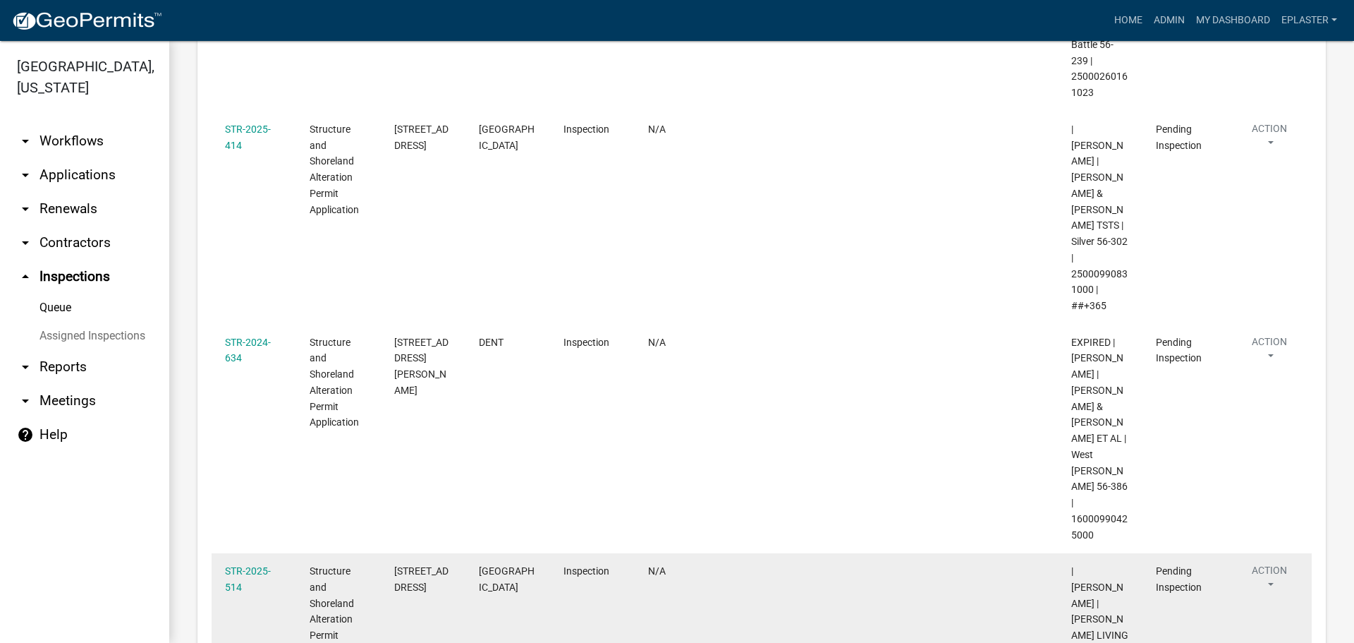
drag, startPoint x: 1092, startPoint y: 486, endPoint x: 1068, endPoint y: 469, distance: 29.4
click at [1068, 553] on datatable-body-cell "| Sheila Dahl | MARY M TRIEPKE LIVING TRUST | Silver 56-302 | 25000990530000 | …" at bounding box center [1100, 651] width 85 height 197
drag, startPoint x: 425, startPoint y: 394, endPoint x: 395, endPoint y: 358, distance: 46.6
click at [395, 563] on div "36621 SILVER LAKE RD S" at bounding box center [423, 579] width 58 height 32
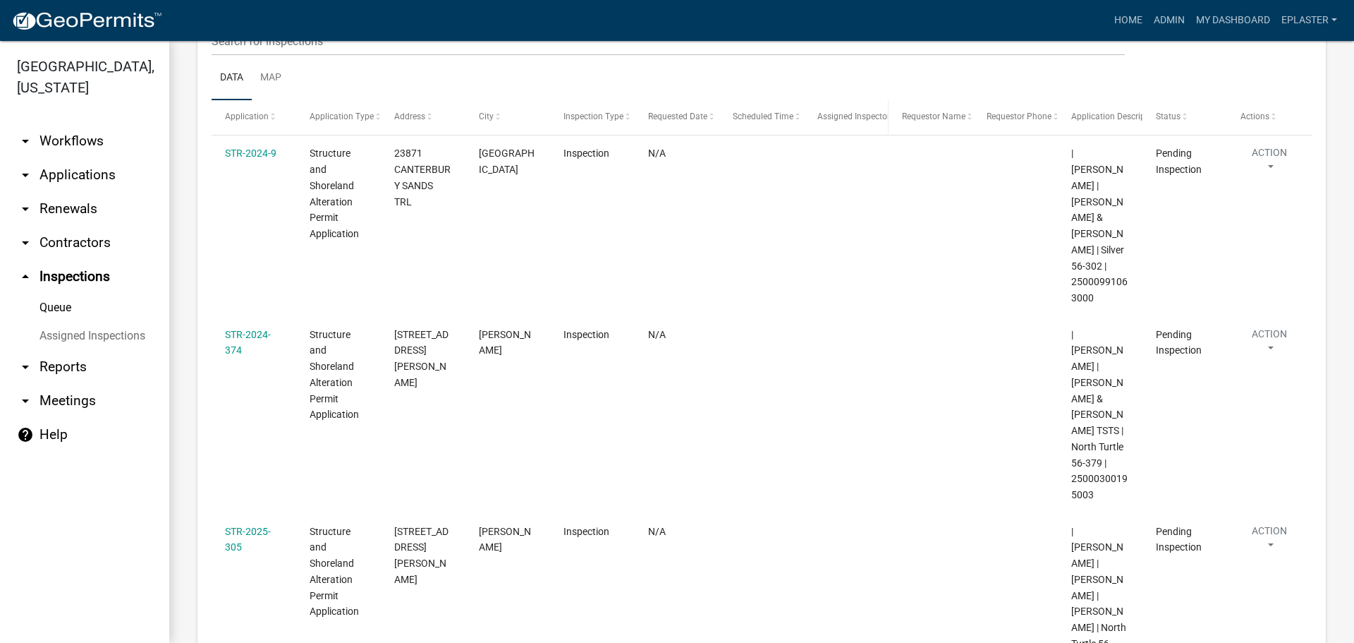
scroll to position [0, 0]
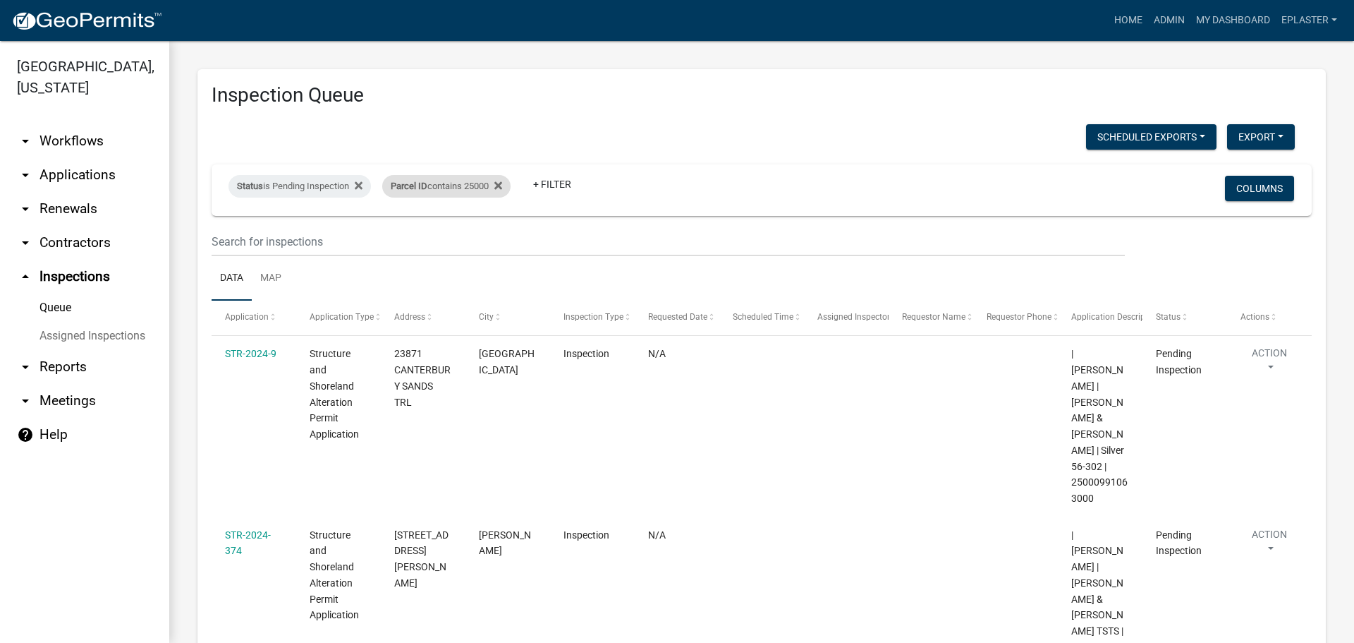
click at [482, 178] on div "Parcel ID contains 25000" at bounding box center [446, 186] width 128 height 23
click at [449, 233] on input "25000" at bounding box center [455, 238] width 129 height 29
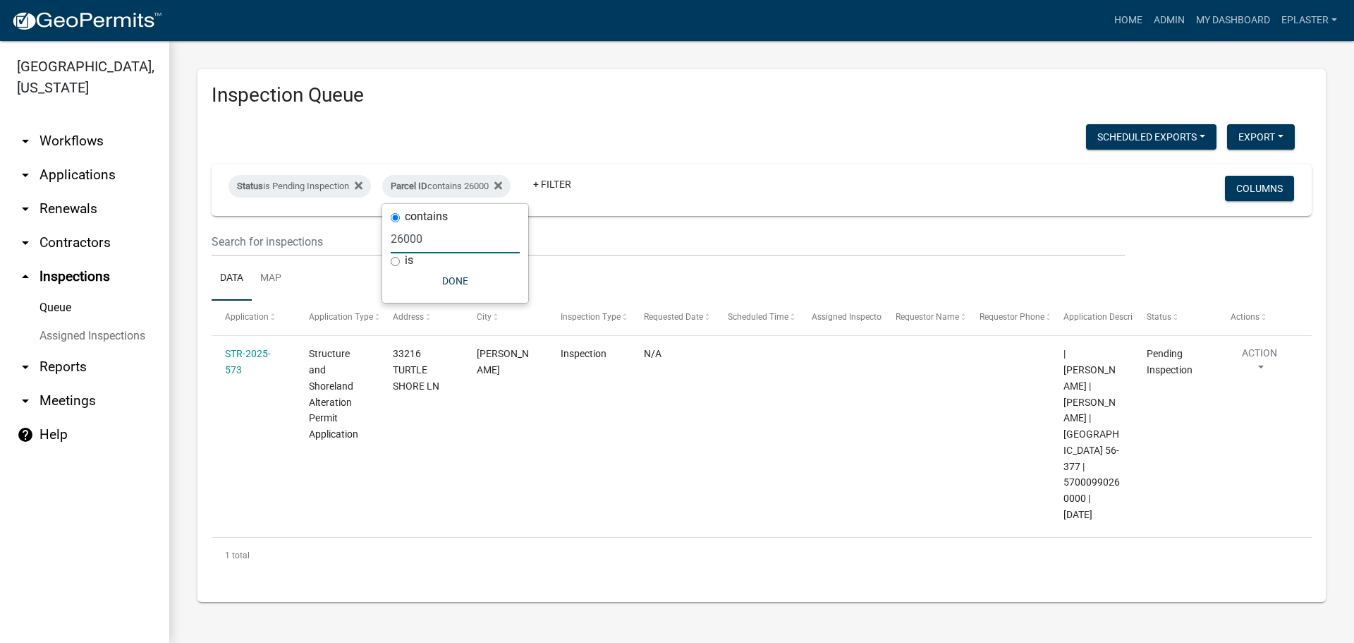
click at [427, 241] on input "26000" at bounding box center [455, 238] width 129 height 29
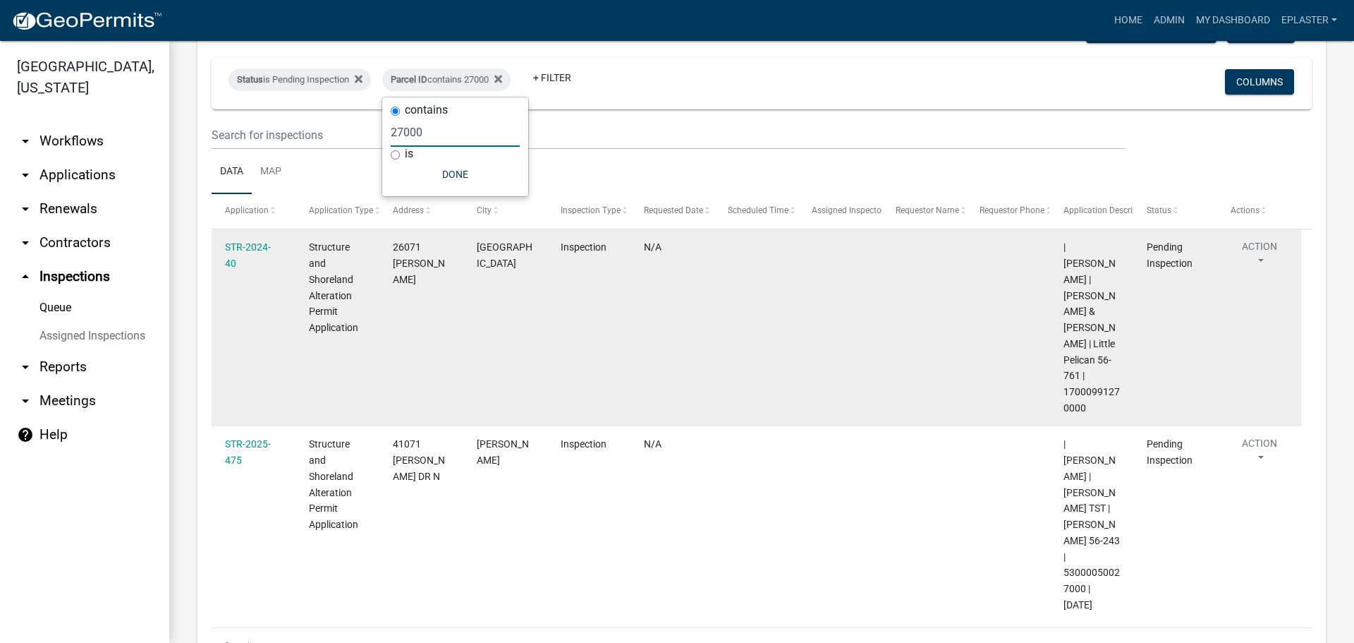
scroll to position [89, 0]
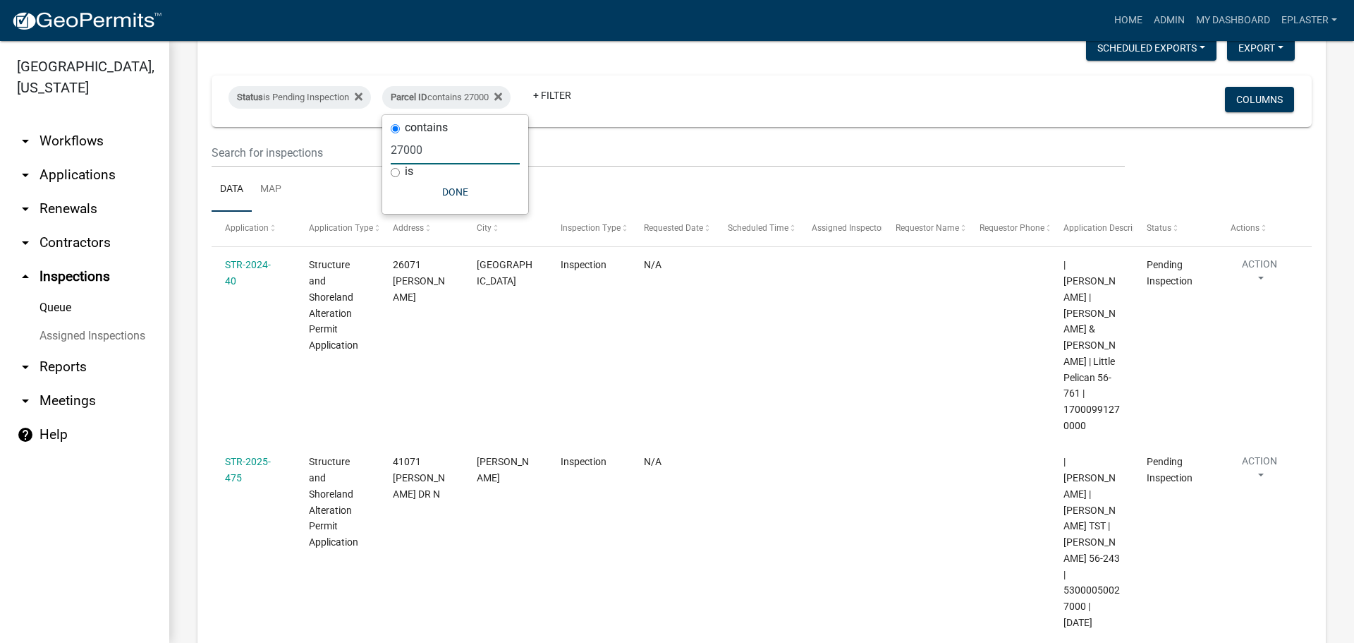
click at [423, 148] on input "27000" at bounding box center [455, 149] width 129 height 29
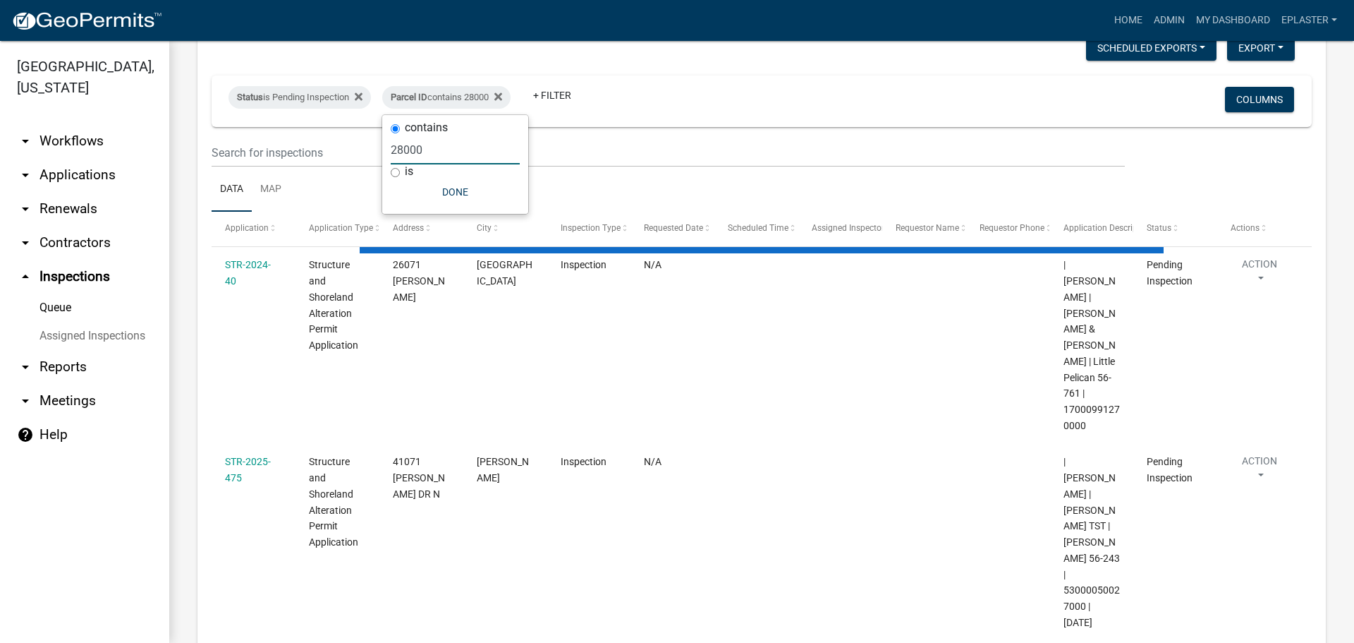
scroll to position [0, 0]
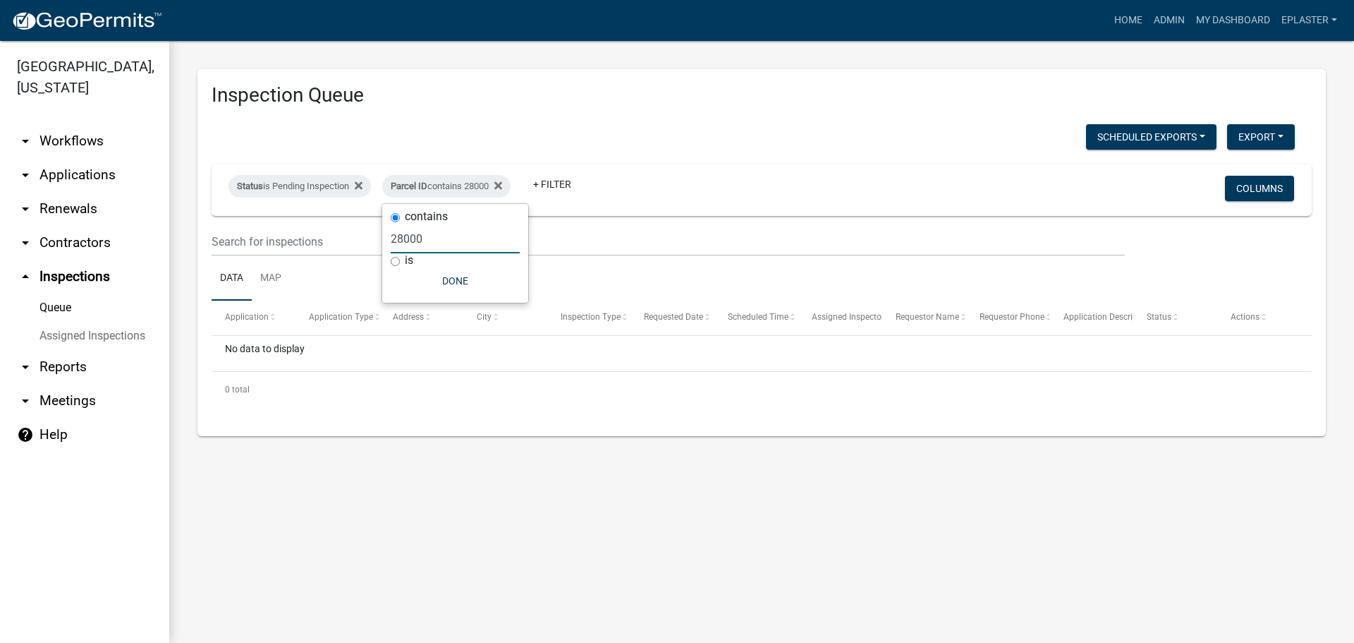
click at [470, 237] on input "28000" at bounding box center [455, 238] width 129 height 29
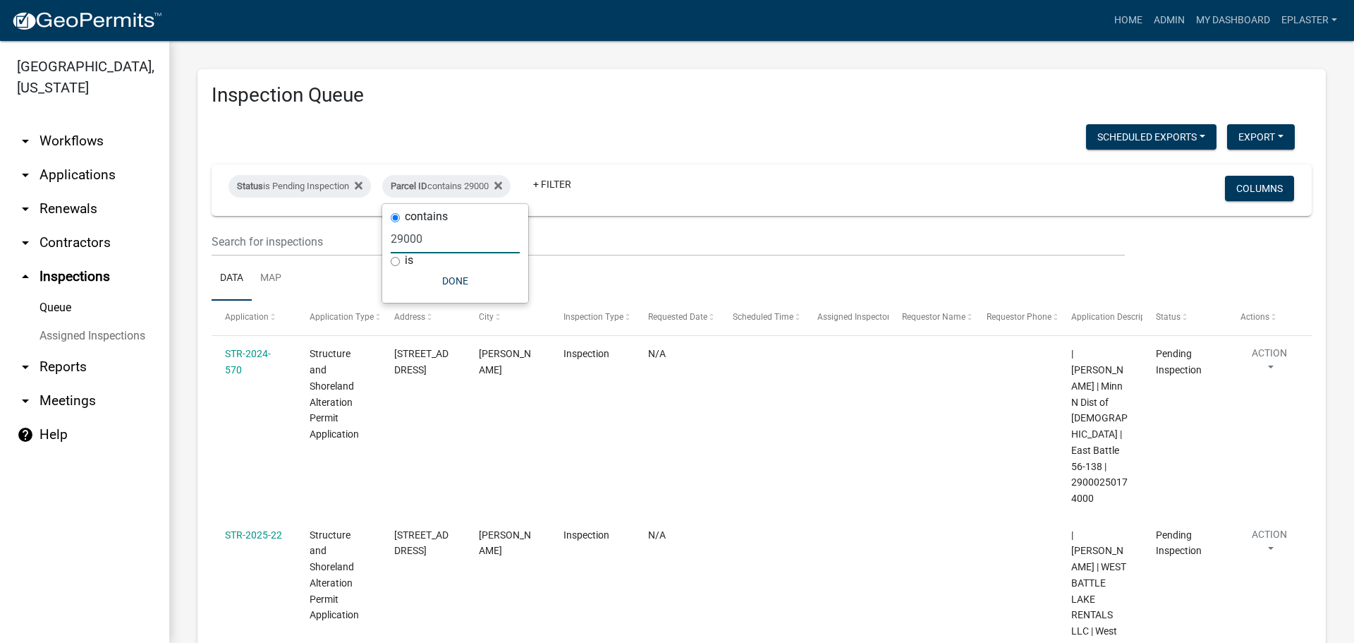
click at [471, 229] on input "29000" at bounding box center [455, 238] width 129 height 29
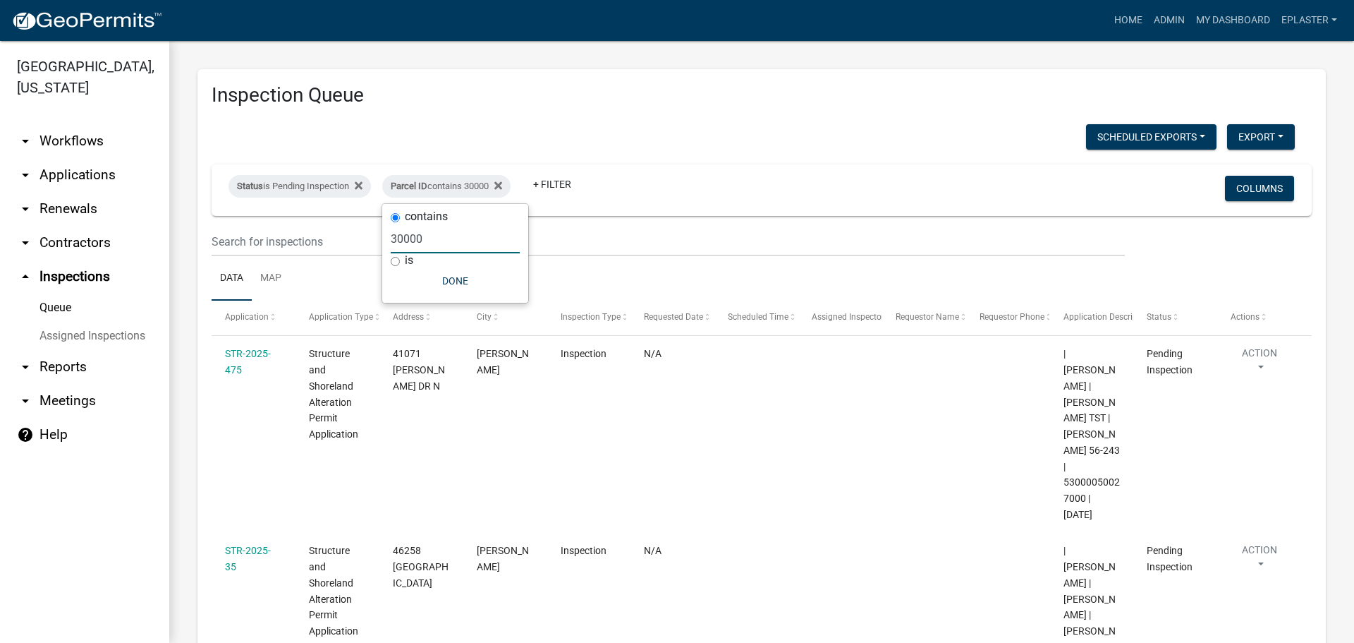
click at [469, 238] on input "30000" at bounding box center [455, 238] width 129 height 29
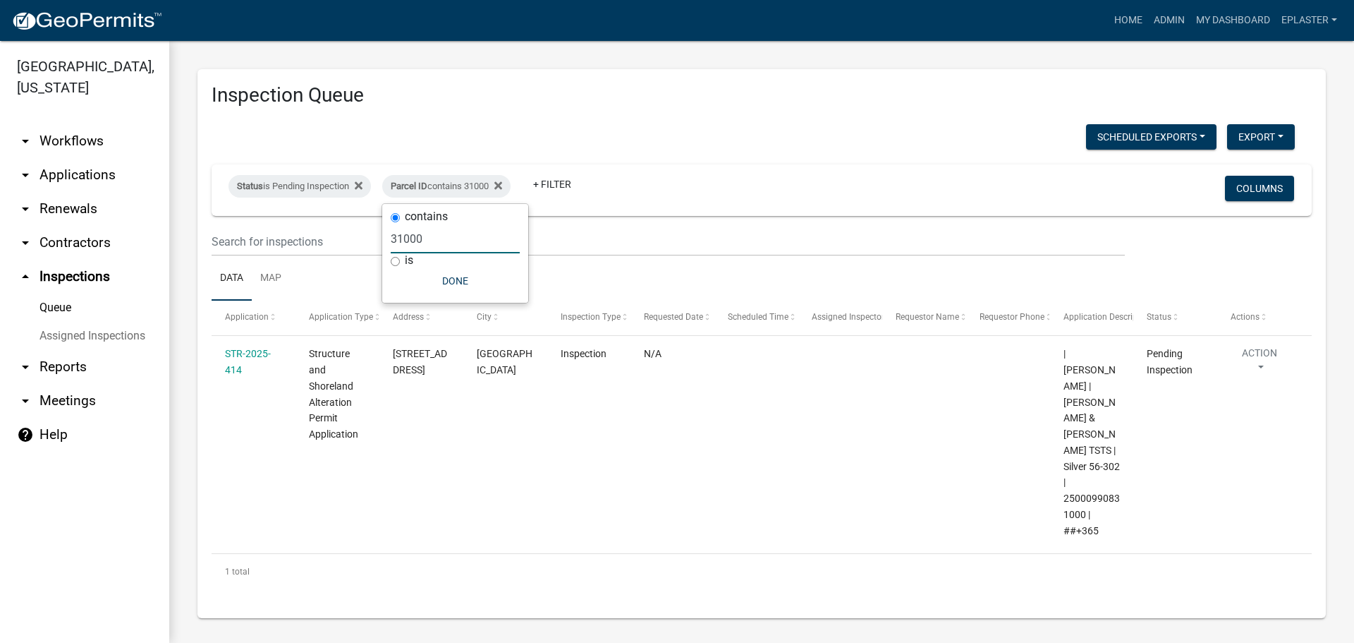
click at [407, 236] on input "31000" at bounding box center [455, 238] width 129 height 29
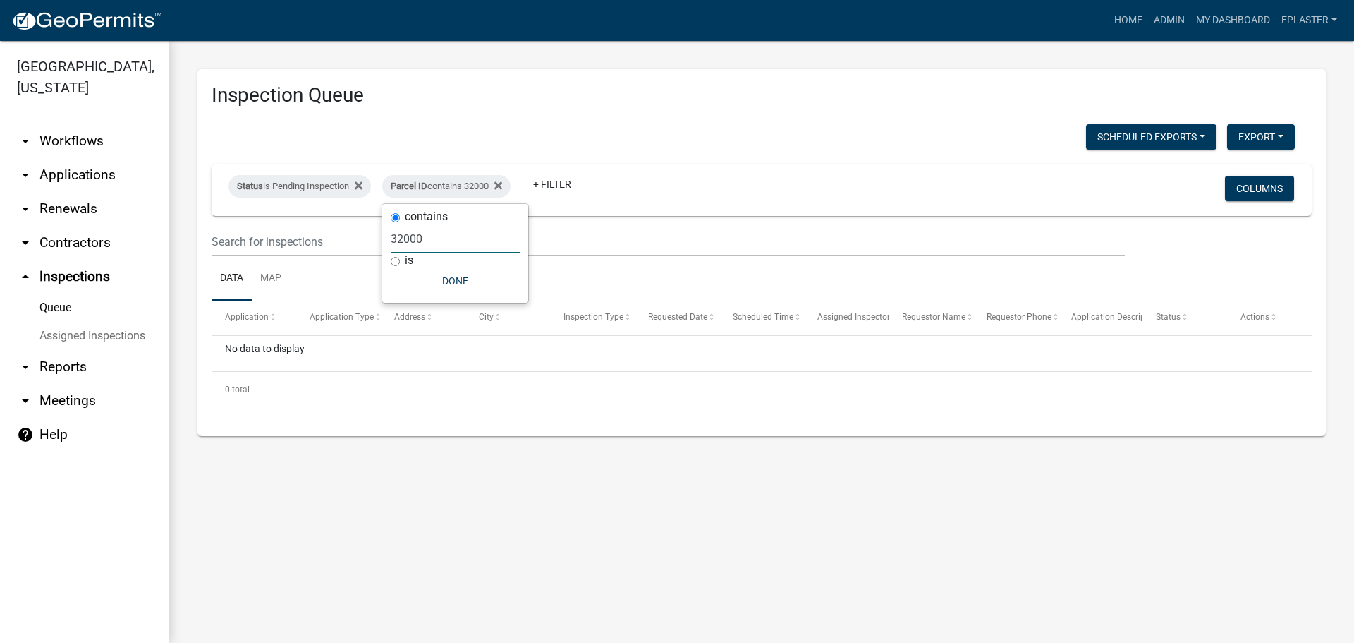
click at [407, 236] on input "32000" at bounding box center [455, 238] width 129 height 29
click at [430, 245] on input "33000" at bounding box center [455, 238] width 129 height 29
click at [476, 238] on input "34000" at bounding box center [455, 238] width 129 height 29
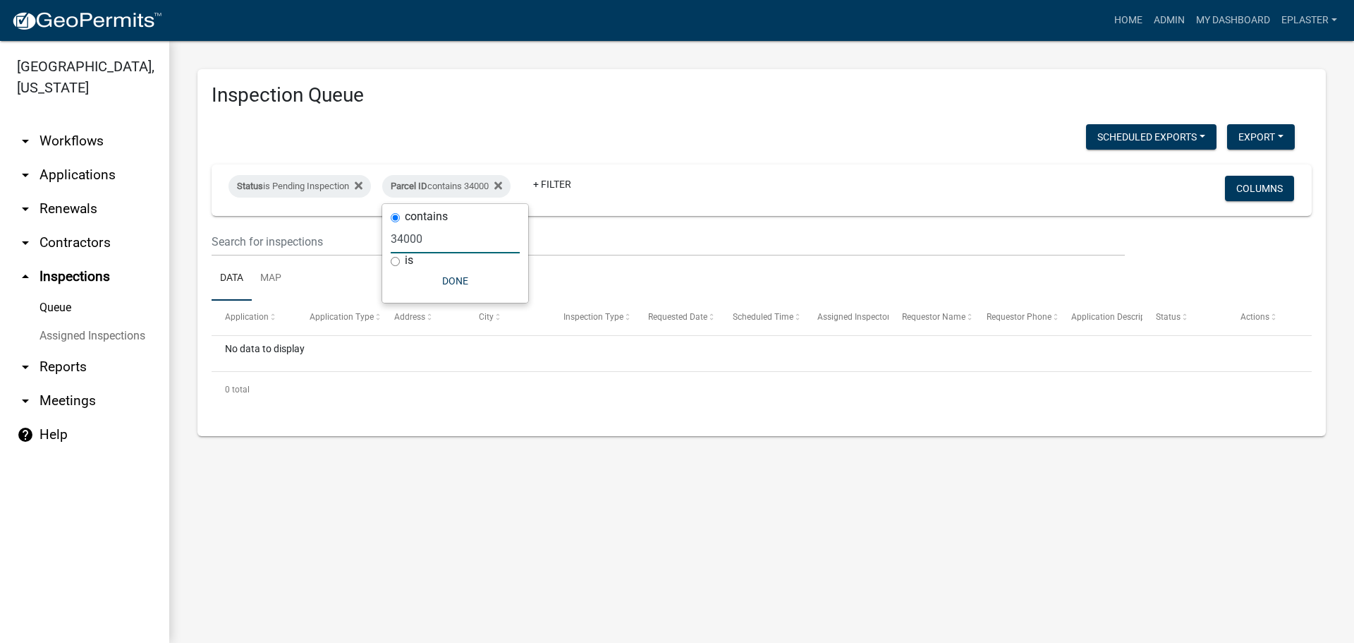
click at [476, 238] on input "34000" at bounding box center [455, 238] width 129 height 29
click at [433, 243] on input "35000" at bounding box center [455, 238] width 129 height 29
click at [434, 243] on input "35000" at bounding box center [455, 238] width 129 height 29
click at [435, 243] on input "36000" at bounding box center [455, 238] width 129 height 29
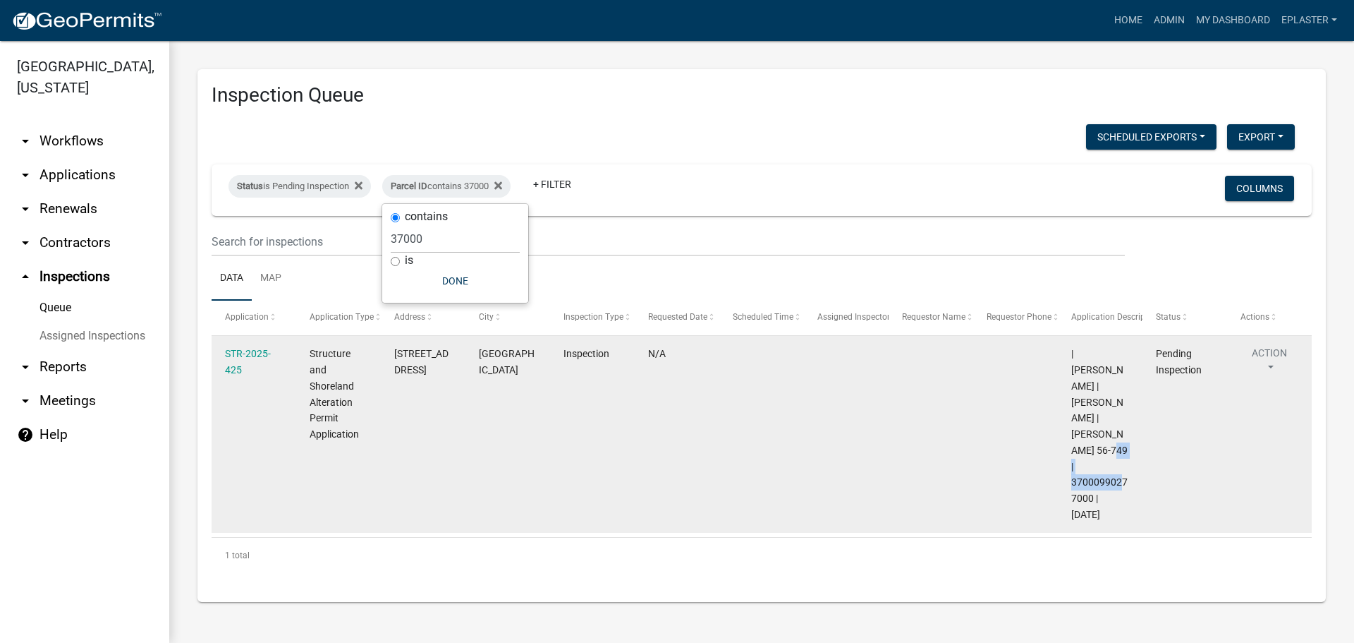
drag, startPoint x: 1093, startPoint y: 447, endPoint x: 1071, endPoint y: 435, distance: 24.9
click at [1071, 435] on datatable-body-cell "| Sheila Dahl | CARRIE JO SHORT | Crystal 56-749 | 37000990277000 | 07/29/2026" at bounding box center [1100, 434] width 85 height 197
drag, startPoint x: 442, startPoint y: 368, endPoint x: 396, endPoint y: 358, distance: 46.2
click at [396, 358] on span "26439 CRYSTAL RD" at bounding box center [421, 362] width 54 height 28
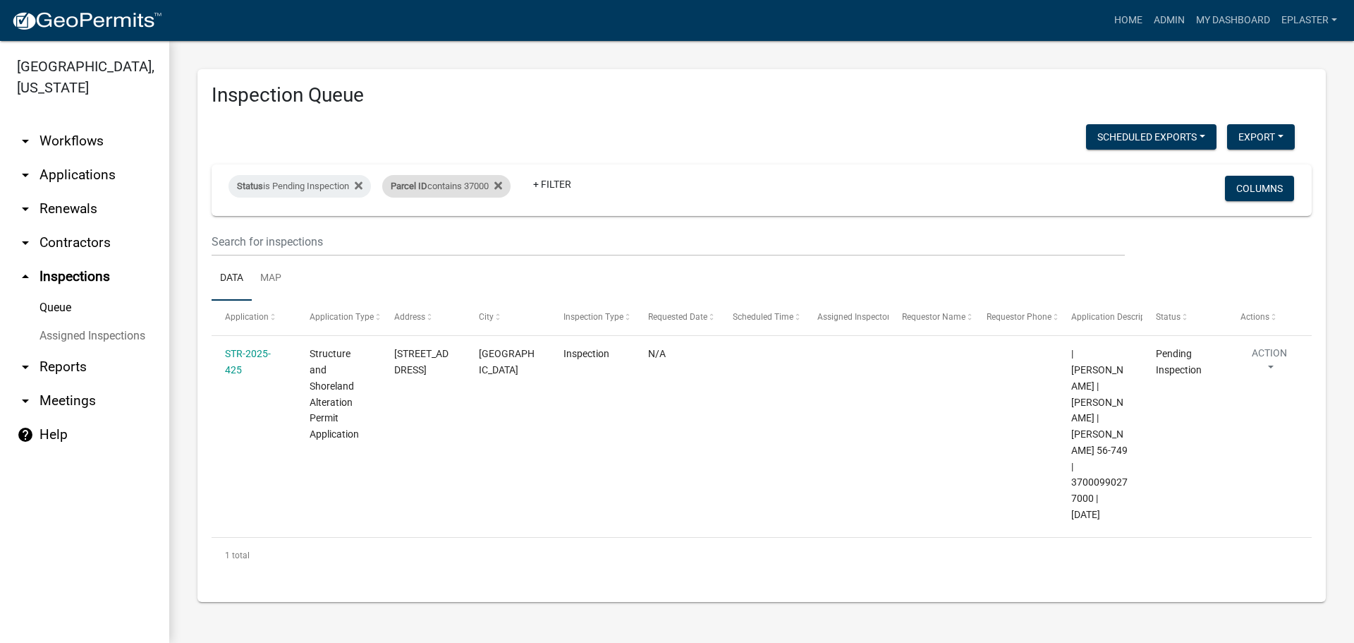
click at [480, 182] on div "Parcel ID contains 37000" at bounding box center [446, 186] width 128 height 23
click at [419, 245] on input "37000" at bounding box center [455, 238] width 129 height 29
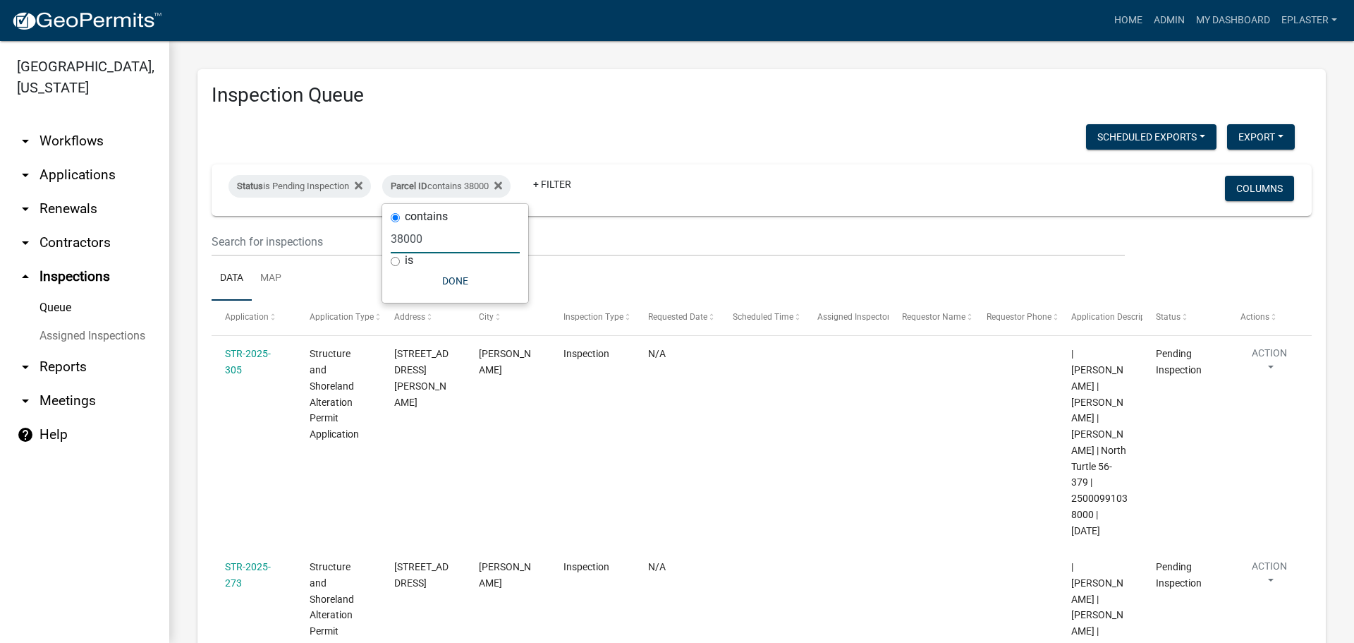
click at [495, 238] on input "38000" at bounding box center [455, 238] width 129 height 29
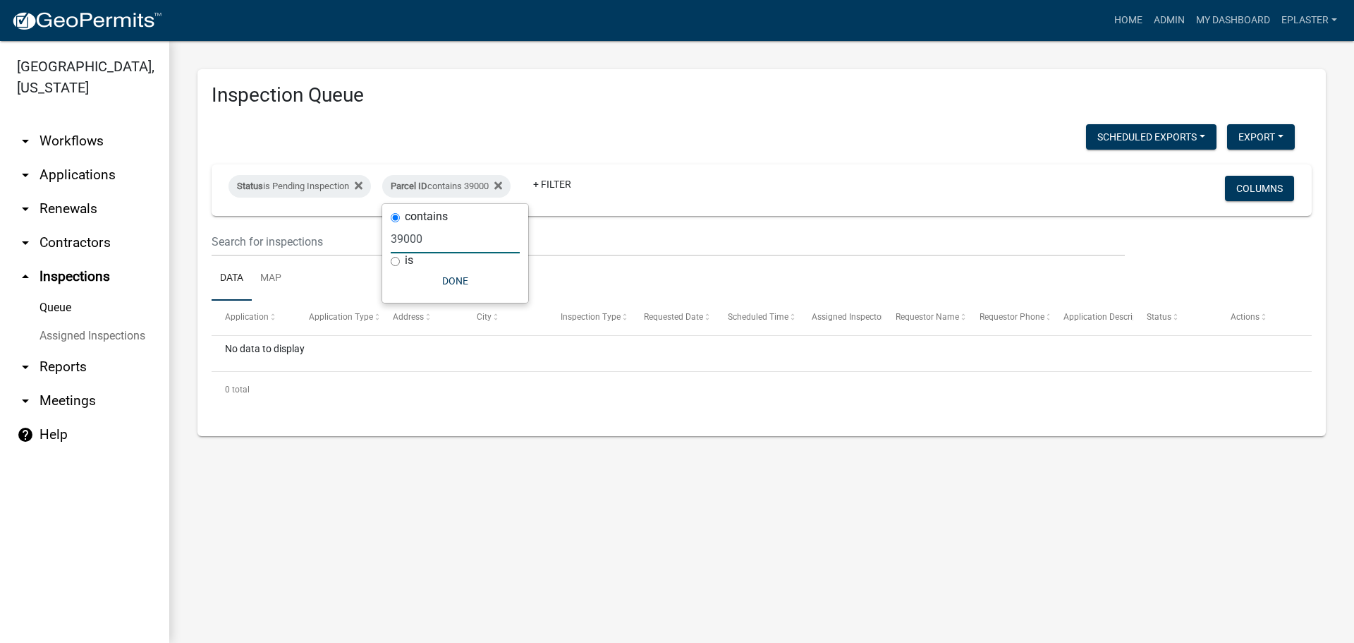
click at [495, 238] on input "39000" at bounding box center [455, 238] width 129 height 29
click at [494, 238] on input "39000" at bounding box center [455, 238] width 129 height 29
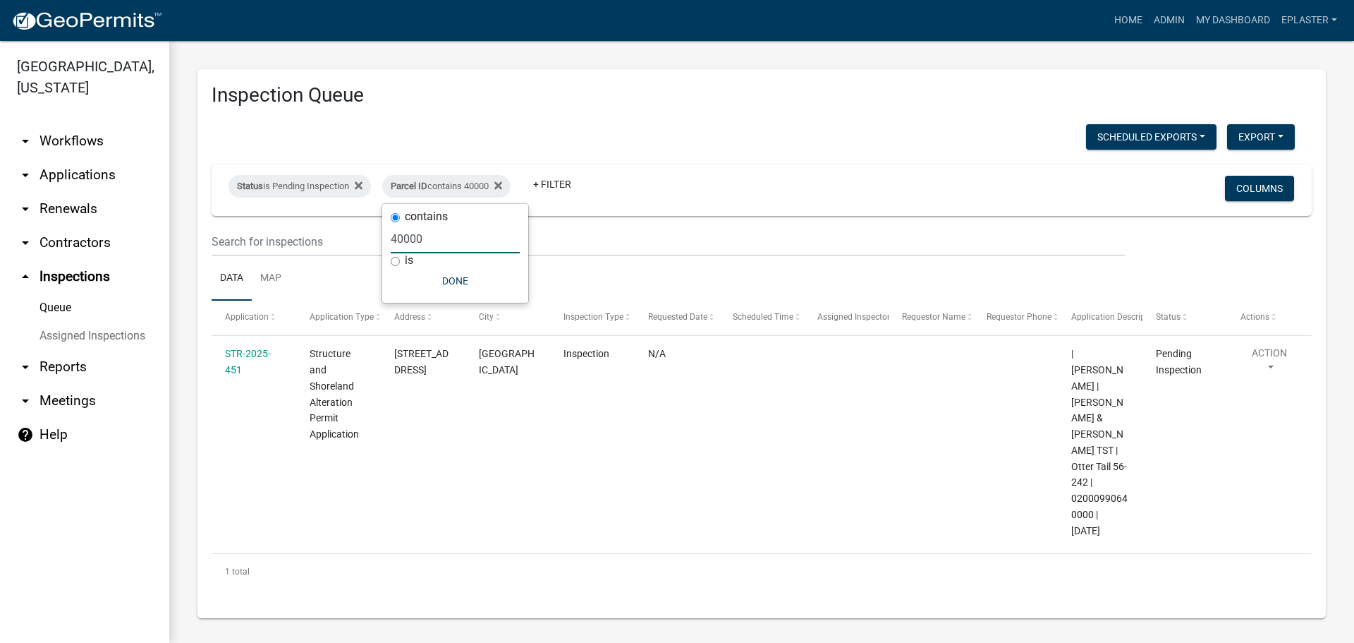
click at [499, 240] on input "40000" at bounding box center [455, 238] width 129 height 29
click at [432, 237] on input "41000" at bounding box center [455, 238] width 129 height 29
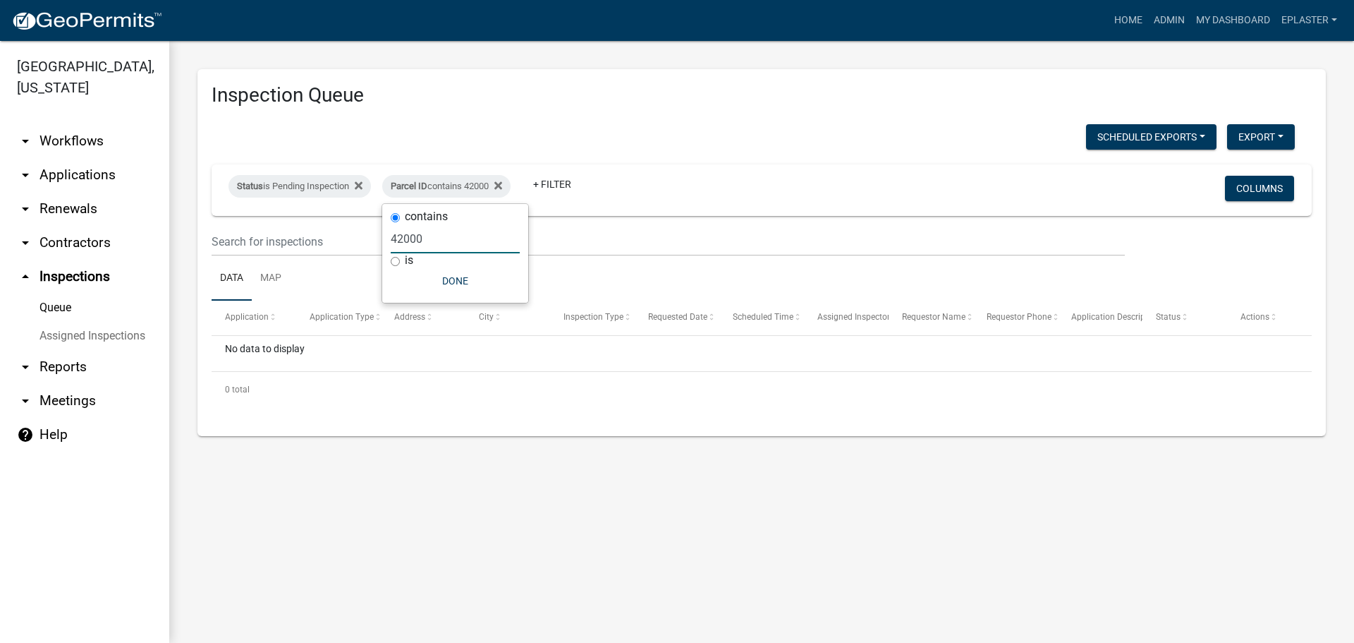
click at [432, 234] on input "42000" at bounding box center [455, 238] width 129 height 29
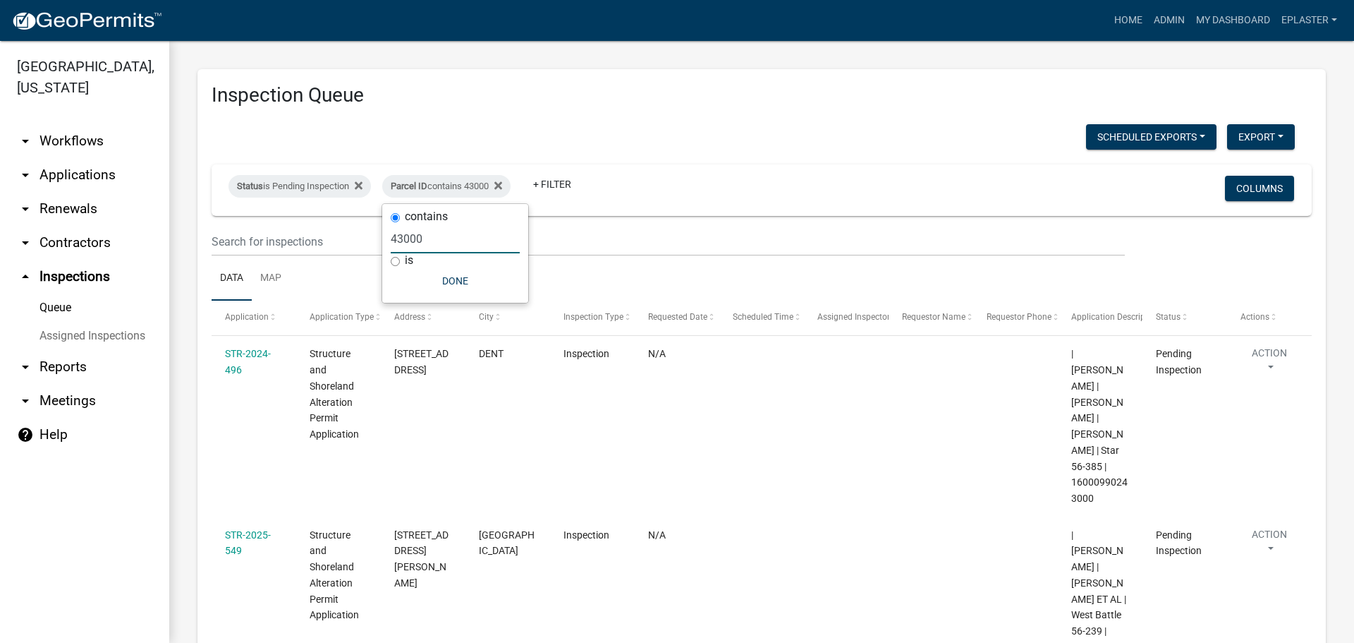
click at [437, 238] on input "43000" at bounding box center [455, 238] width 129 height 29
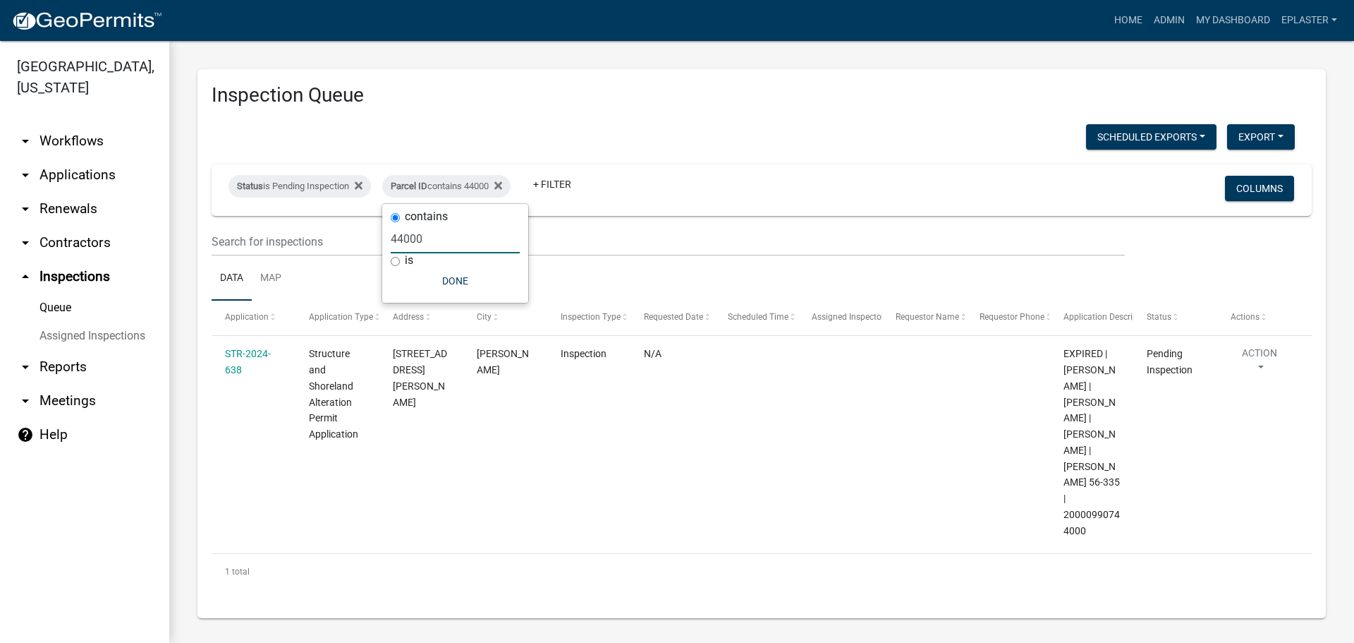
click at [437, 197] on div "Parcel ID contains 44000" at bounding box center [446, 186] width 128 height 23
click at [456, 246] on input "44000" at bounding box center [455, 238] width 129 height 29
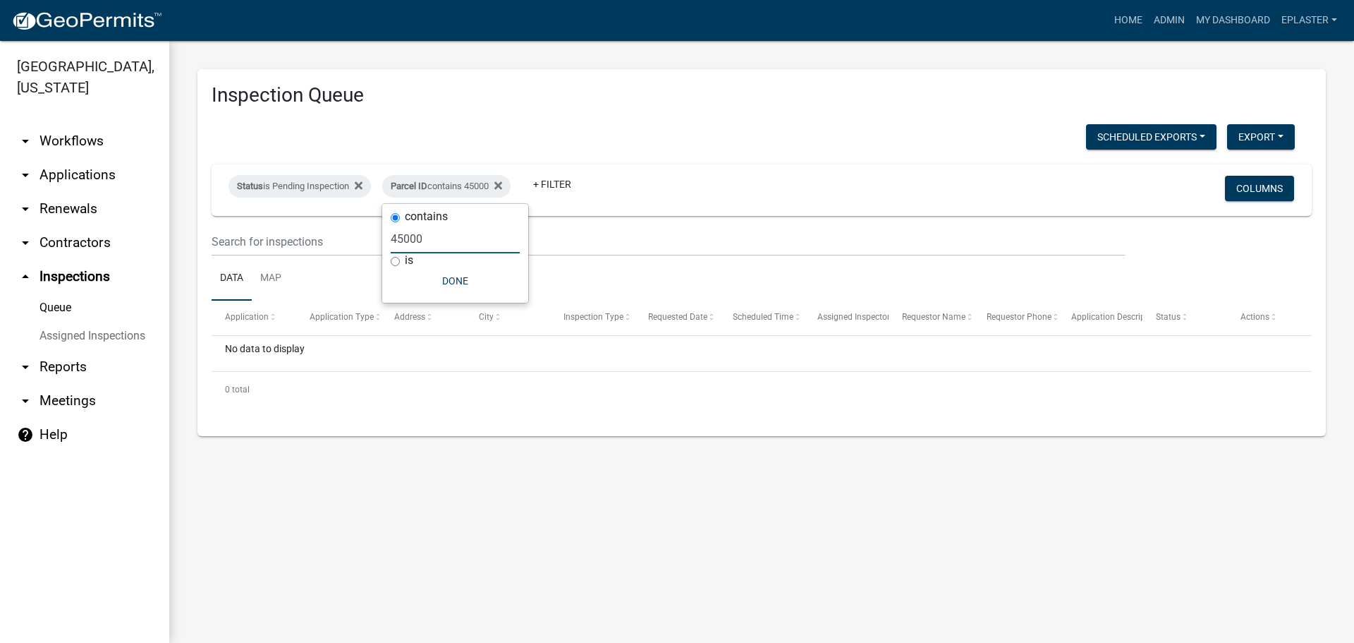
click at [481, 243] on input "45000" at bounding box center [455, 238] width 129 height 29
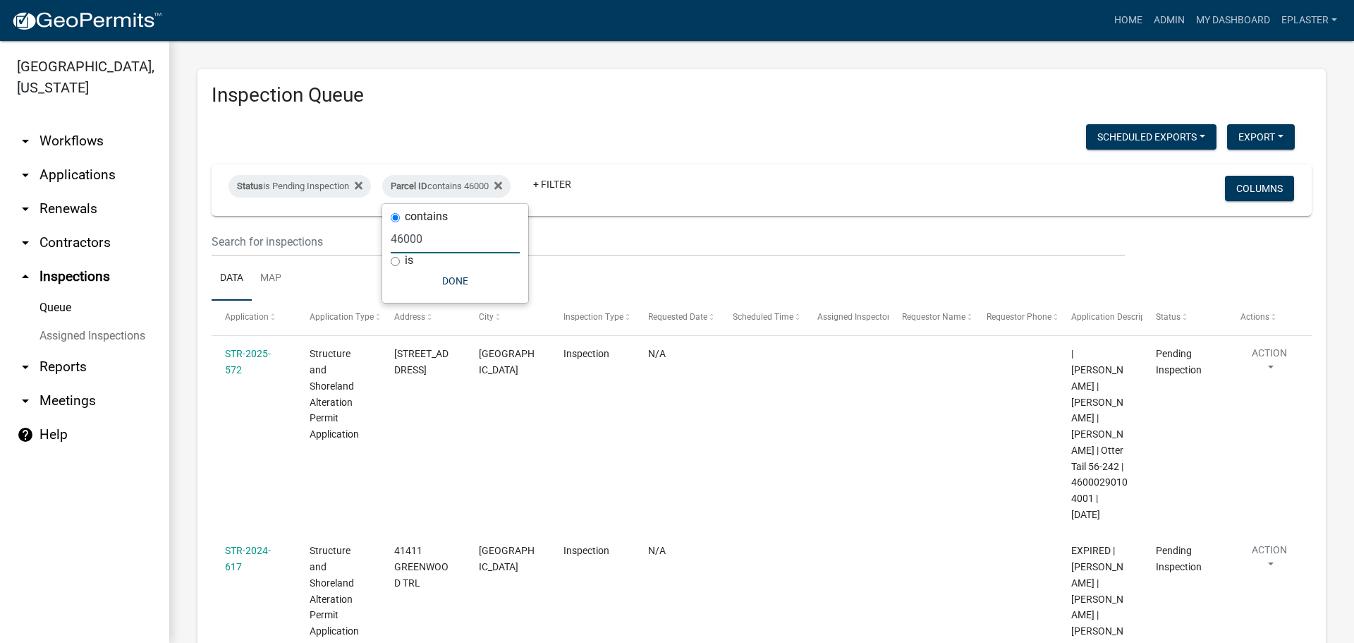
click at [426, 238] on input "46000" at bounding box center [455, 238] width 129 height 29
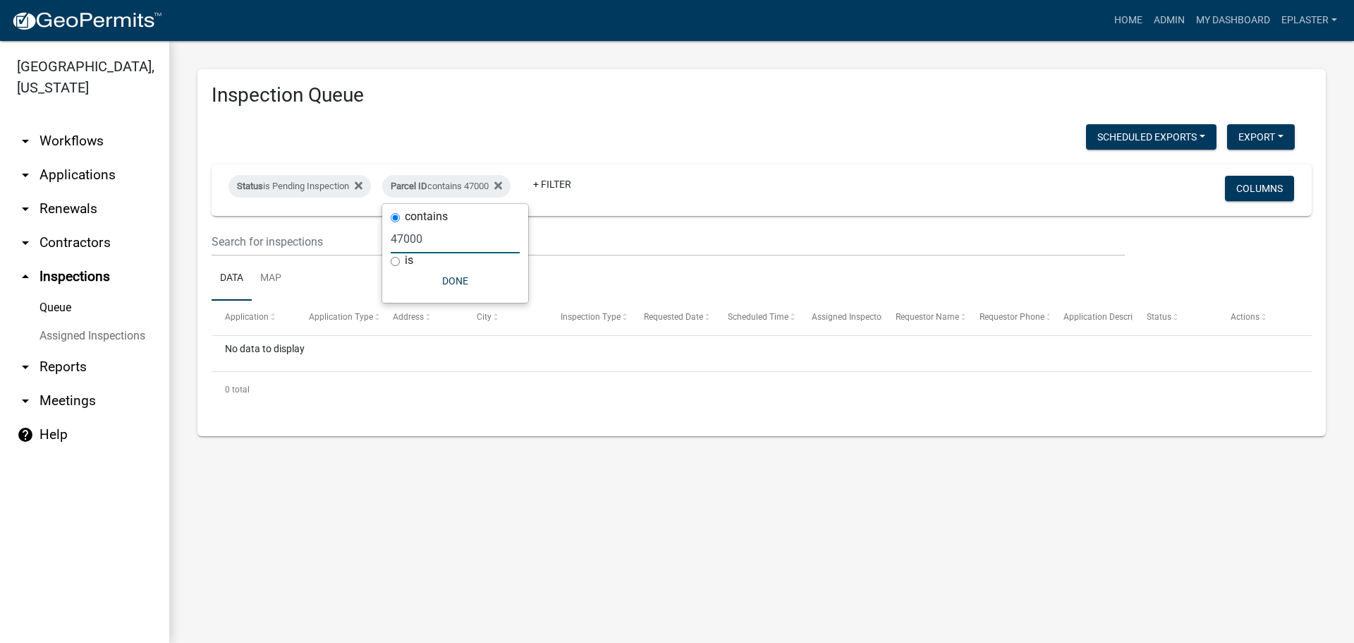
click at [426, 238] on input "47000" at bounding box center [455, 238] width 129 height 29
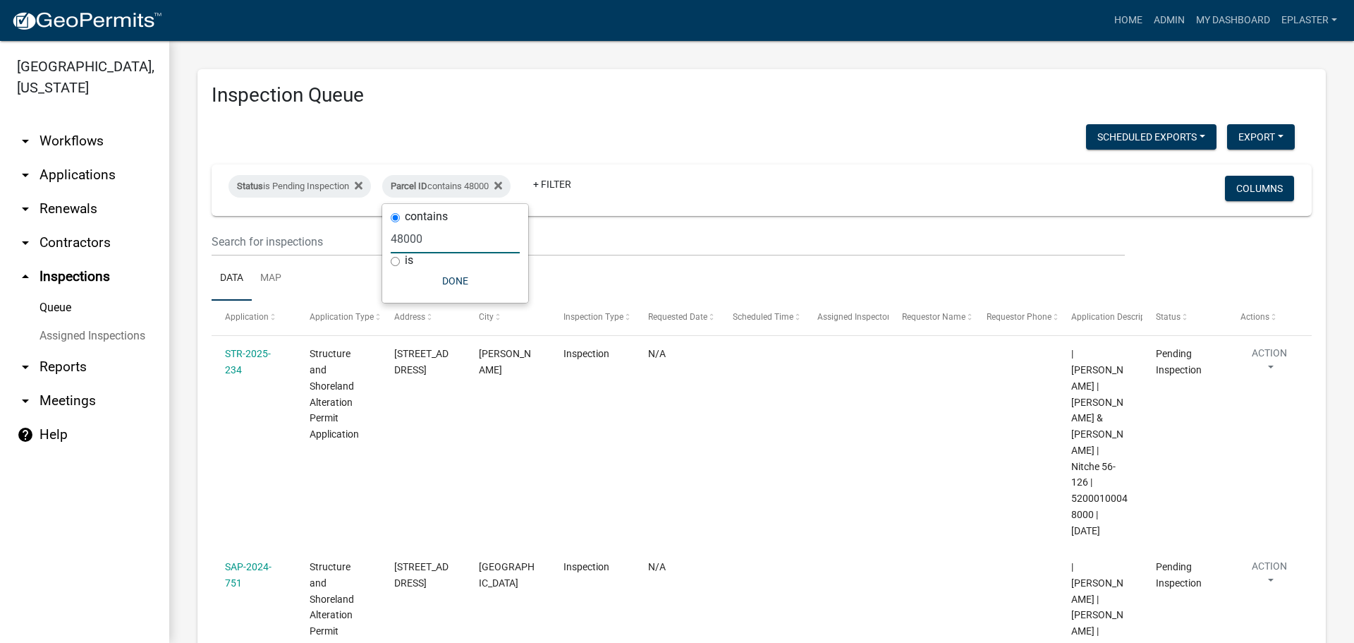
click at [426, 238] on input "48000" at bounding box center [455, 238] width 129 height 29
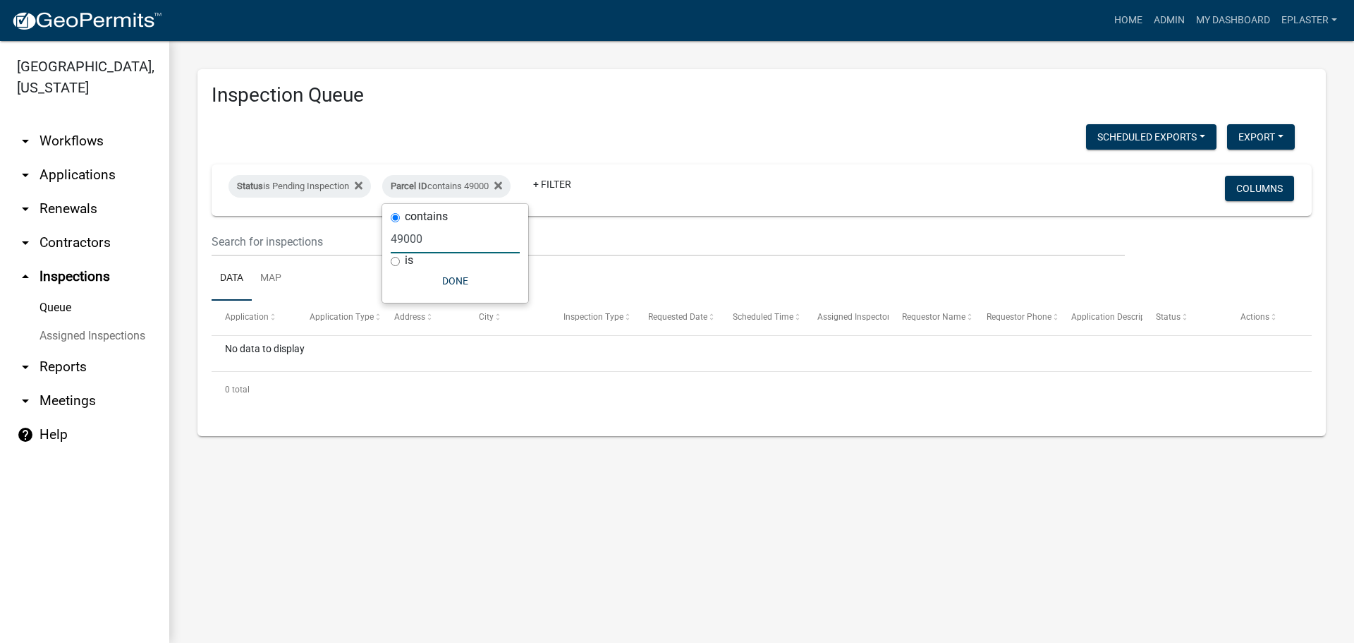
click at [433, 238] on input "49000" at bounding box center [455, 238] width 129 height 29
click at [433, 239] on input "50000" at bounding box center [455, 238] width 129 height 29
click at [433, 239] on input "51000" at bounding box center [455, 238] width 129 height 29
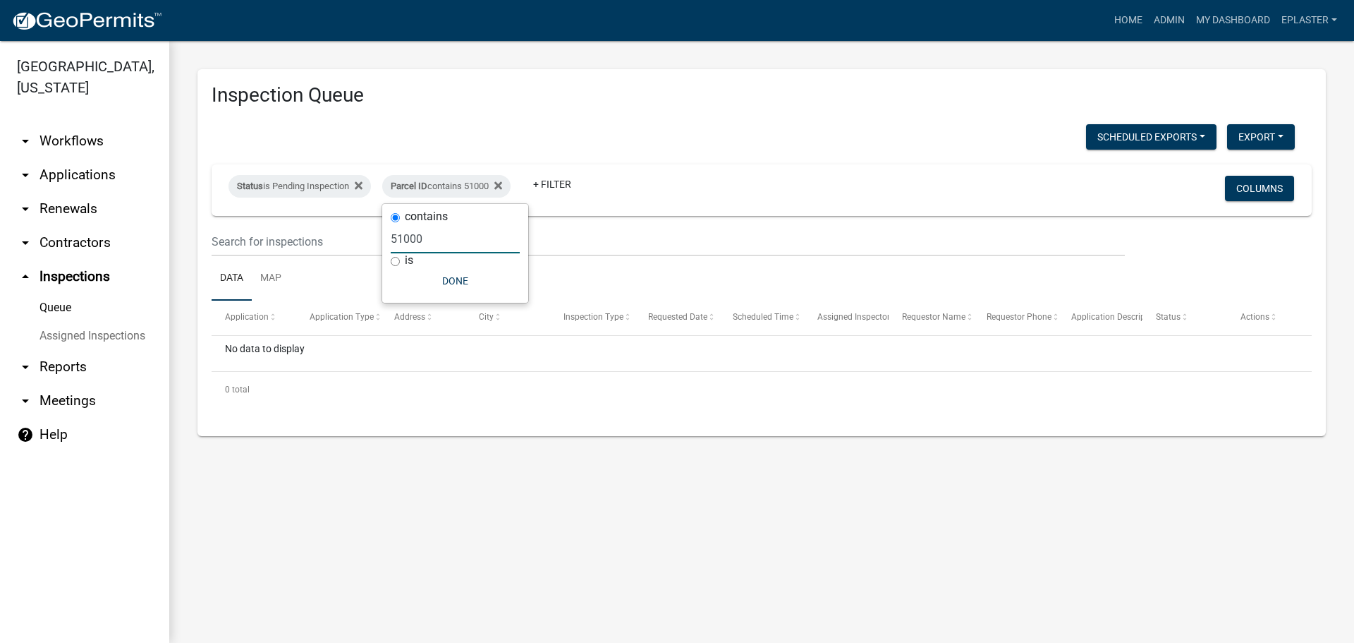
click at [433, 239] on input "51000" at bounding box center [455, 238] width 129 height 29
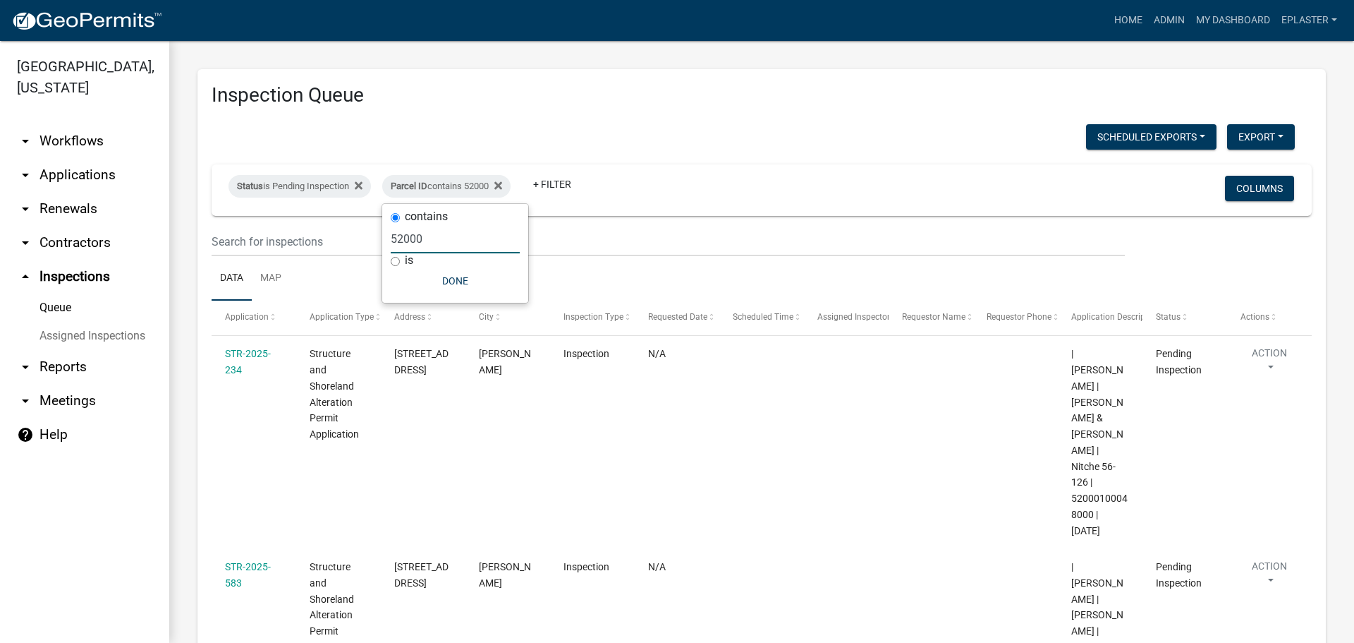
click at [431, 235] on input "52000" at bounding box center [455, 238] width 129 height 29
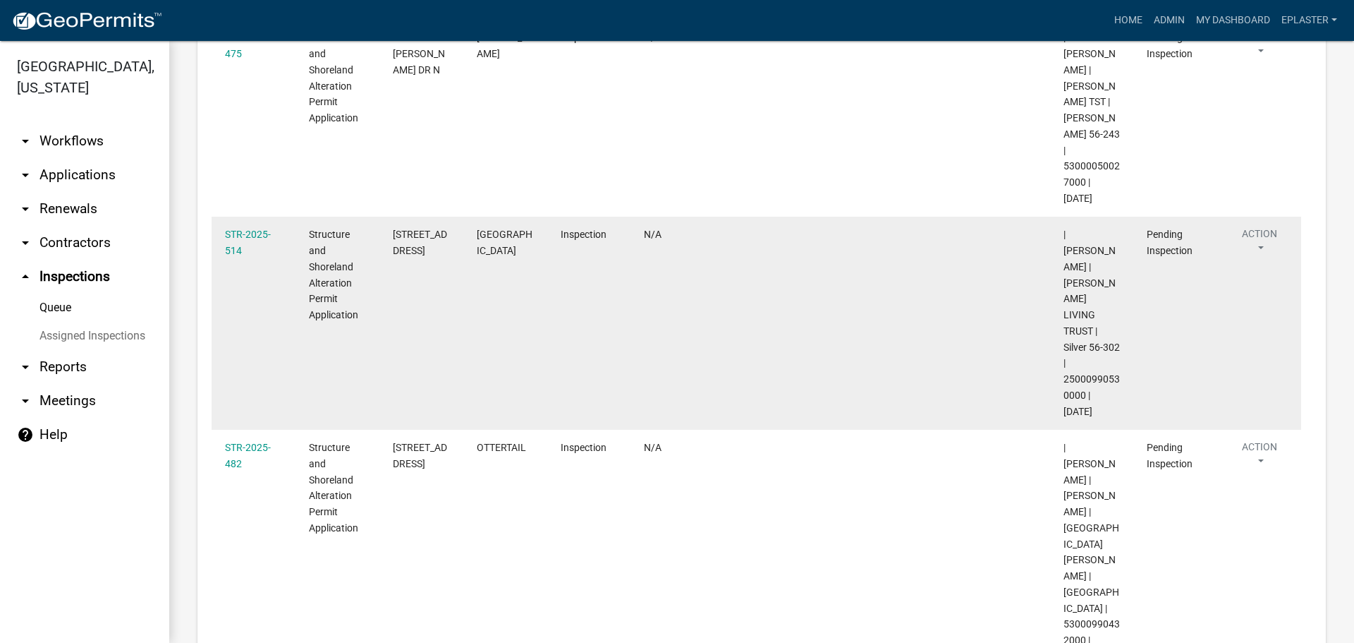
scroll to position [518, 0]
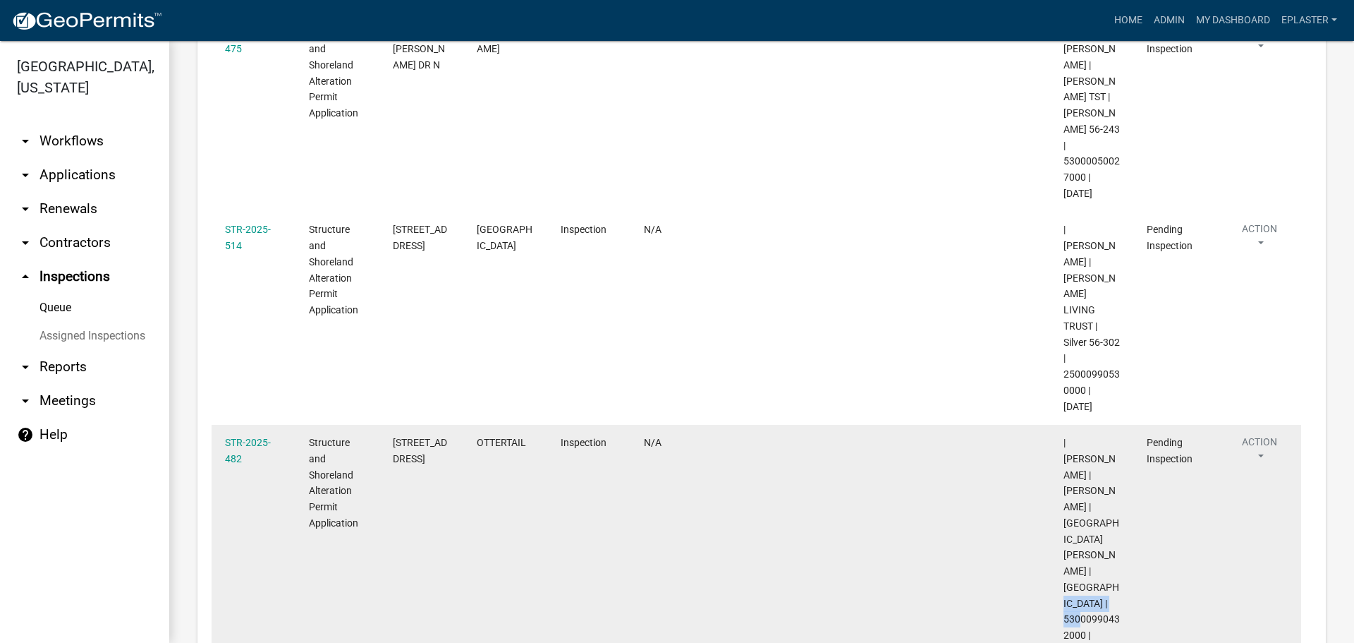
drag, startPoint x: 1084, startPoint y: 487, endPoint x: 1059, endPoint y: 476, distance: 27.8
click at [1059, 476] on datatable-body-cell "| Kyle Westergard | BROCK LAMBRECHT | NANCY LAMBRECHT | Otter Tail River | 5300…" at bounding box center [1092, 547] width 84 height 245
drag, startPoint x: 435, startPoint y: 359, endPoint x: 390, endPoint y: 346, distance: 46.4
click at [390, 425] on datatable-body-cell "43284 LONG LAKE LN" at bounding box center [422, 547] width 84 height 245
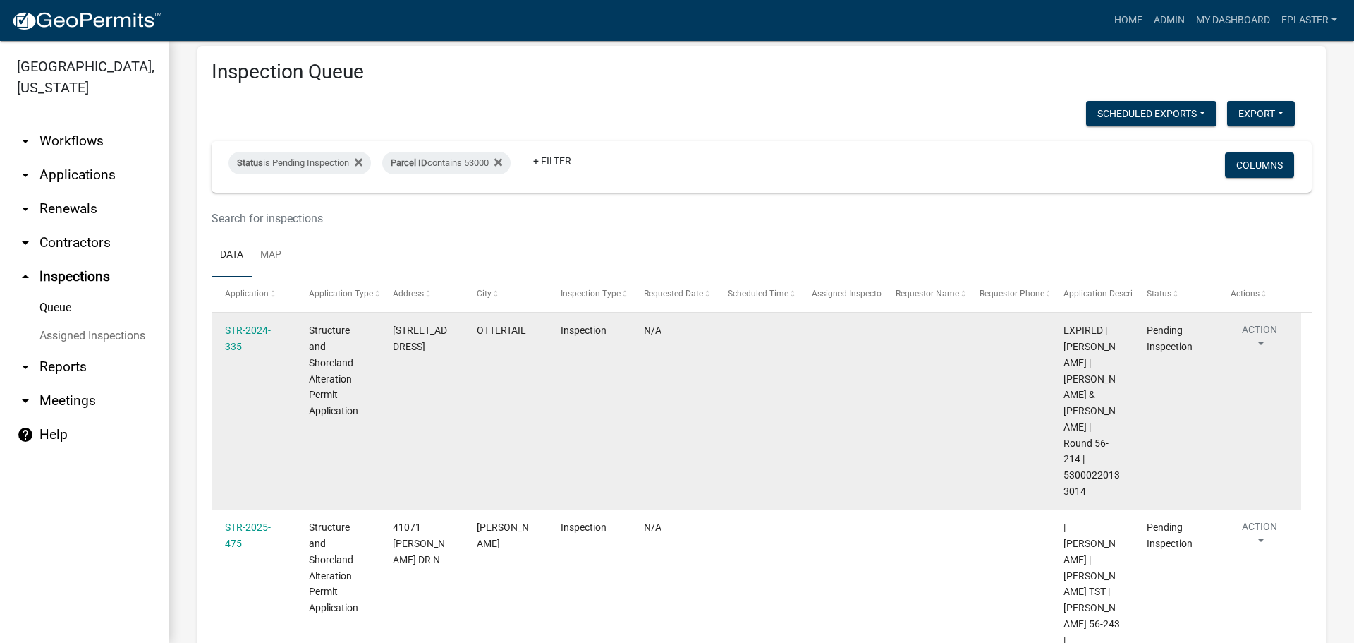
scroll to position [0, 0]
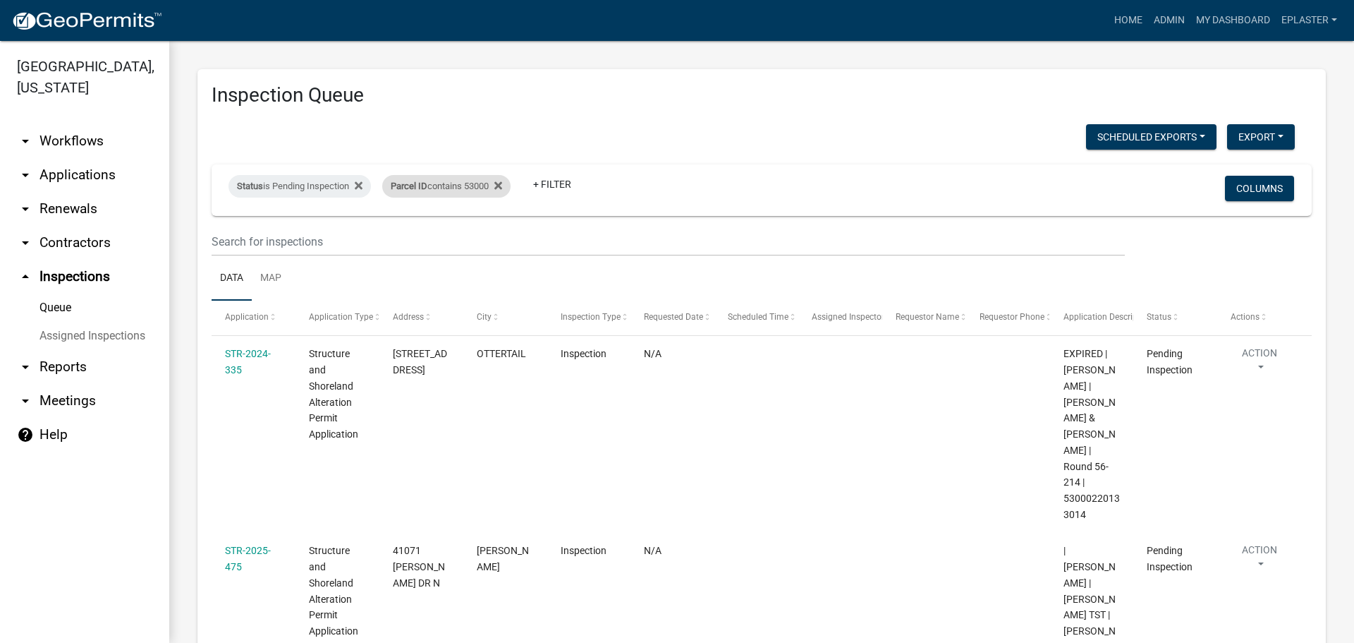
click at [486, 186] on div "Parcel ID contains 53000" at bounding box center [446, 186] width 128 height 23
click at [418, 238] on input "53000" at bounding box center [455, 238] width 129 height 29
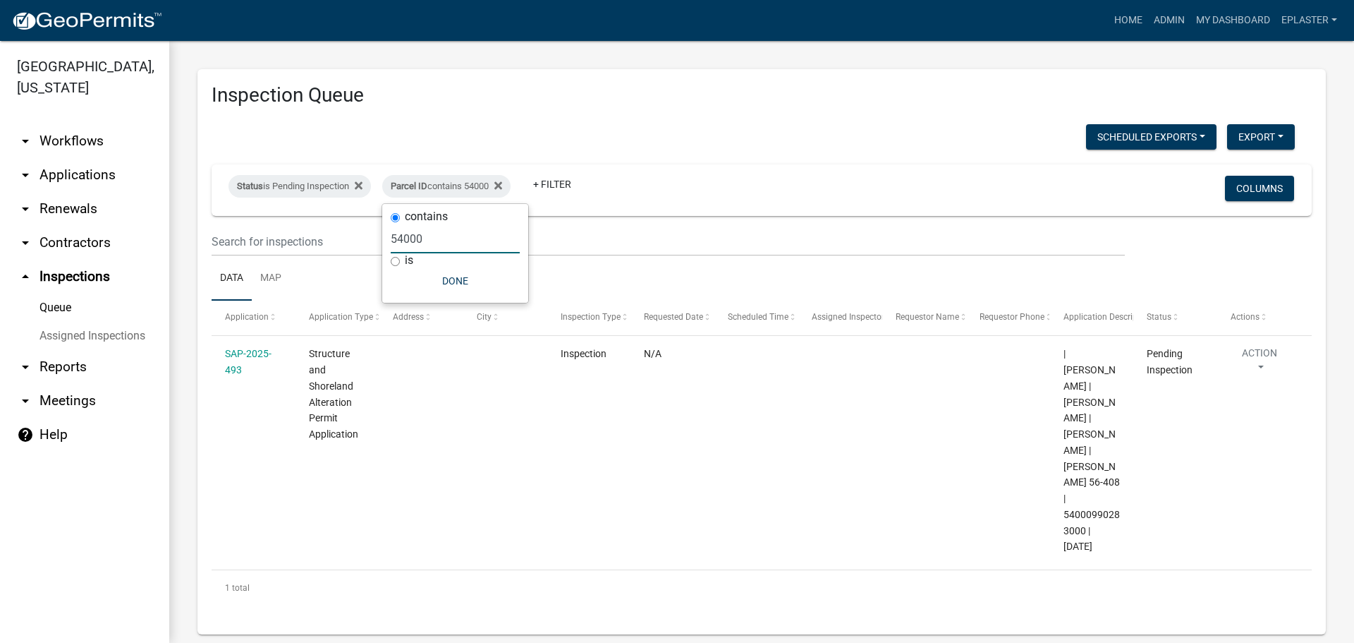
click at [440, 238] on input "54000" at bounding box center [455, 238] width 129 height 29
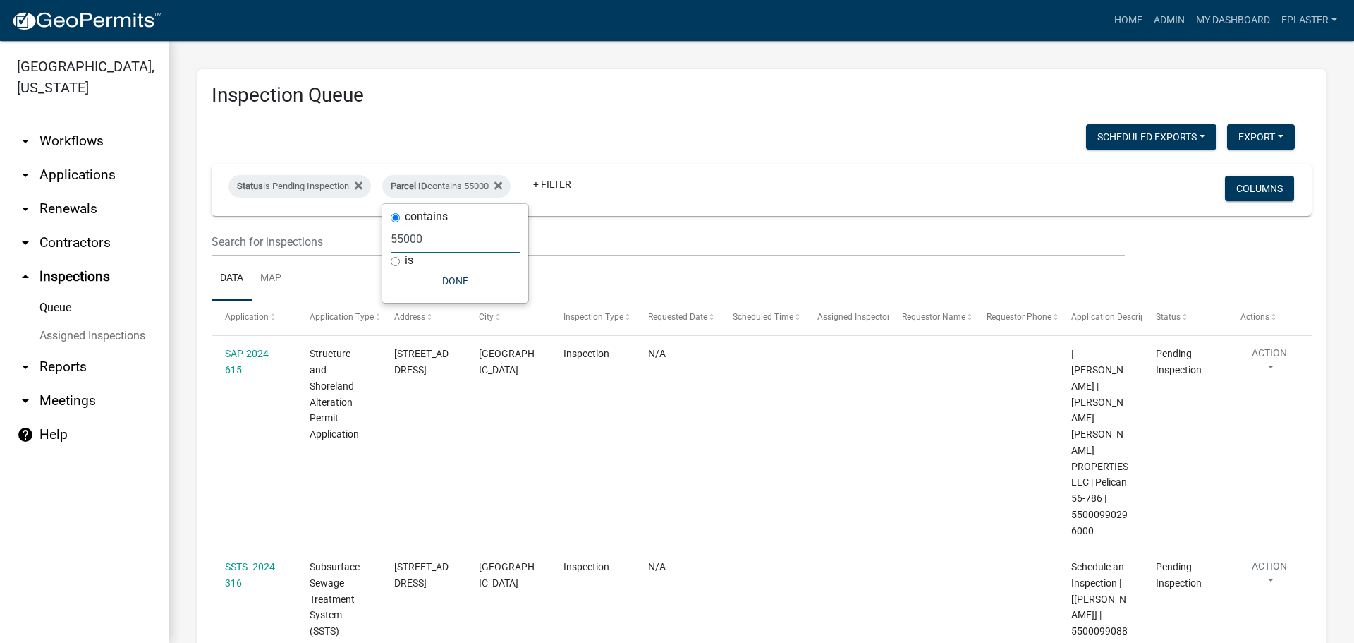
click at [427, 242] on input "55000" at bounding box center [455, 238] width 129 height 29
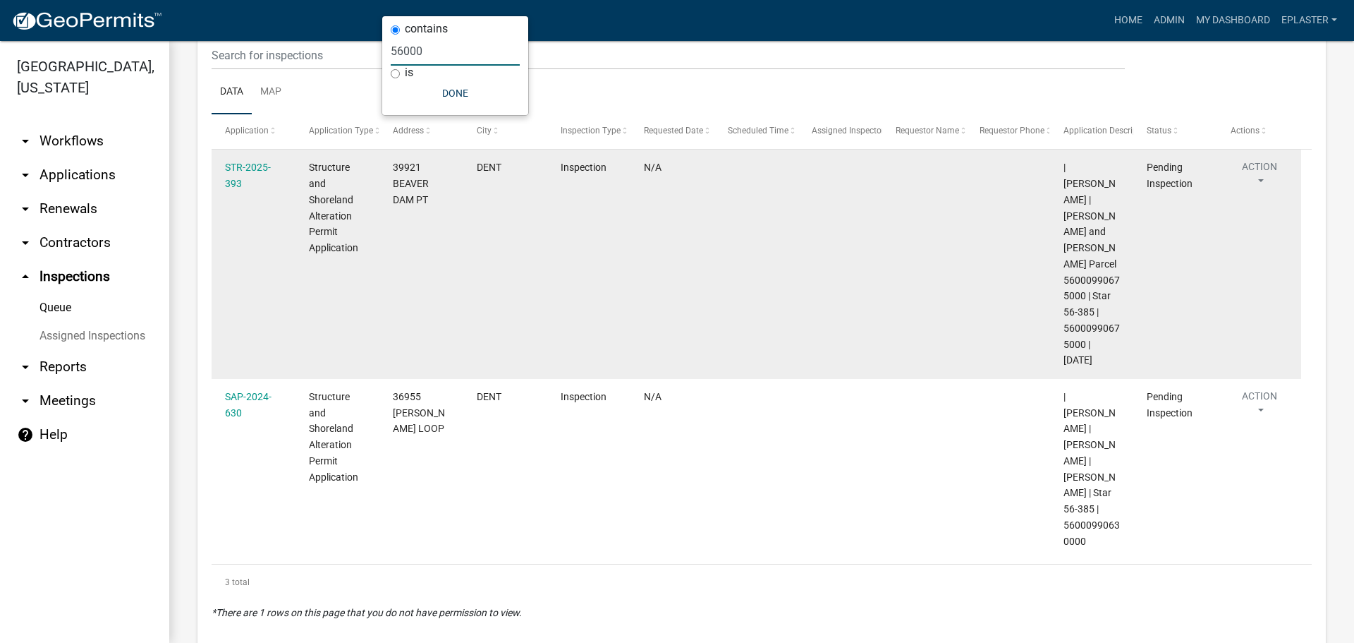
scroll to position [188, 0]
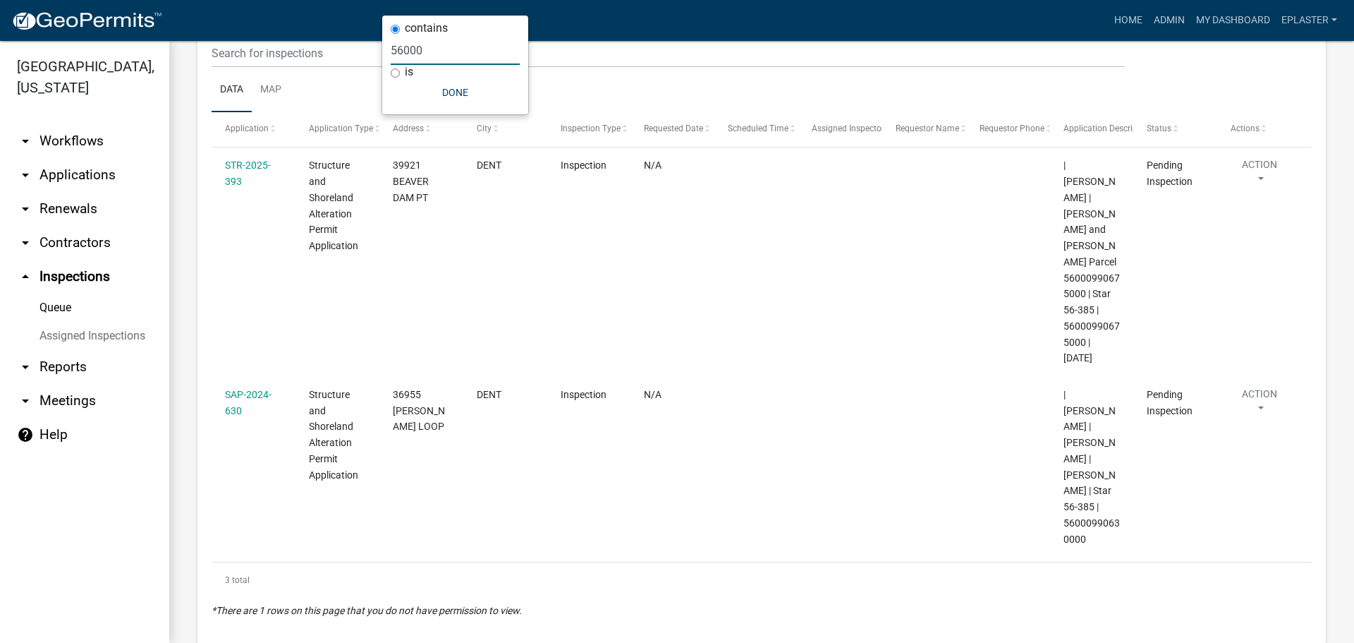
click at [429, 43] on input "56000" at bounding box center [455, 50] width 129 height 29
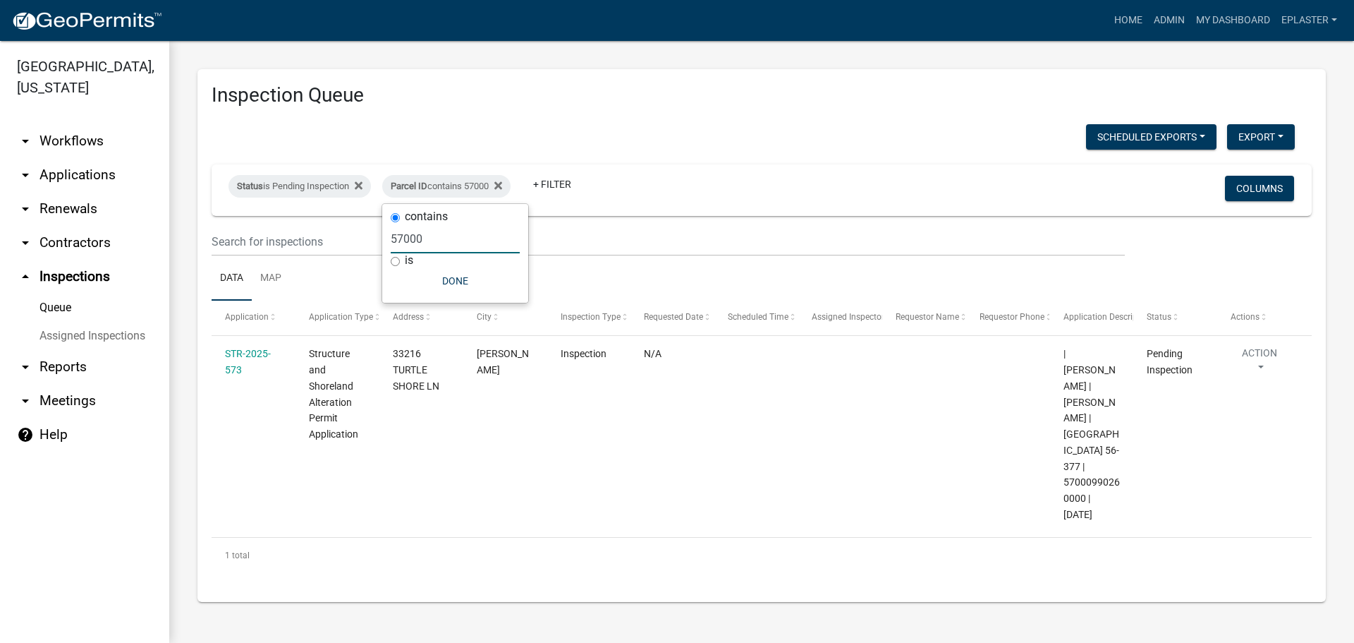
scroll to position [0, 0]
click at [463, 238] on input "57000" at bounding box center [455, 238] width 129 height 29
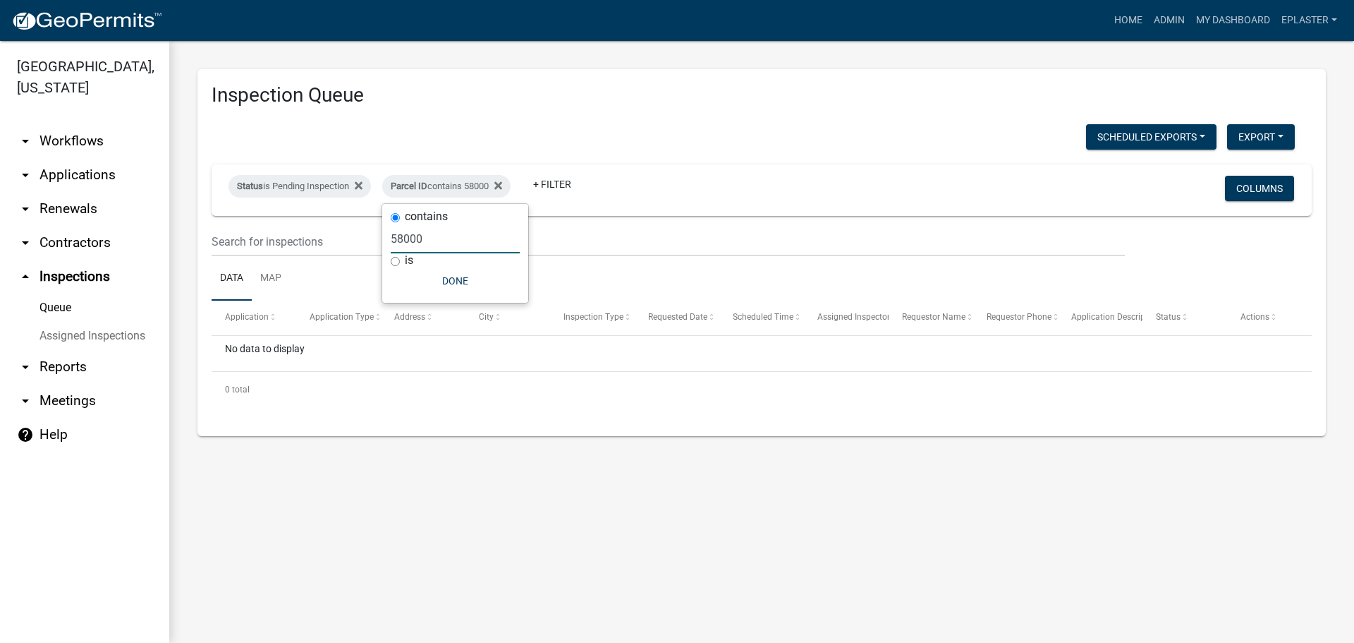
click at [451, 231] on input "58000" at bounding box center [455, 238] width 129 height 29
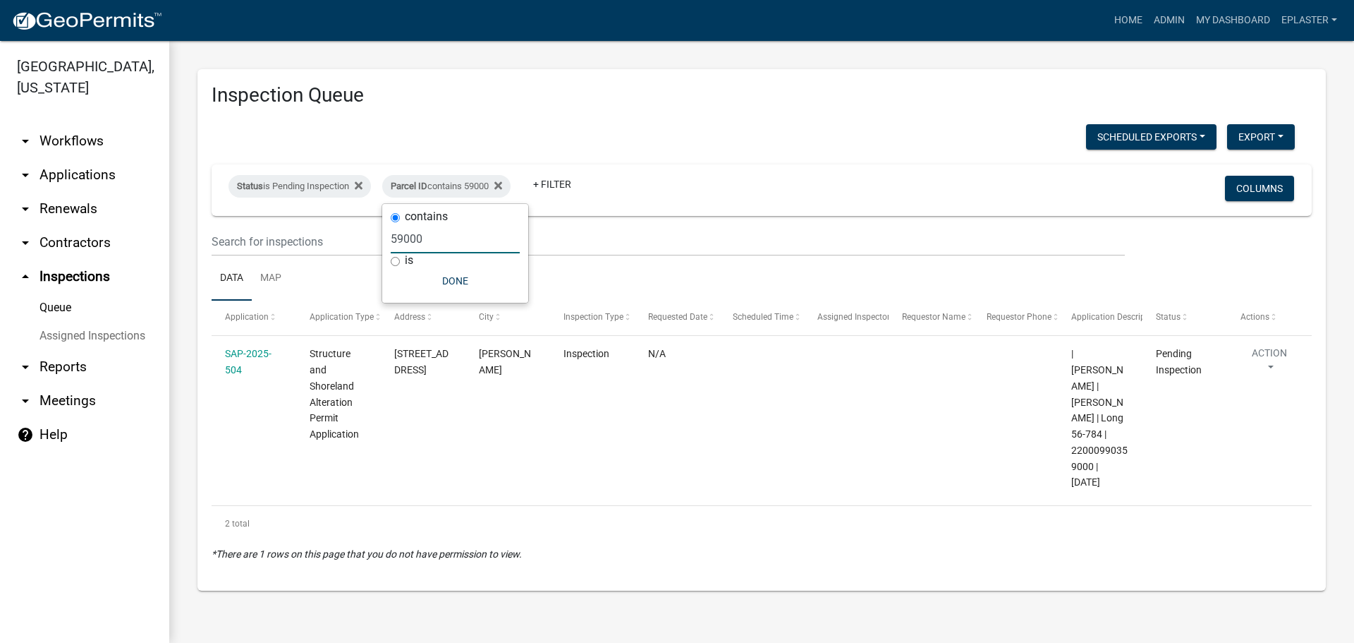
click at [432, 235] on input "59000" at bounding box center [455, 238] width 129 height 29
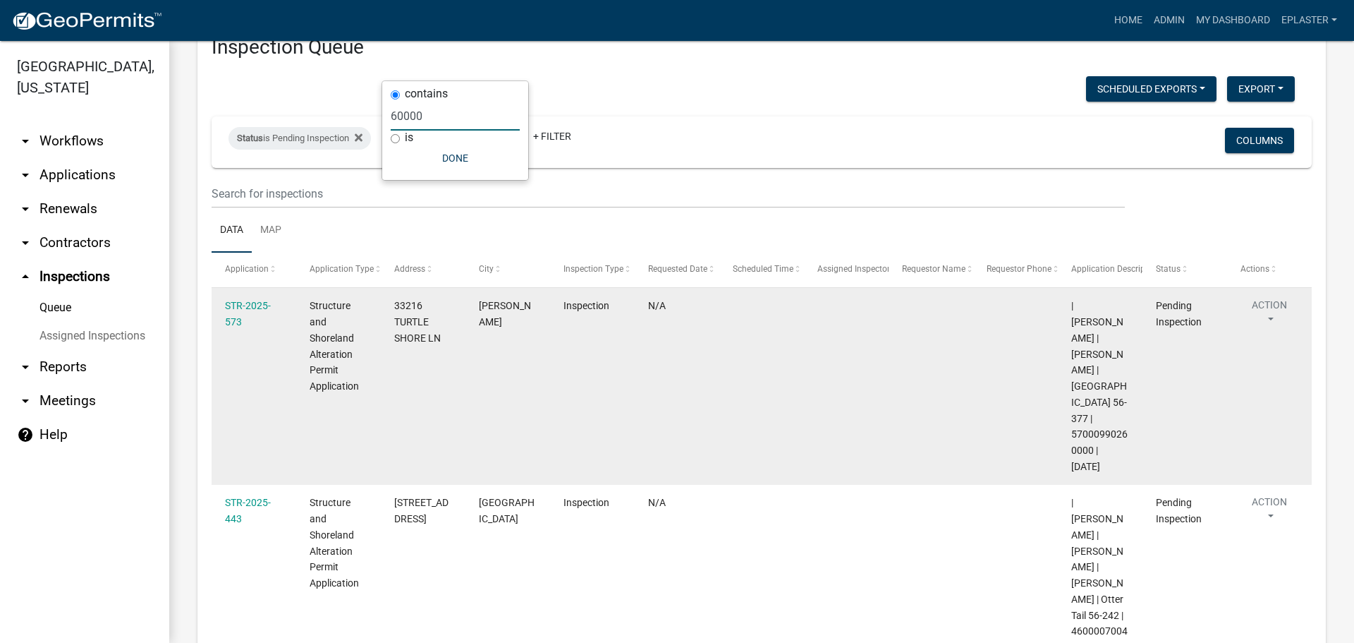
scroll to position [135, 0]
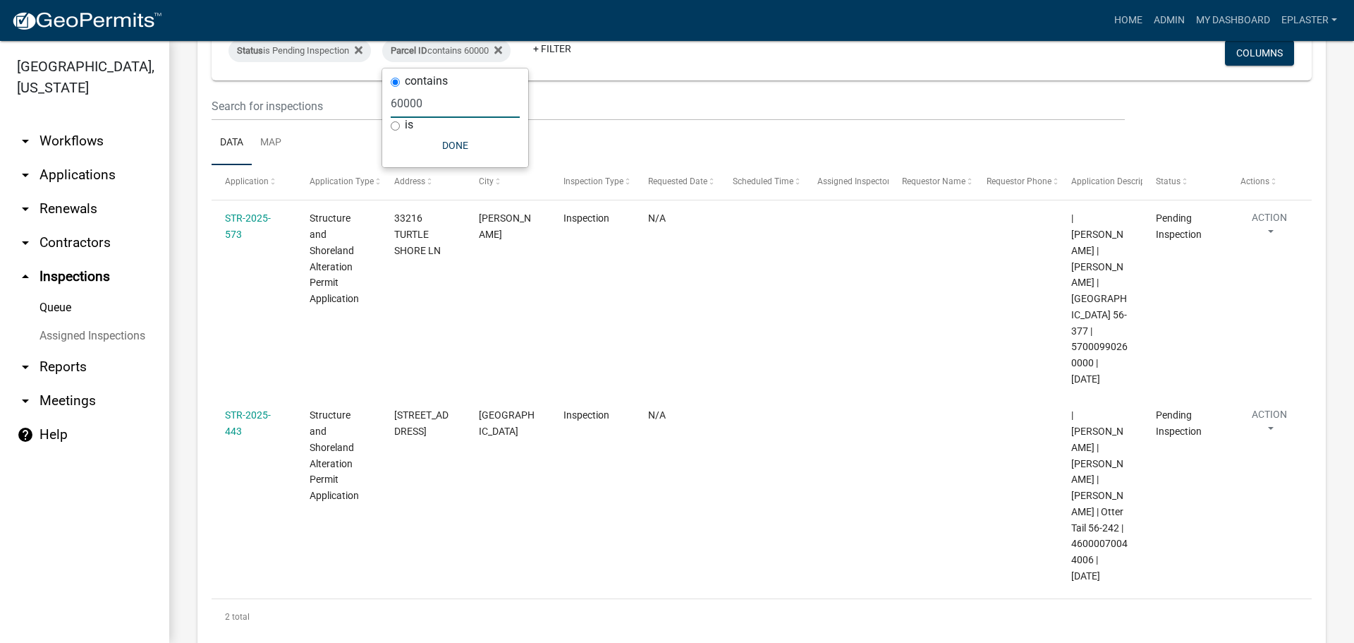
click at [421, 109] on input "60000" at bounding box center [455, 103] width 129 height 29
click at [421, 108] on input "60000" at bounding box center [455, 103] width 129 height 29
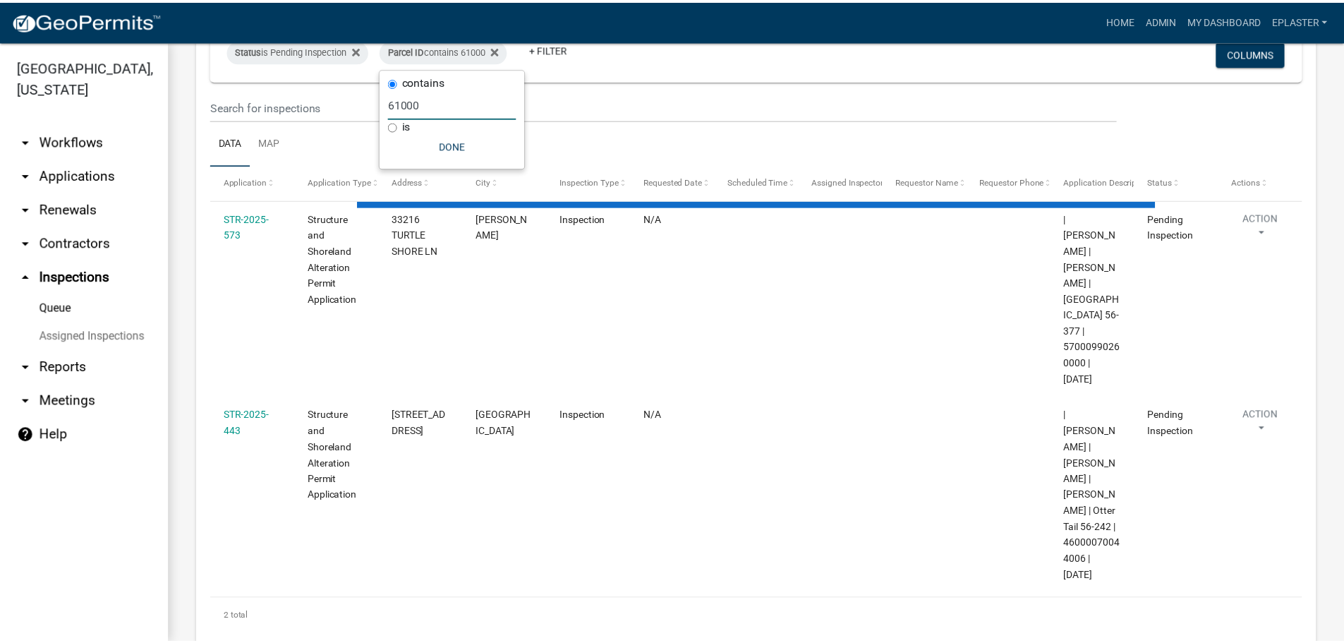
scroll to position [0, 0]
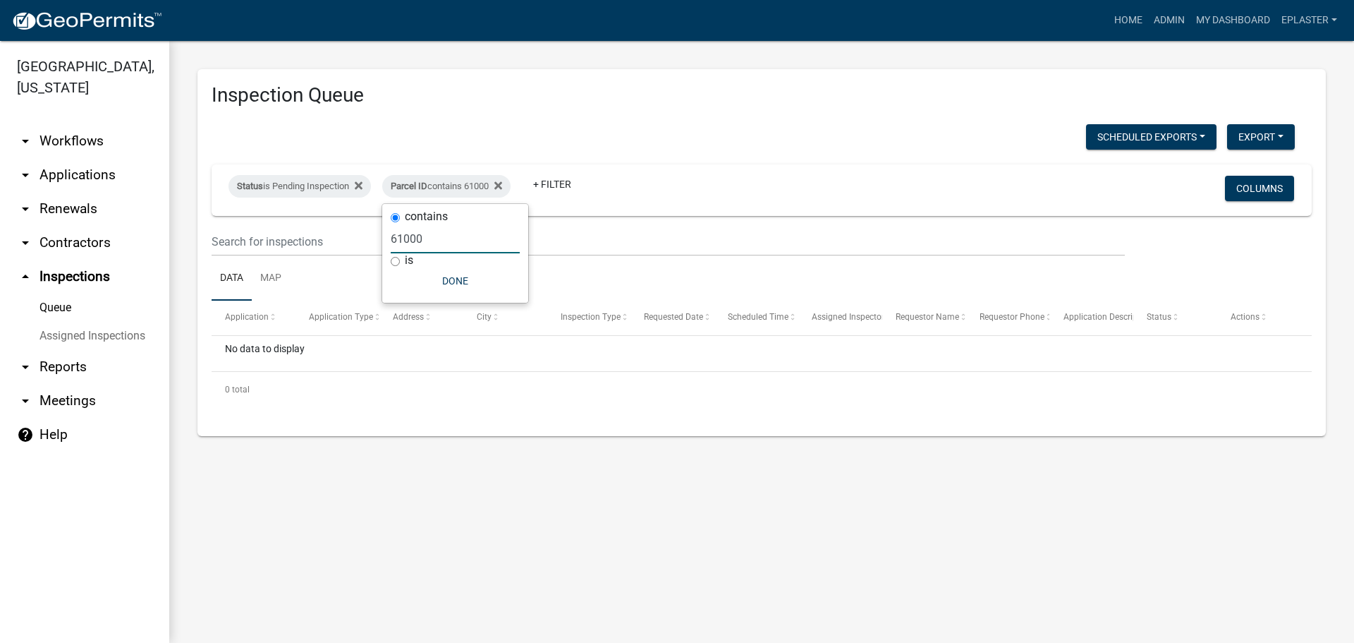
click at [430, 242] on input "61000" at bounding box center [455, 238] width 129 height 29
click at [429, 242] on input "61000" at bounding box center [455, 238] width 129 height 29
click at [439, 272] on button "Done" at bounding box center [455, 280] width 129 height 25
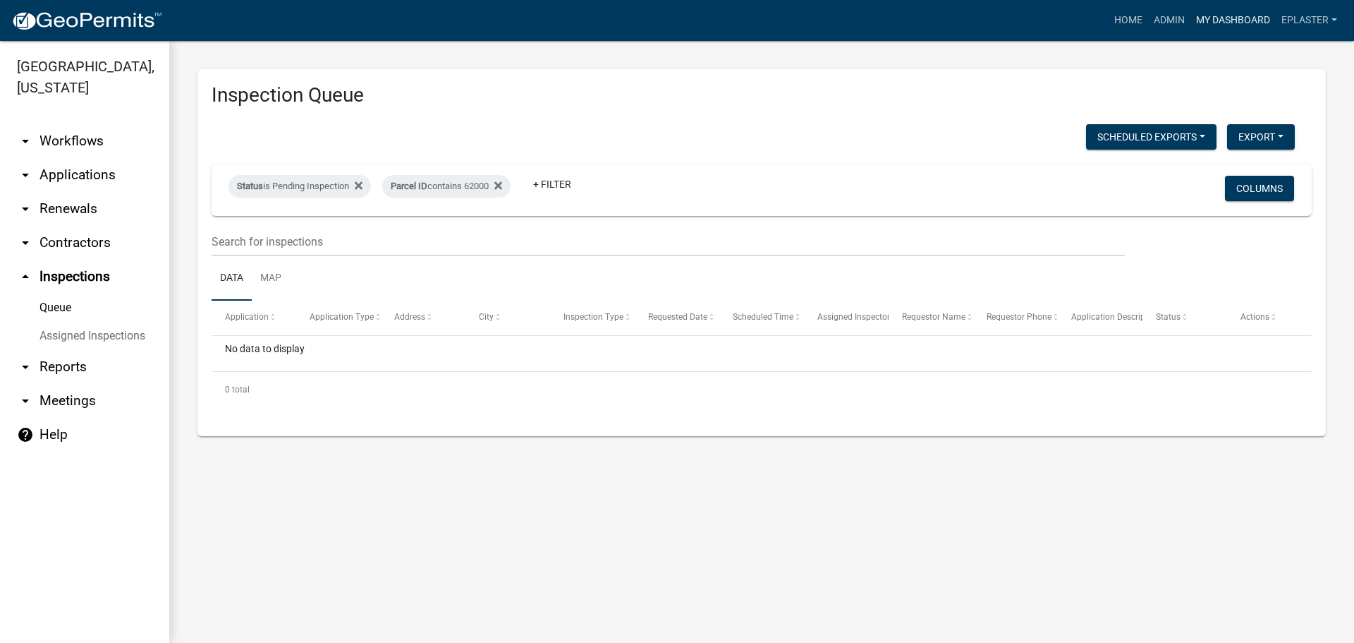
click at [1253, 19] on link "My Dashboard" at bounding box center [1233, 20] width 85 height 27
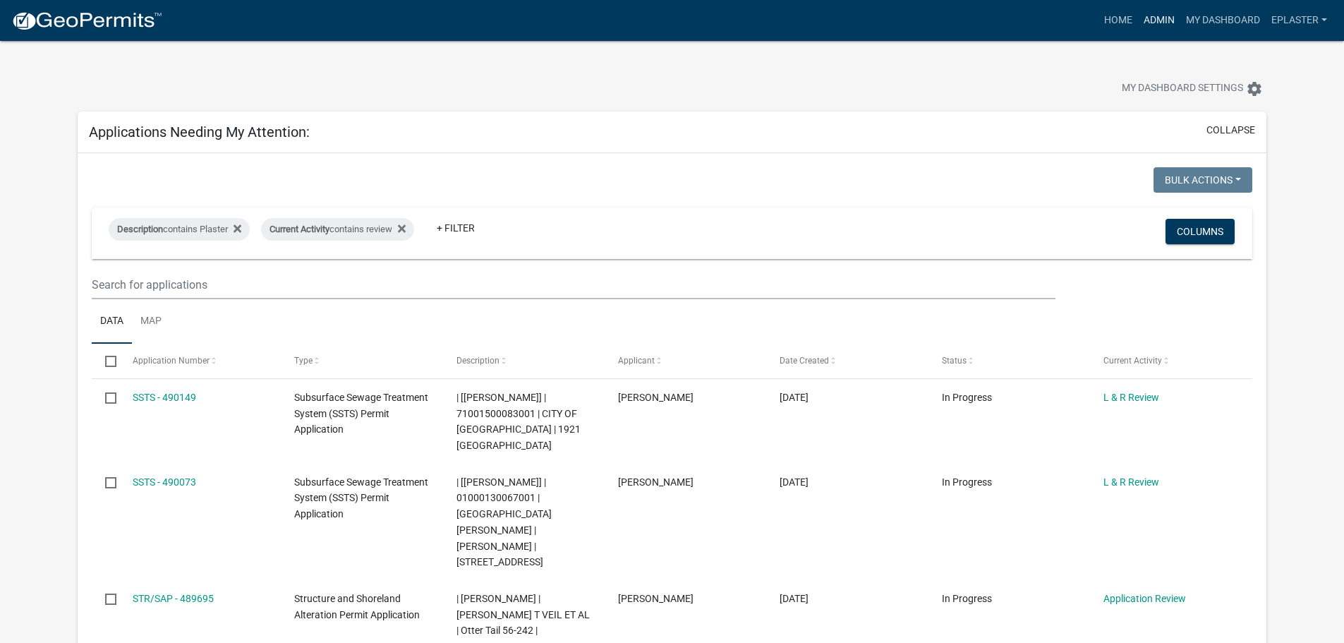
click at [1148, 25] on link "Admin" at bounding box center [1159, 20] width 42 height 27
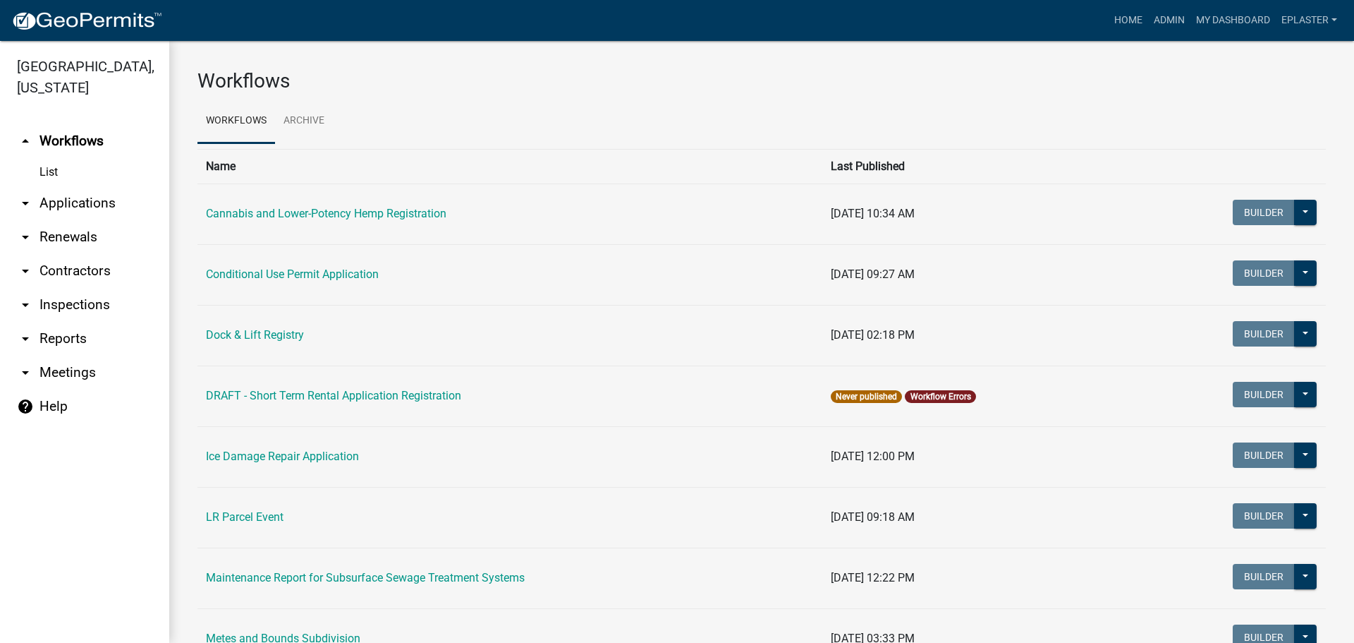
click at [61, 214] on link "arrow_drop_down Applications" at bounding box center [84, 203] width 169 height 34
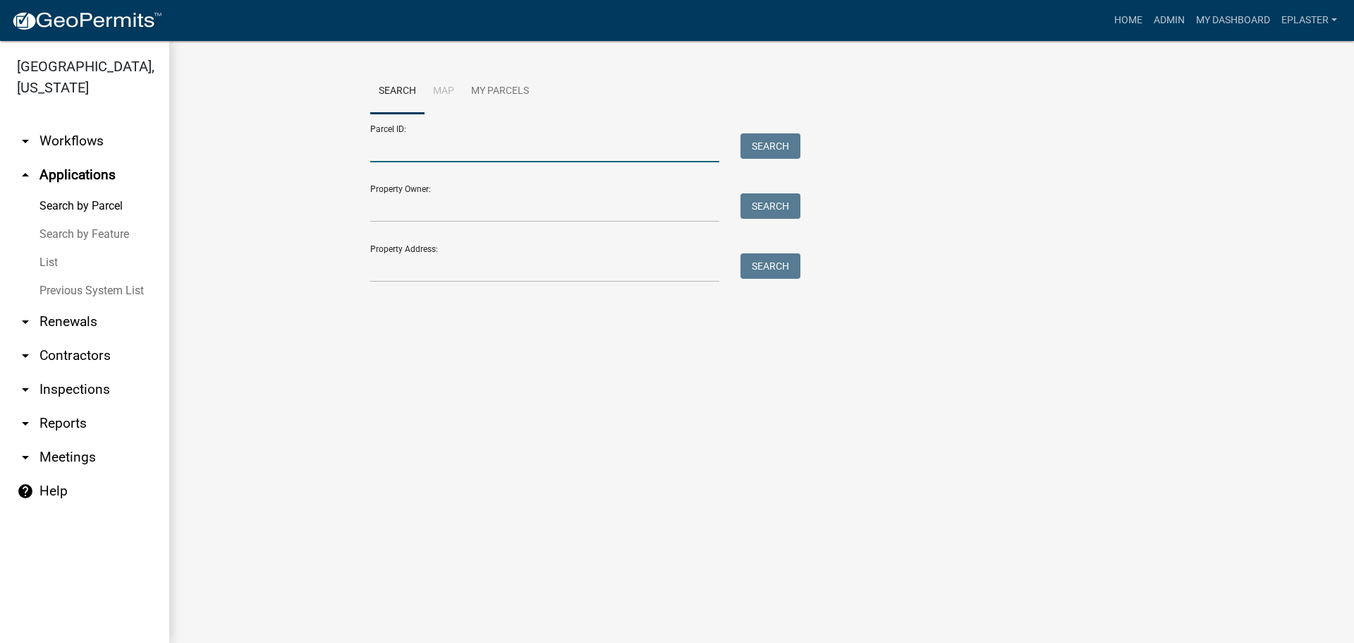
click at [459, 142] on input "Parcel ID:" at bounding box center [544, 147] width 349 height 29
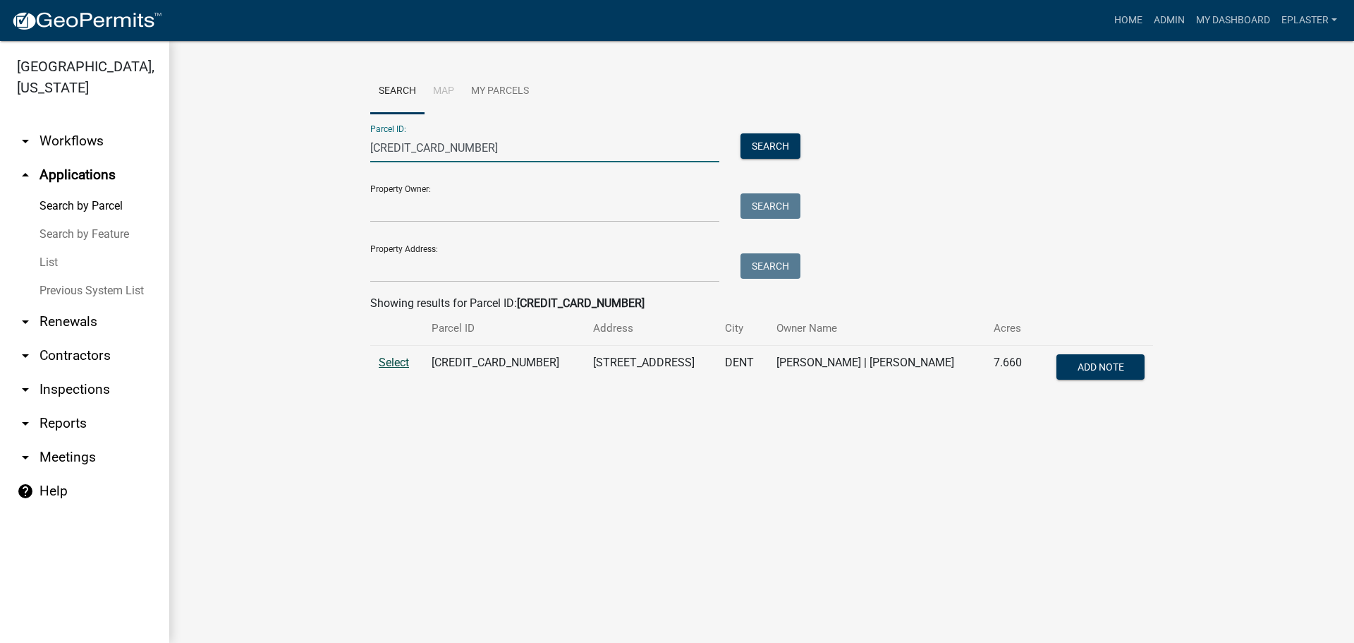
click at [384, 362] on span "Select" at bounding box center [394, 362] width 30 height 13
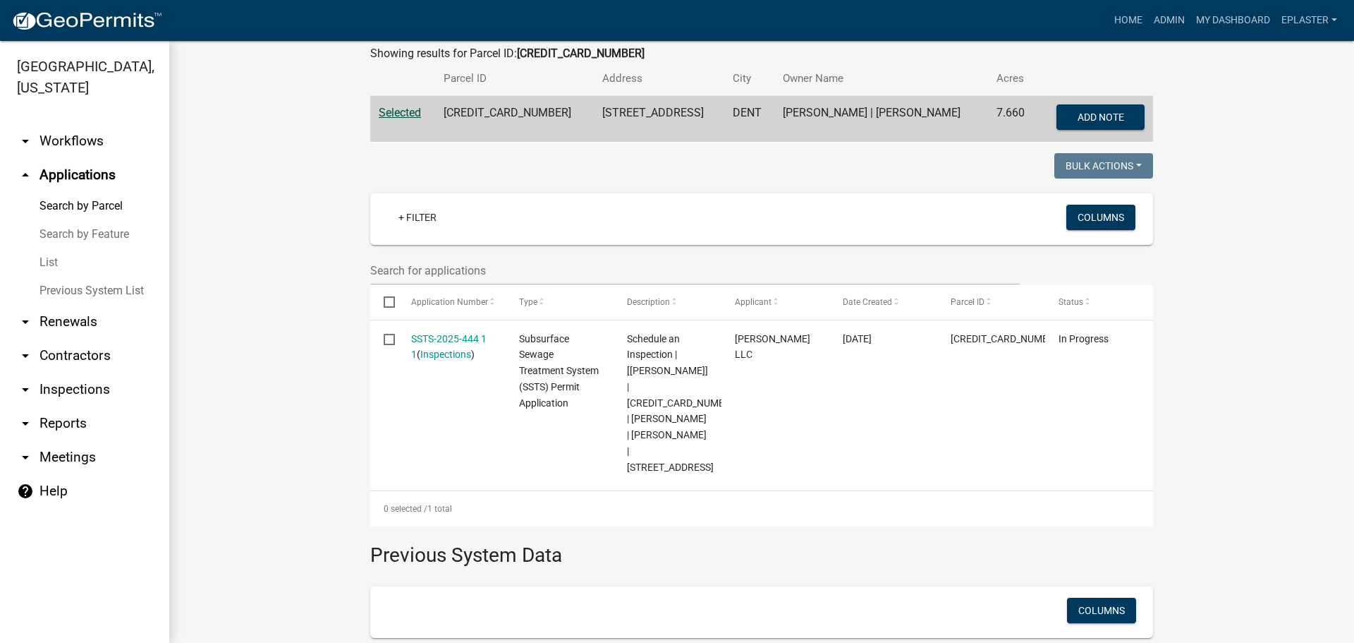
scroll to position [267, 0]
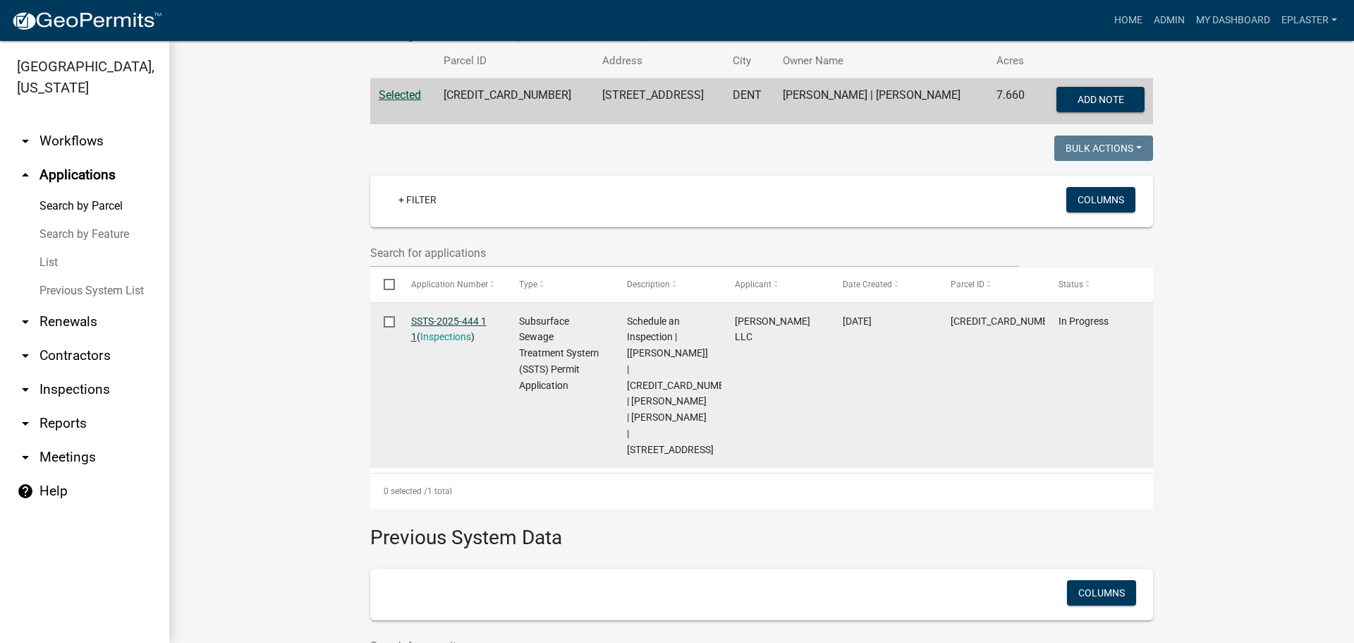
click at [447, 324] on link "SSTS-2025-444 1 1" at bounding box center [448, 329] width 75 height 28
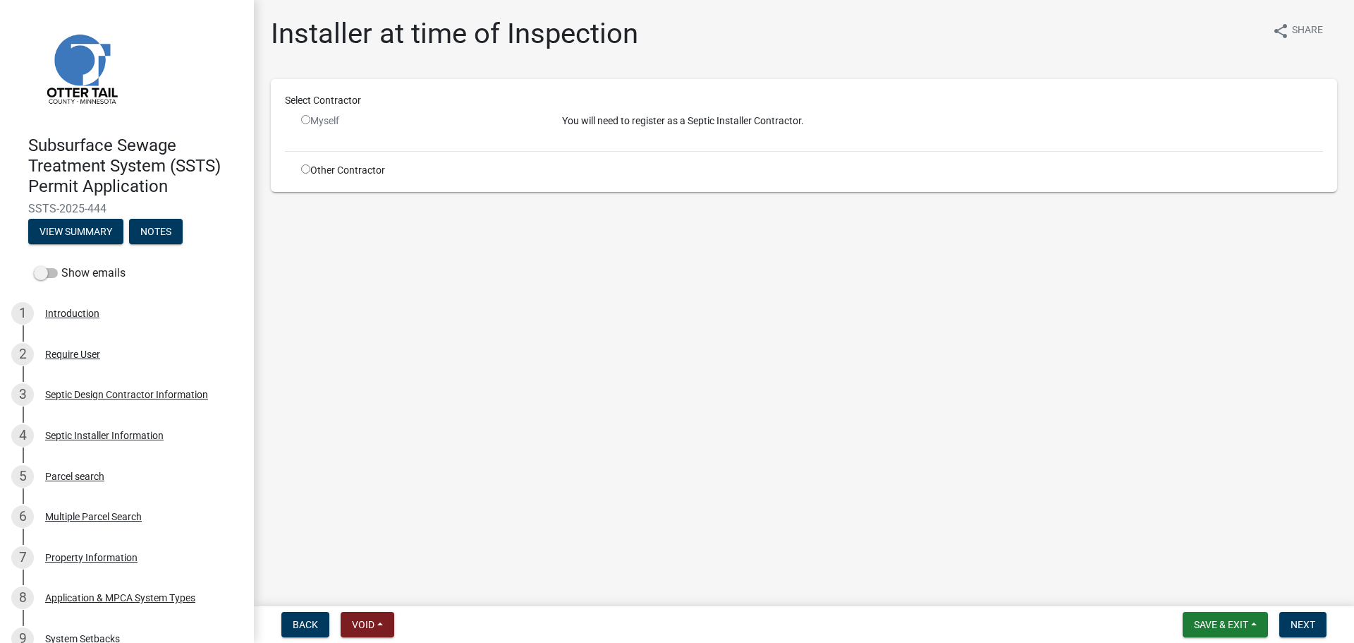
click at [303, 170] on input "radio" at bounding box center [305, 168] width 9 height 9
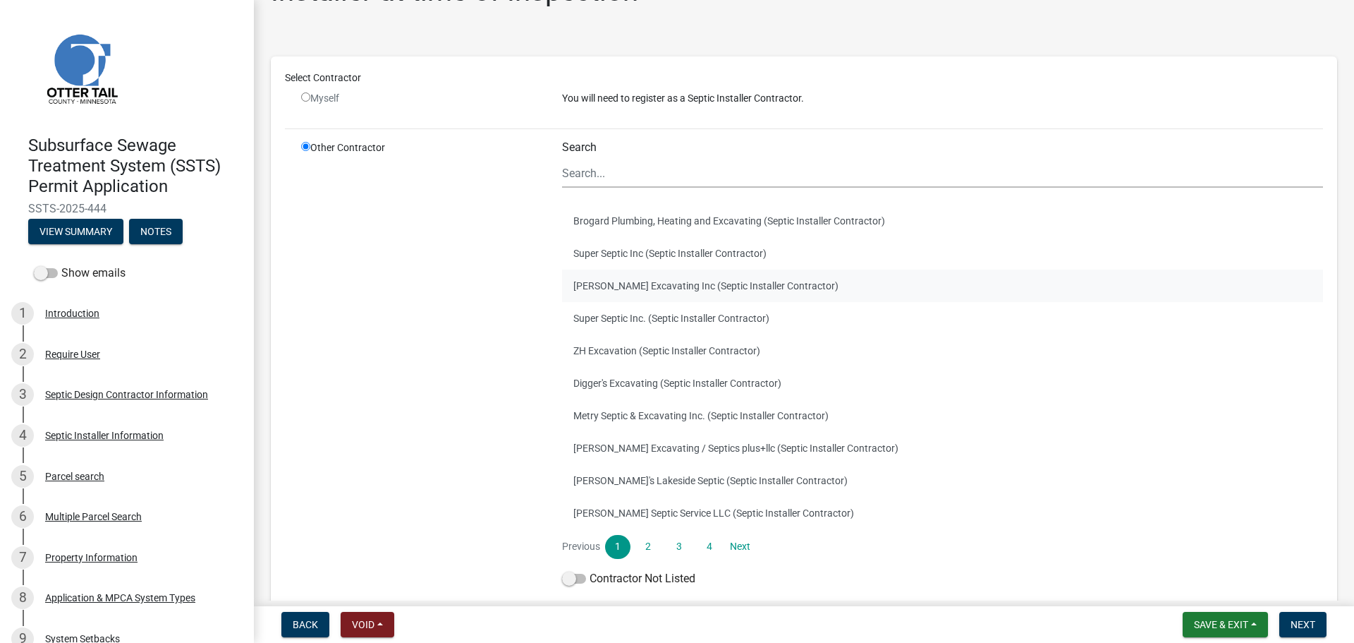
scroll to position [71, 0]
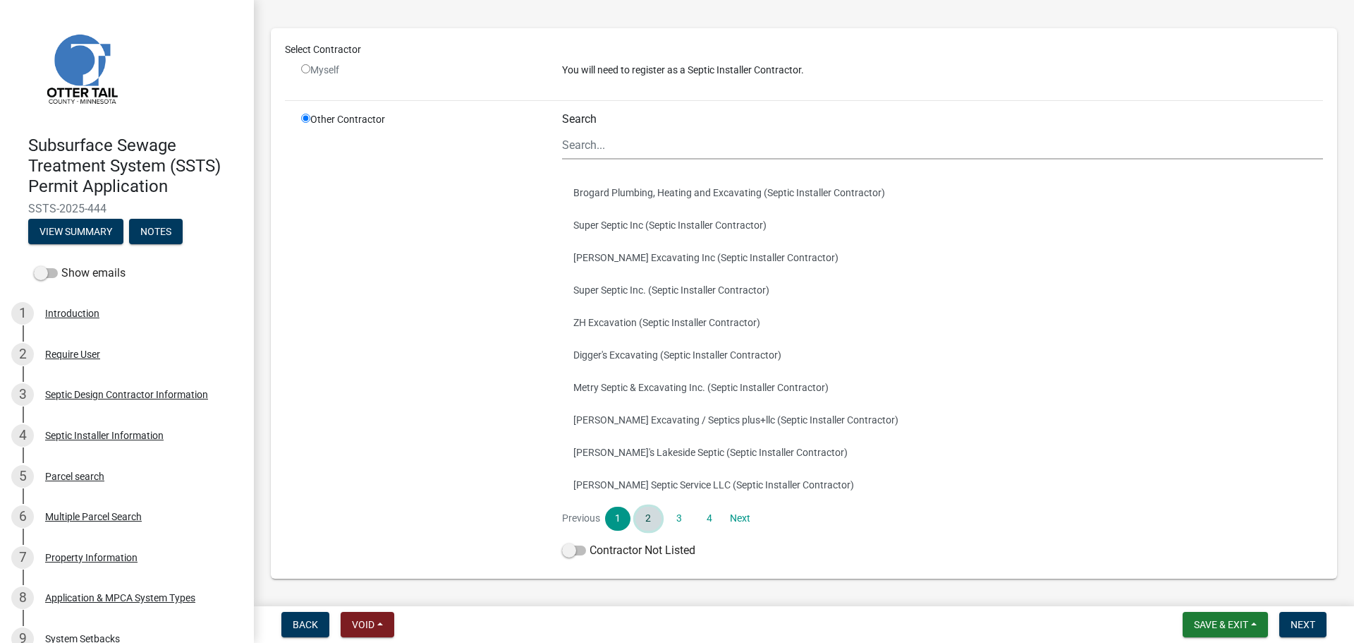
click at [647, 521] on link "2" at bounding box center [648, 518] width 25 height 24
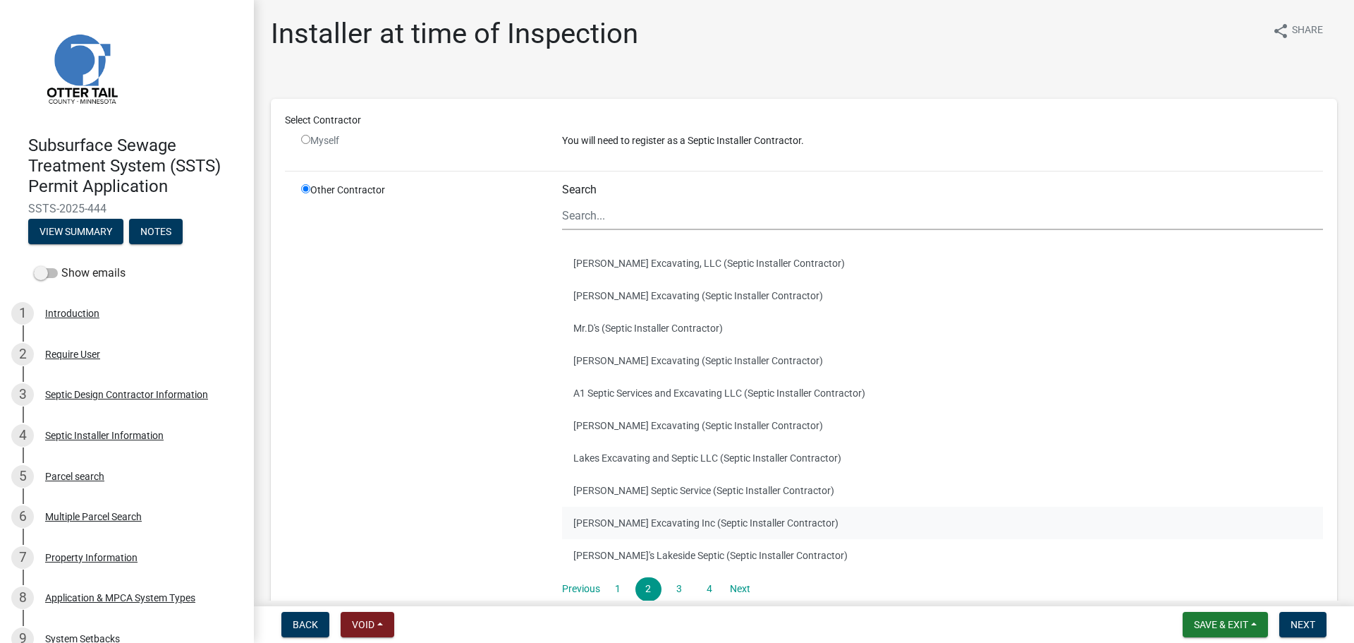
click at [634, 511] on button "Barry Excavating Inc (Septic Installer Contractor)" at bounding box center [942, 522] width 761 height 32
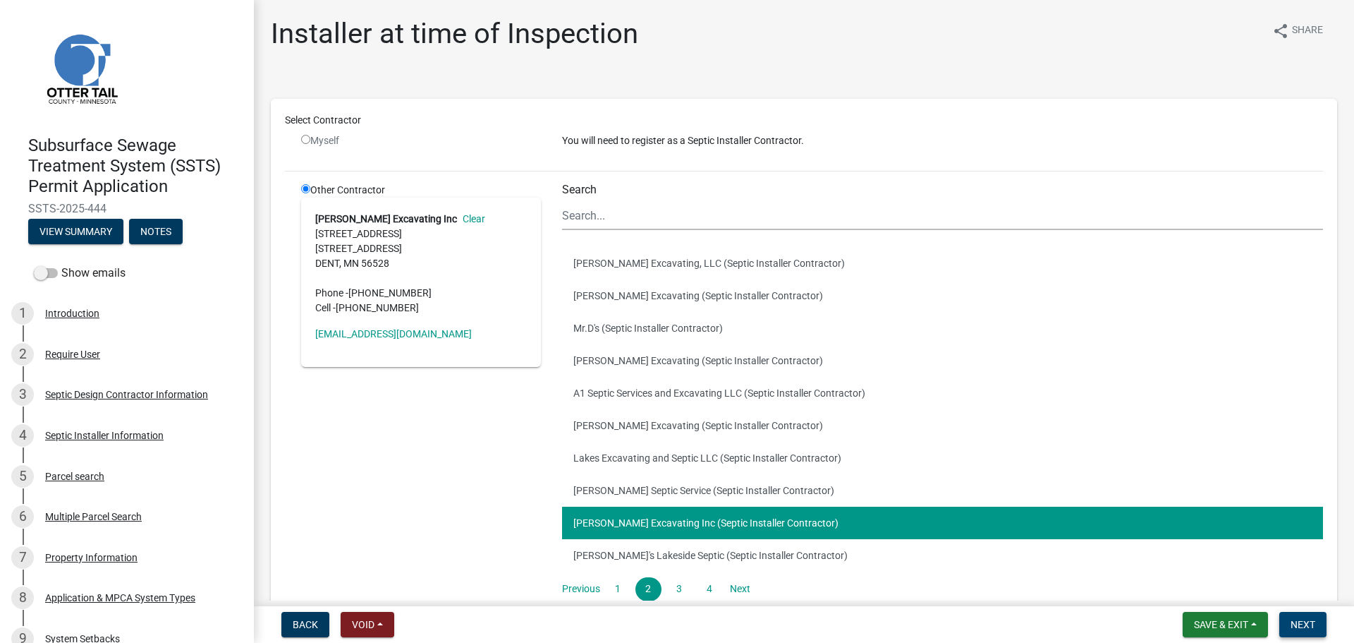
click at [1306, 617] on button "Next" at bounding box center [1303, 624] width 47 height 25
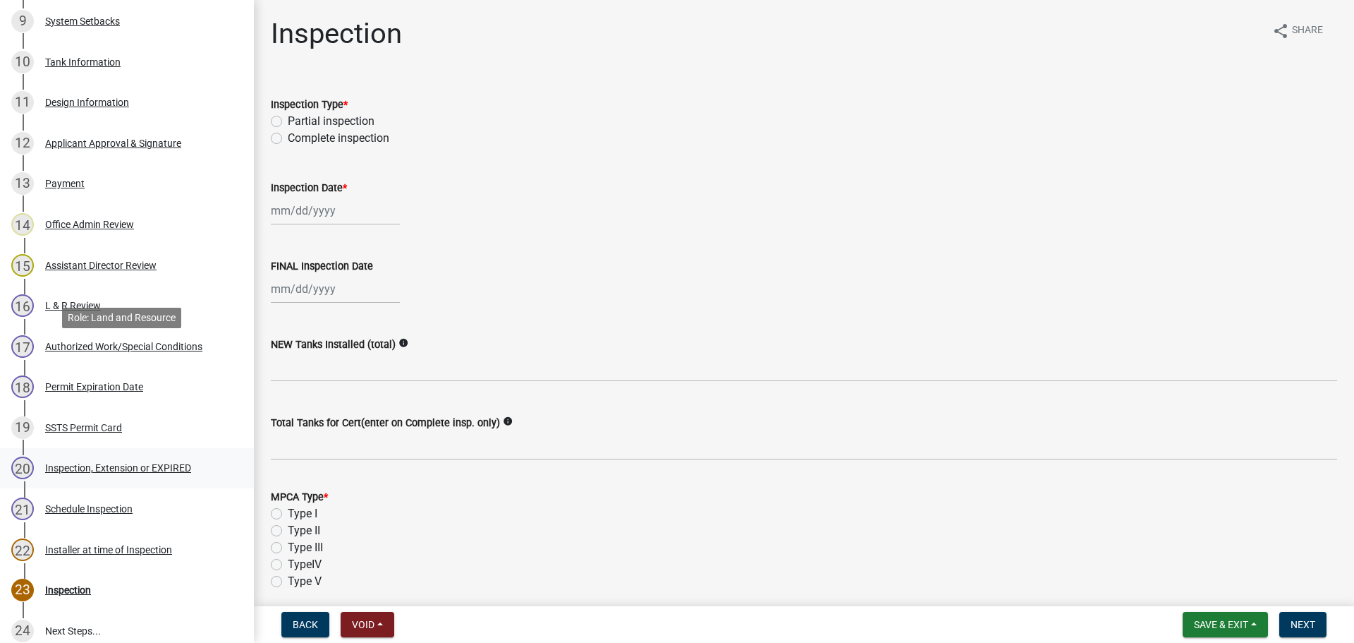
scroll to position [757, 0]
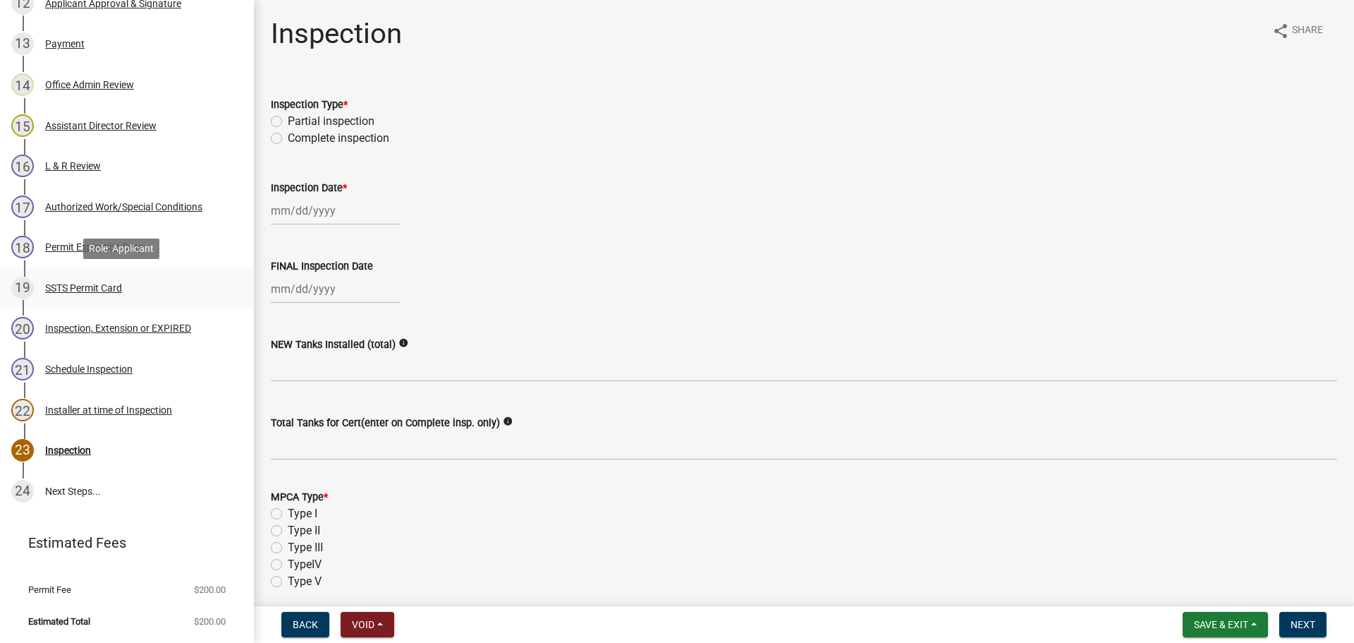
click at [107, 285] on div "SSTS Permit Card" at bounding box center [83, 288] width 77 height 10
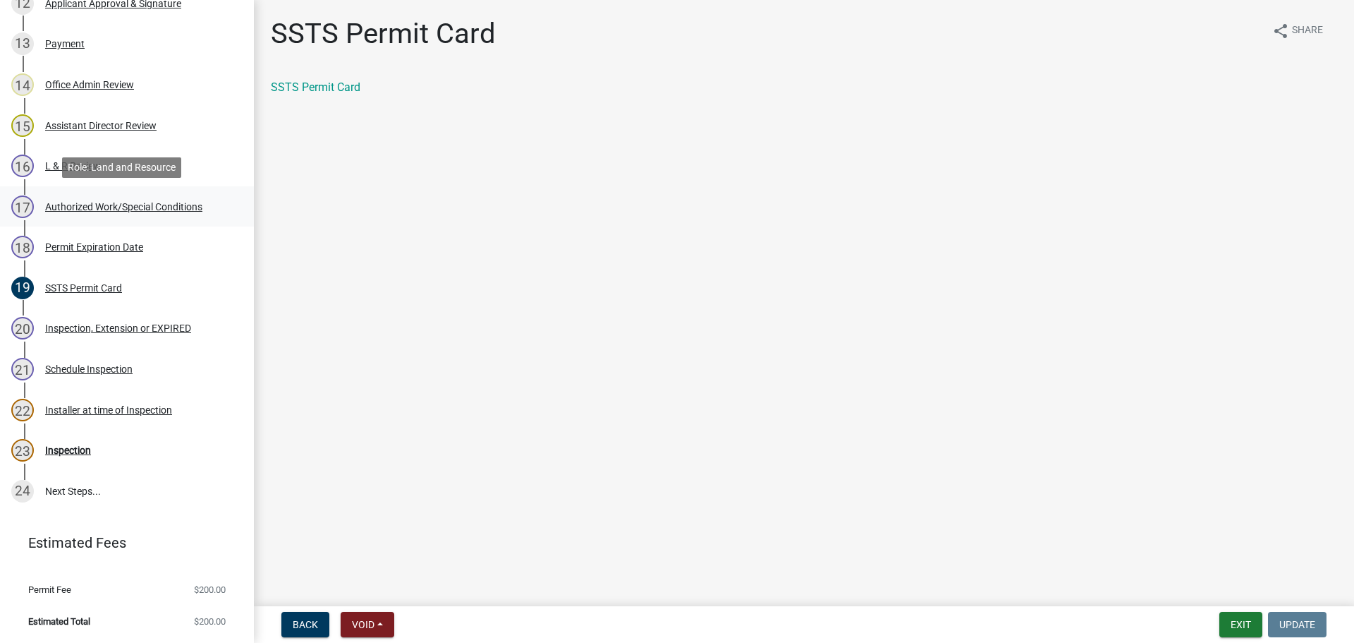
click at [152, 207] on div "Authorized Work/Special Conditions" at bounding box center [123, 207] width 157 height 10
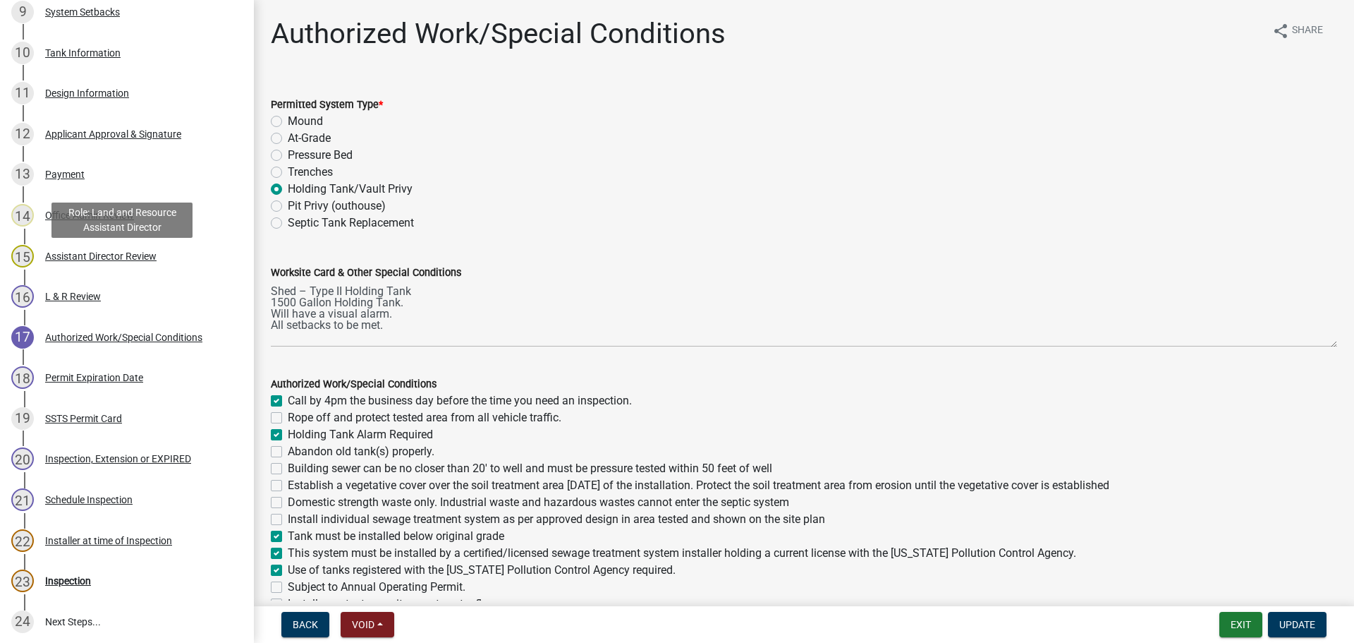
scroll to position [616, 0]
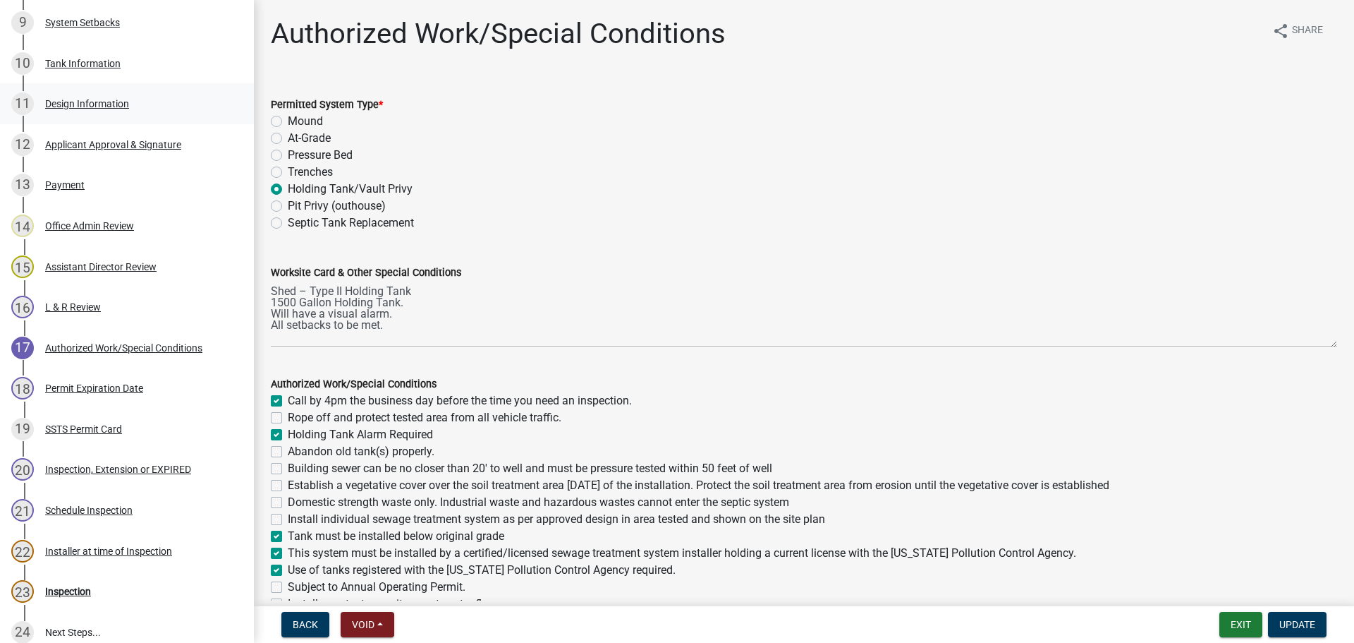
click at [108, 93] on div "11 Design Information" at bounding box center [121, 103] width 220 height 23
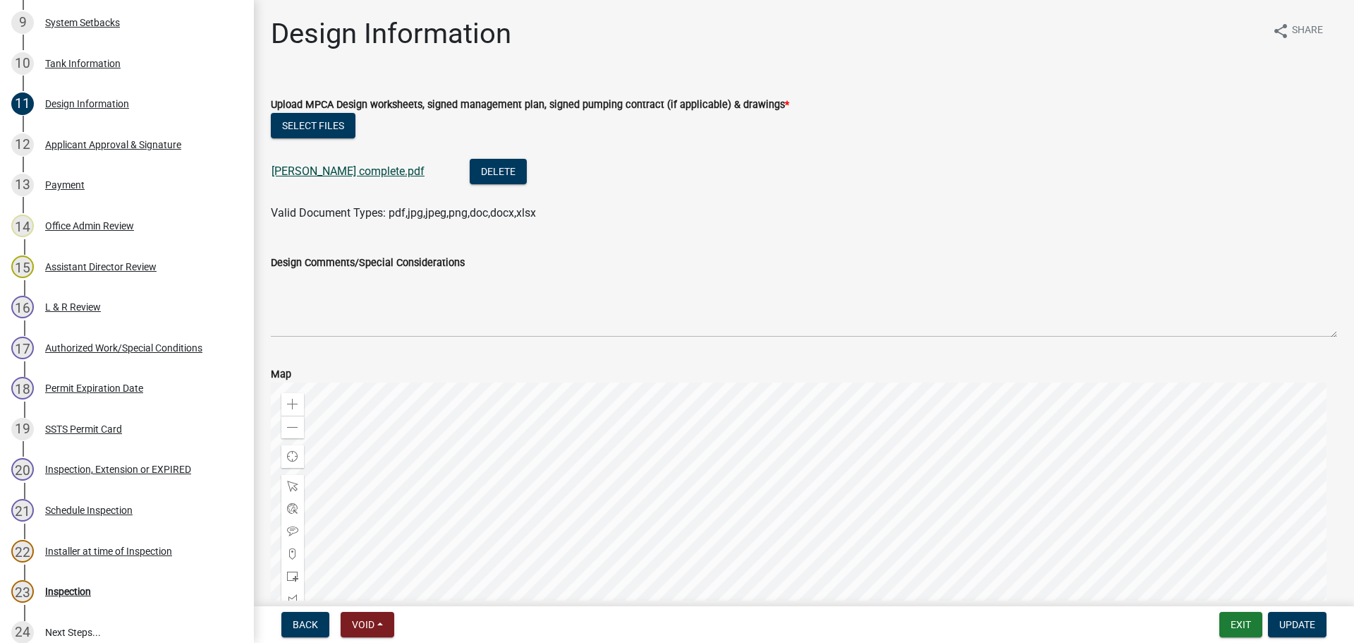
click at [341, 167] on link "Burck complete.pdf" at bounding box center [348, 170] width 153 height 13
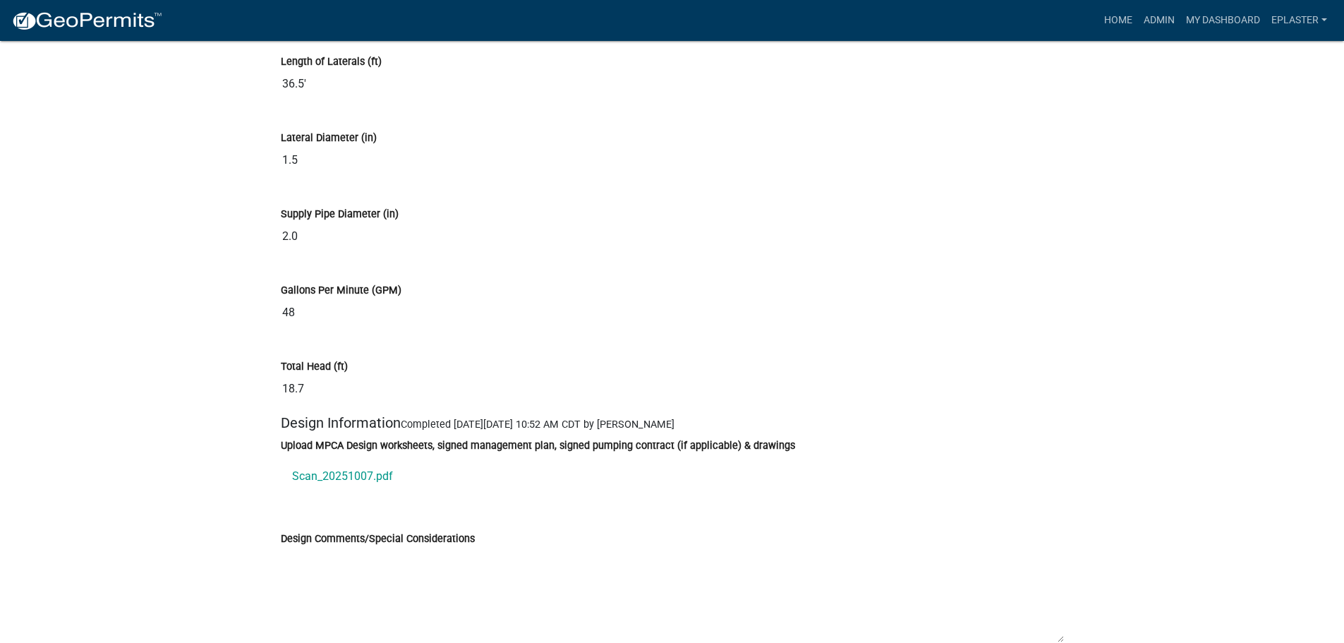
scroll to position [7389, 0]
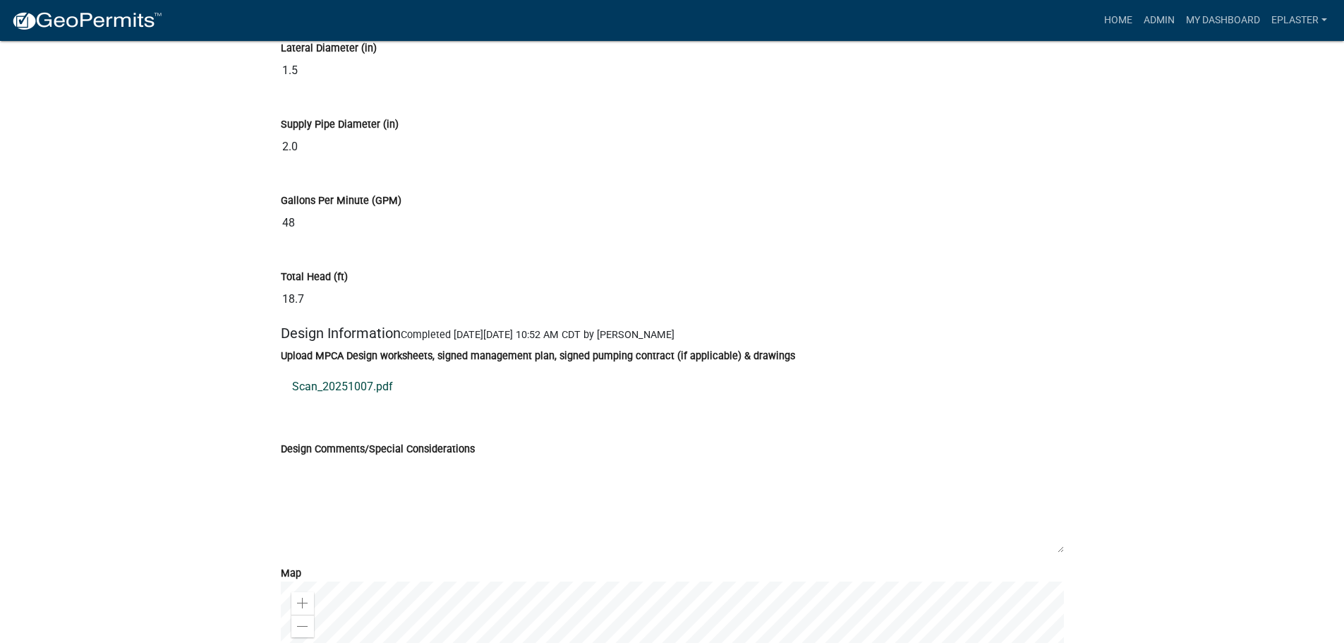
click at [358, 396] on link "Scan_20251007.pdf" at bounding box center [672, 387] width 783 height 34
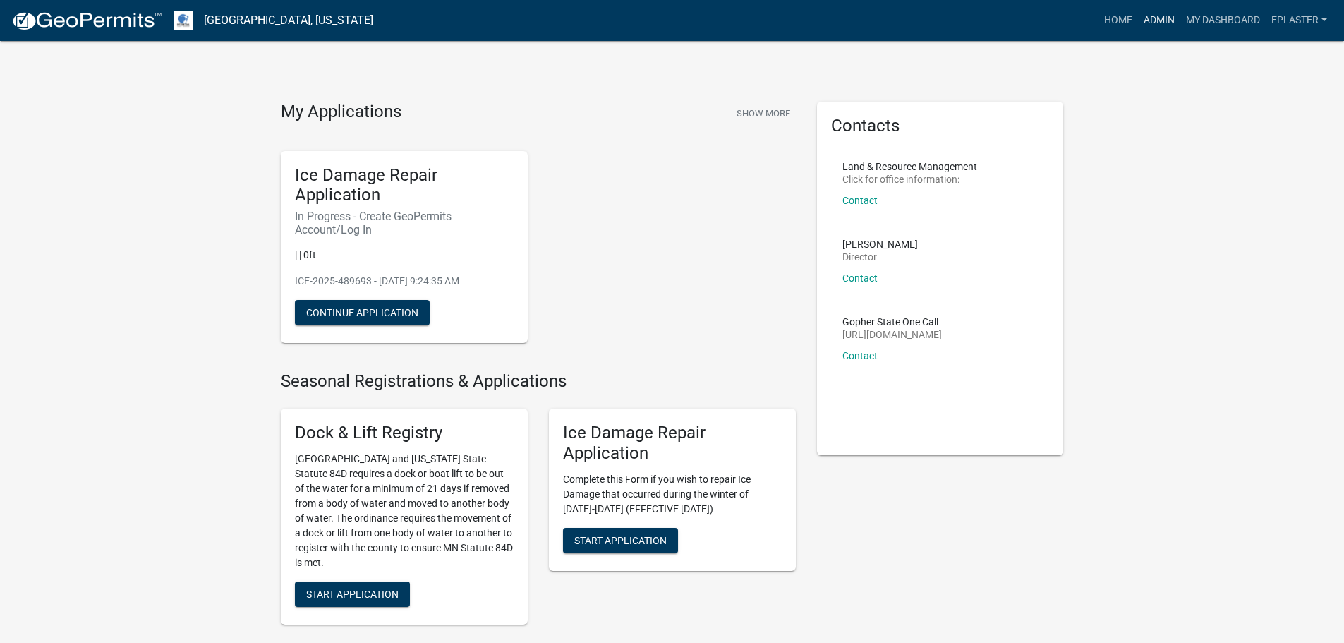
click at [1152, 18] on link "Admin" at bounding box center [1159, 20] width 42 height 27
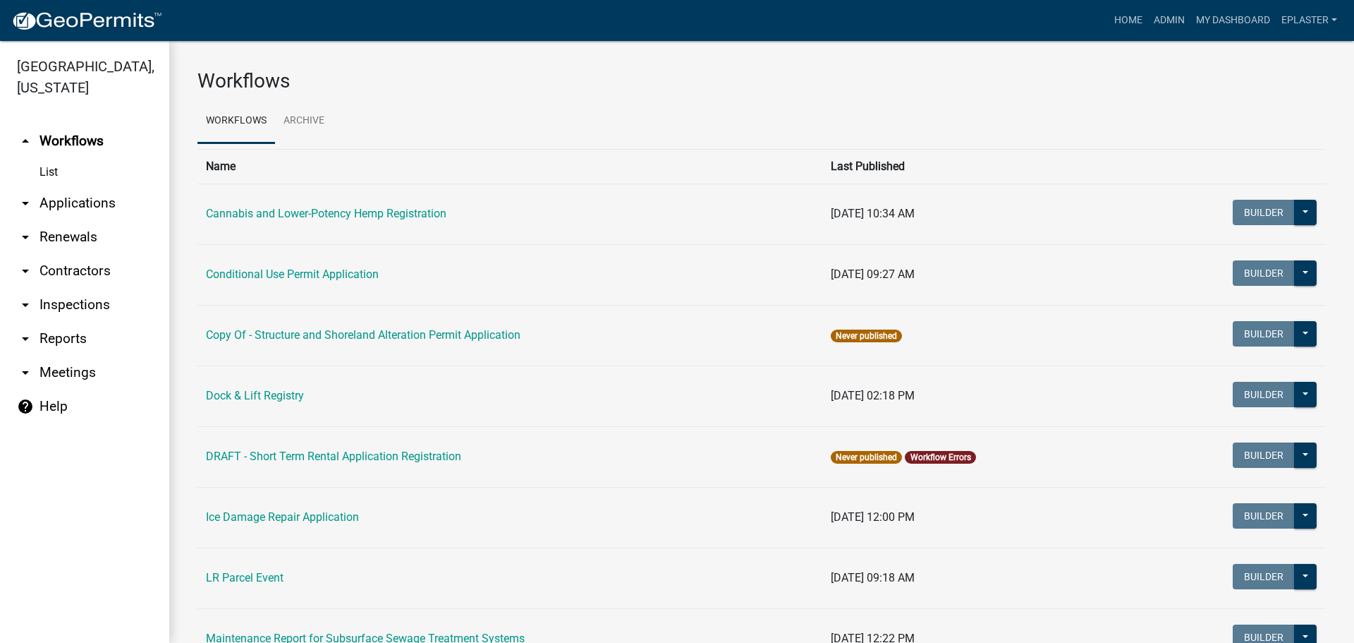
click at [66, 204] on link "arrow_drop_down Applications" at bounding box center [84, 203] width 169 height 34
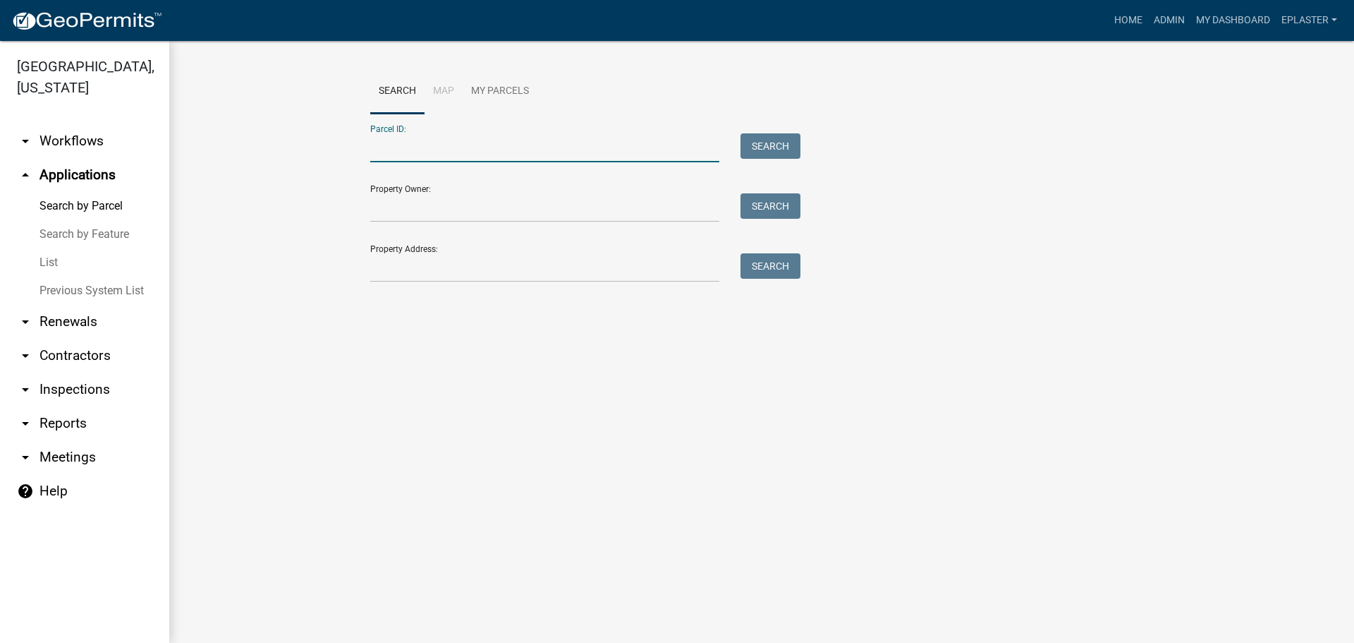
click at [471, 154] on input "Parcel ID:" at bounding box center [544, 147] width 349 height 29
paste input "55000110069009"
click at [759, 131] on div "Parcel ID: 55000110069009 Search" at bounding box center [581, 138] width 423 height 49
click at [759, 140] on button "Search" at bounding box center [771, 145] width 60 height 25
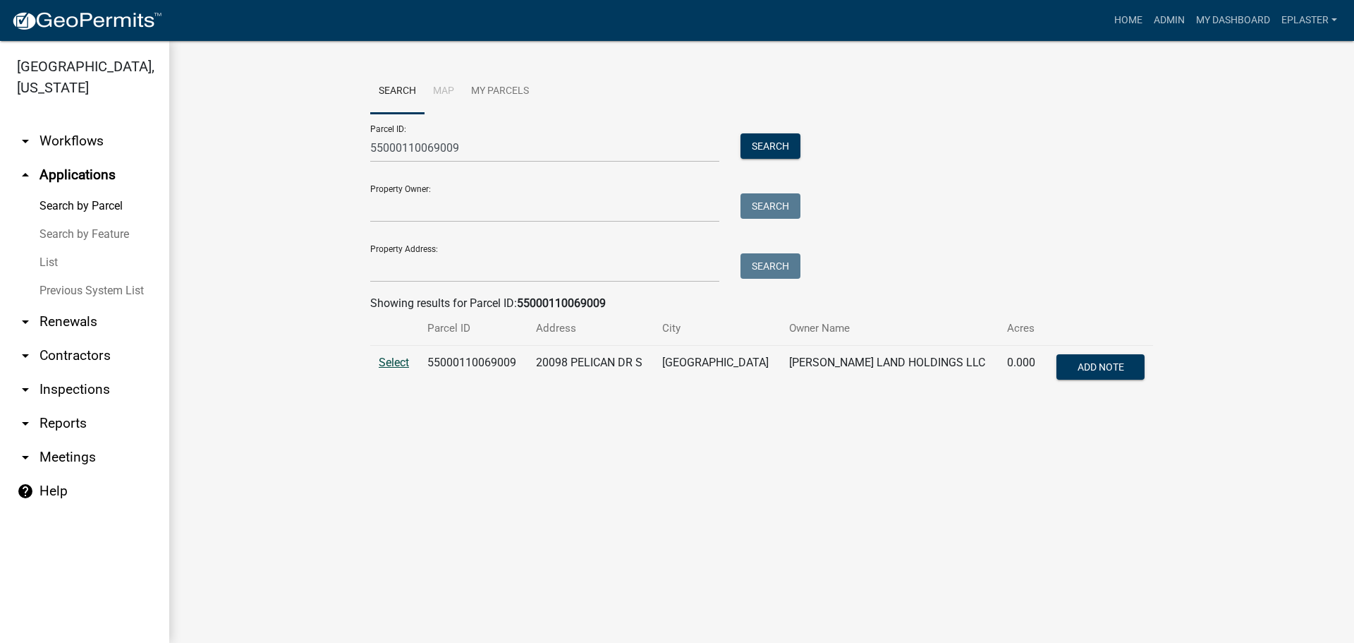
click at [380, 359] on span "Select" at bounding box center [394, 362] width 30 height 13
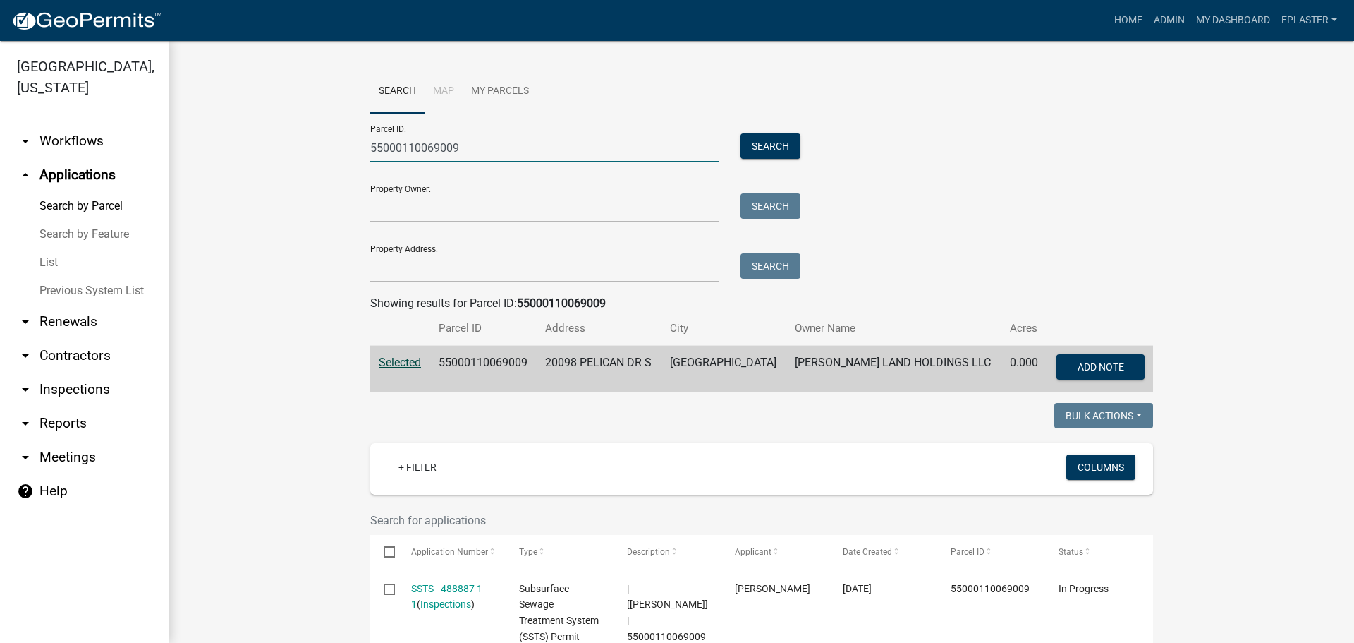
click at [490, 155] on input "55000110069009" at bounding box center [544, 147] width 349 height 29
click at [488, 155] on input "55000110069009" at bounding box center [544, 147] width 349 height 29
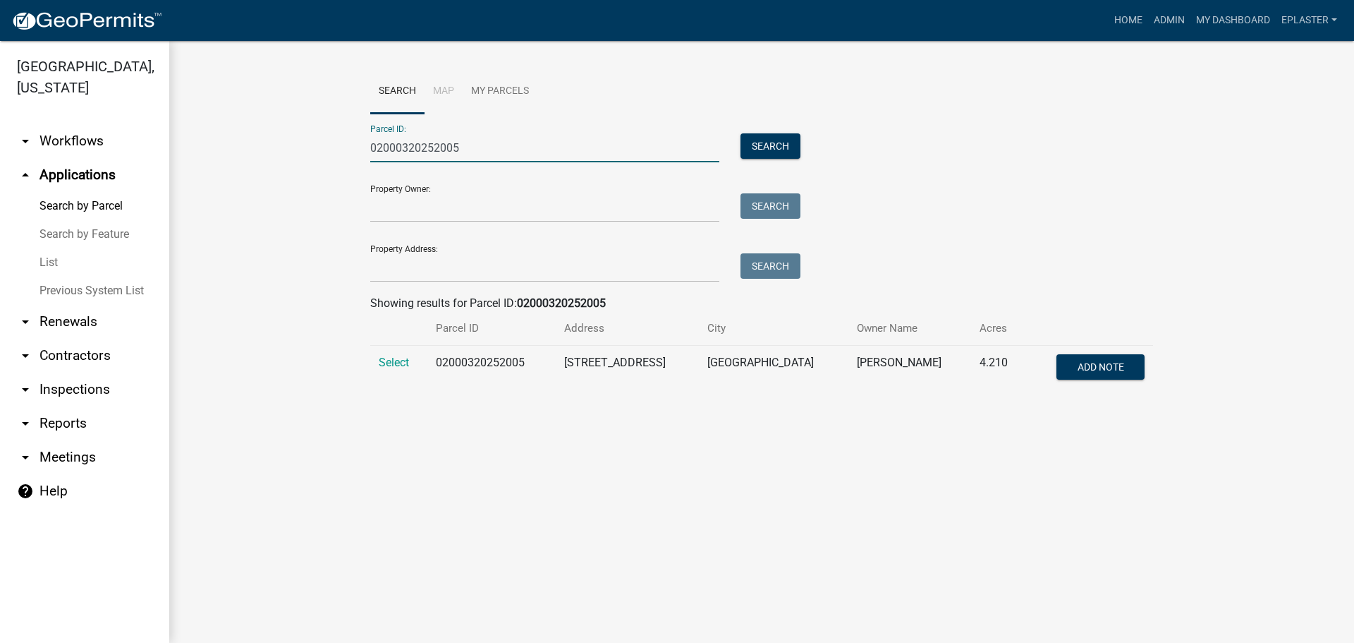
click at [411, 361] on td "Select" at bounding box center [398, 369] width 57 height 47
click at [391, 363] on span "Select" at bounding box center [394, 362] width 30 height 13
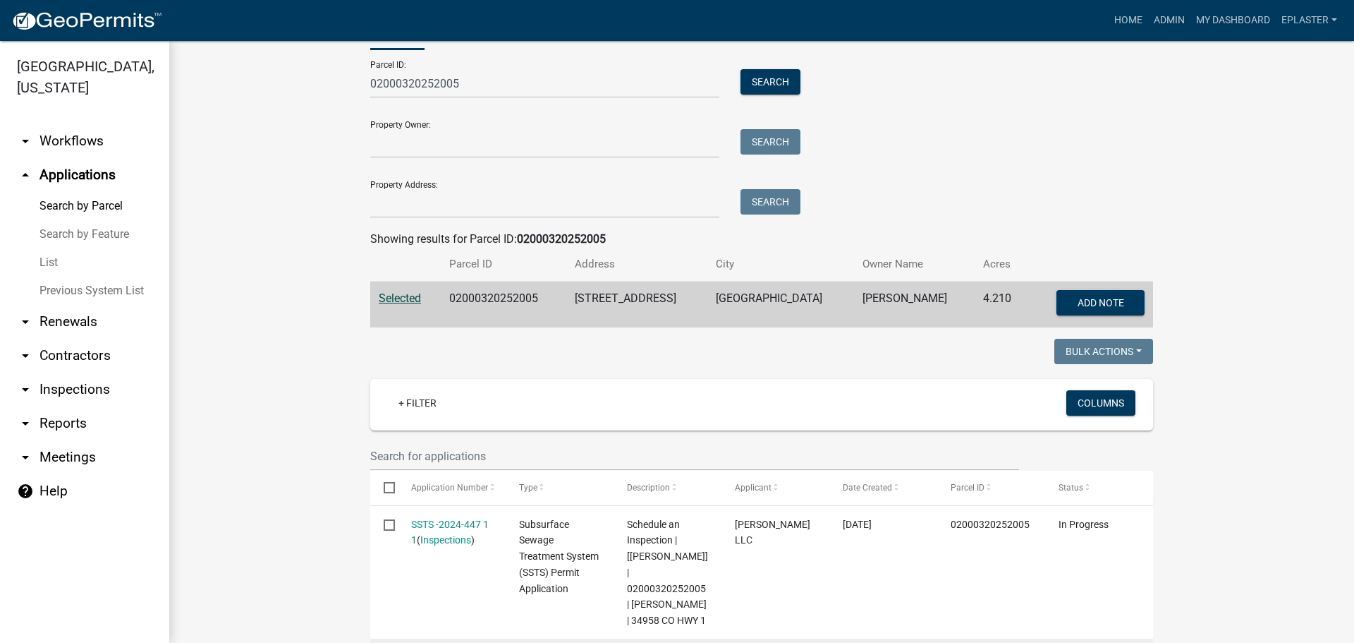
scroll to position [56, 0]
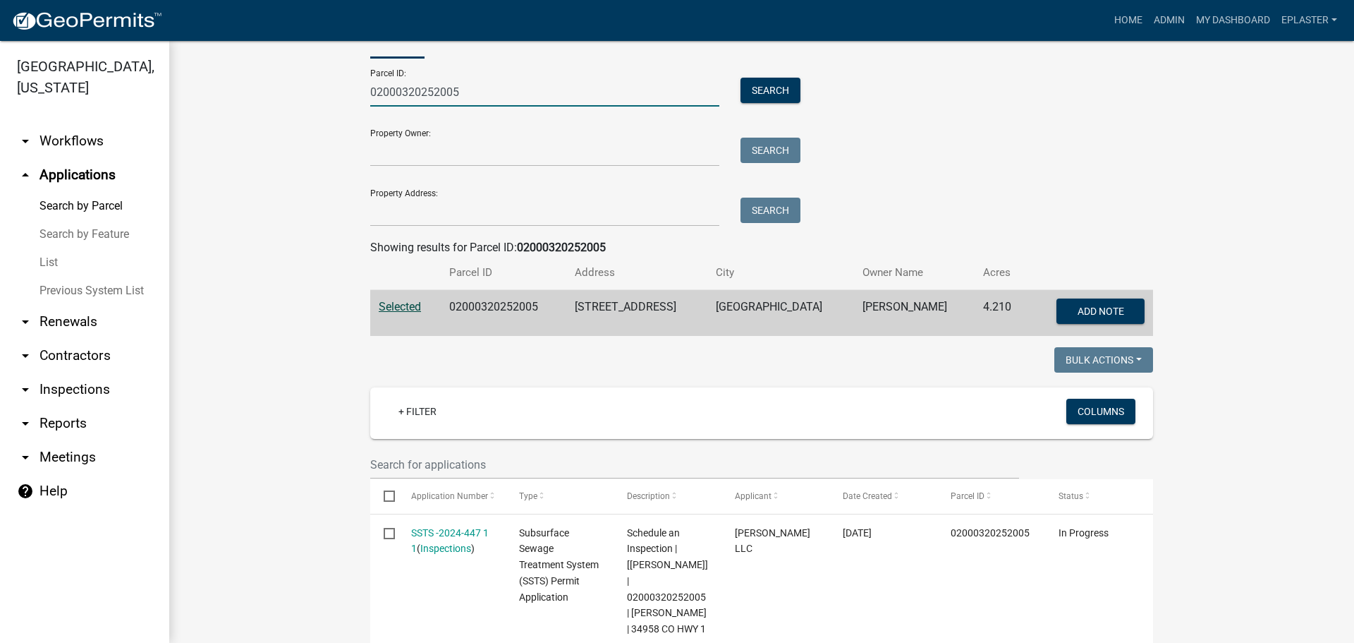
click at [449, 92] on input "02000320252005" at bounding box center [544, 92] width 349 height 29
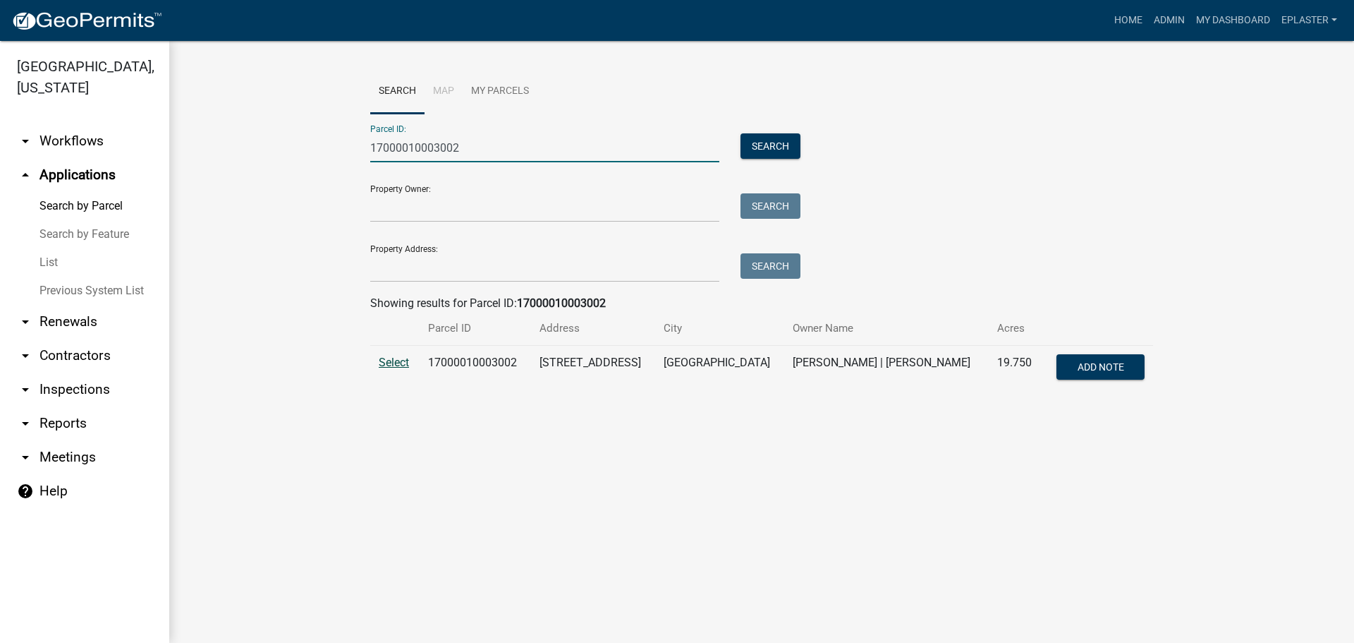
click at [392, 364] on span "Select" at bounding box center [394, 362] width 30 height 13
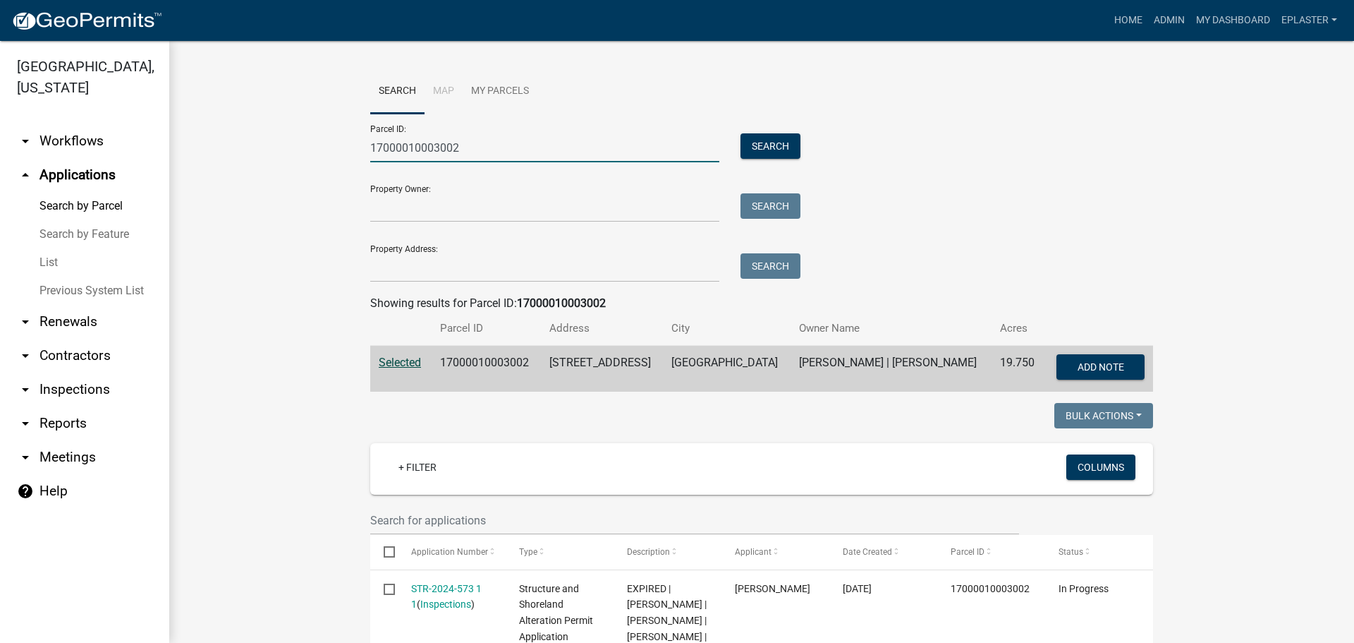
click at [497, 145] on input "17000010003002" at bounding box center [544, 147] width 349 height 29
click at [490, 139] on input "17000010003002" at bounding box center [544, 147] width 349 height 29
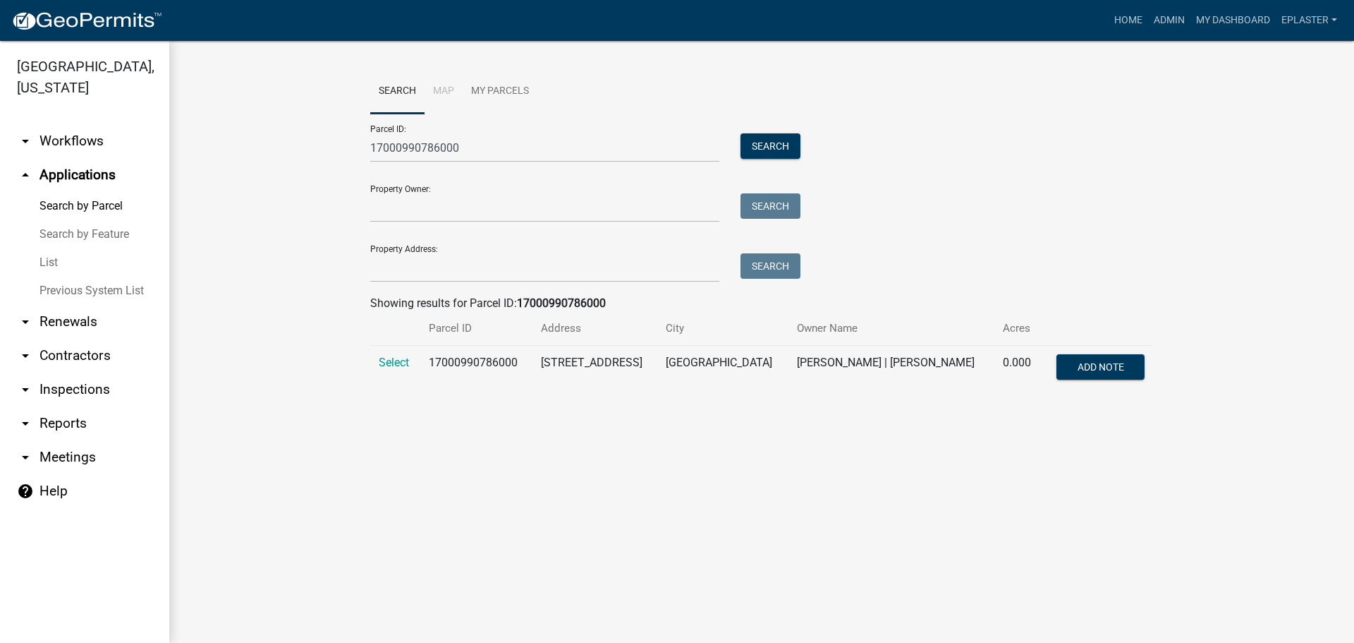
drag, startPoint x: 403, startPoint y: 361, endPoint x: 446, endPoint y: 351, distance: 44.3
click at [403, 361] on span "Select" at bounding box center [394, 362] width 30 height 13
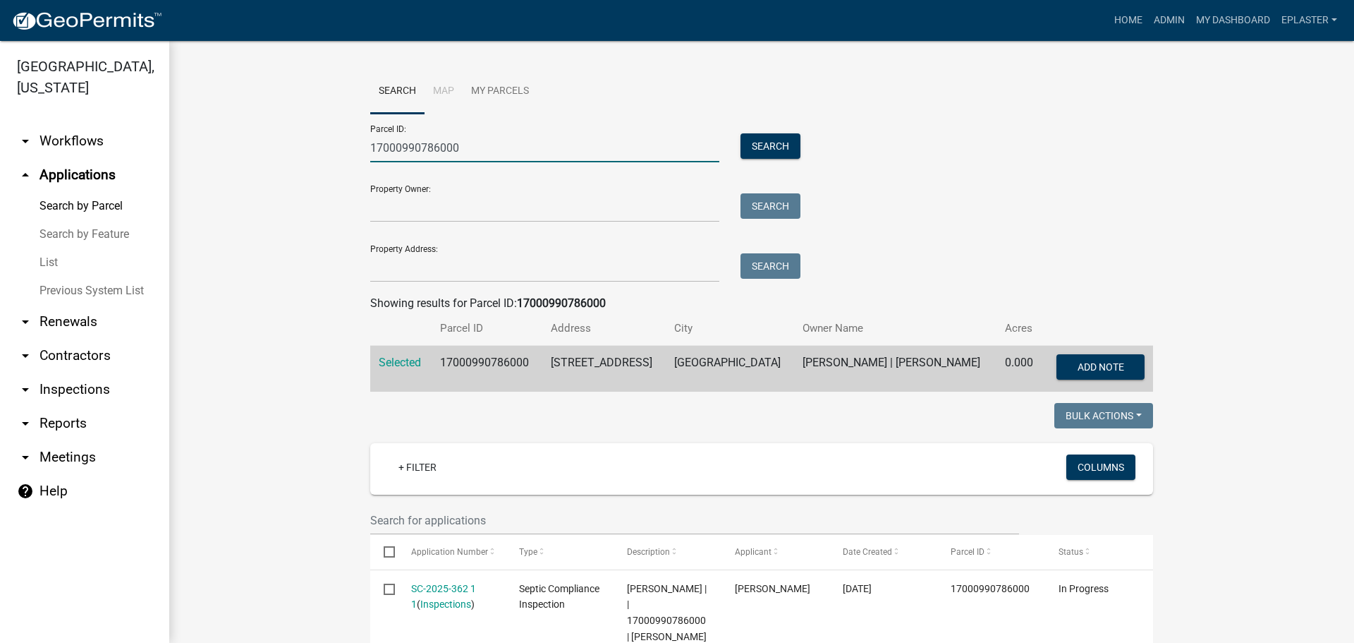
click at [436, 138] on input "17000990786000" at bounding box center [544, 147] width 349 height 29
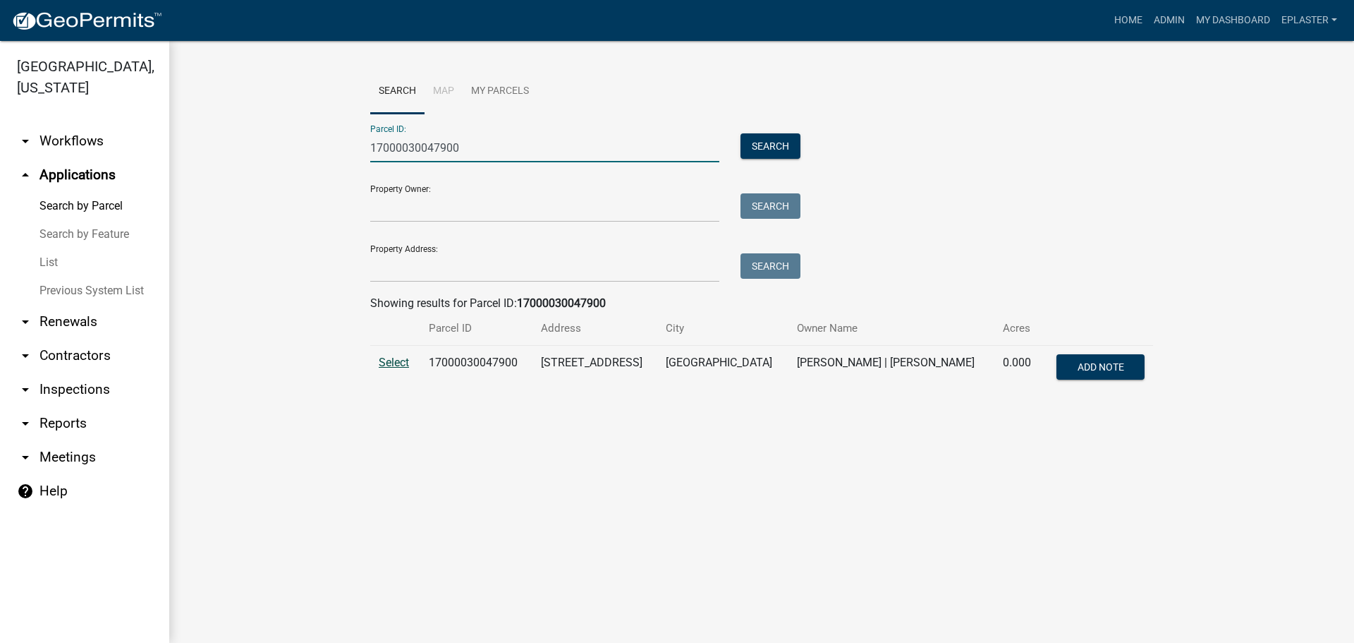
type input "17000030047900"
click at [407, 361] on span "Select" at bounding box center [394, 362] width 30 height 13
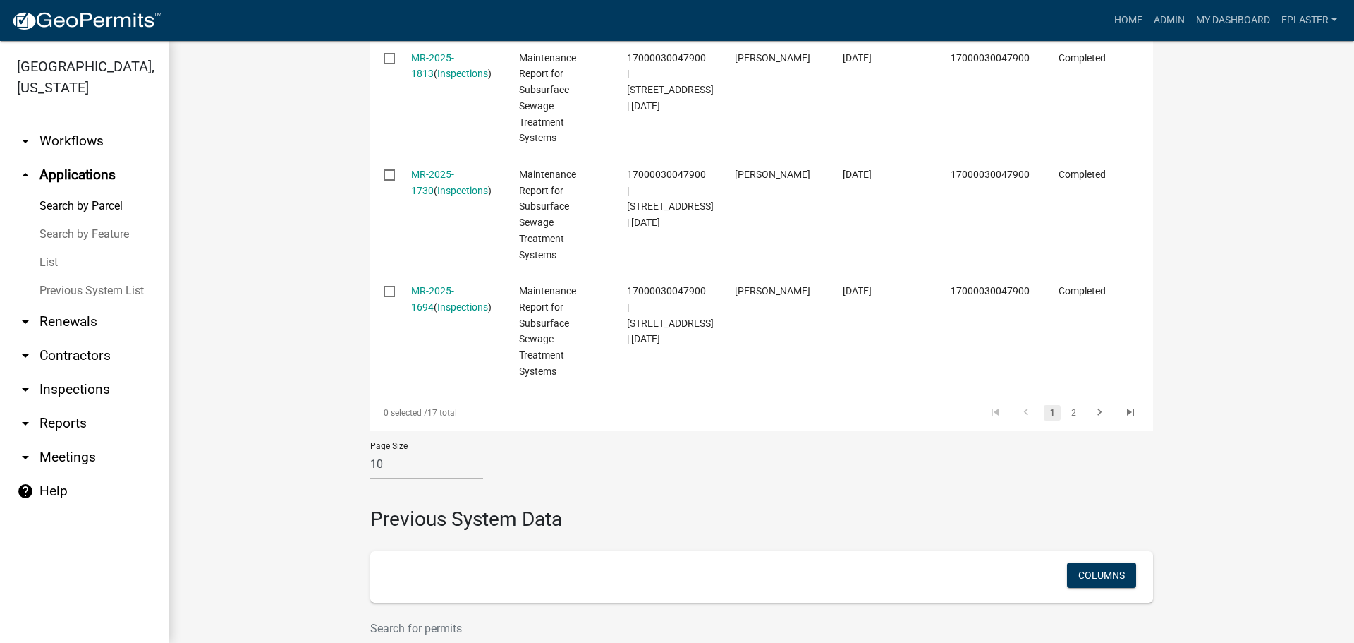
scroll to position [1348, 0]
click at [1072, 416] on link "2" at bounding box center [1073, 412] width 17 height 16
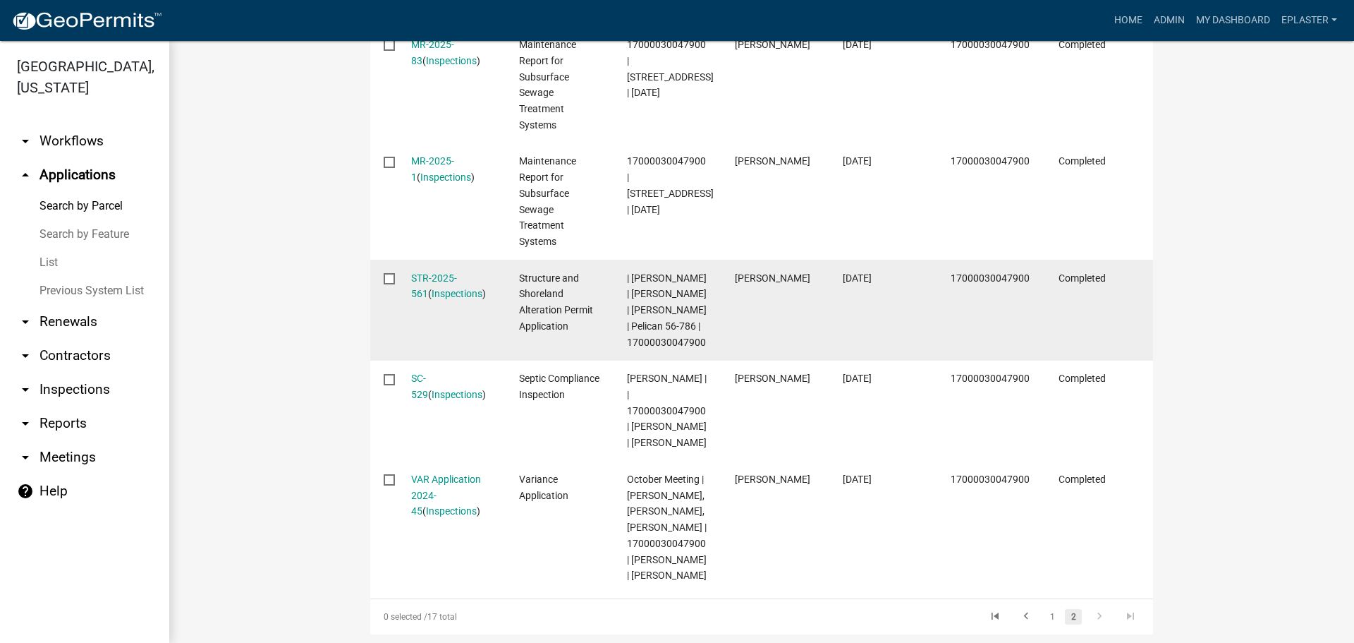
scroll to position [775, 0]
